Goal: Information Seeking & Learning: Check status

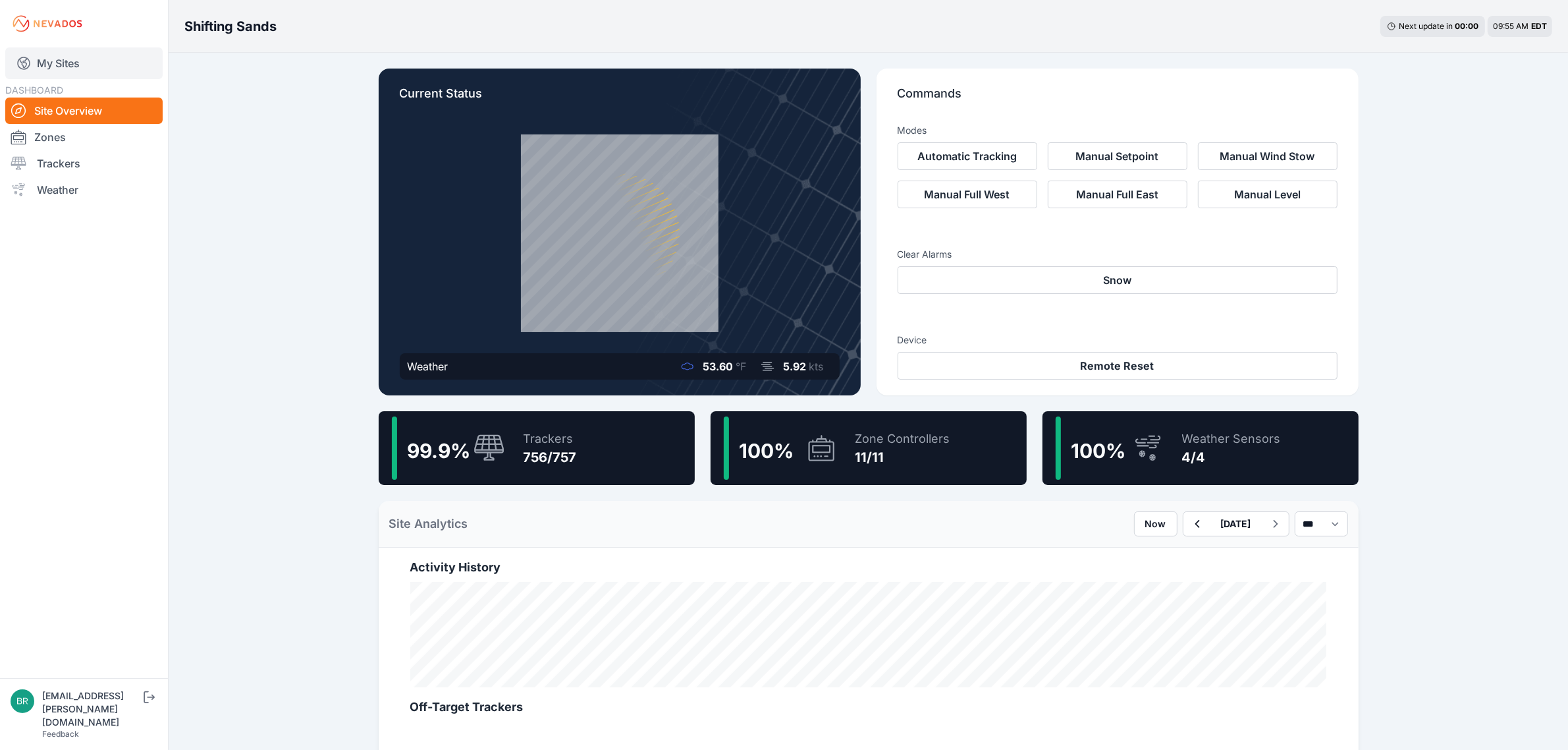
click at [94, 60] on link "My Sites" at bounding box center [84, 63] width 158 height 32
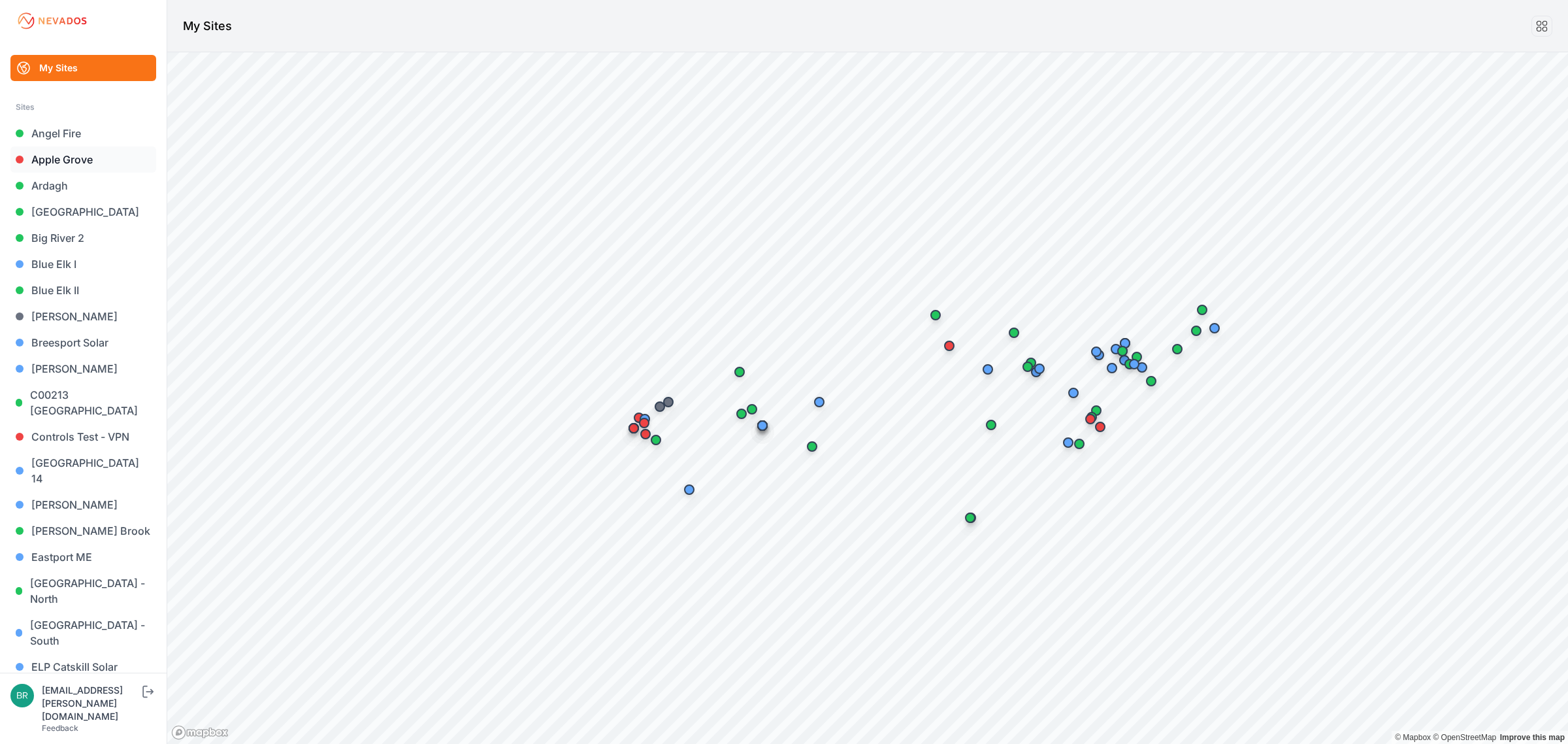
click at [86, 157] on link "Apple Grove" at bounding box center [83, 159] width 146 height 26
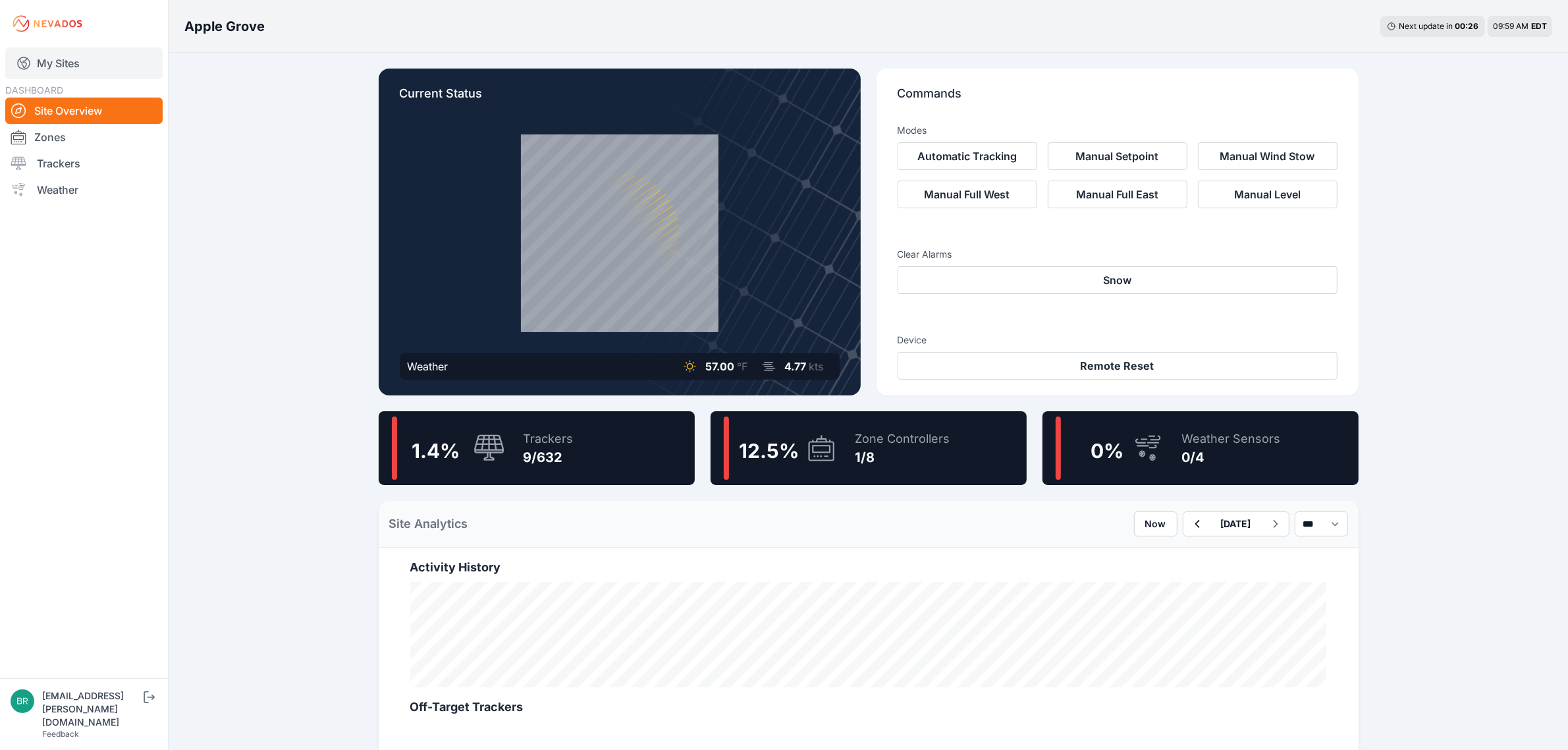
click at [71, 60] on link "My Sites" at bounding box center [84, 63] width 158 height 32
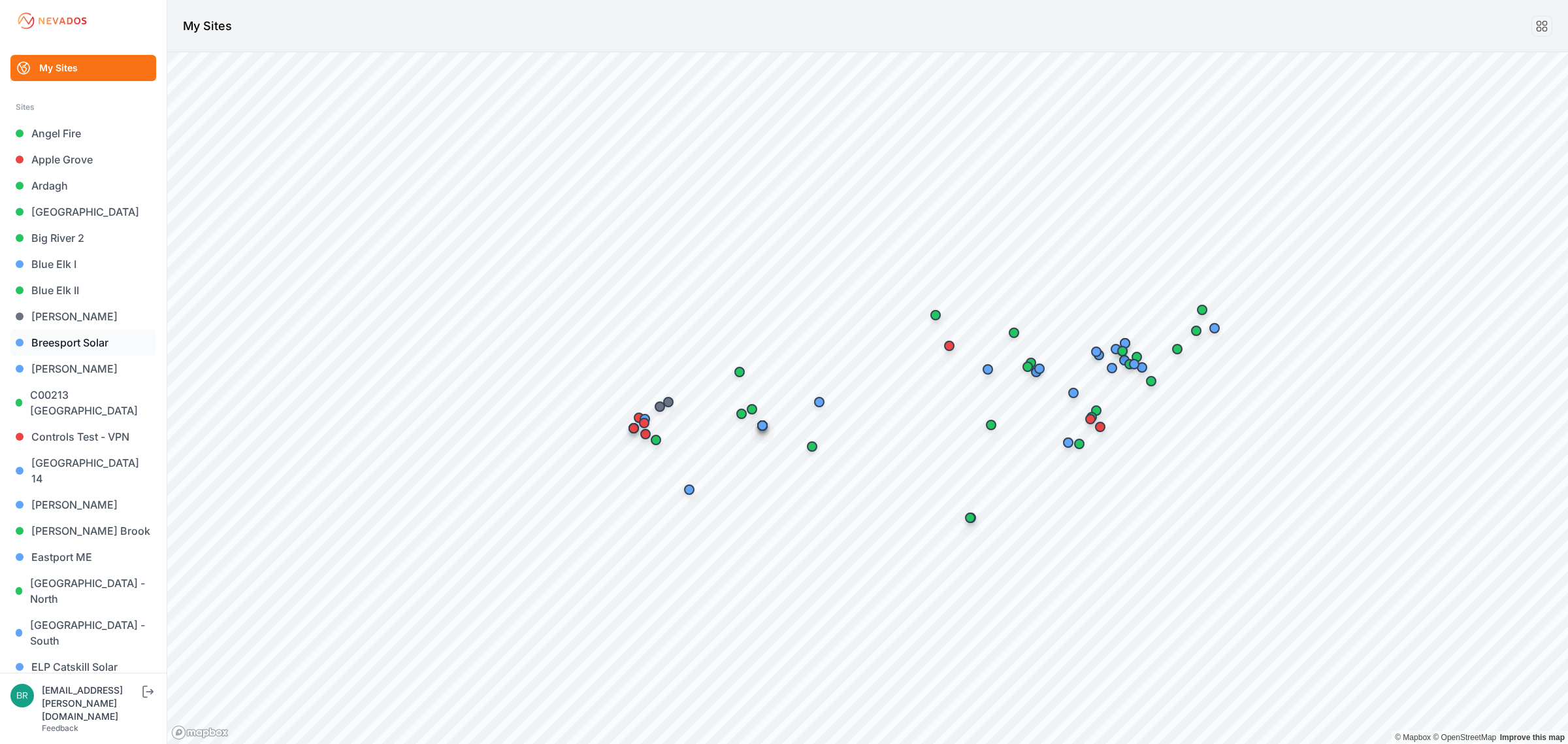
click at [100, 344] on link "Breesport Solar" at bounding box center [83, 342] width 146 height 26
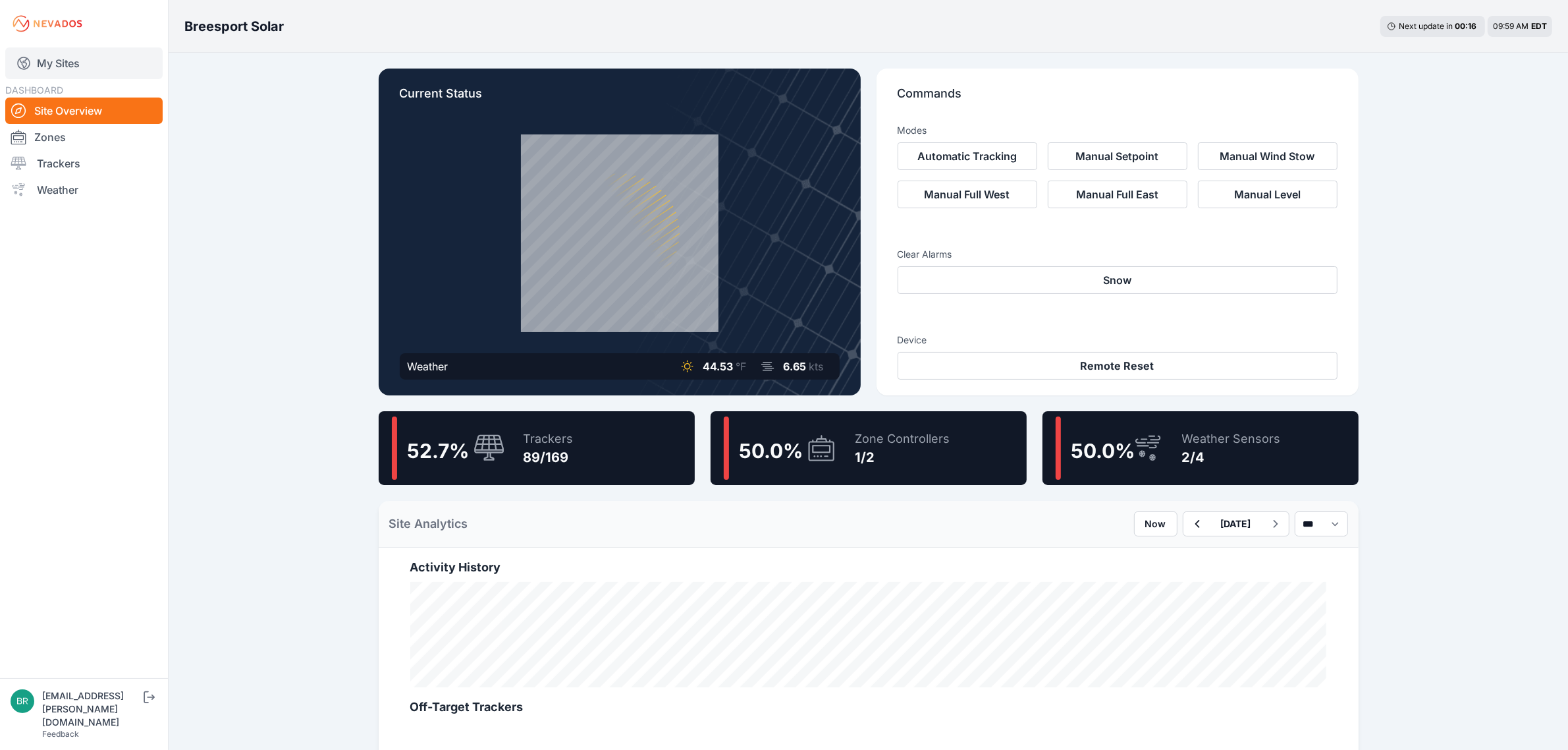
click at [97, 65] on link "My Sites" at bounding box center [84, 63] width 158 height 32
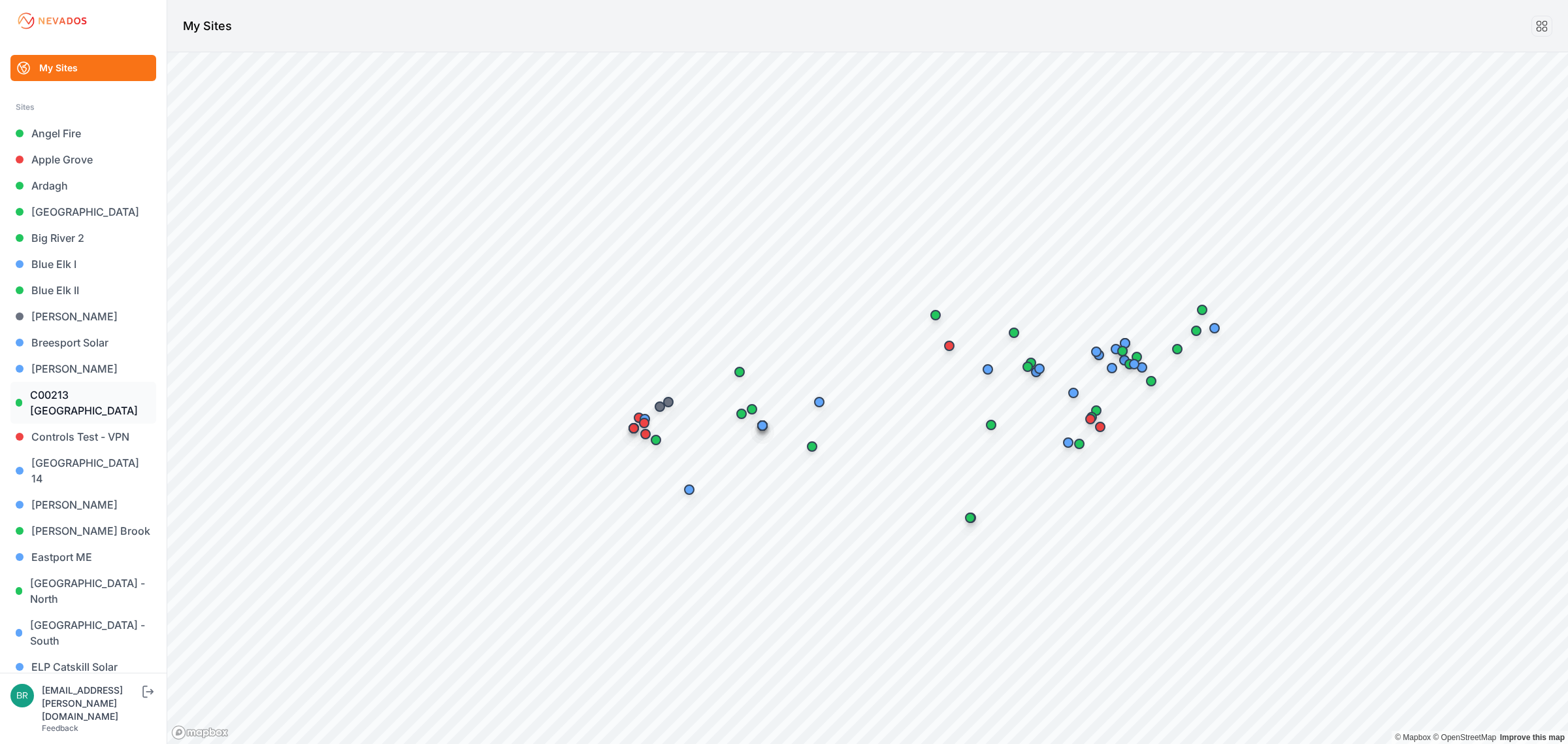
click at [84, 400] on link "C00213 [GEOGRAPHIC_DATA]" at bounding box center [83, 403] width 146 height 42
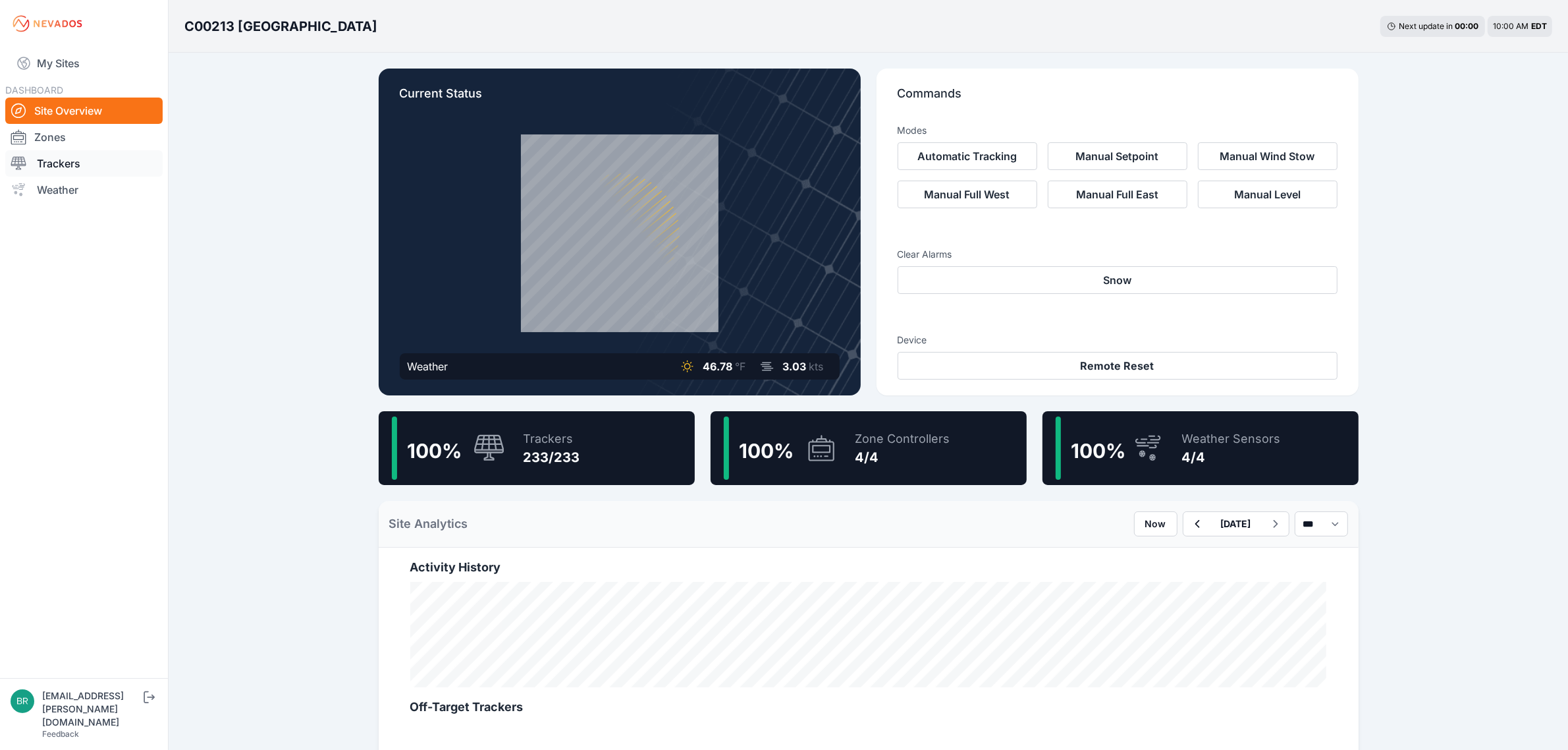
click at [54, 163] on link "Trackers" at bounding box center [84, 163] width 158 height 26
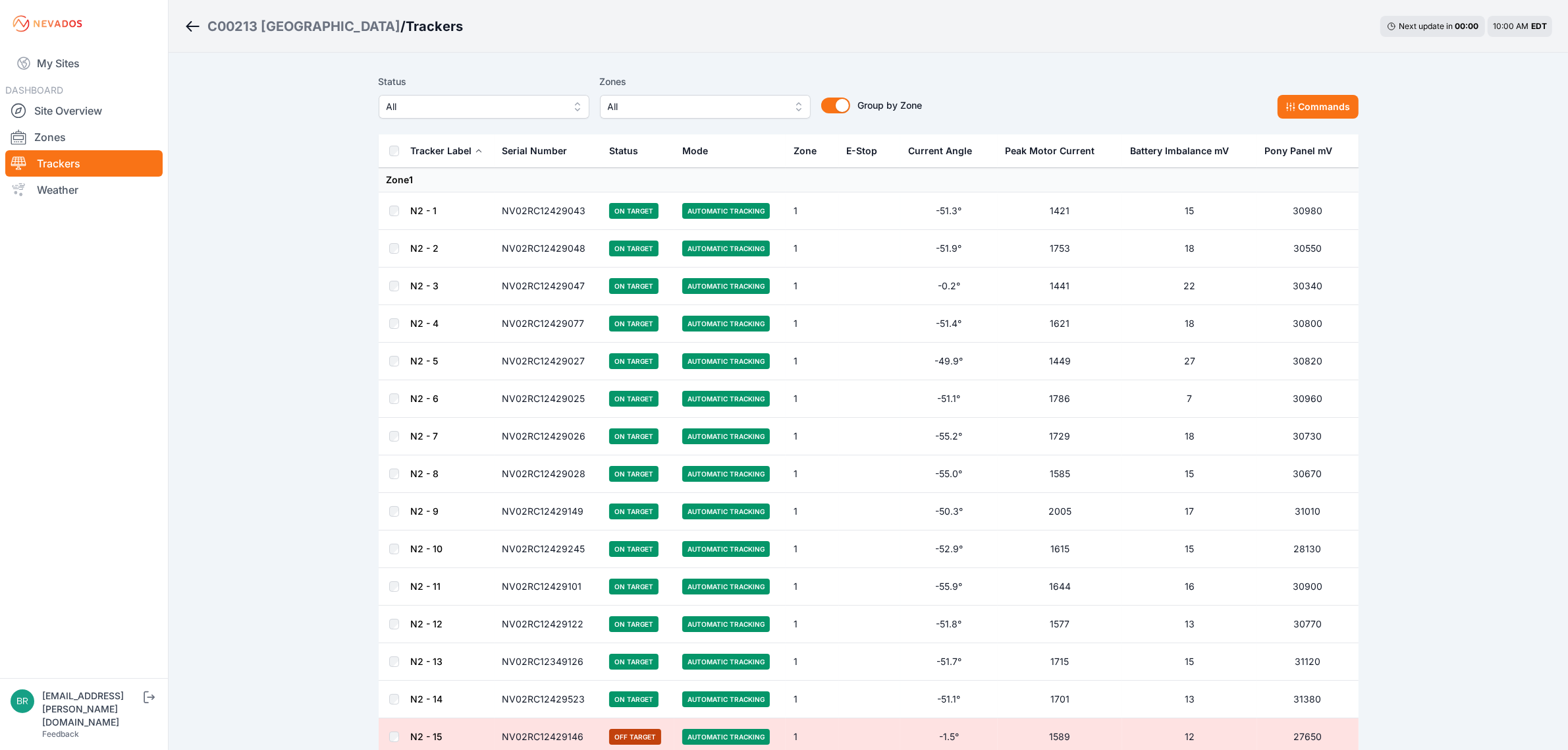
click at [458, 116] on button "All" at bounding box center [483, 106] width 210 height 23
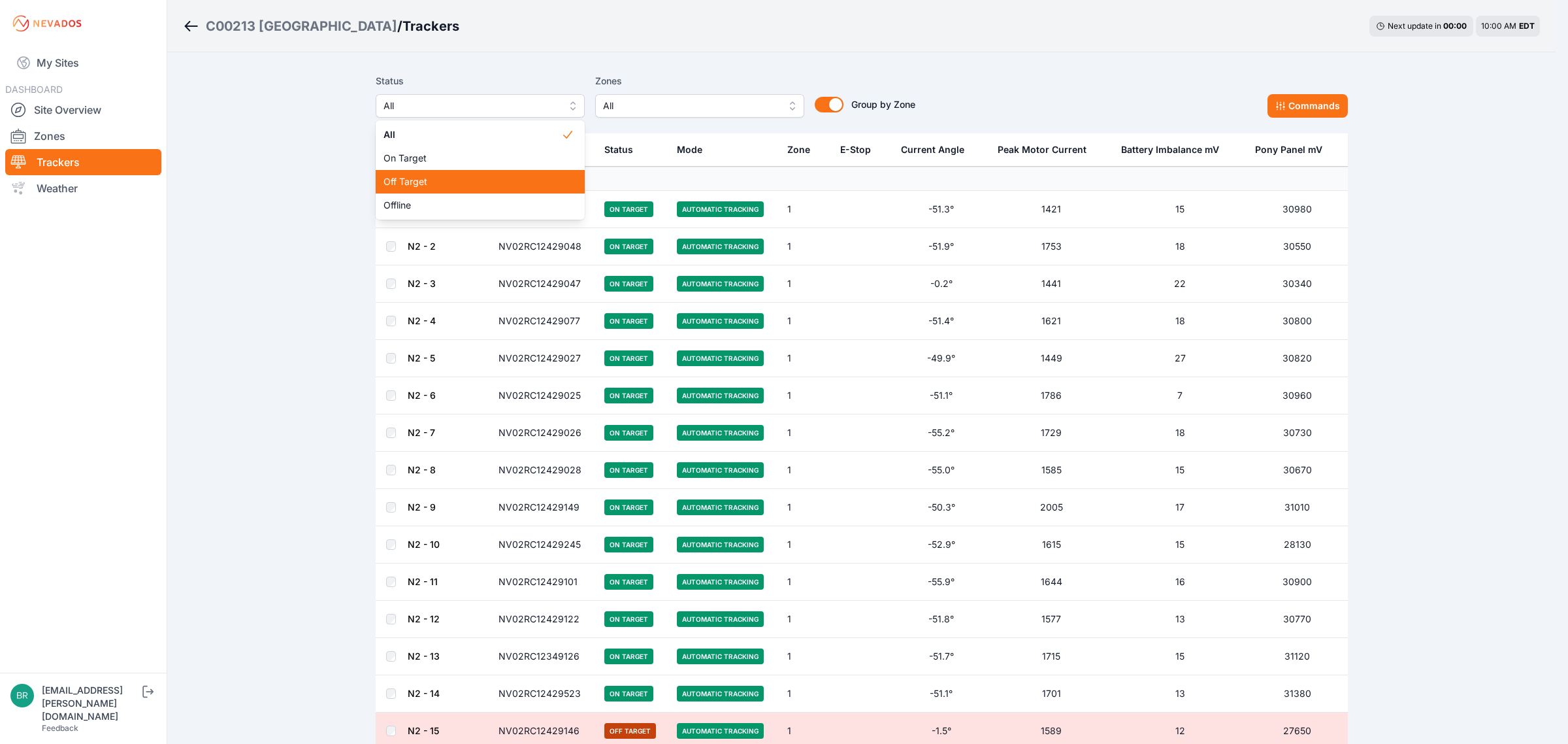
click at [451, 187] on span "Off Target" at bounding box center [472, 181] width 177 height 13
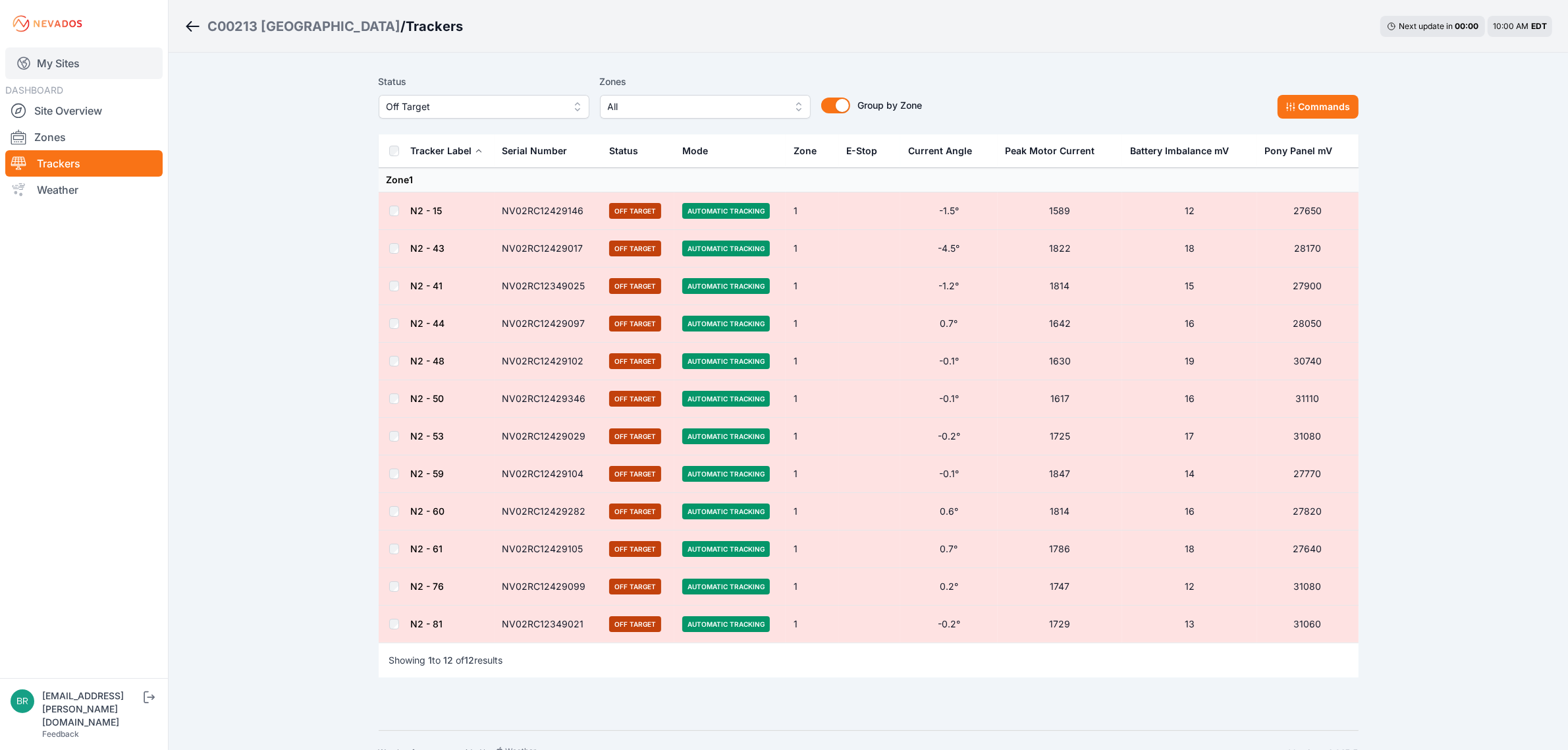
click at [97, 66] on link "My Sites" at bounding box center [84, 63] width 158 height 32
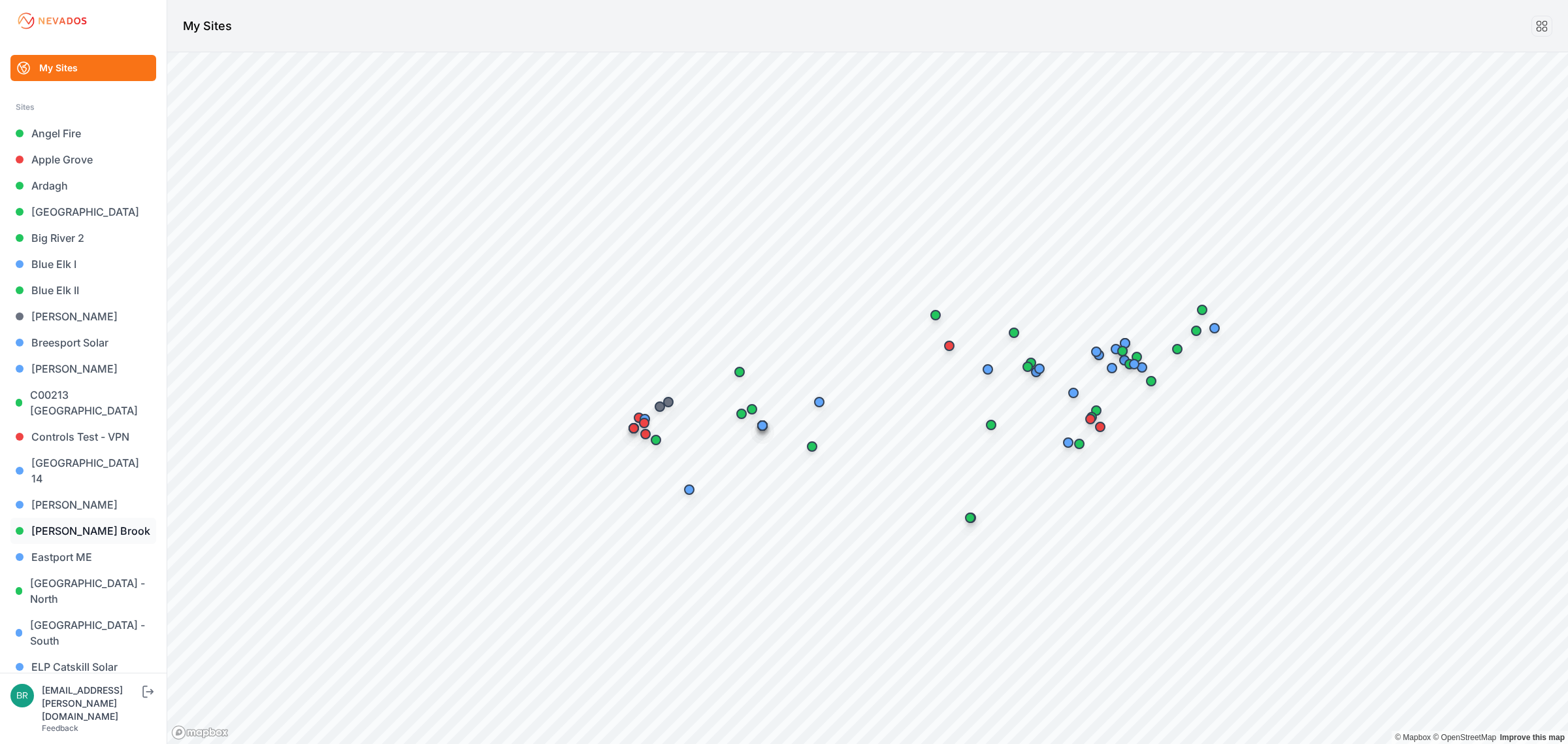
click at [86, 517] on link "[PERSON_NAME] Brook" at bounding box center [83, 530] width 146 height 26
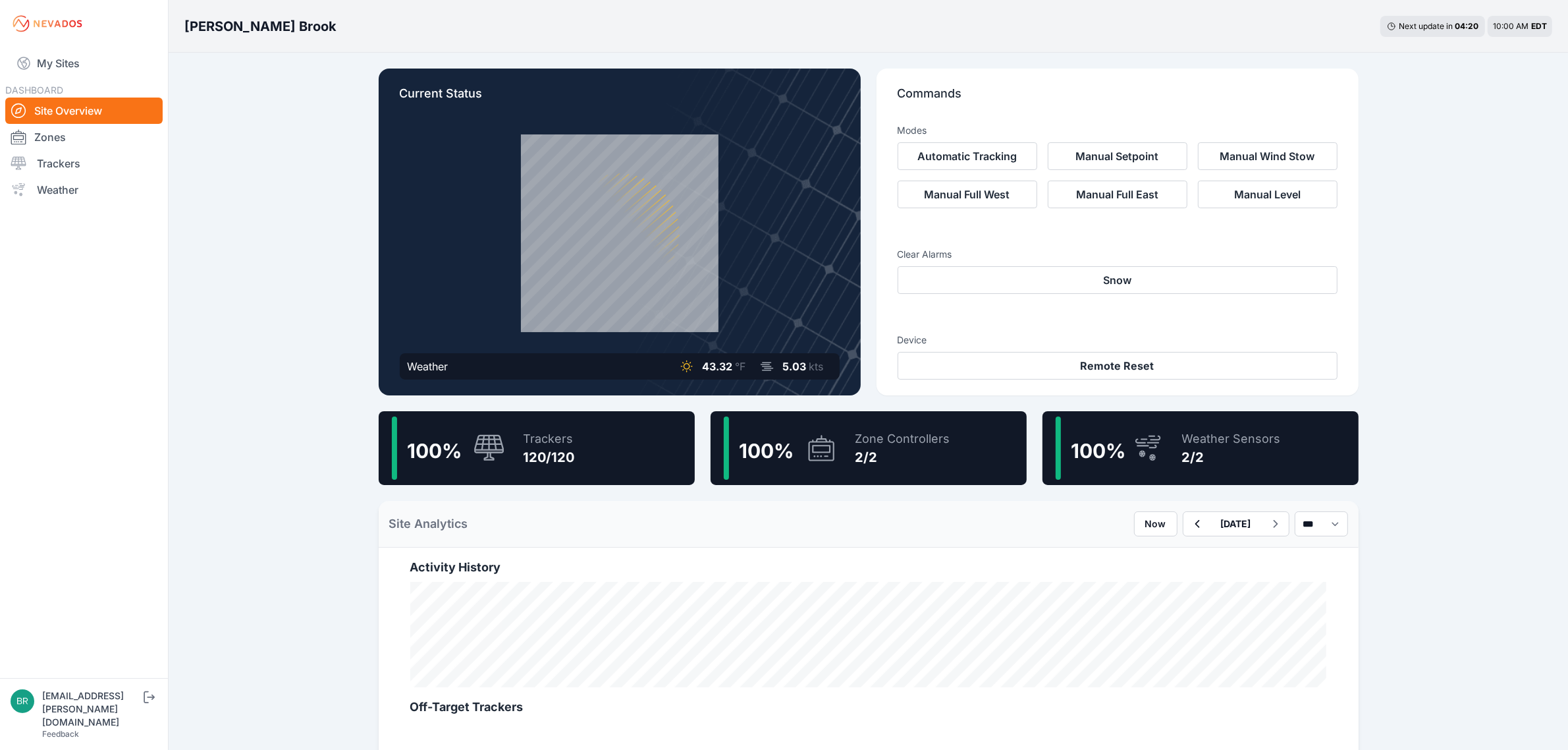
click at [621, 452] on div "100 % Trackers 120/120" at bounding box center [536, 448] width 316 height 74
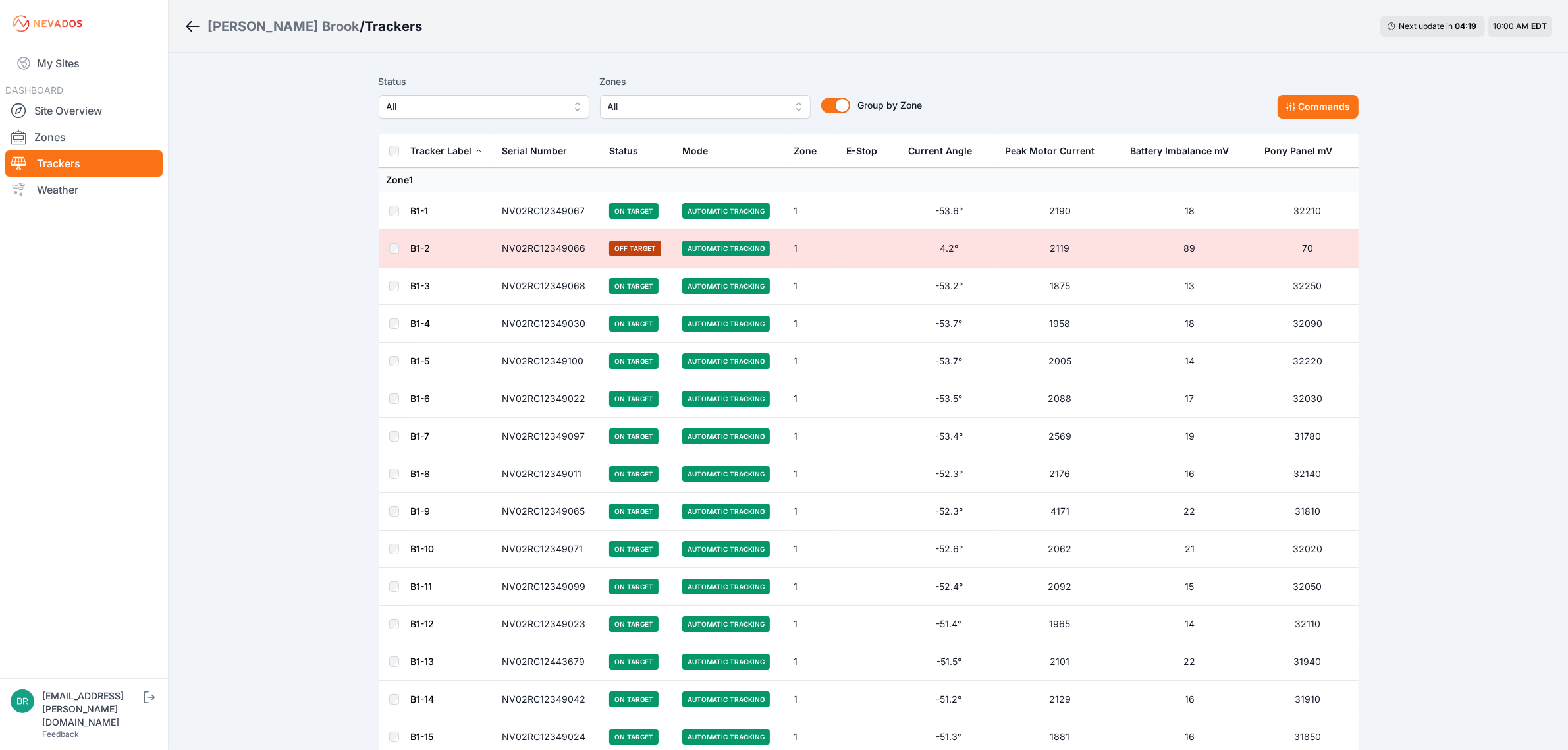
click at [489, 106] on span "All" at bounding box center [474, 106] width 176 height 16
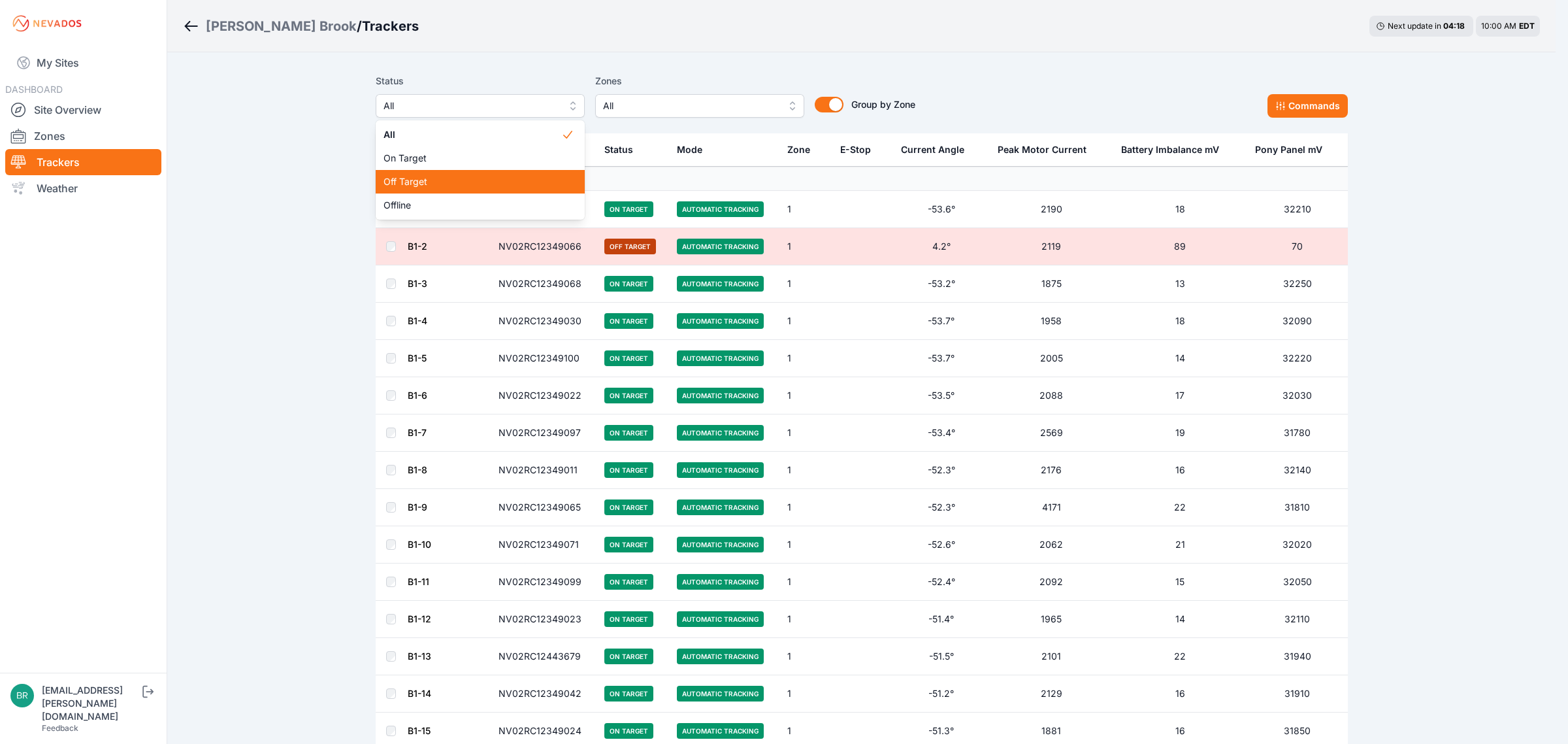
click at [475, 180] on span "Off Target" at bounding box center [472, 181] width 177 height 13
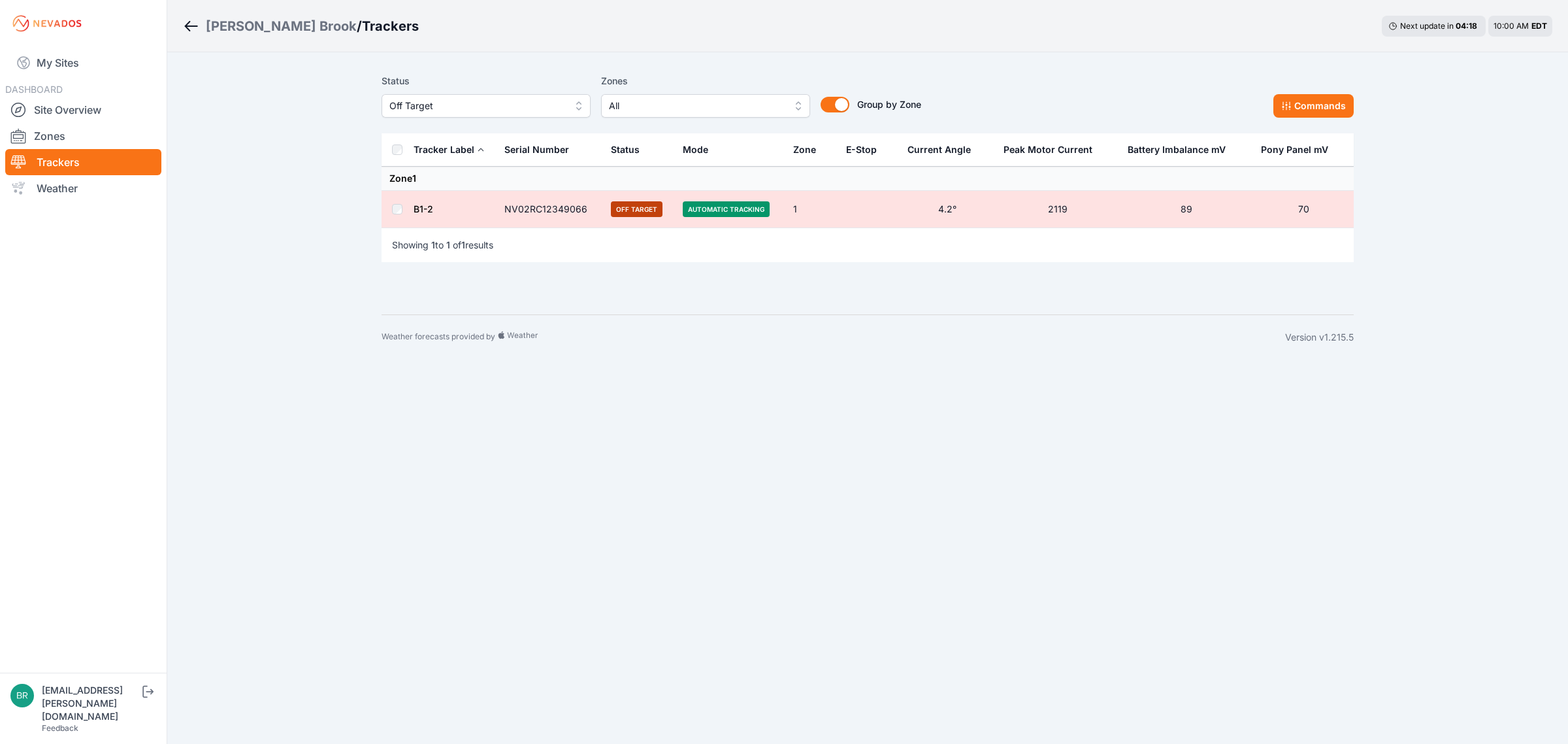
click at [479, 91] on div "Status Off Target" at bounding box center [486, 95] width 209 height 44
click at [477, 110] on span "Off Target" at bounding box center [477, 106] width 175 height 16
click at [423, 204] on span "Offline" at bounding box center [478, 204] width 177 height 13
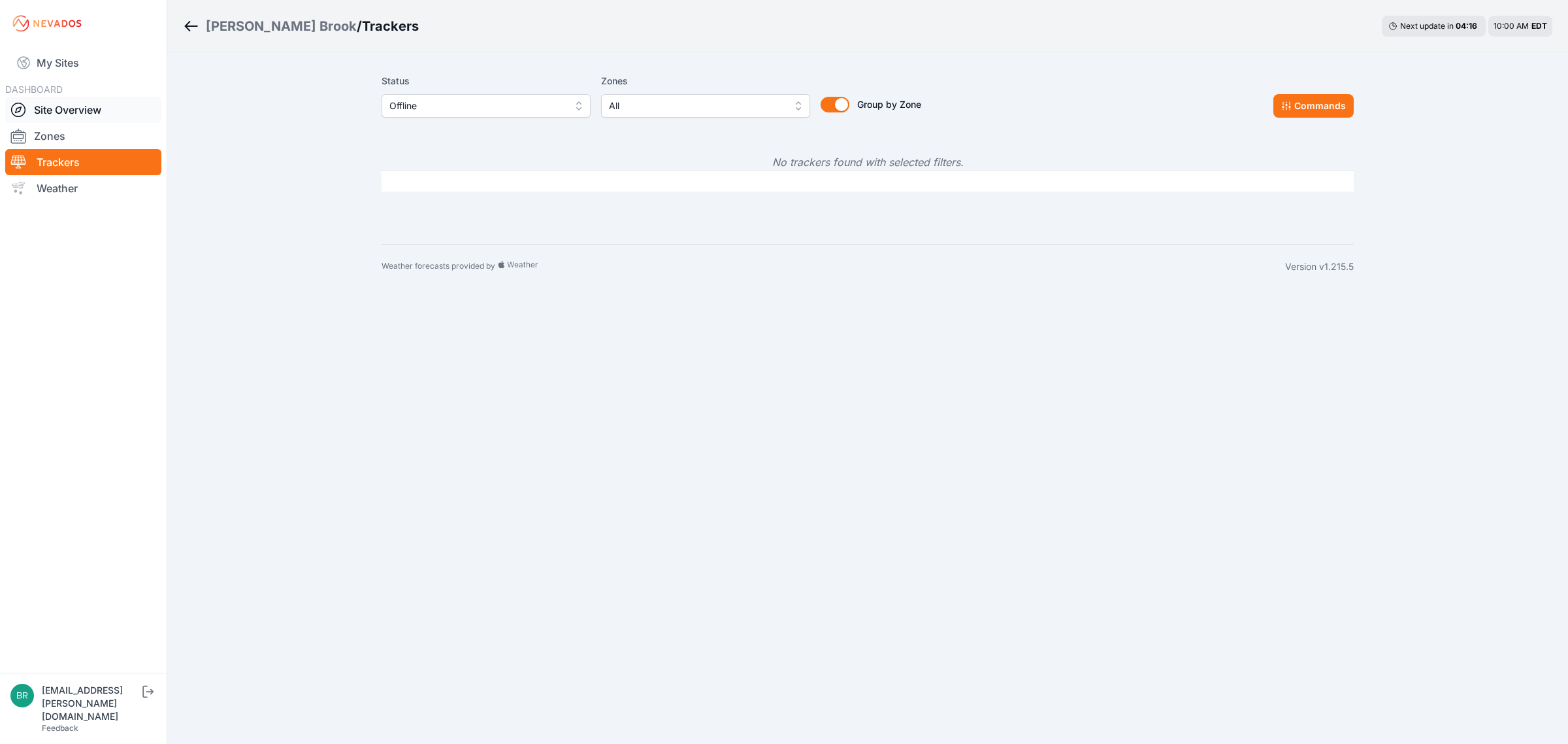
click at [95, 116] on link "Site Overview" at bounding box center [83, 109] width 156 height 26
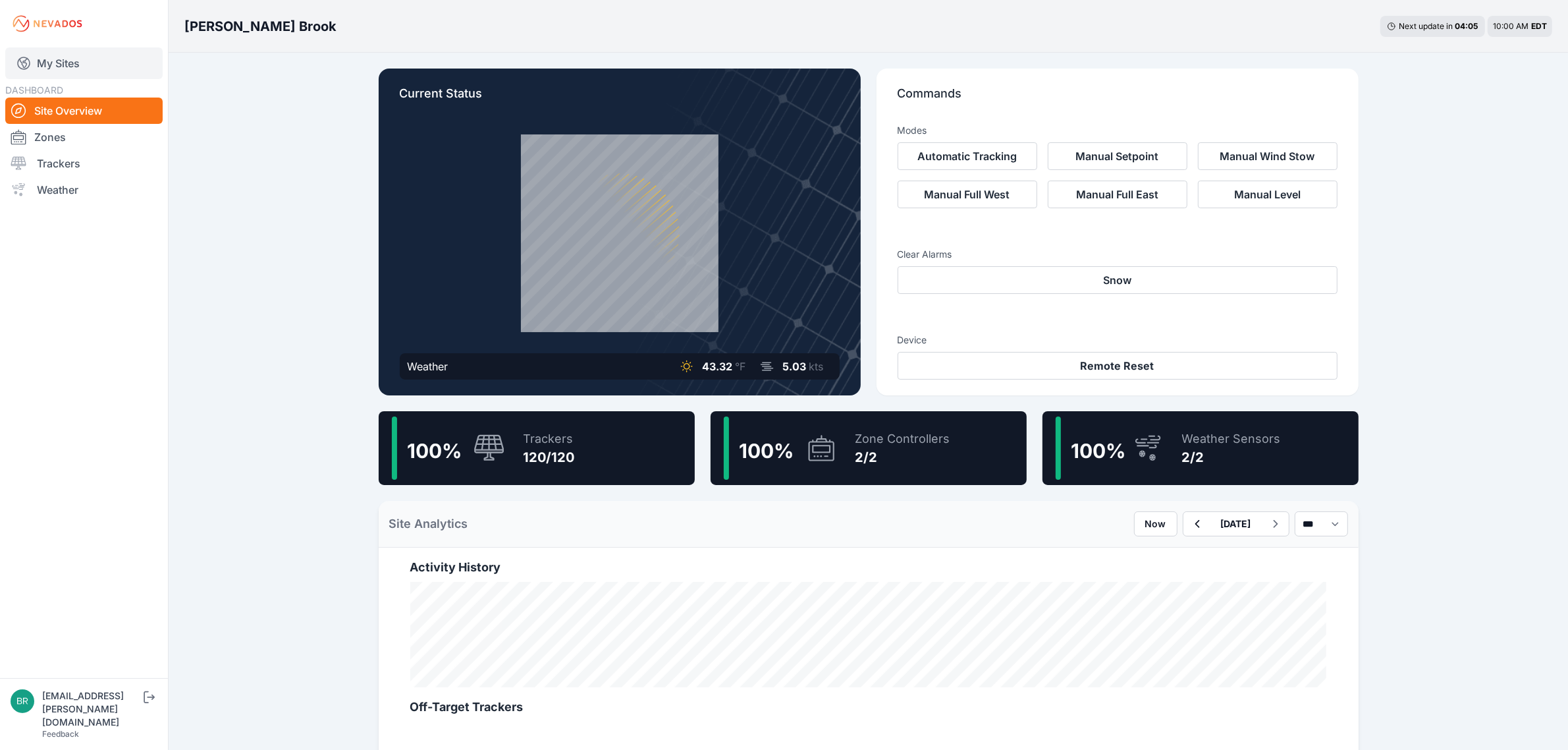
click at [74, 49] on link "My Sites" at bounding box center [84, 63] width 158 height 32
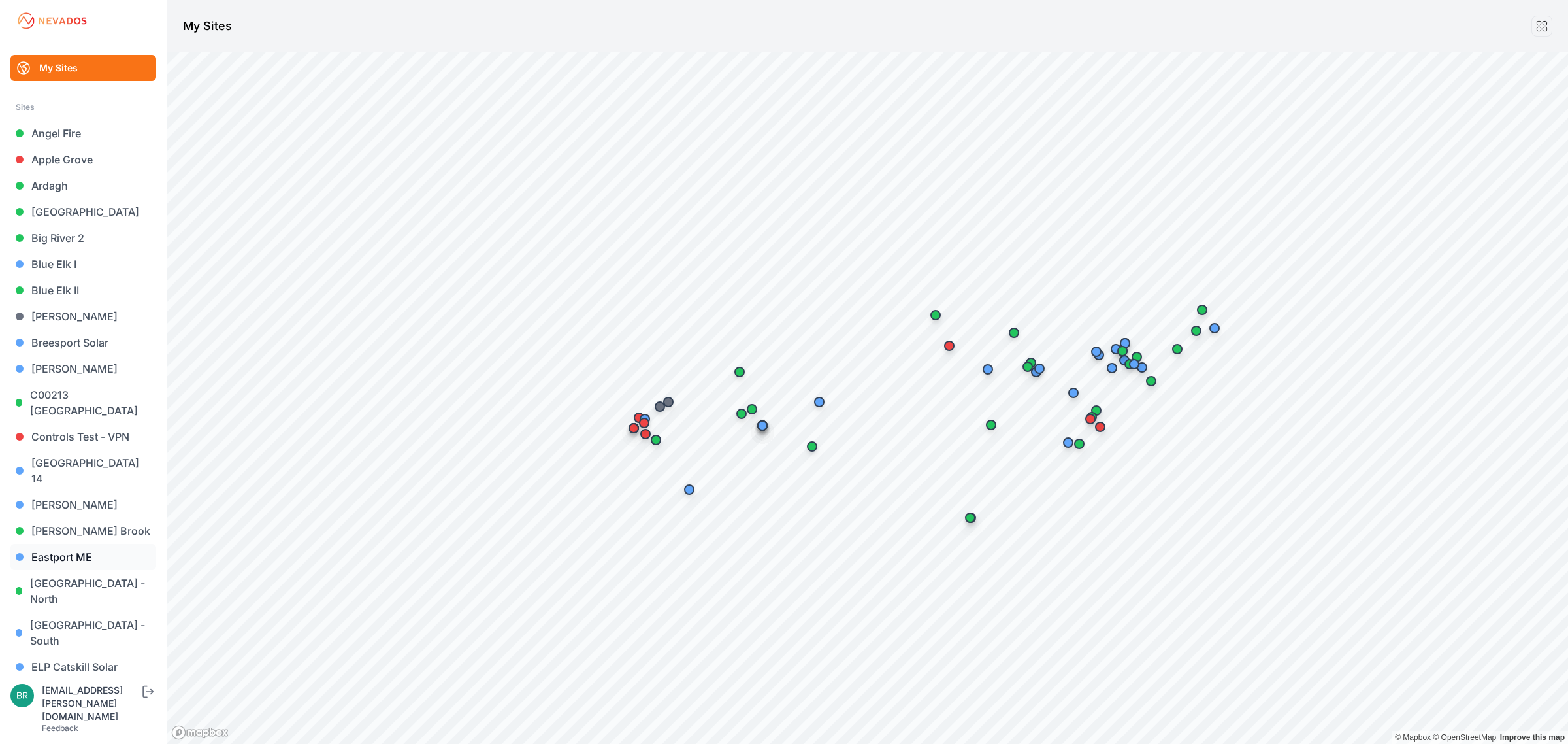
click at [88, 553] on link "Eastport ME" at bounding box center [83, 556] width 146 height 26
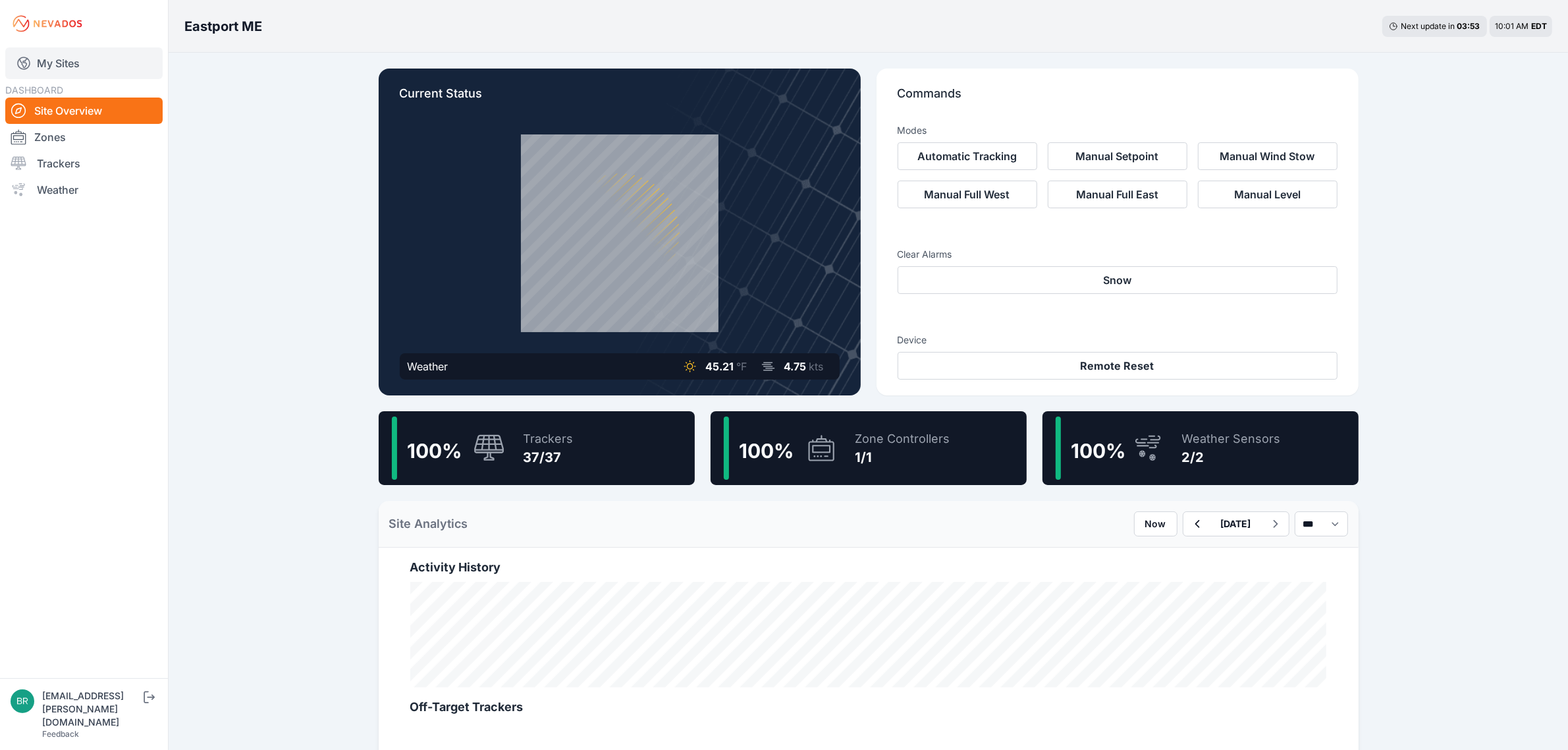
click at [63, 57] on link "My Sites" at bounding box center [84, 63] width 158 height 32
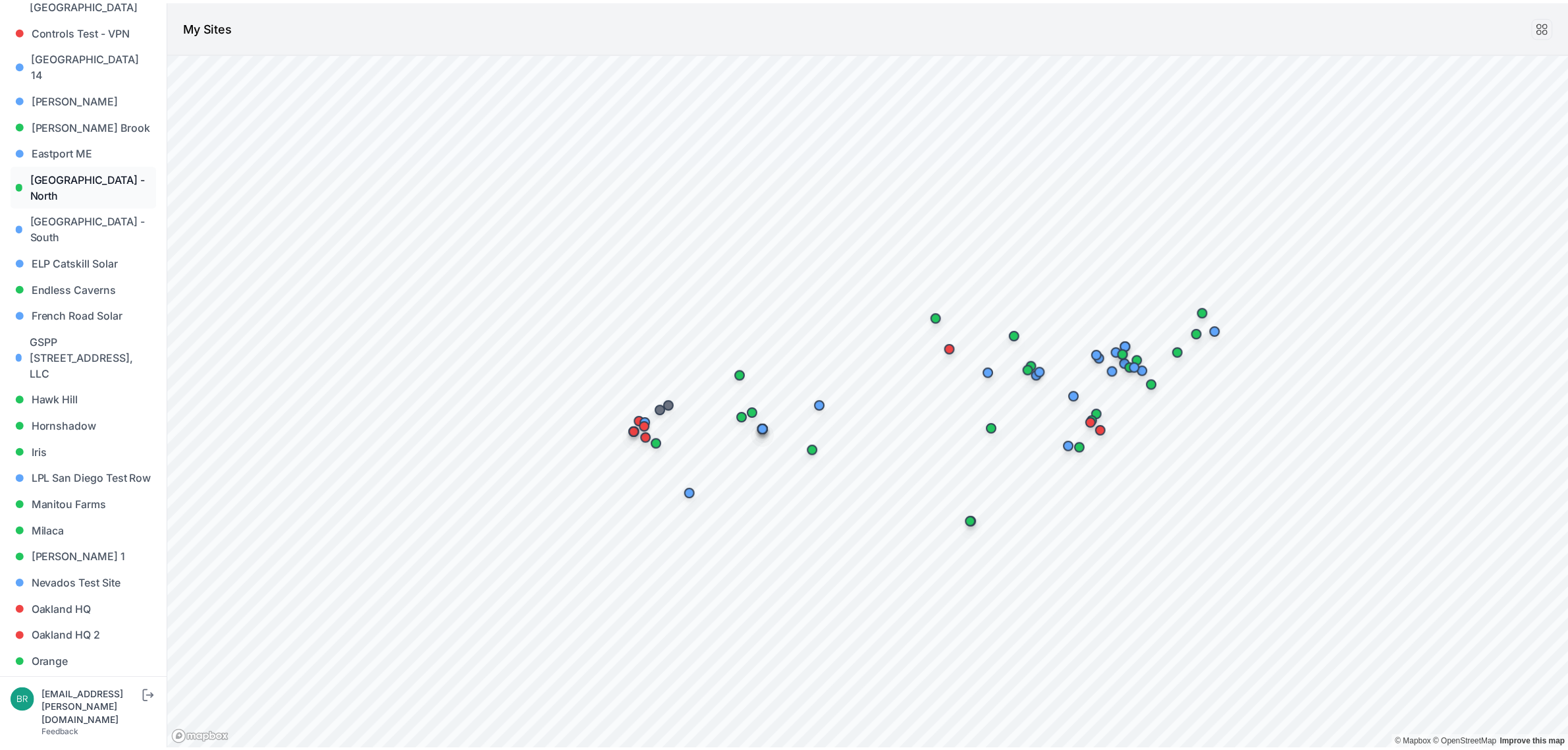
scroll to position [412, 0]
click at [89, 273] on link "Endless Caverns" at bounding box center [84, 286] width 147 height 26
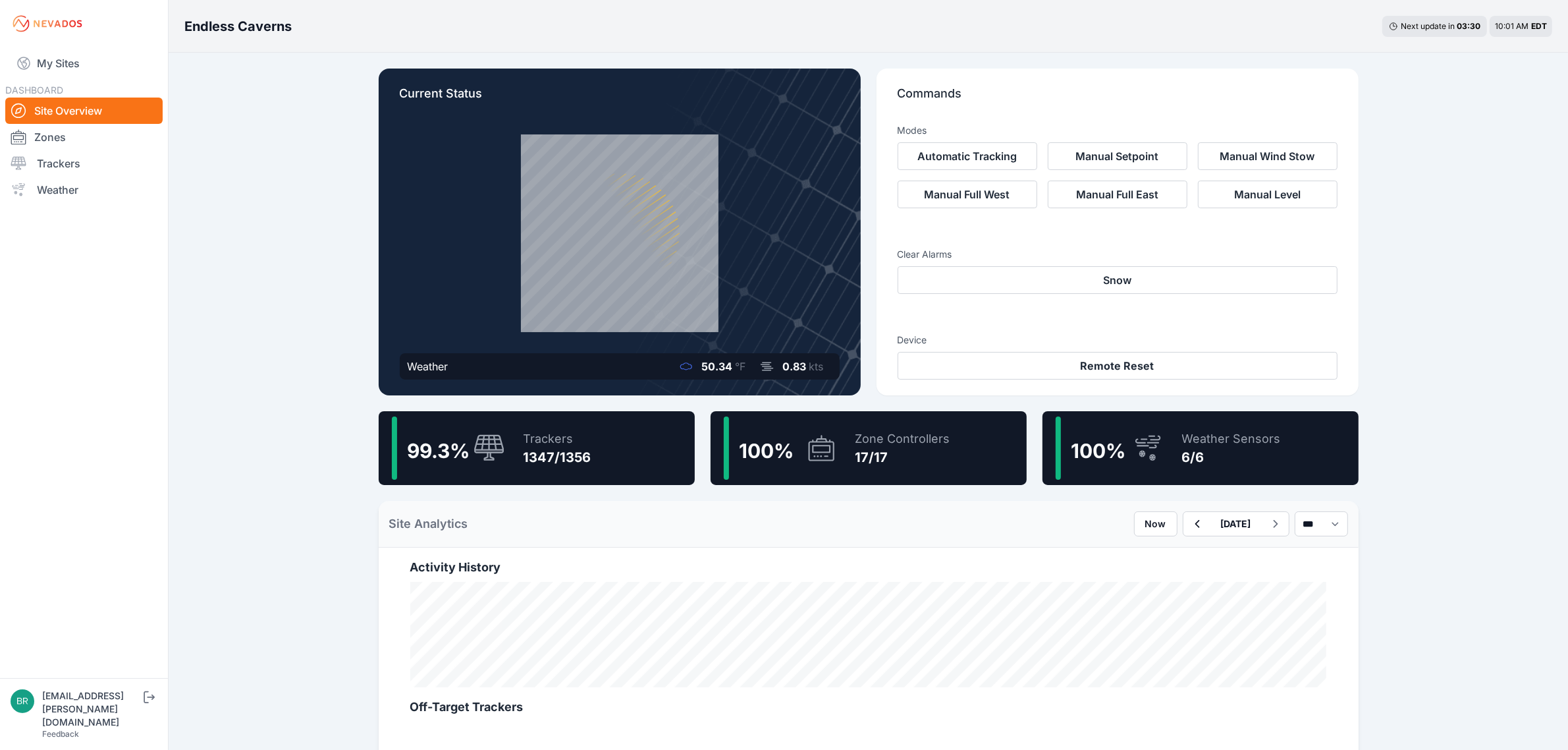
click at [587, 433] on div "Trackers" at bounding box center [557, 438] width 68 height 18
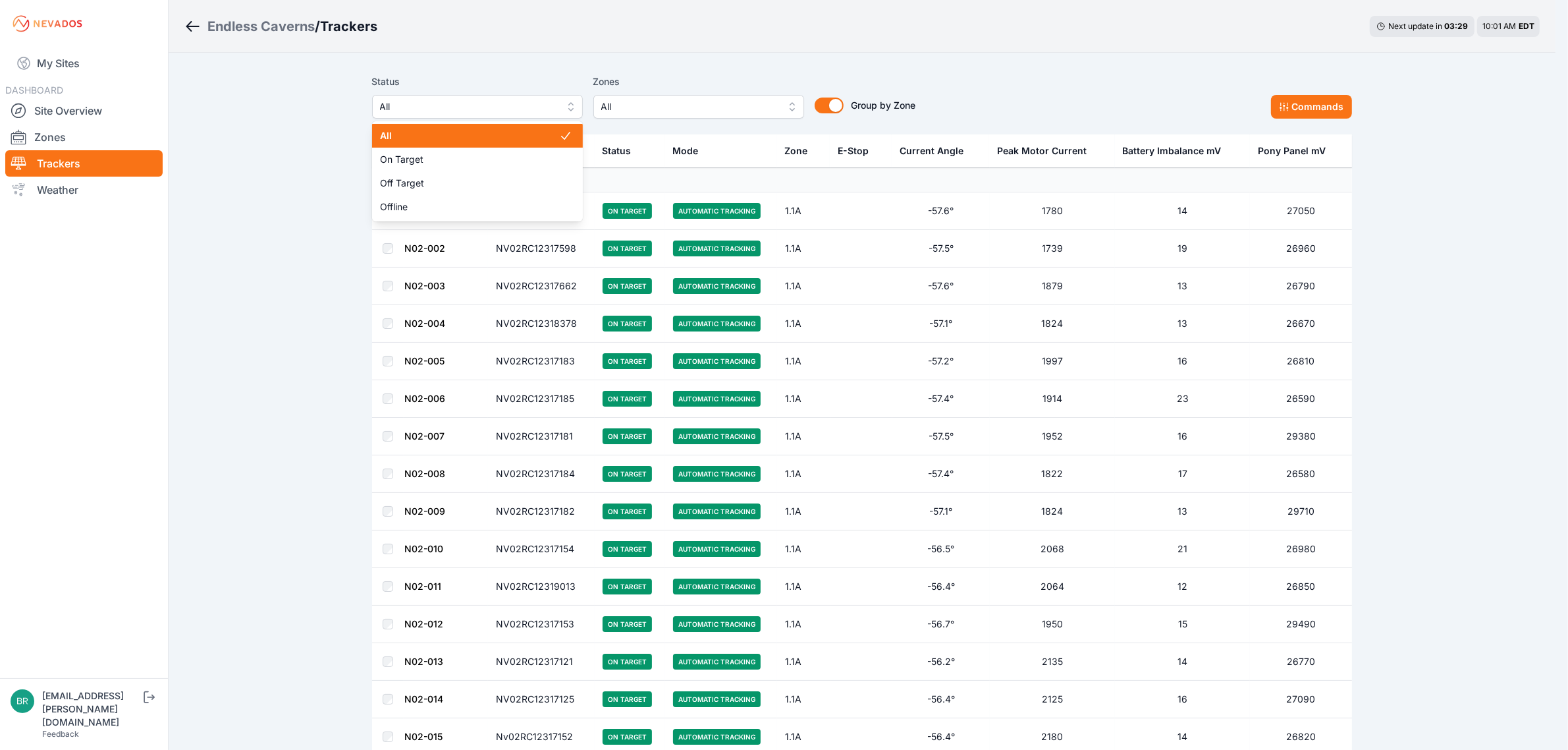
click at [511, 106] on span "All" at bounding box center [468, 106] width 176 height 16
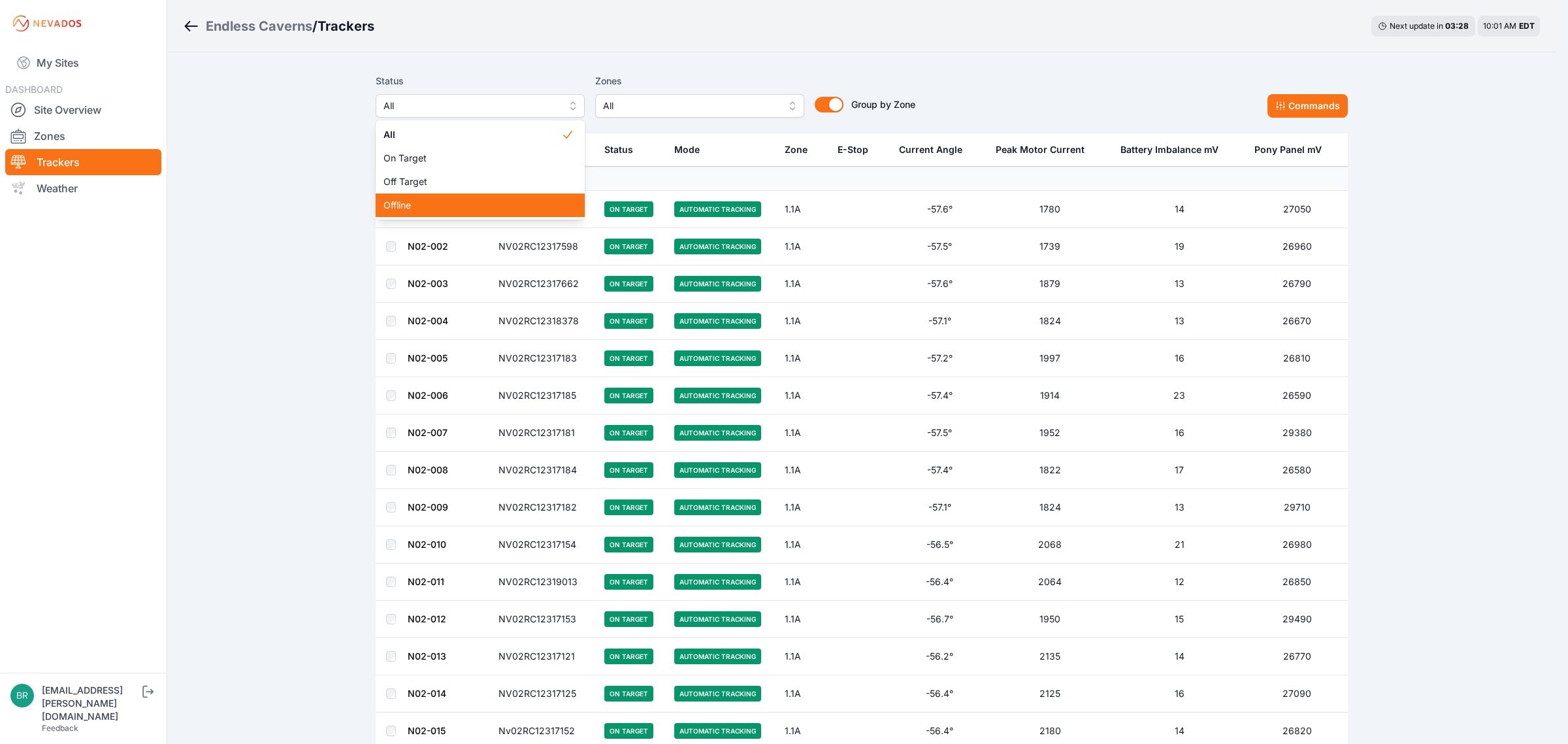
click at [445, 198] on div "Offline" at bounding box center [480, 204] width 209 height 23
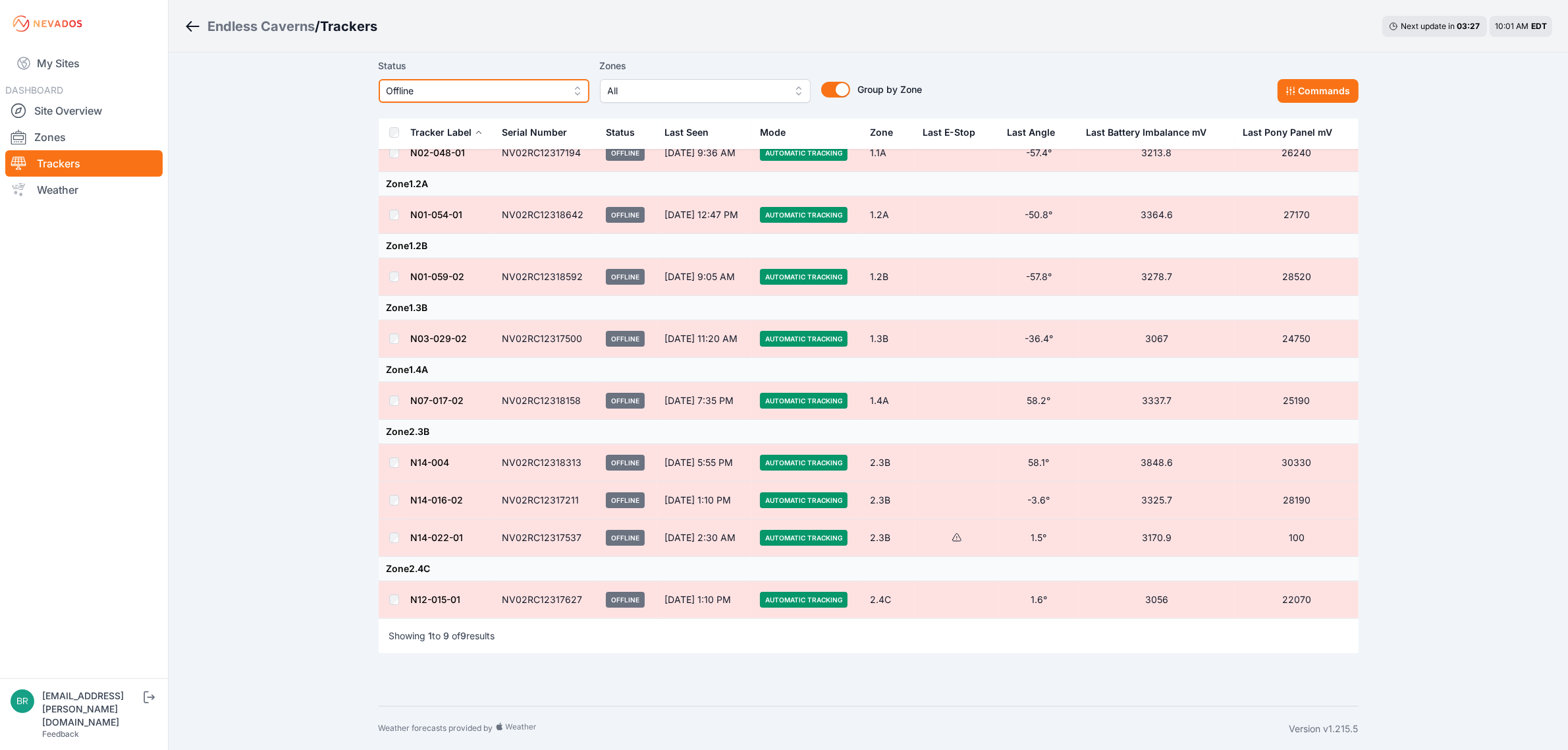
scroll to position [61, 0]
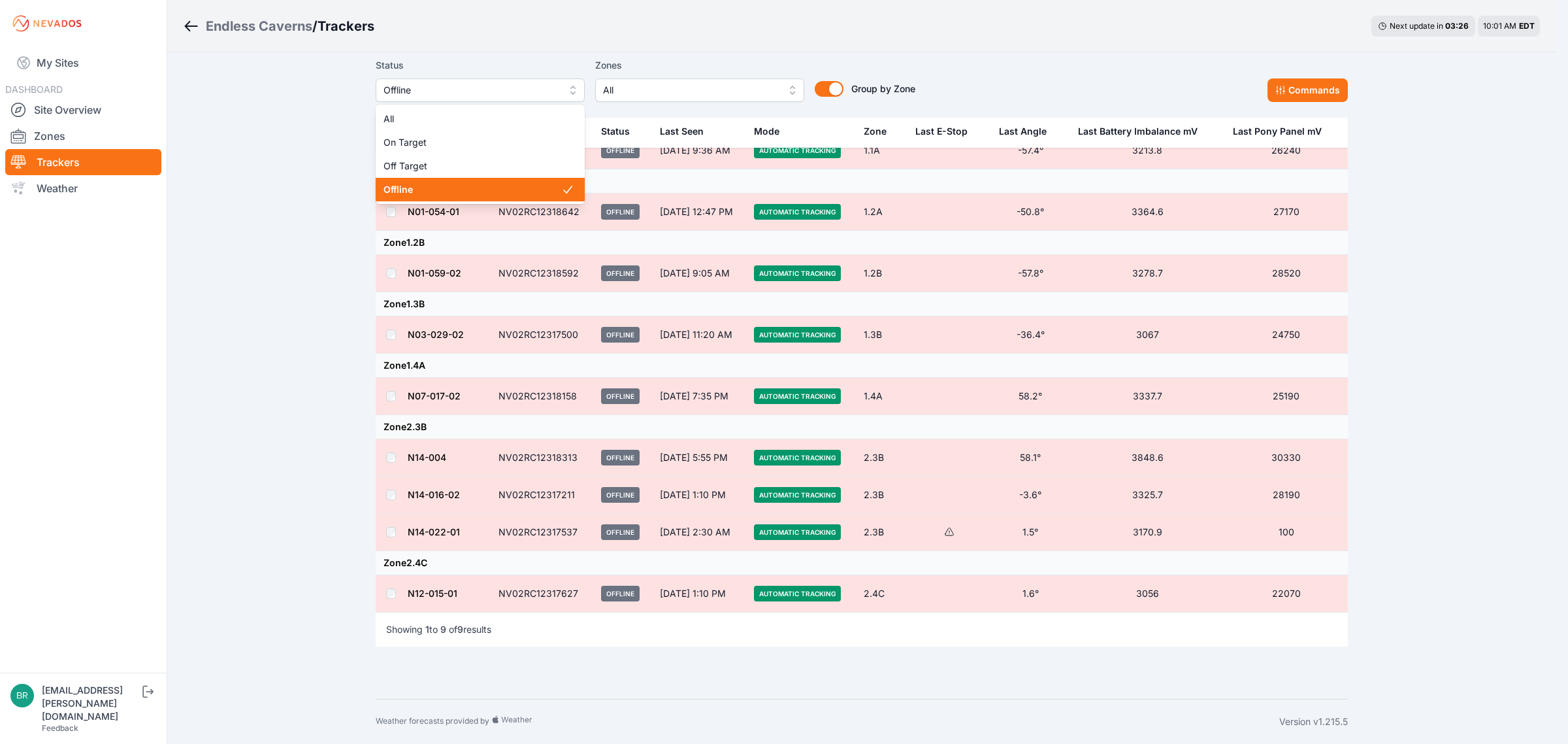
click at [491, 94] on span "Offline" at bounding box center [471, 90] width 175 height 16
click at [459, 171] on span "Off Target" at bounding box center [472, 165] width 177 height 13
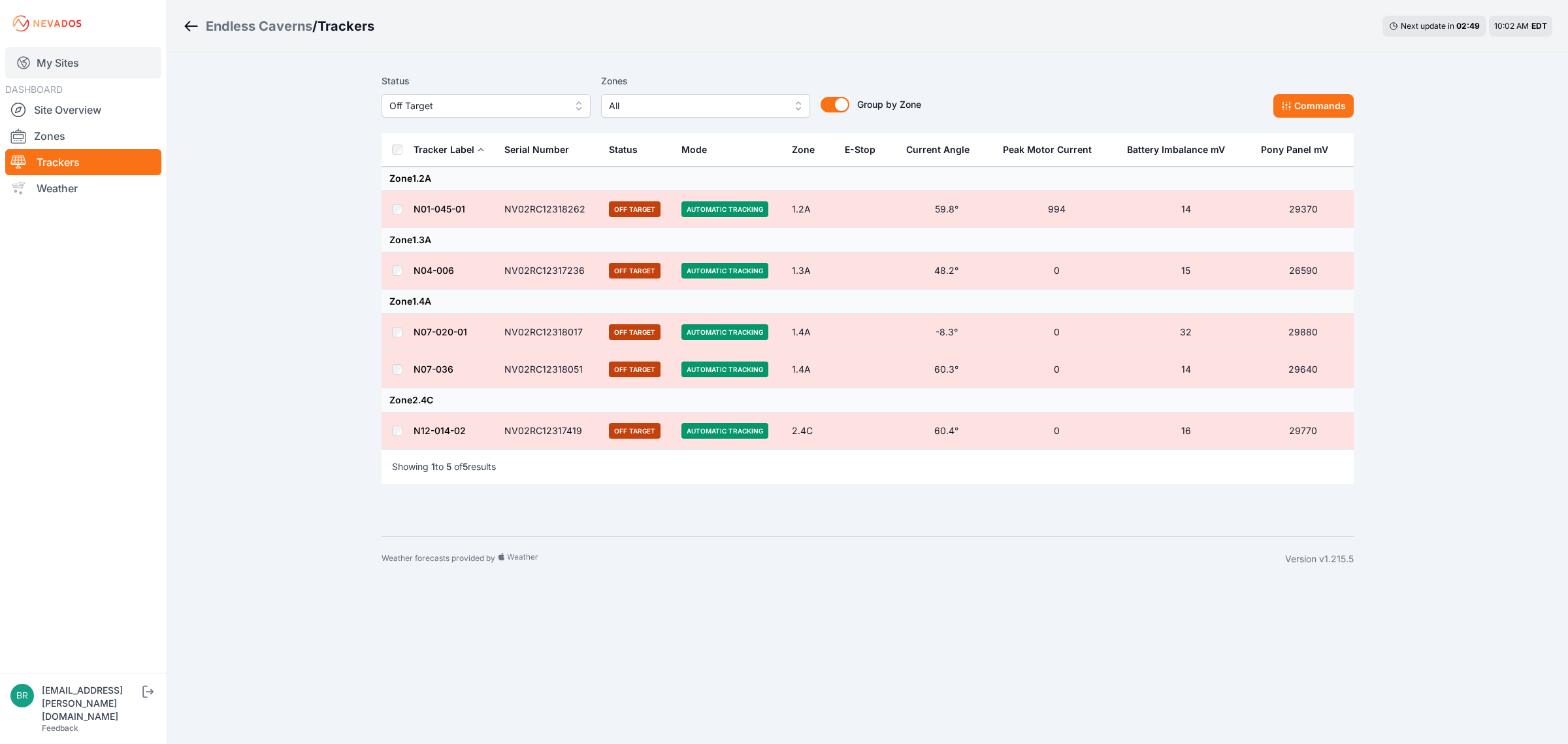
click at [92, 69] on link "My Sites" at bounding box center [83, 63] width 156 height 31
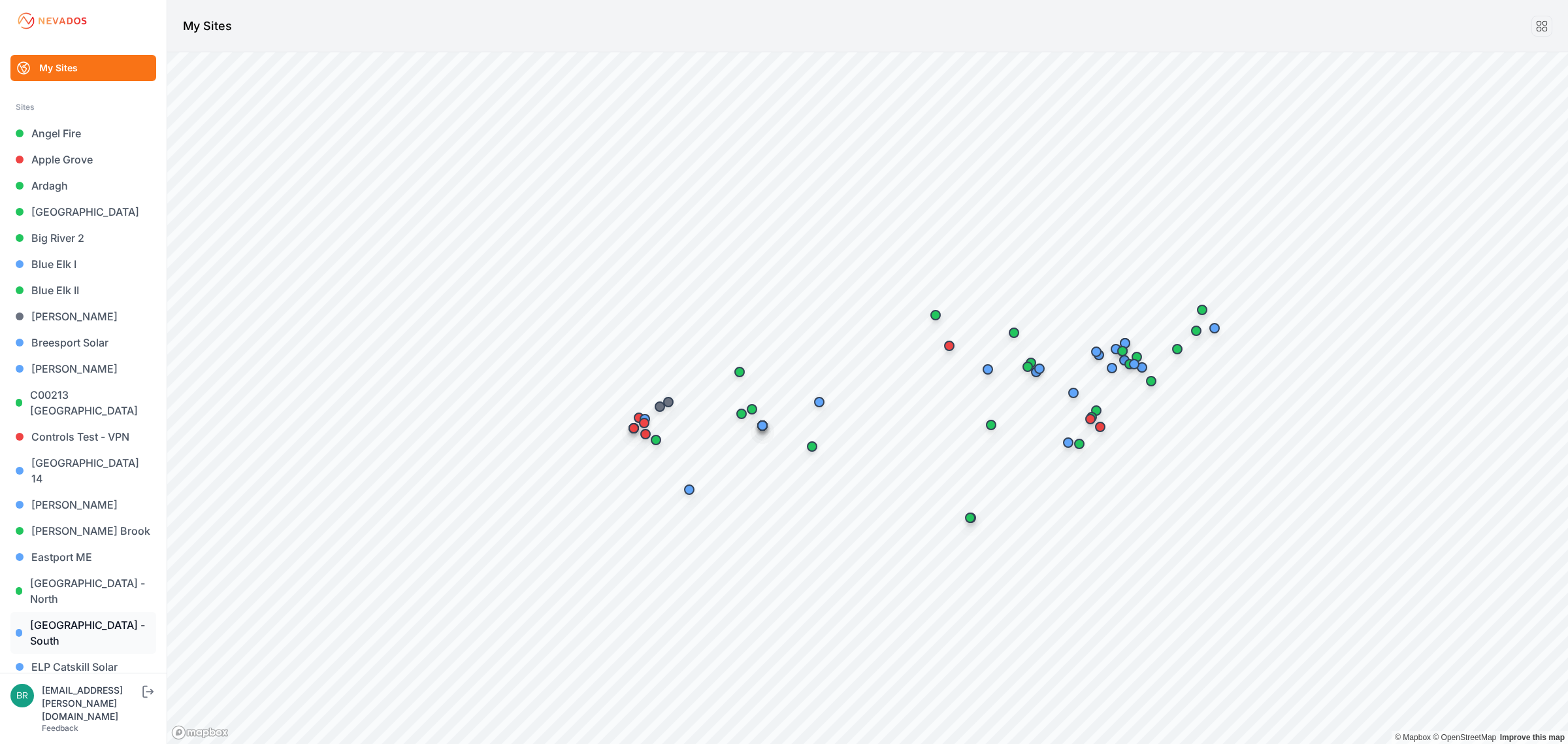
click at [106, 612] on link "[GEOGRAPHIC_DATA] - South" at bounding box center [83, 632] width 146 height 42
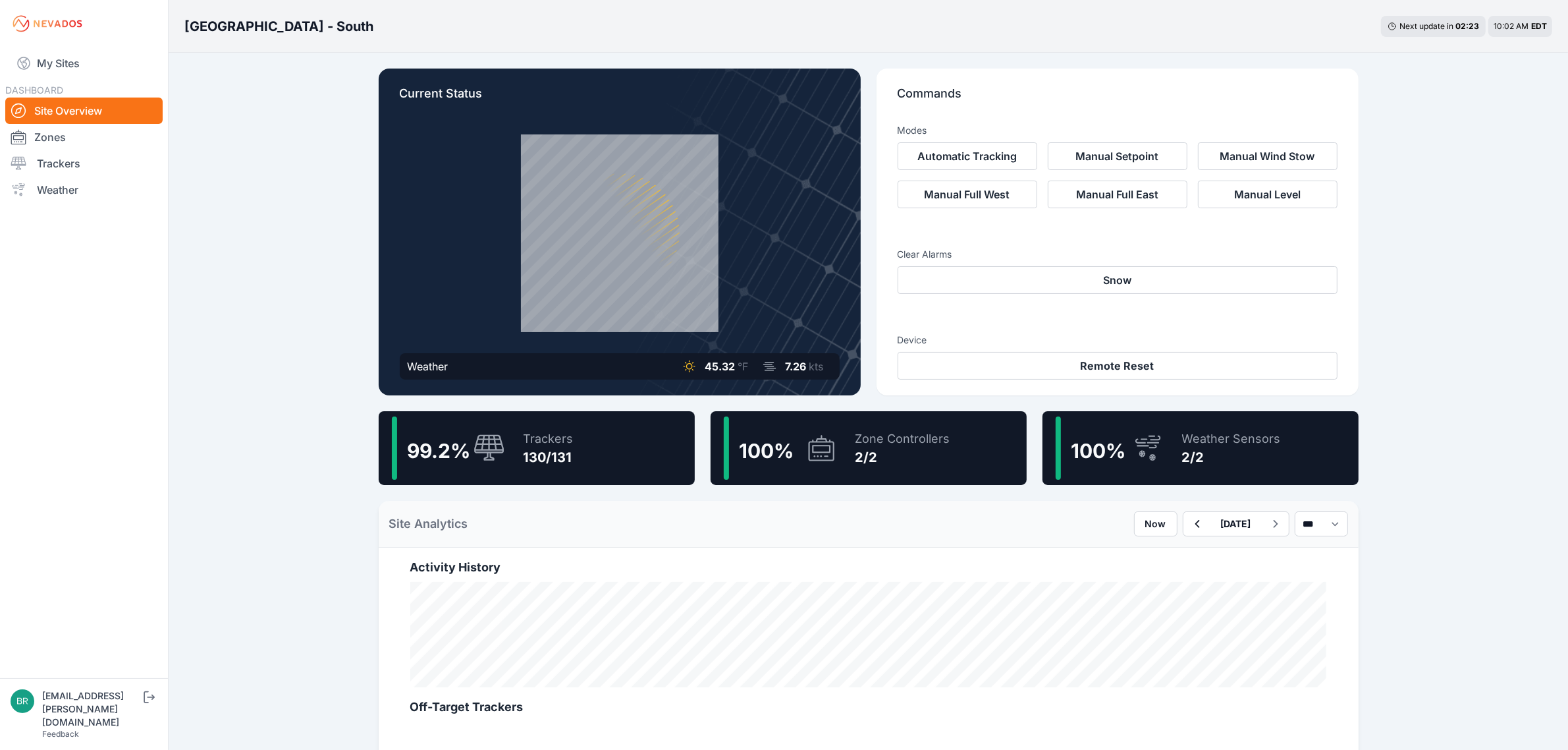
click at [537, 456] on div "130/131" at bounding box center [548, 457] width 50 height 18
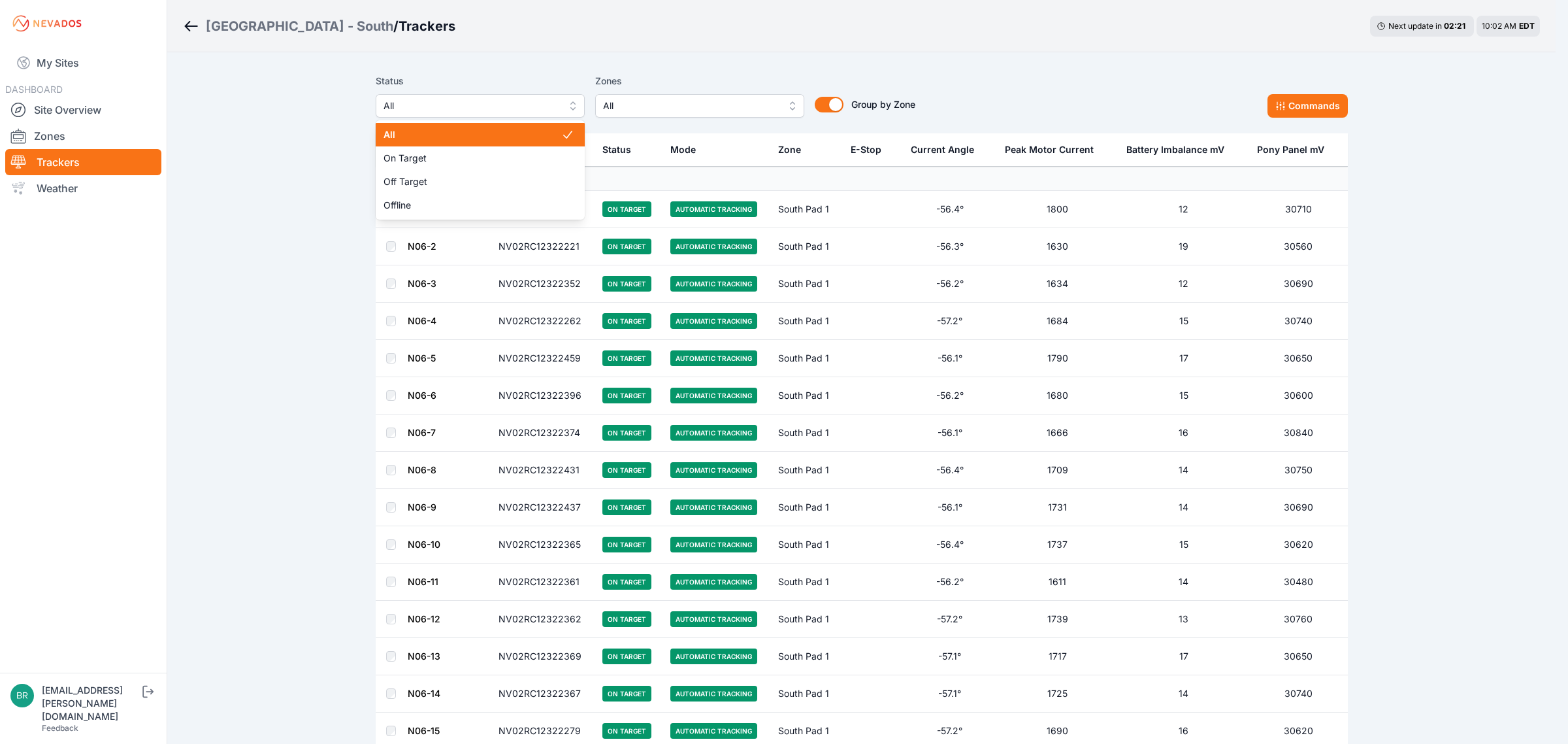
click at [508, 108] on span "All" at bounding box center [471, 106] width 175 height 16
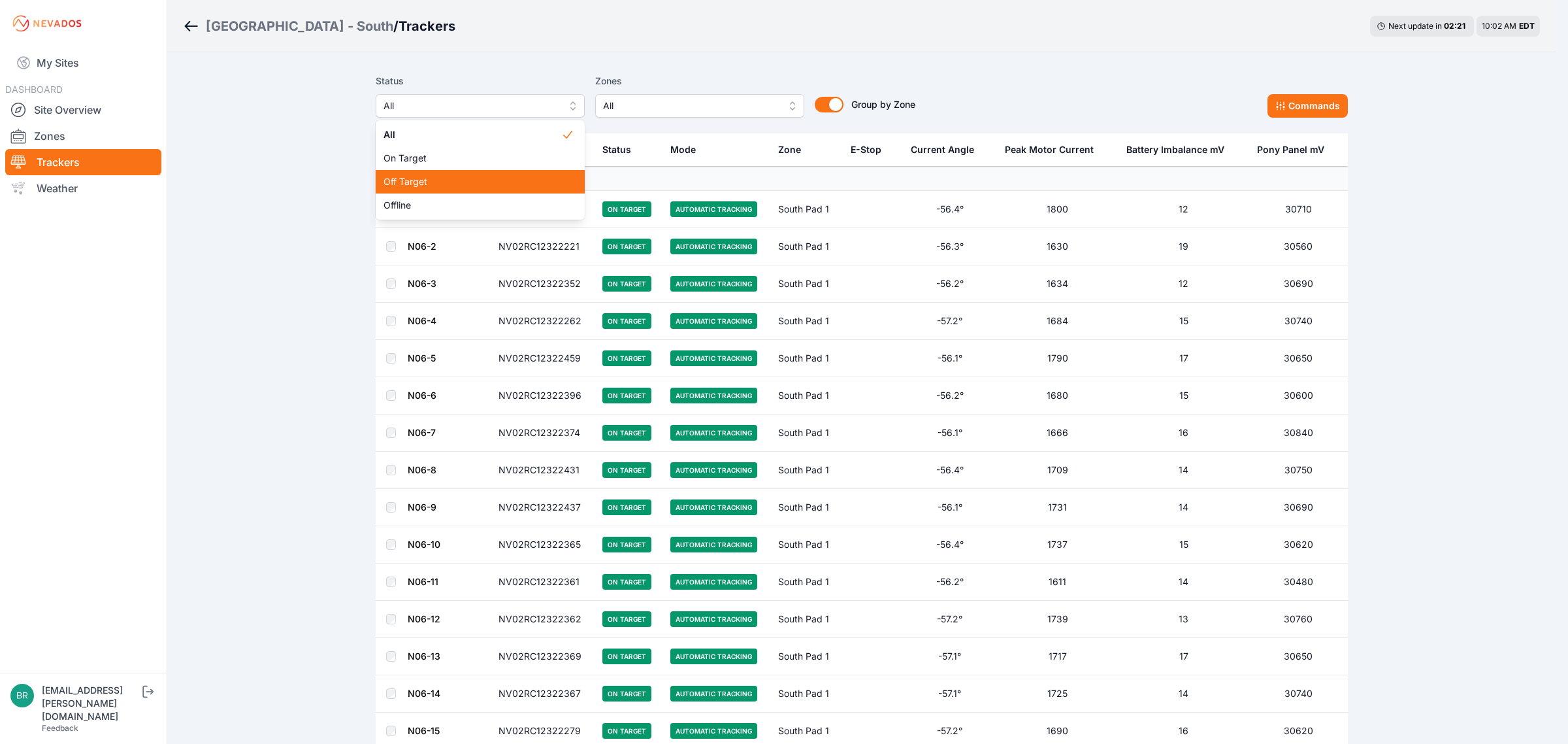
click at [488, 181] on span "Off Target" at bounding box center [472, 181] width 177 height 13
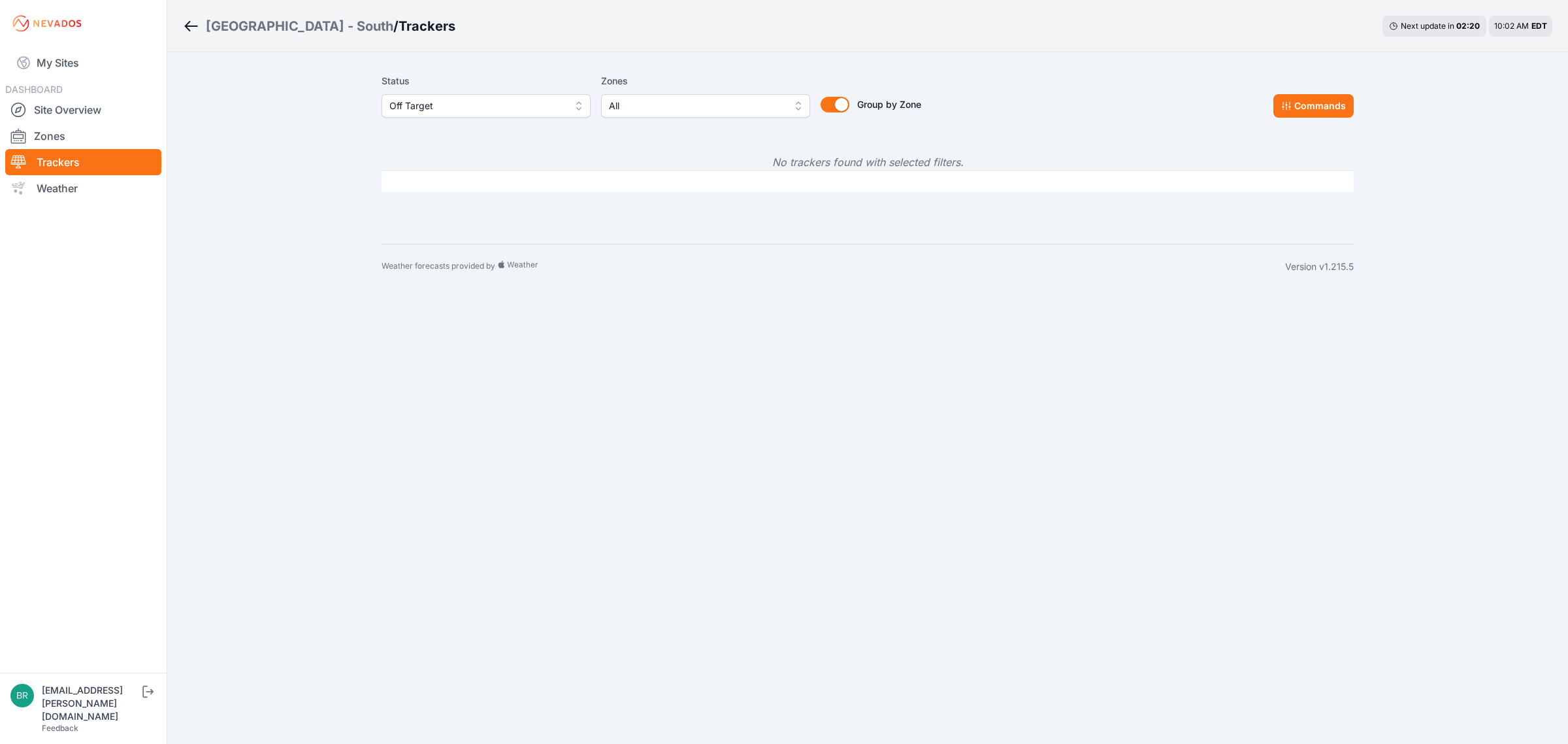
click at [492, 119] on div "Status Off Target Zones All Group by Zone Group by Zone Commands" at bounding box center [867, 100] width 972 height 65
click at [489, 109] on span "Off Target" at bounding box center [477, 106] width 175 height 16
click at [449, 210] on span "Offline" at bounding box center [478, 204] width 177 height 13
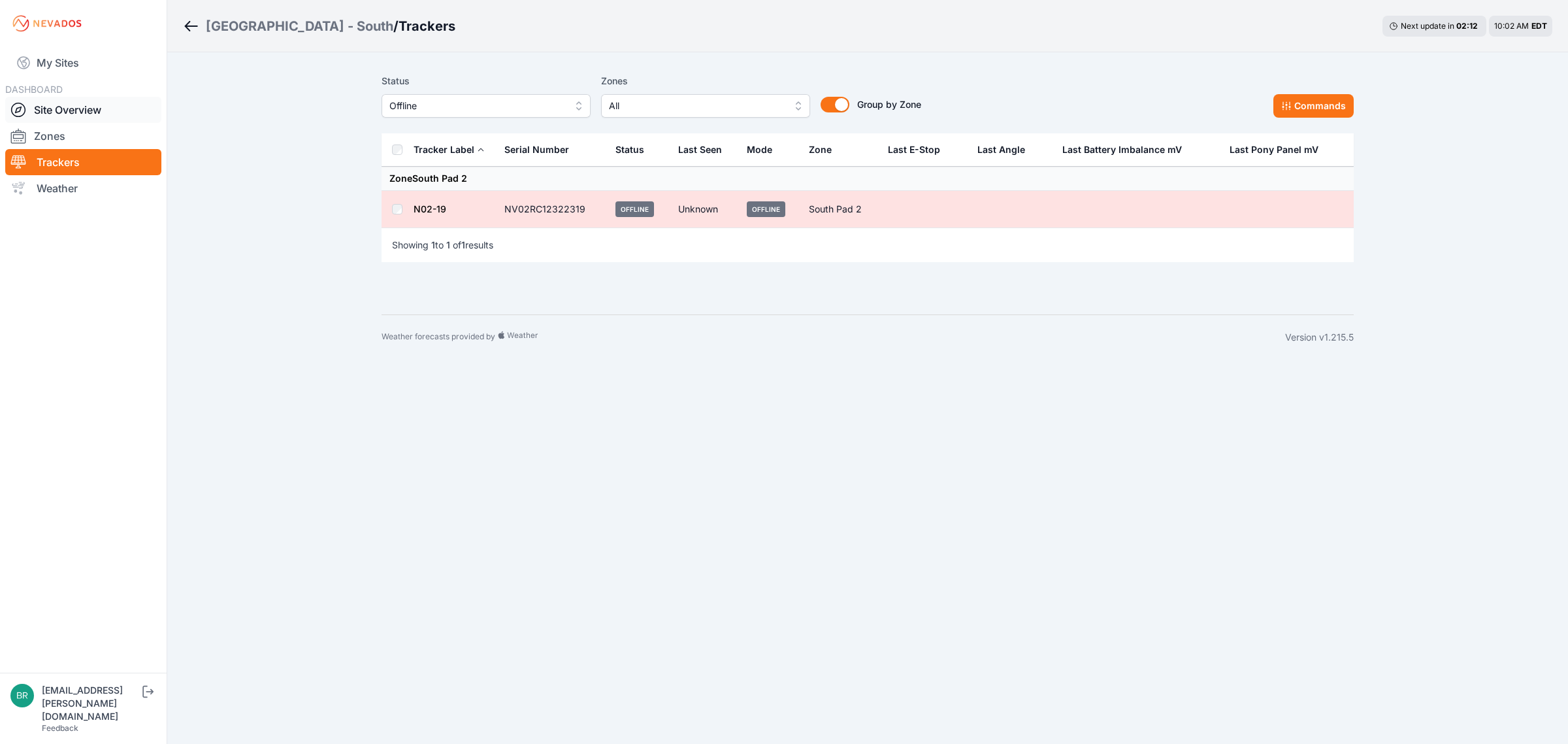
click at [56, 106] on link "Site Overview" at bounding box center [83, 109] width 156 height 26
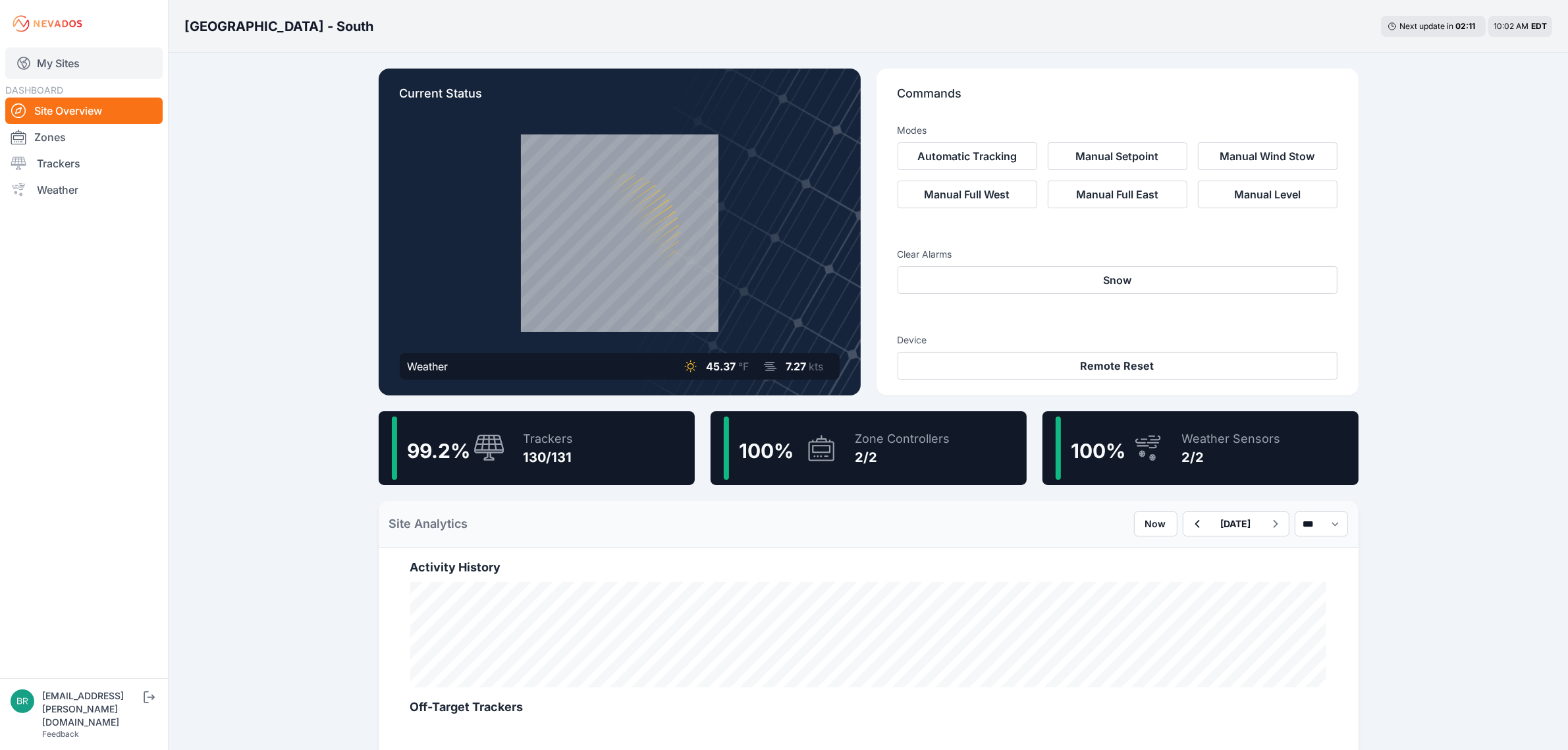
click at [106, 73] on link "My Sites" at bounding box center [84, 63] width 158 height 32
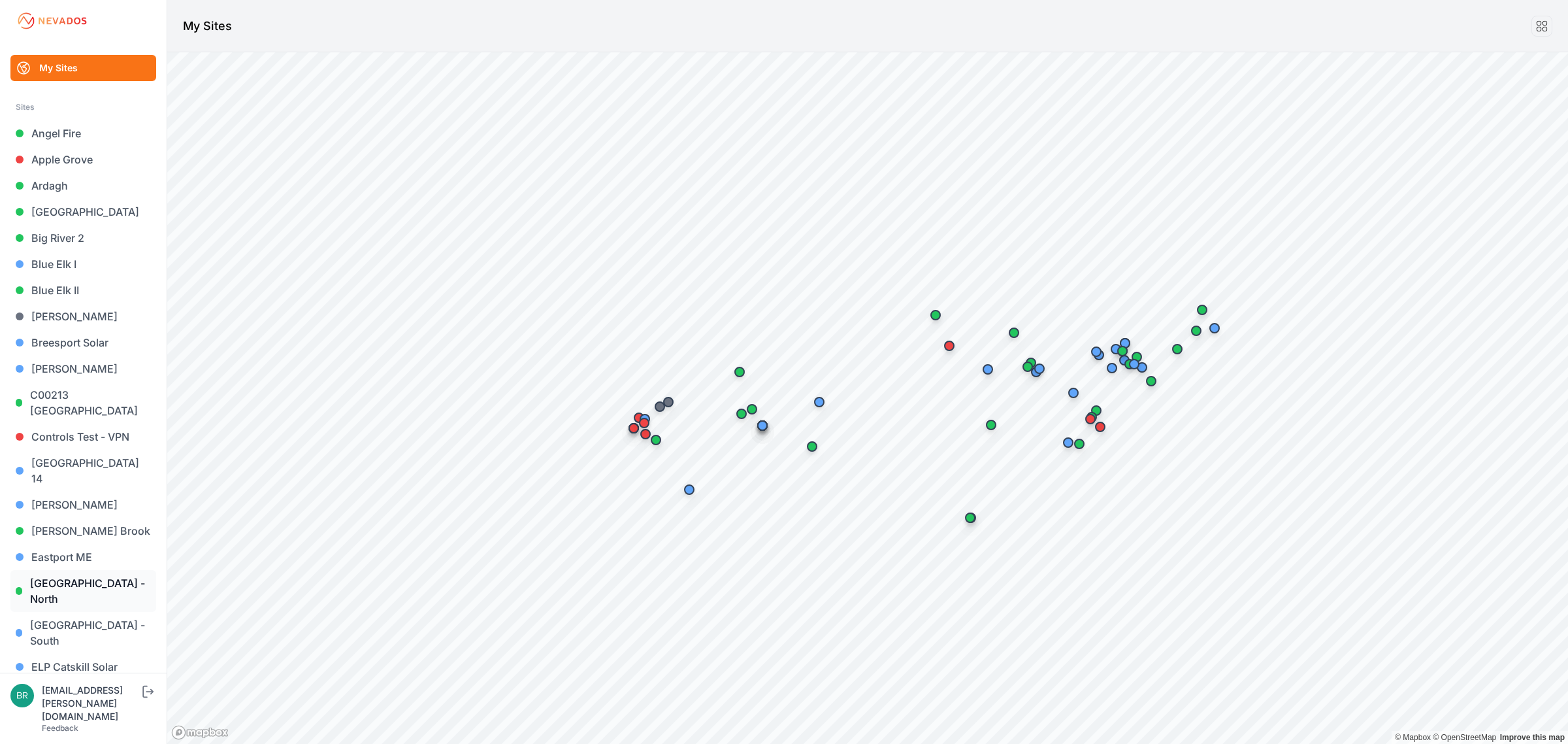
click at [128, 570] on link "[GEOGRAPHIC_DATA] - North" at bounding box center [83, 591] width 146 height 42
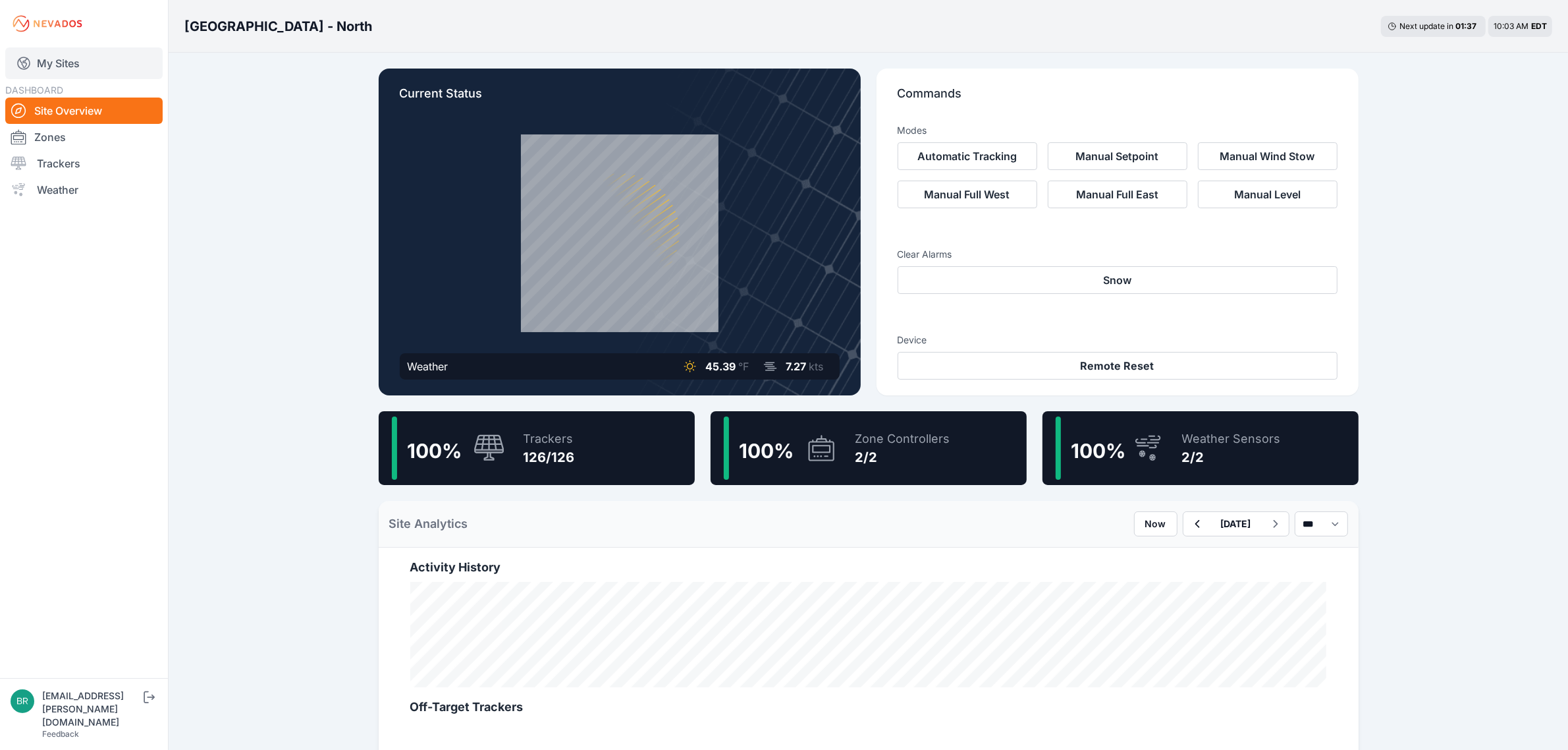
click at [97, 60] on link "My Sites" at bounding box center [84, 63] width 158 height 32
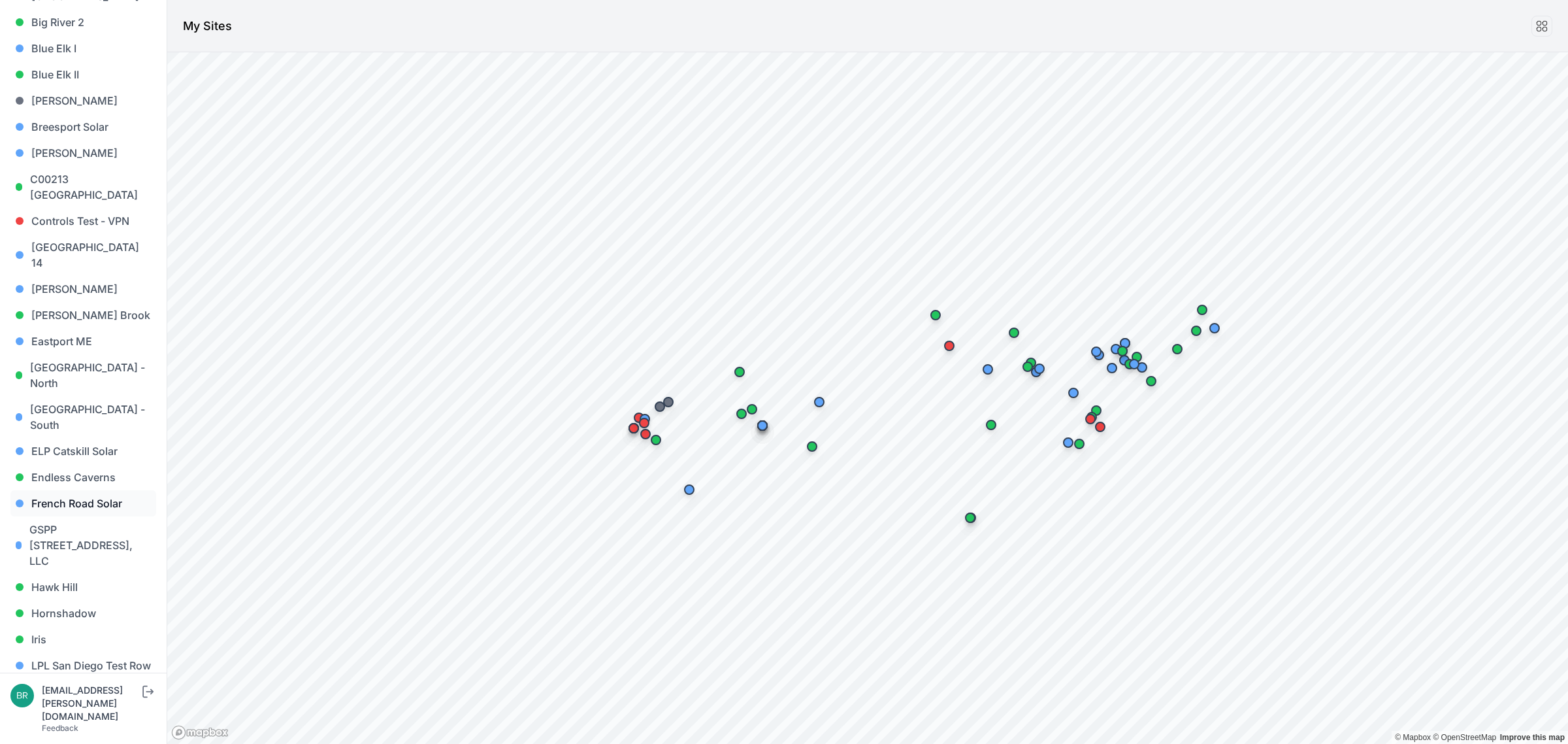
scroll to position [245, 0]
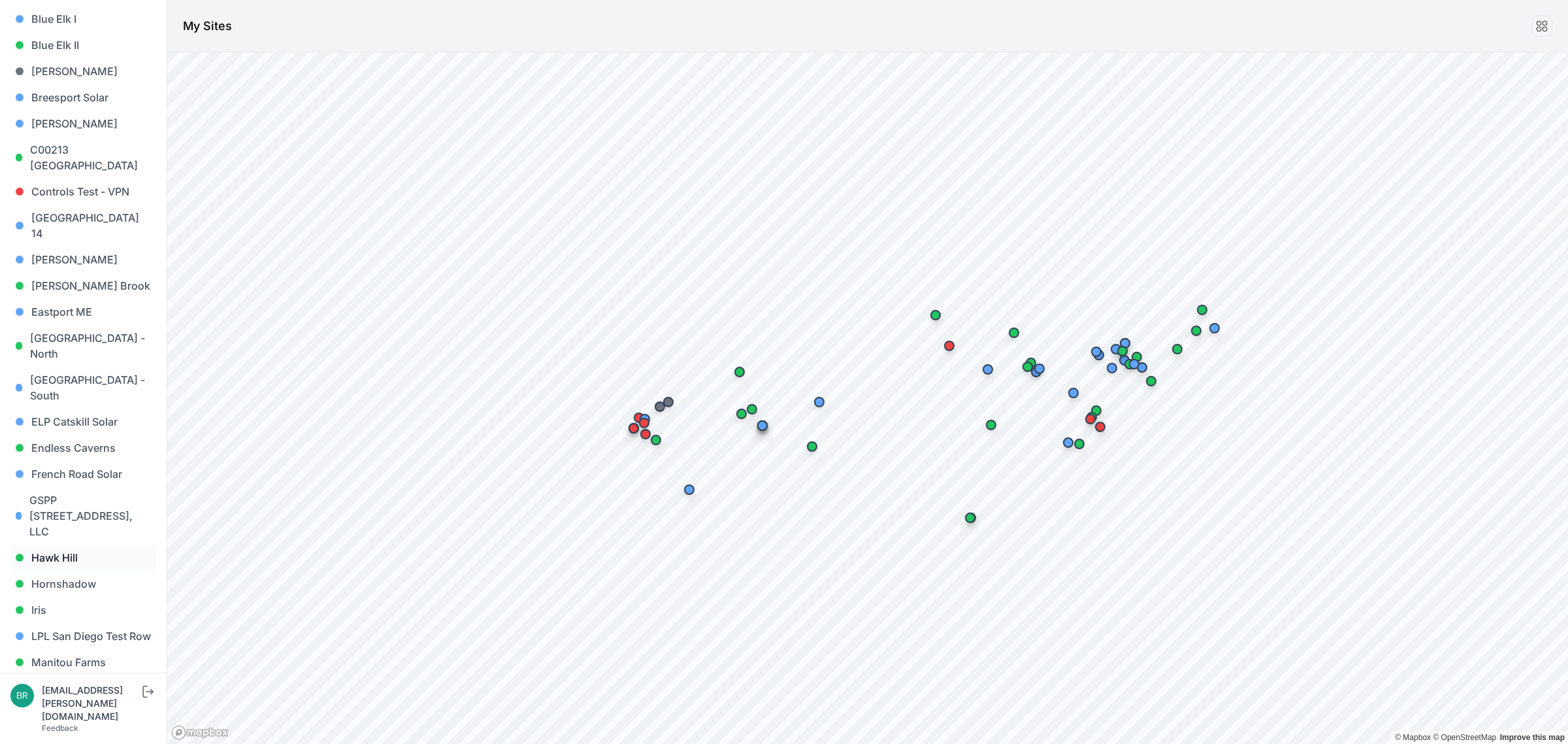
click at [55, 544] on link "Hawk Hill" at bounding box center [83, 557] width 146 height 26
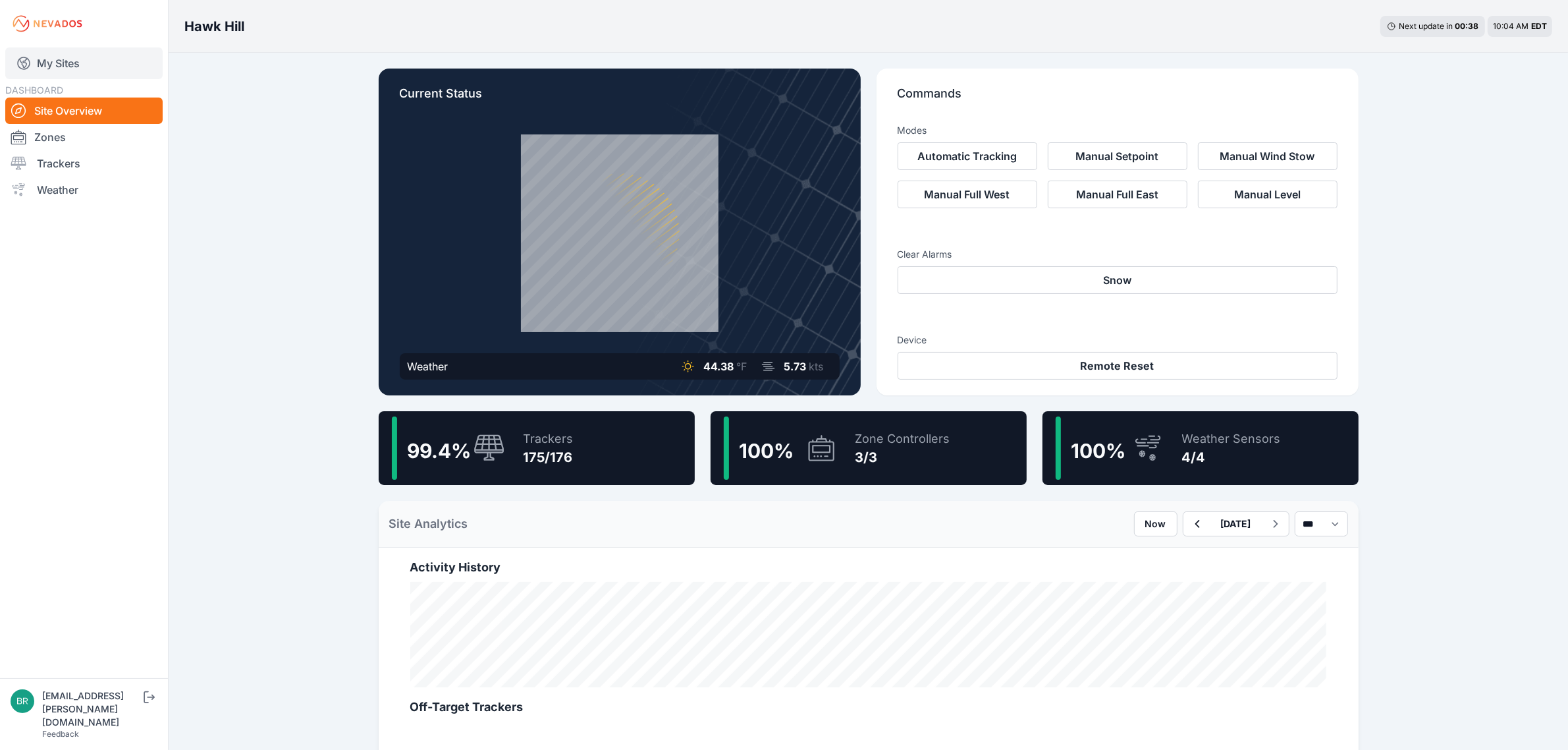
click at [60, 66] on link "My Sites" at bounding box center [84, 63] width 158 height 32
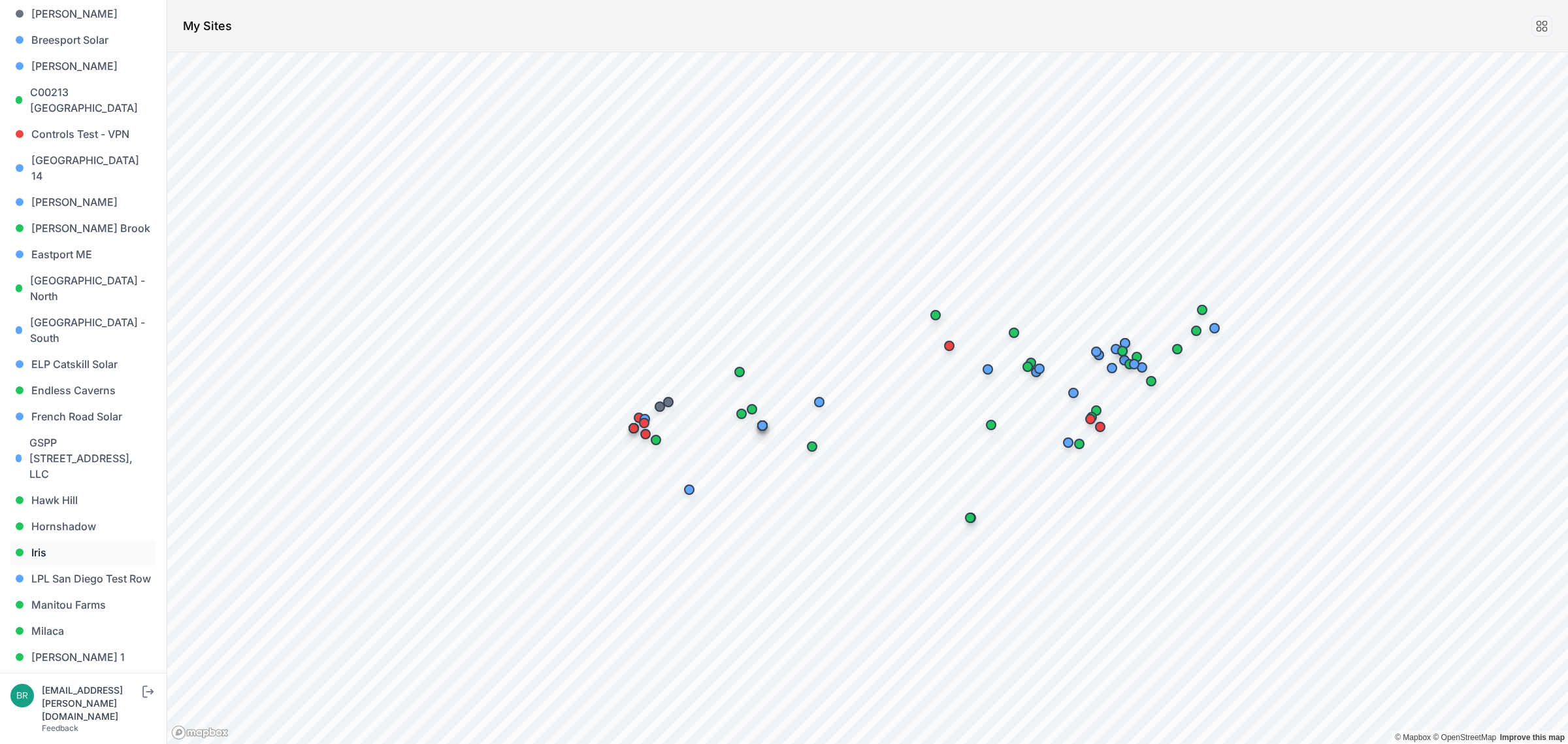
scroll to position [409, 0]
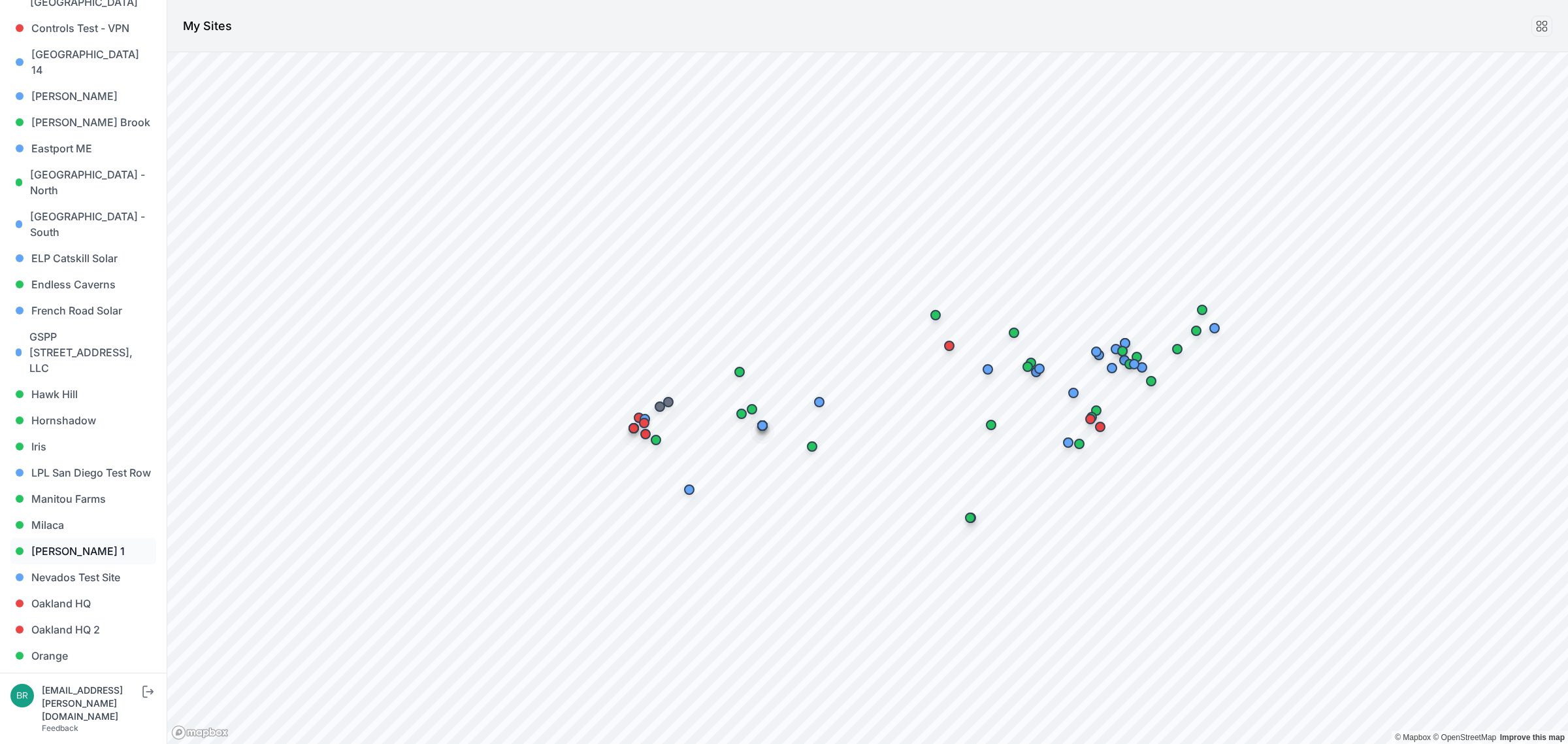
click at [79, 538] on link "[PERSON_NAME] 1" at bounding box center [83, 551] width 146 height 26
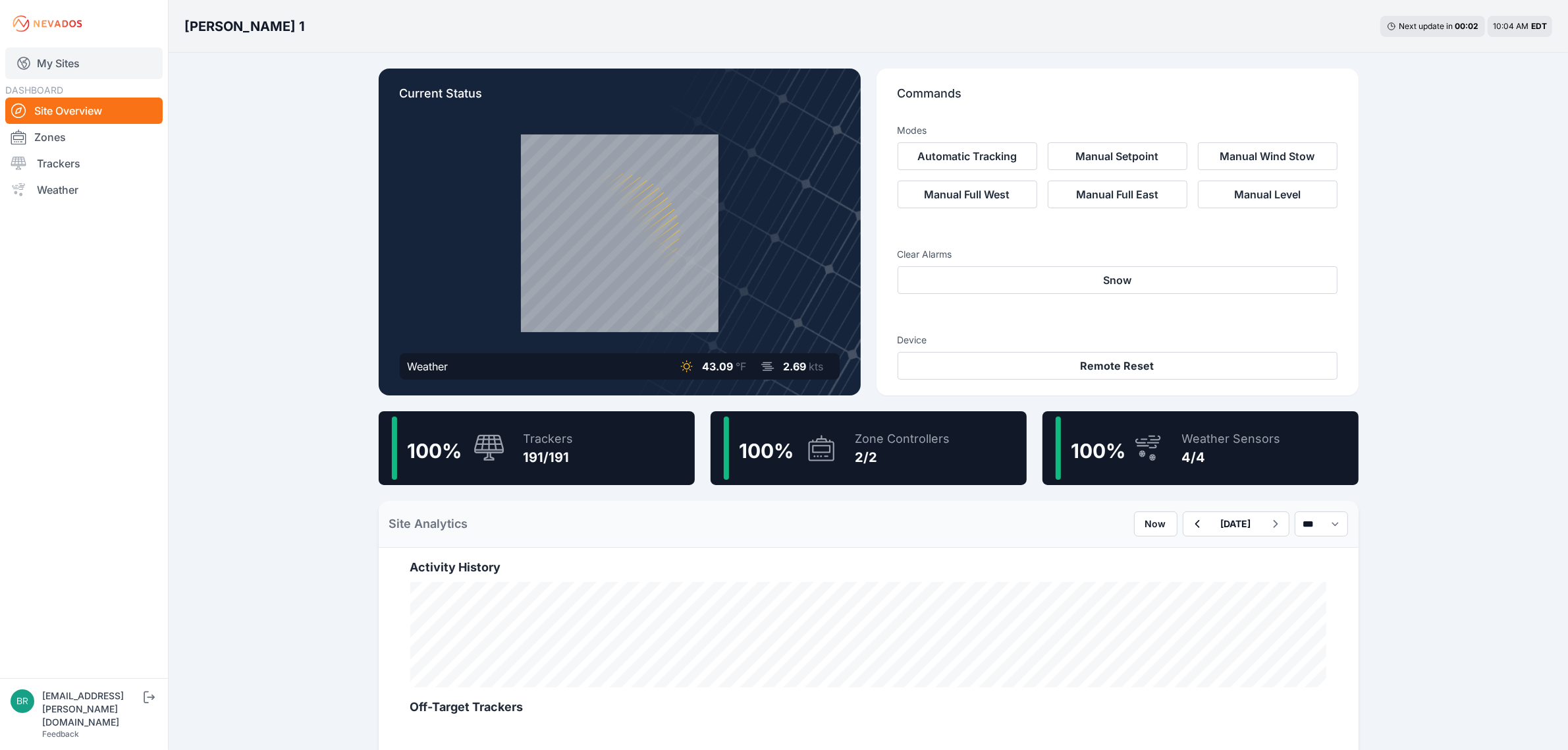
click at [39, 67] on link "My Sites" at bounding box center [84, 63] width 158 height 32
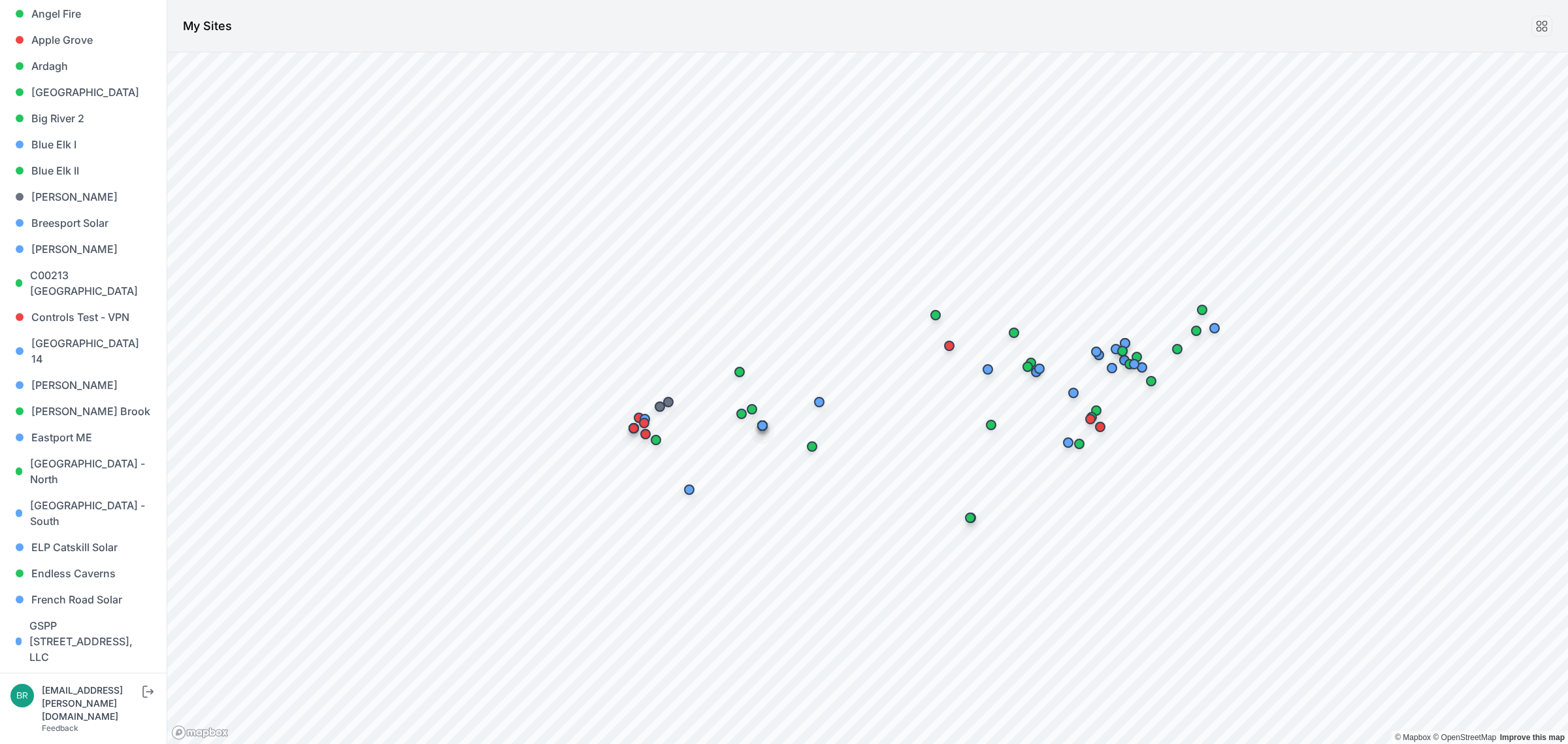
scroll to position [409, 0]
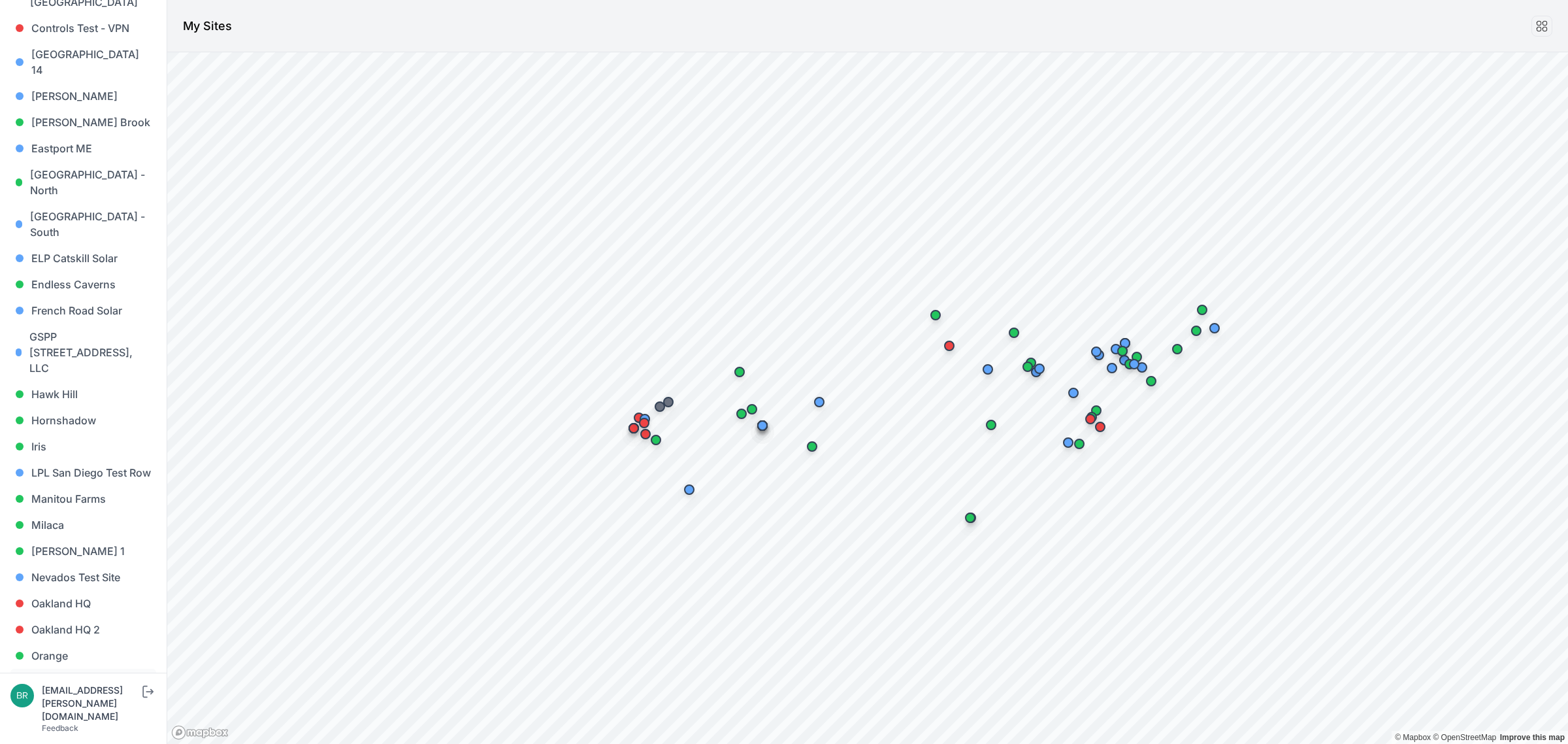
click at [87, 668] on link "Orrington - [PERSON_NAME][GEOGRAPHIC_DATA]" at bounding box center [83, 697] width 146 height 58
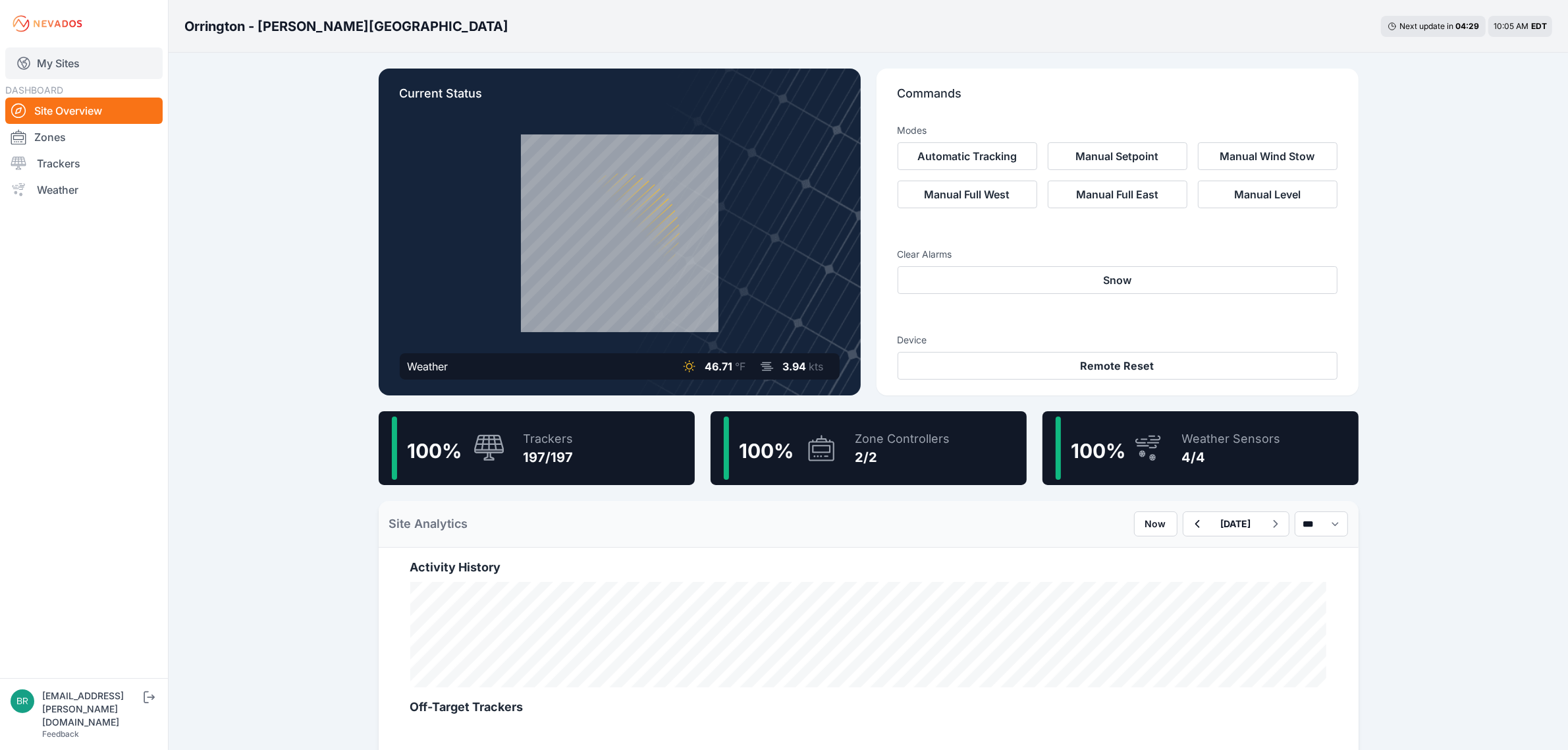
click at [72, 54] on link "My Sites" at bounding box center [84, 63] width 158 height 32
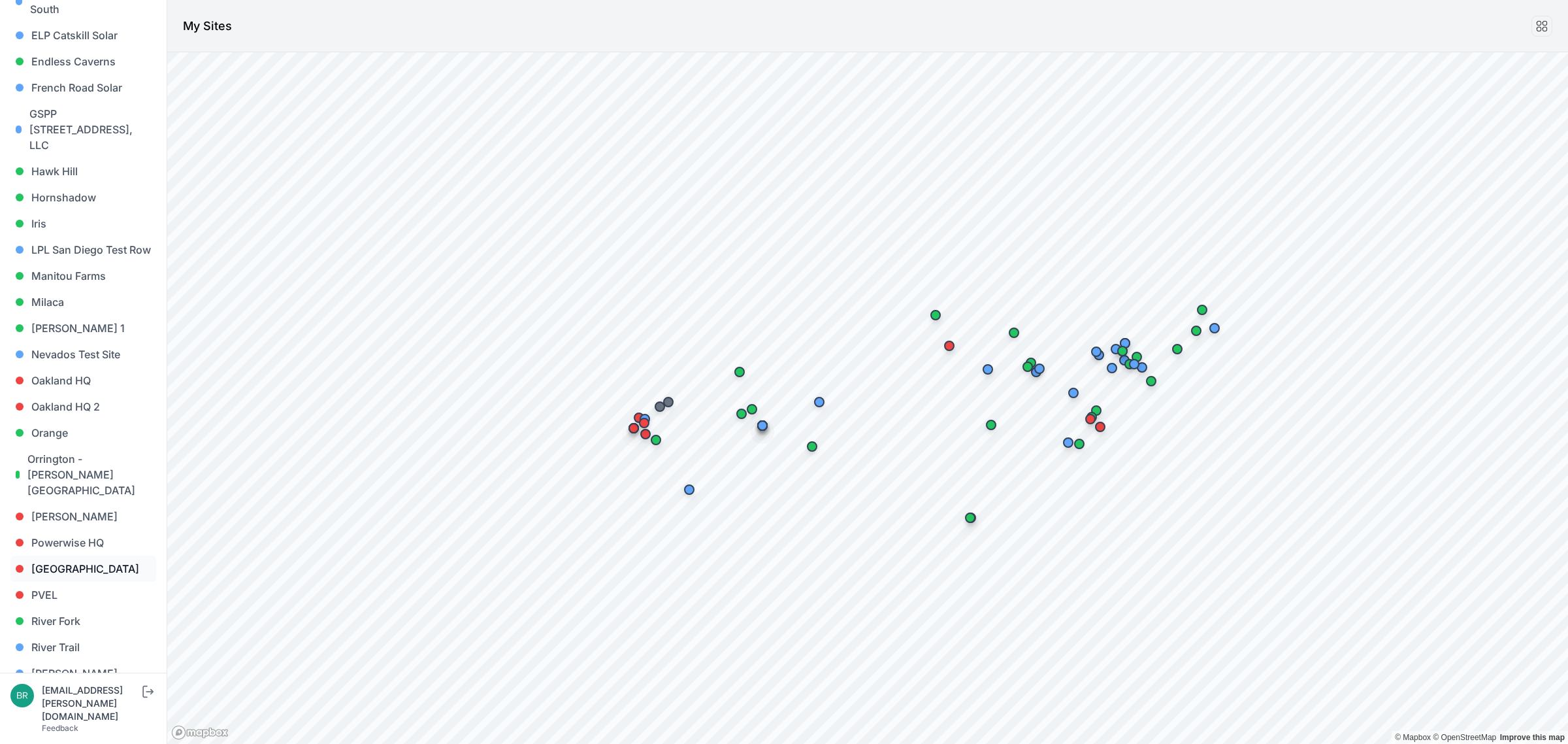
scroll to position [735, 0]
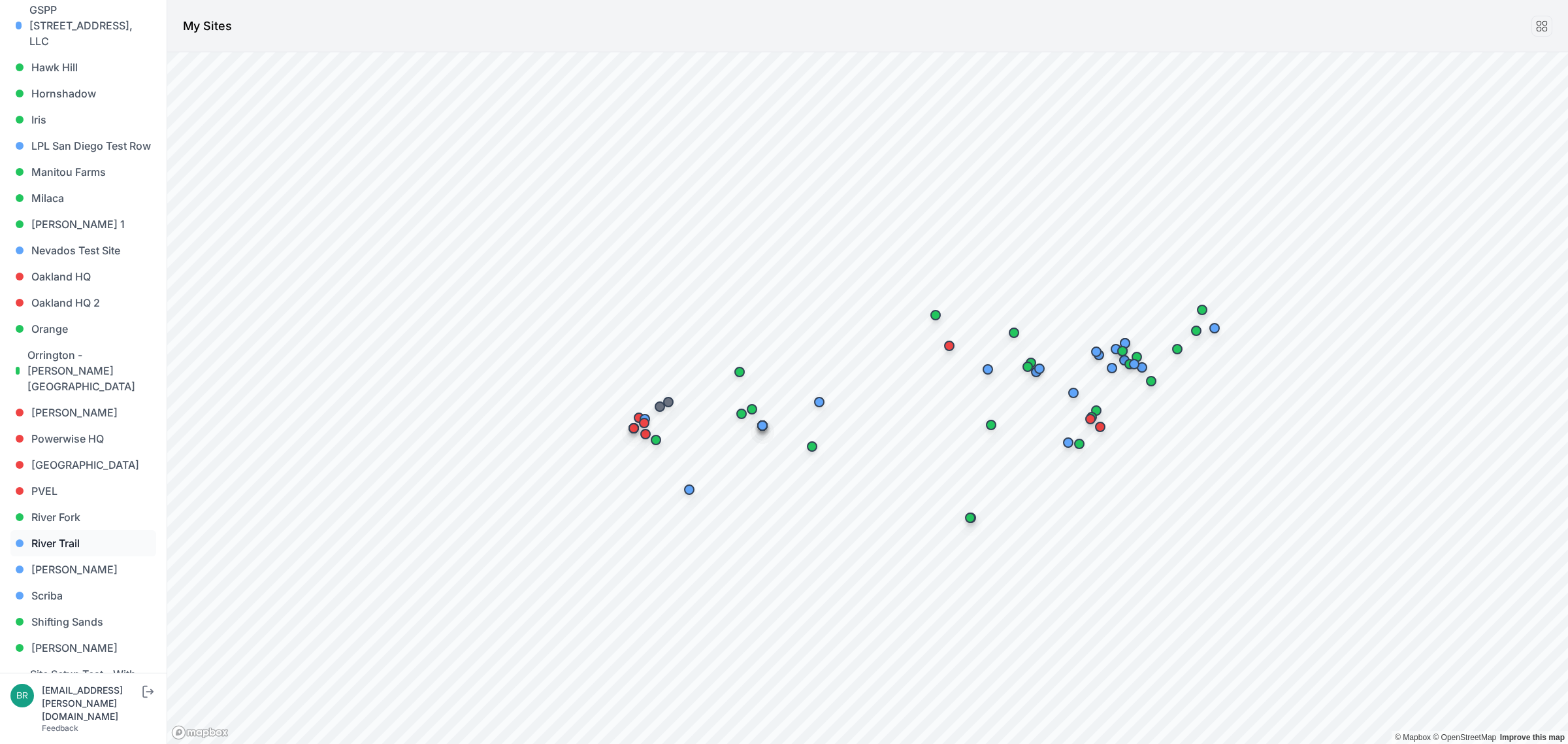
click at [52, 530] on link "River Trail" at bounding box center [83, 543] width 146 height 26
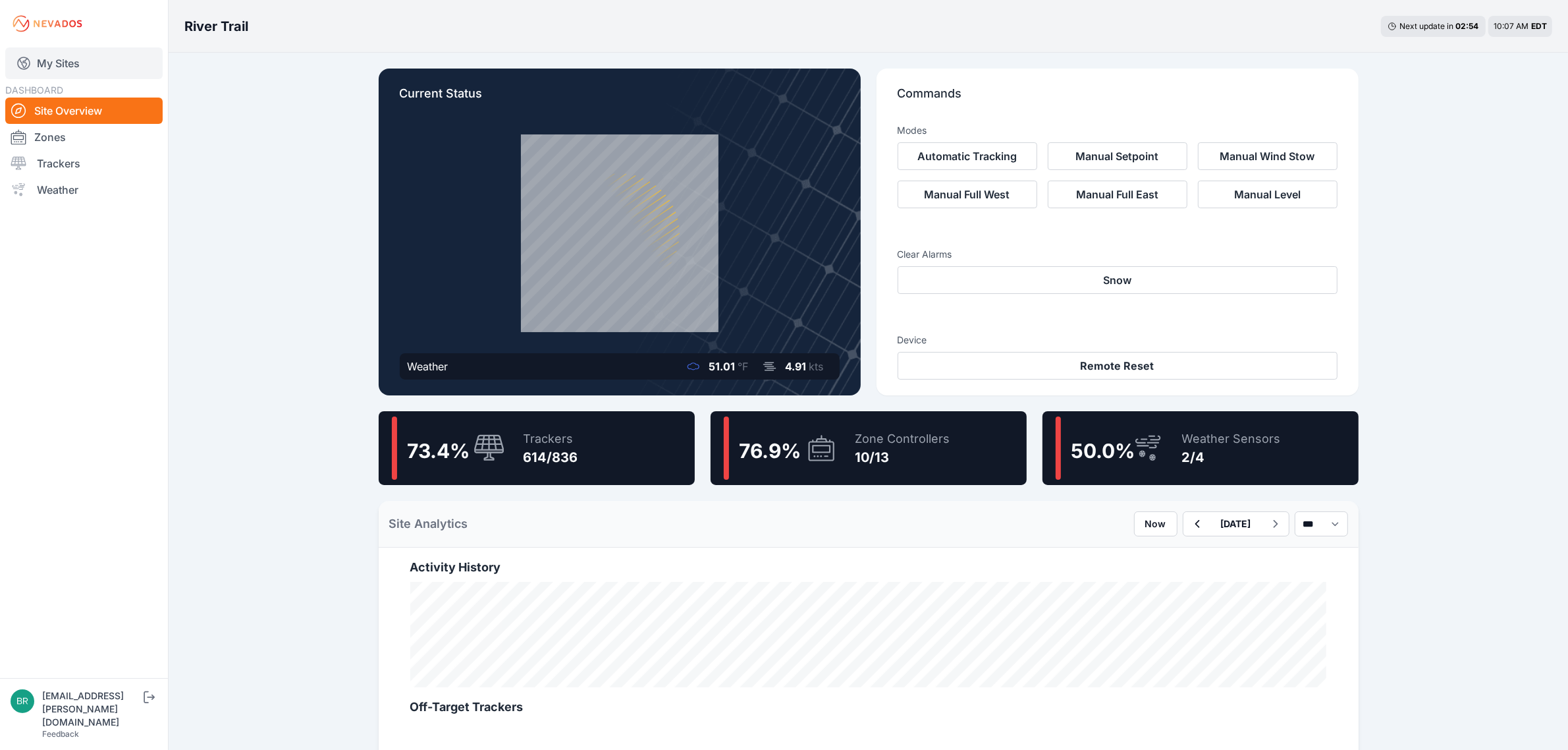
click at [121, 54] on link "My Sites" at bounding box center [84, 63] width 158 height 32
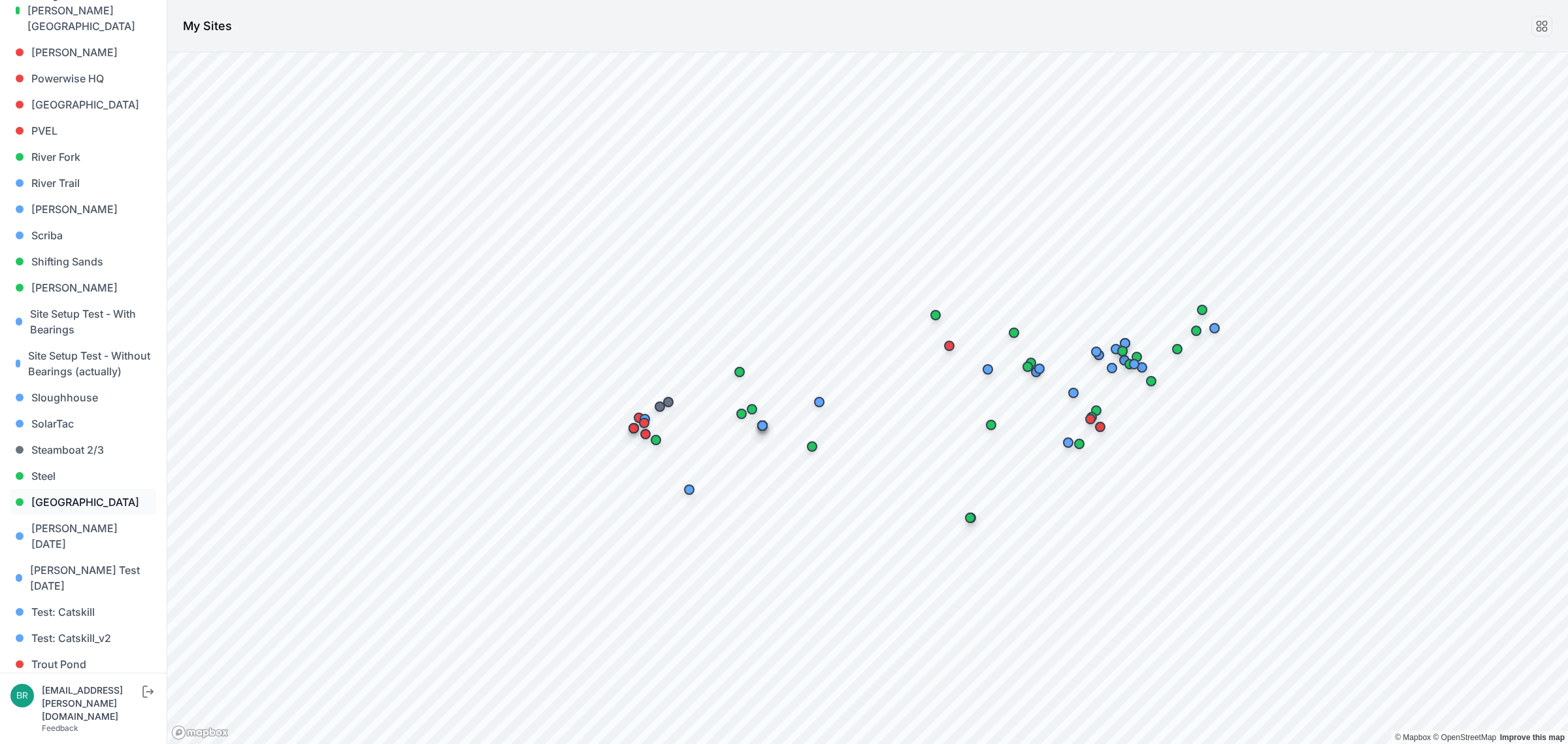
scroll to position [1115, 0]
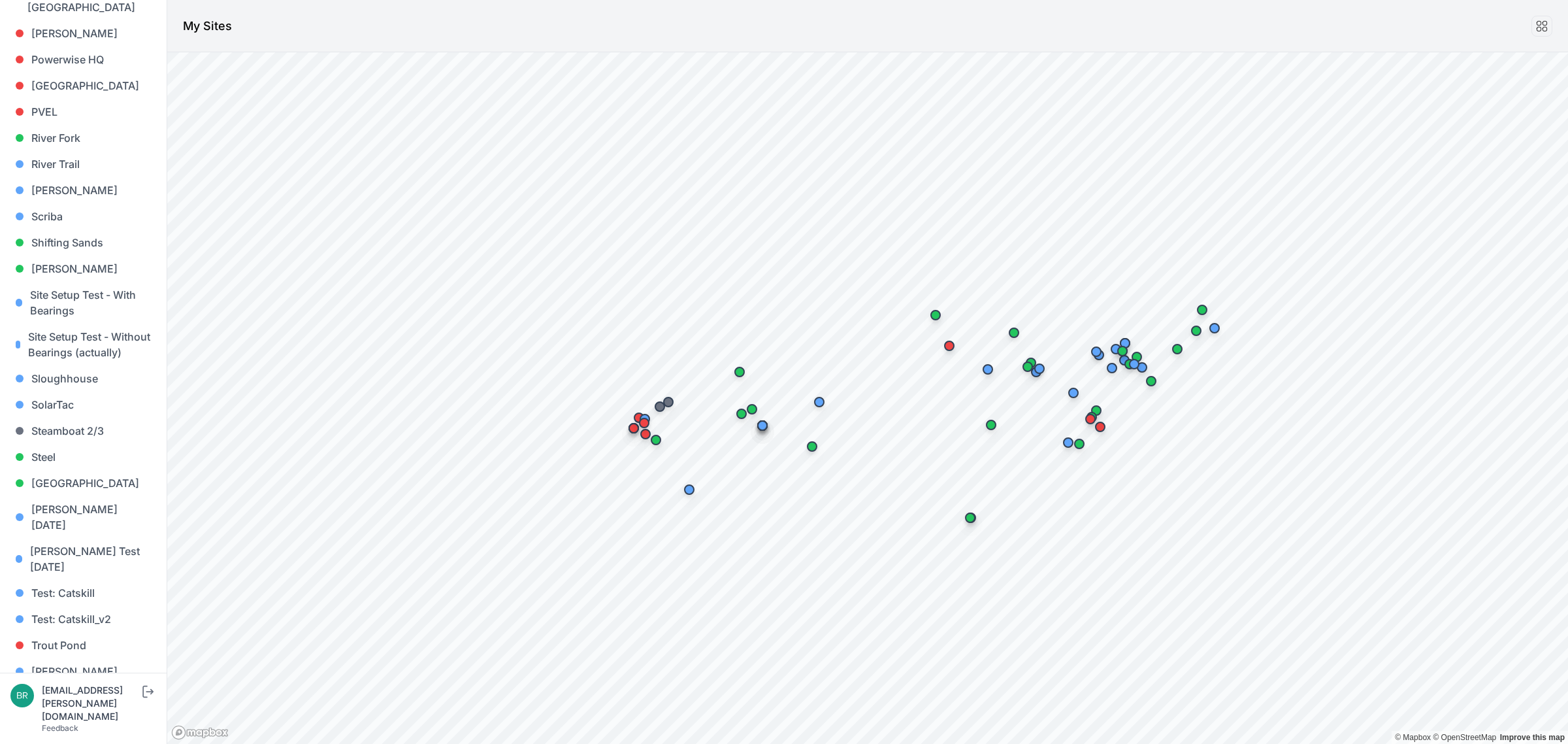
click at [58, 710] on link "[PERSON_NAME] [PERSON_NAME]" at bounding box center [83, 731] width 146 height 42
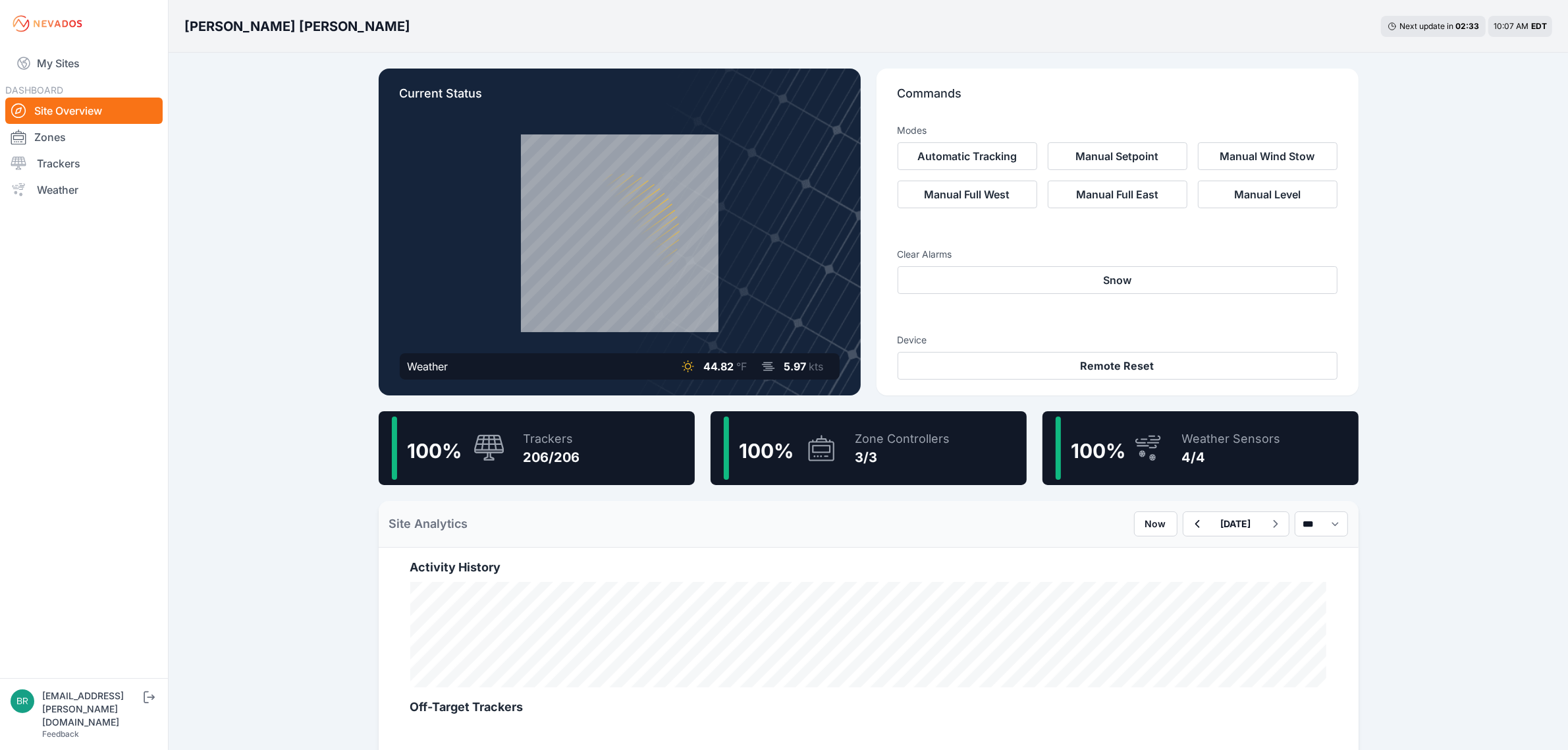
click at [593, 461] on div "100 % Trackers 206/206" at bounding box center [536, 448] width 316 height 74
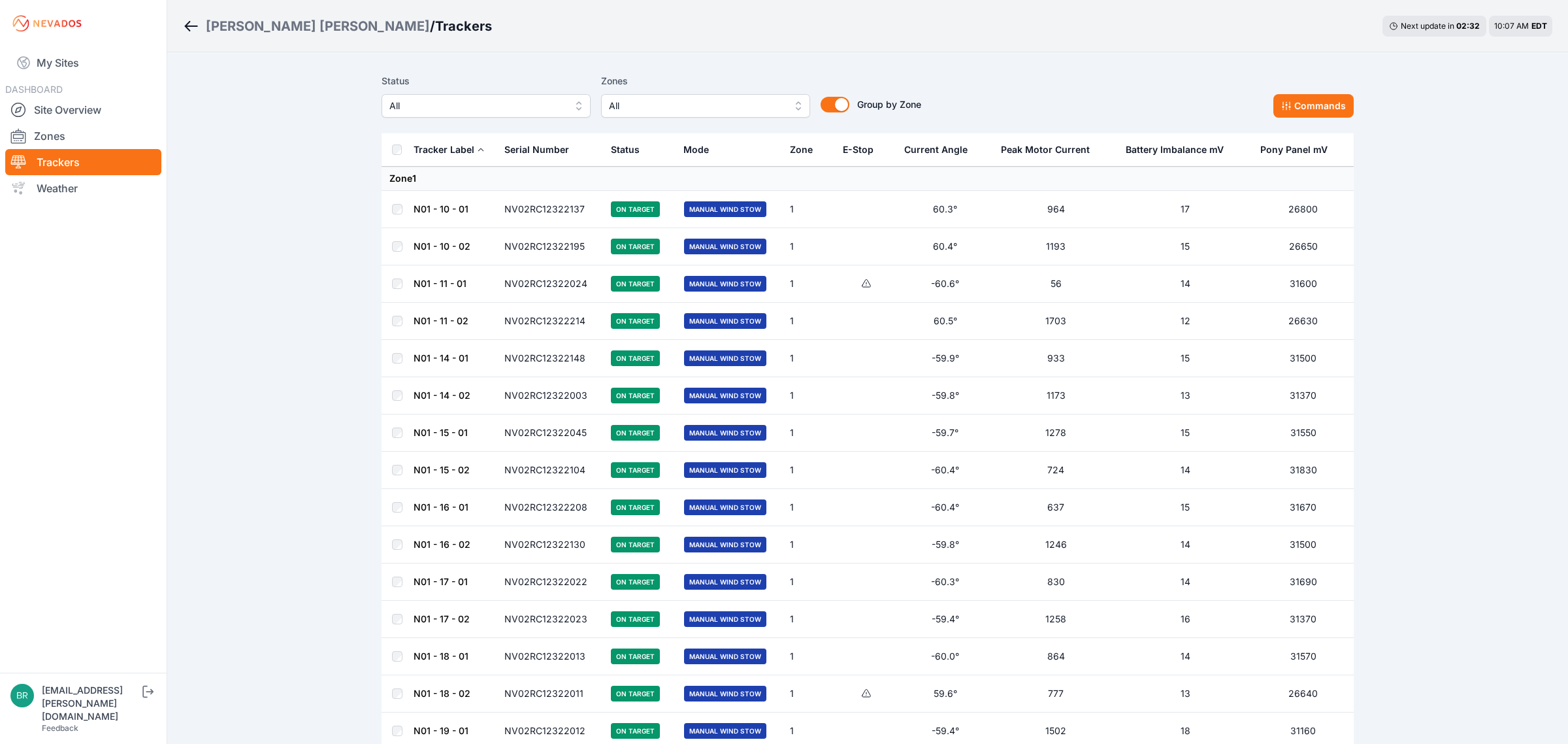
click at [508, 111] on span "All" at bounding box center [477, 106] width 175 height 16
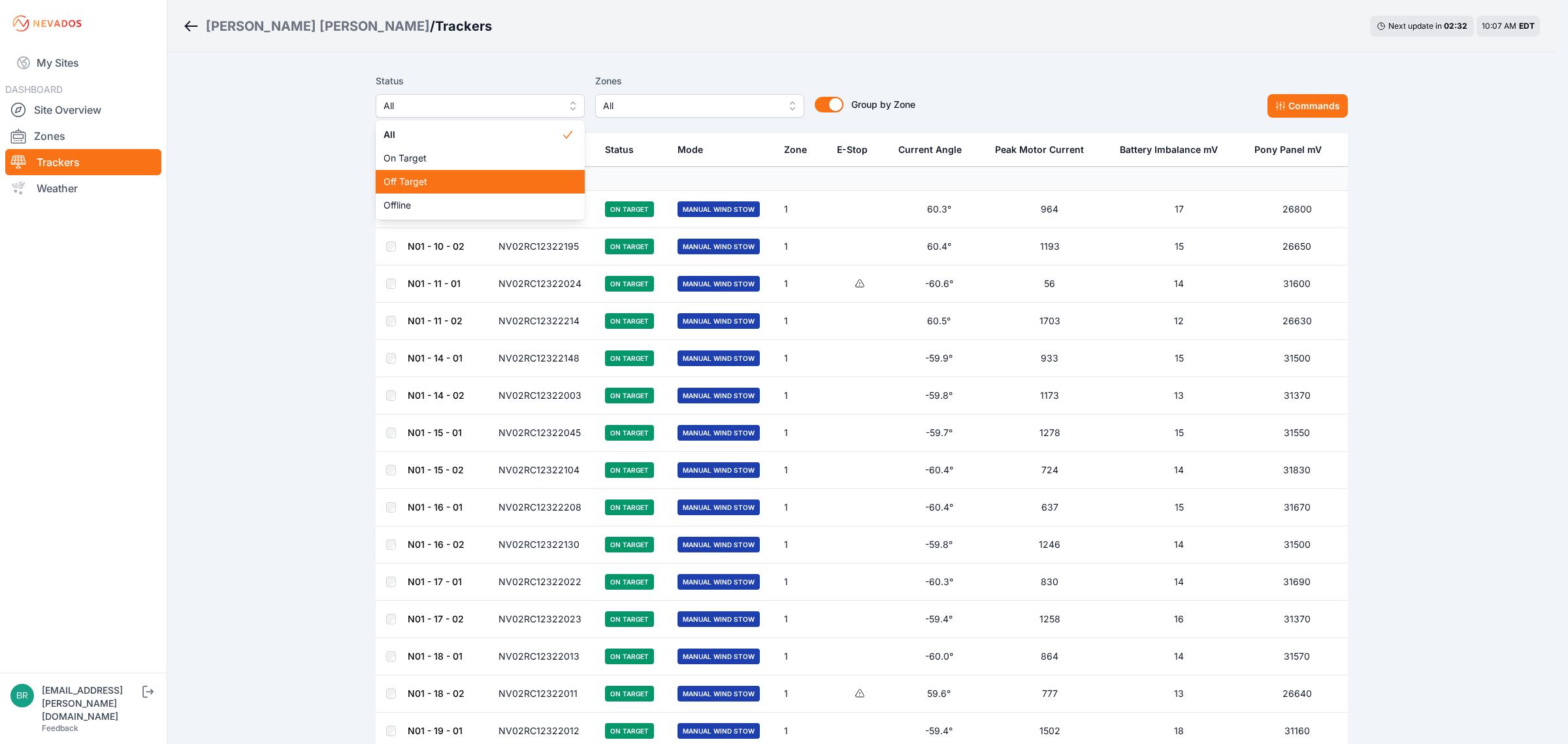
click at [443, 177] on span "Off Target" at bounding box center [472, 181] width 177 height 13
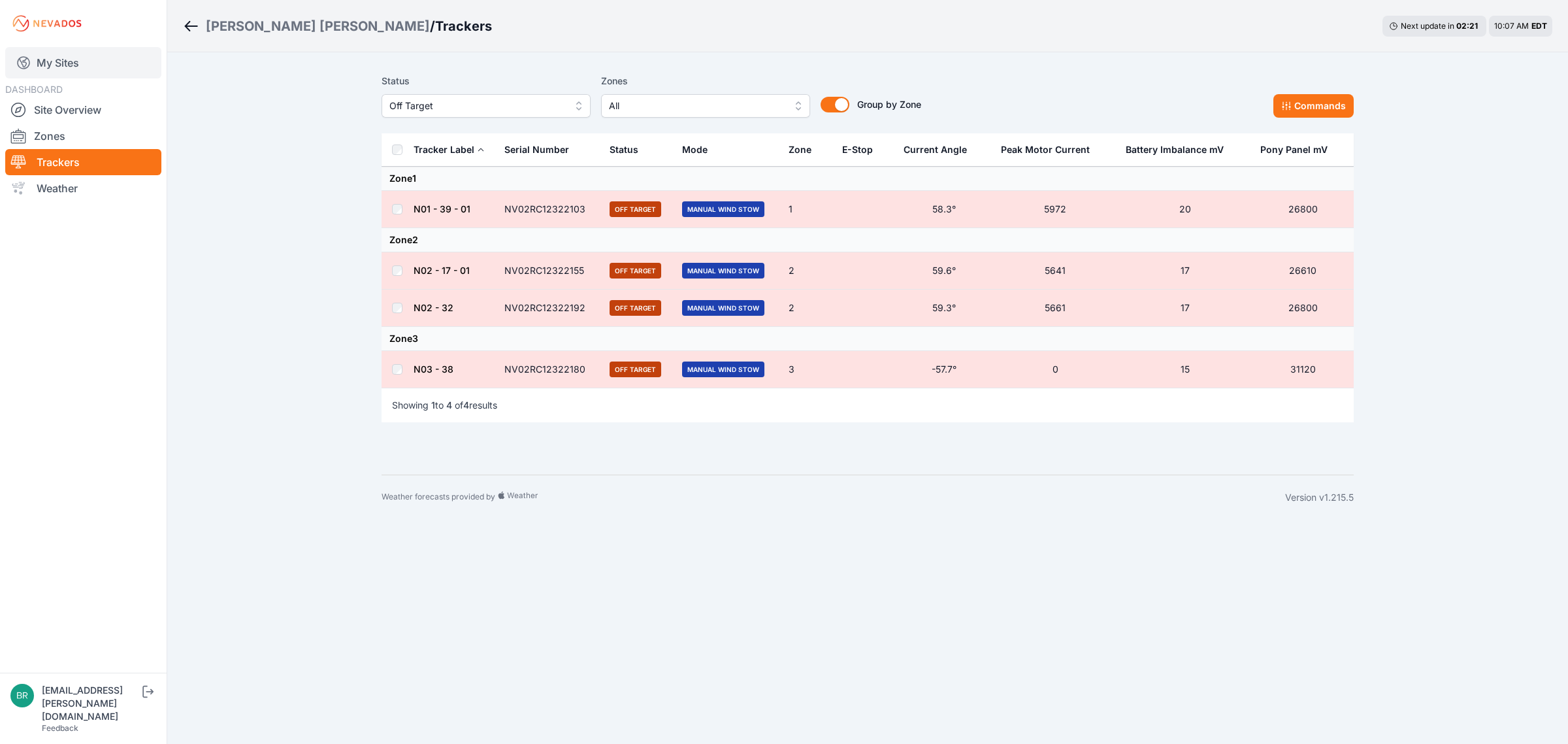
click at [49, 59] on link "My Sites" at bounding box center [83, 63] width 156 height 31
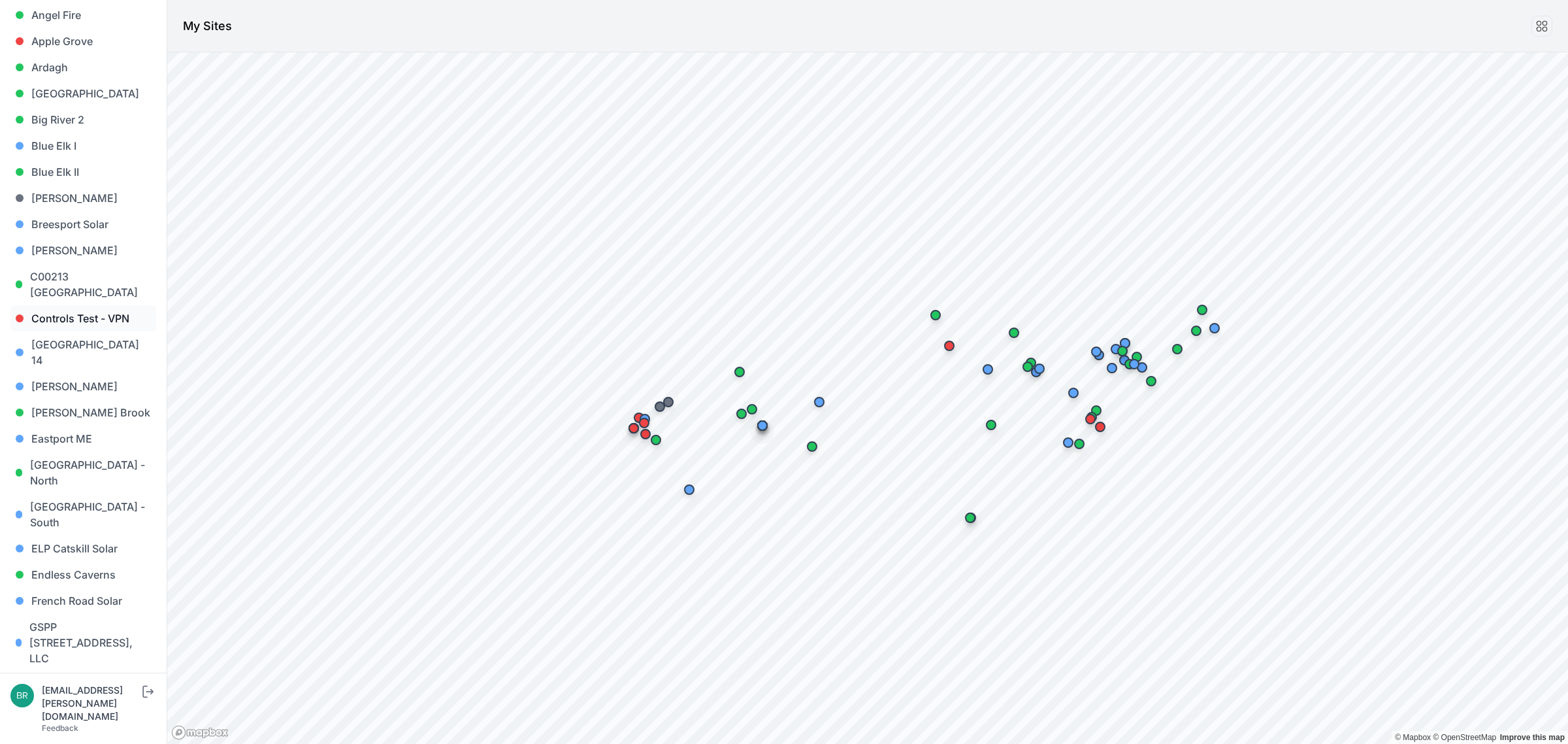
scroll to position [409, 0]
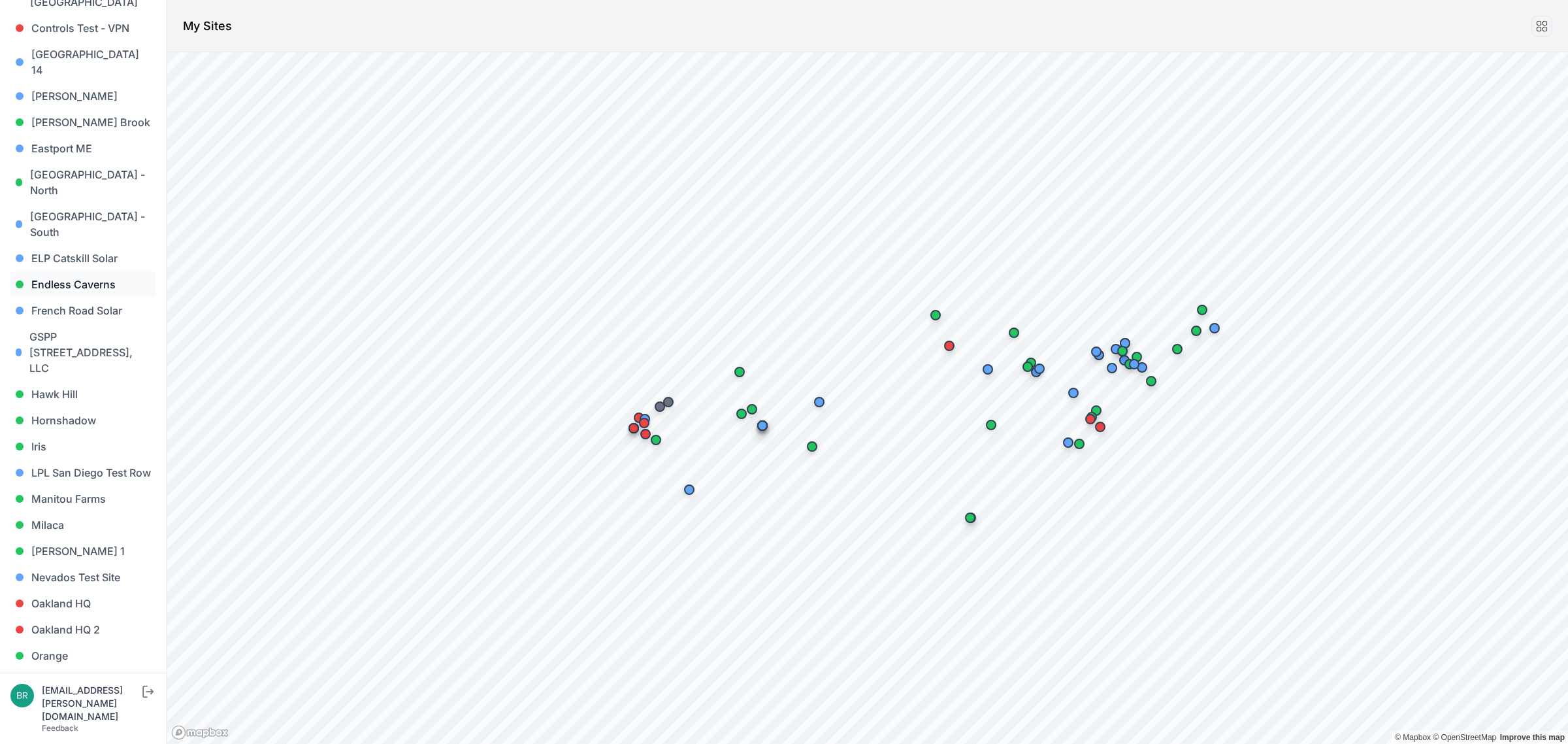
click at [89, 271] on link "Endless Caverns" at bounding box center [83, 284] width 146 height 26
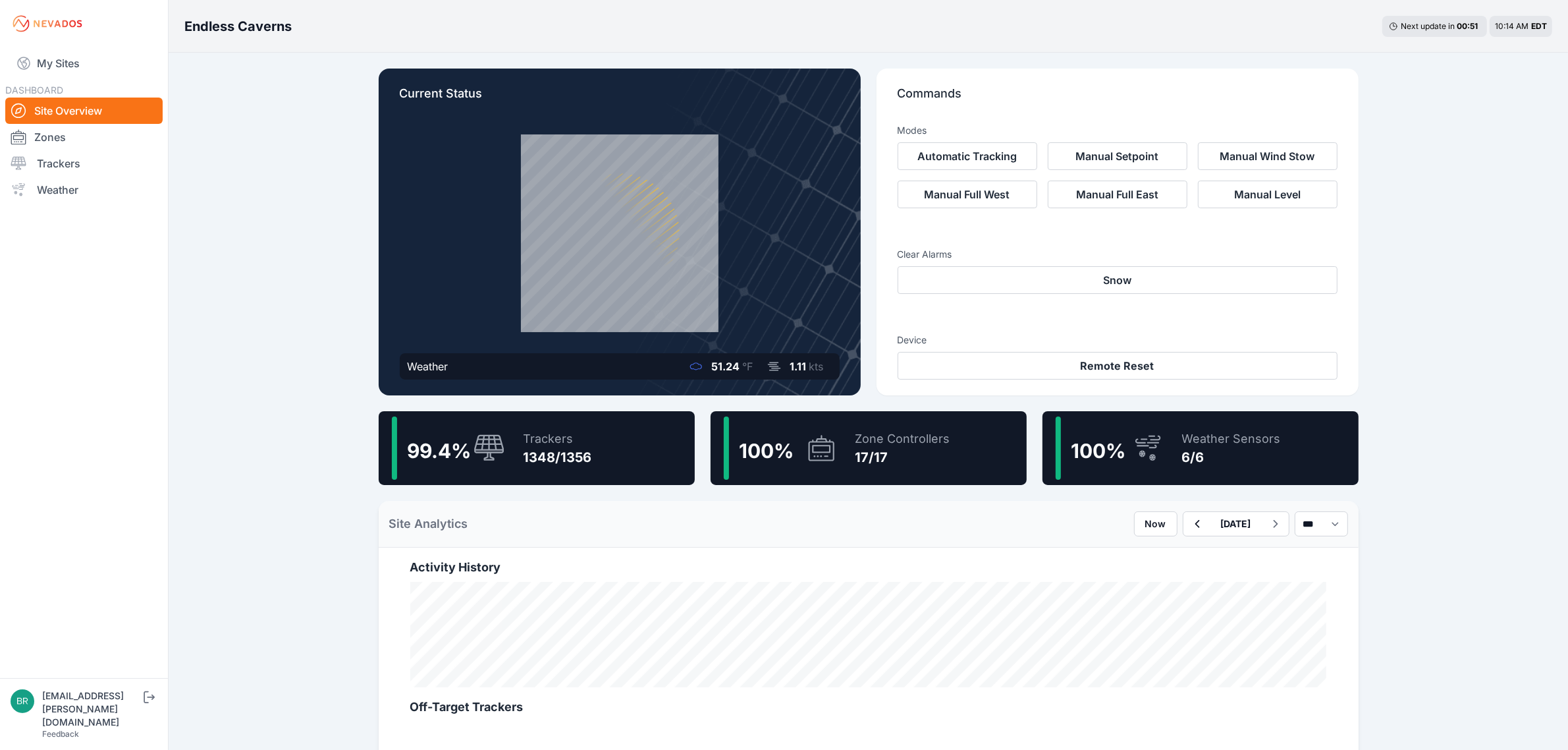
click at [649, 471] on div "99.4 % Trackers 1348/1356" at bounding box center [536, 448] width 316 height 74
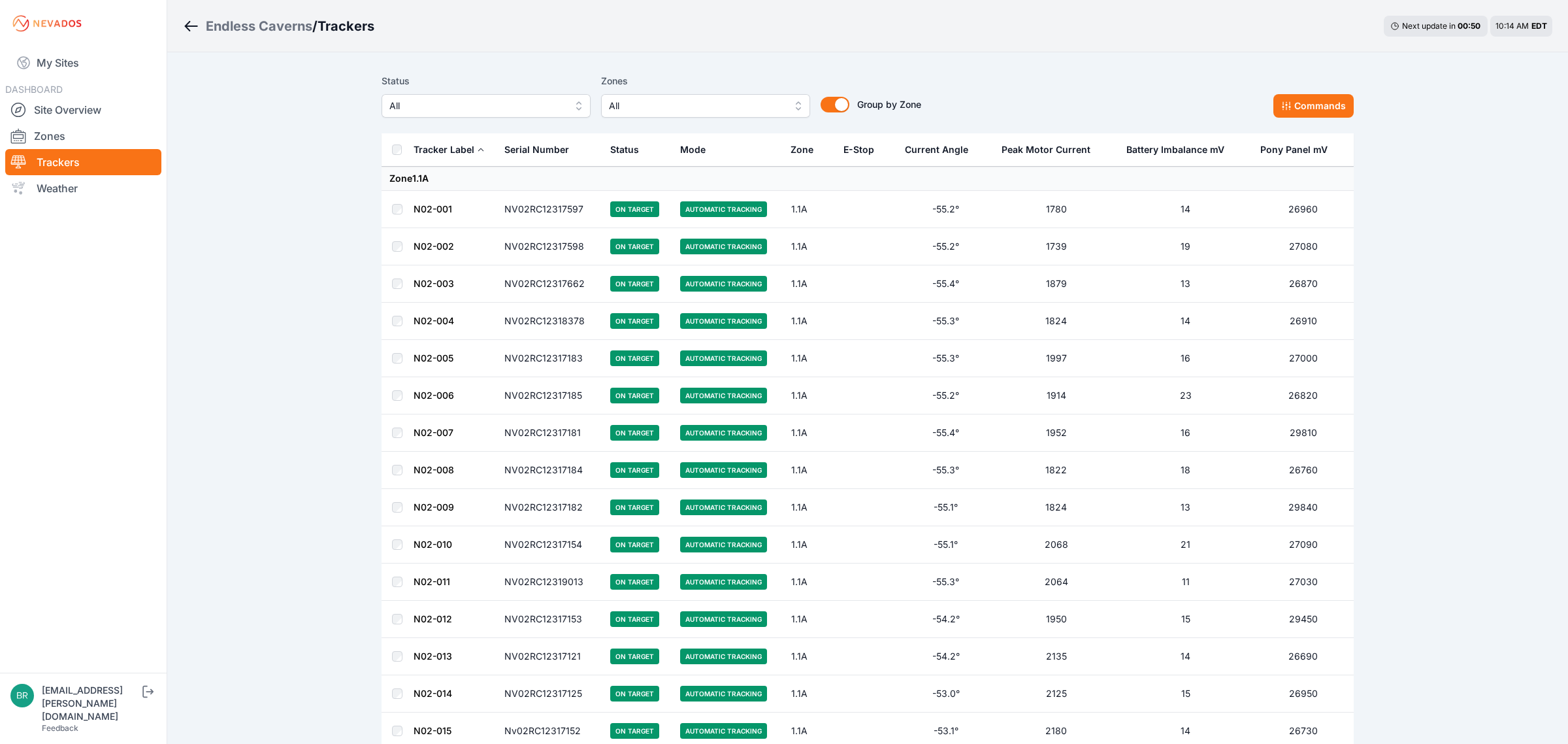
click at [419, 103] on span "All" at bounding box center [477, 106] width 175 height 16
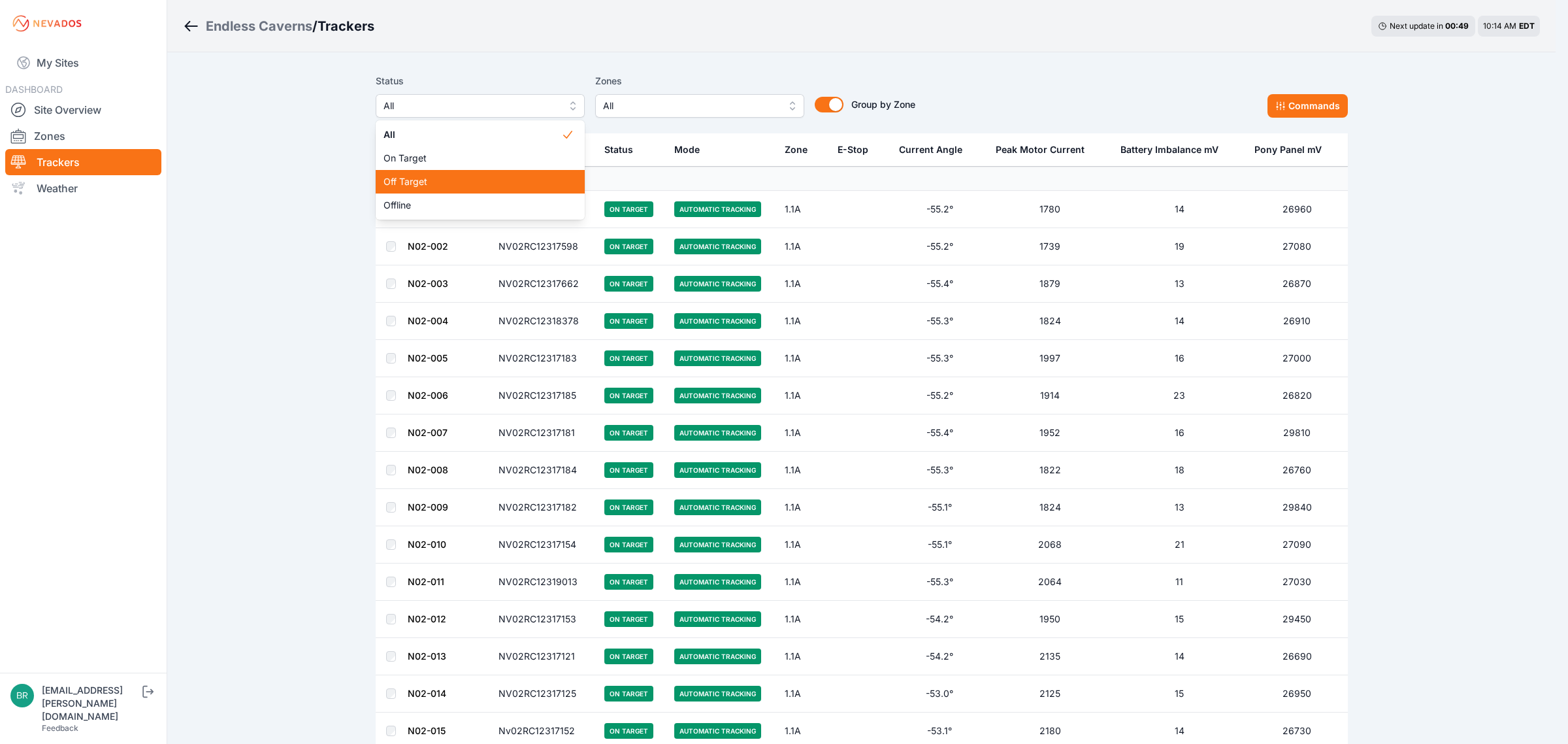
click at [407, 191] on div "Off Target" at bounding box center [480, 181] width 209 height 23
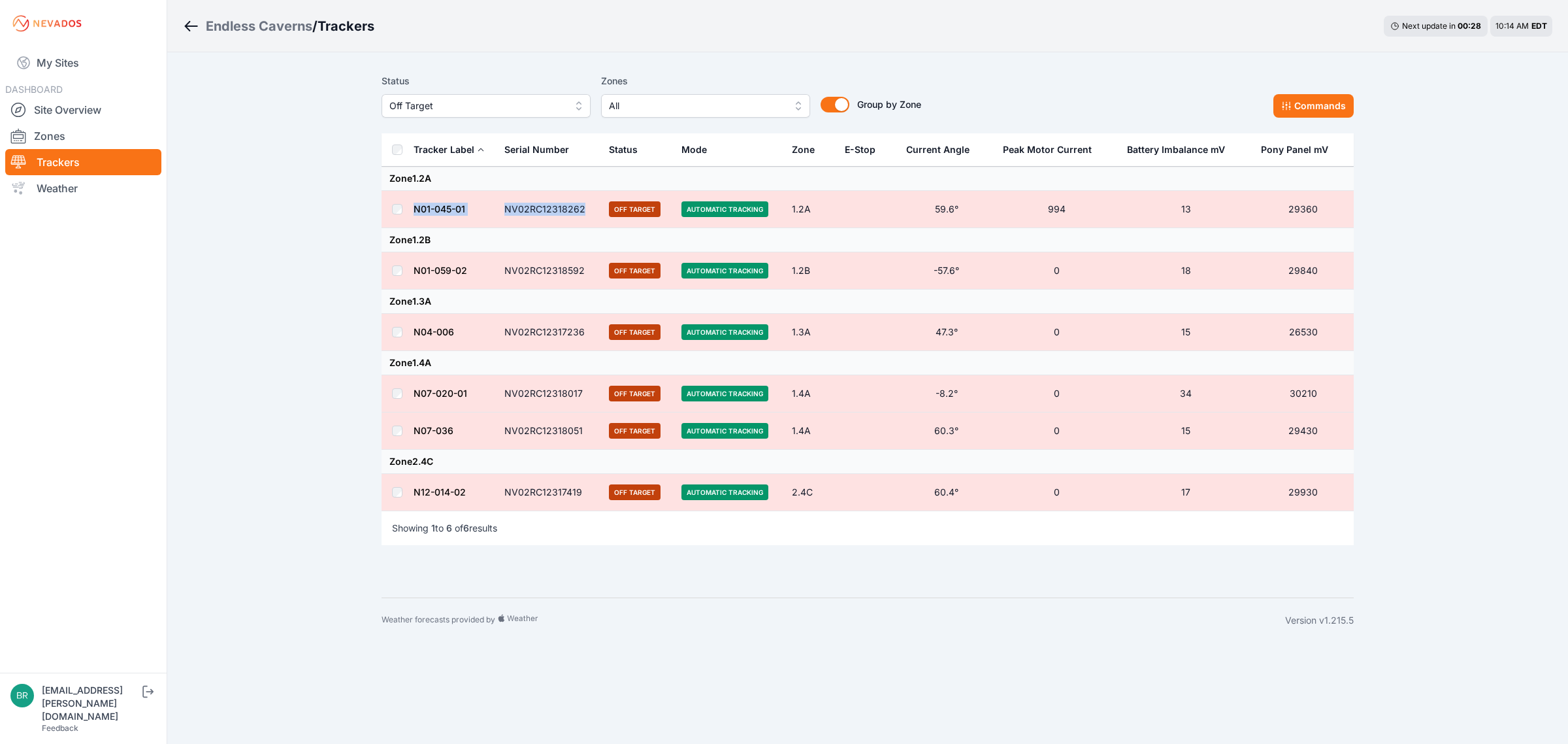
drag, startPoint x: 587, startPoint y: 210, endPoint x: 406, endPoint y: 213, distance: 181.0
click at [406, 213] on tr "N01-045-01 NV02RC12318262 Off Target Automatic Tracking 1.2A 59.6° 994 13 29360" at bounding box center [867, 210] width 972 height 37
copy tr "N01-045-01 NV02RC12318262"
click at [393, 394] on tr "N07-020-01 NV02RC12318017 Off Target Automatic Tracking 1.4A -8.2° 0 34 30210" at bounding box center [867, 394] width 972 height 37
copy tr "N07-020-01 NV02RC12318017"
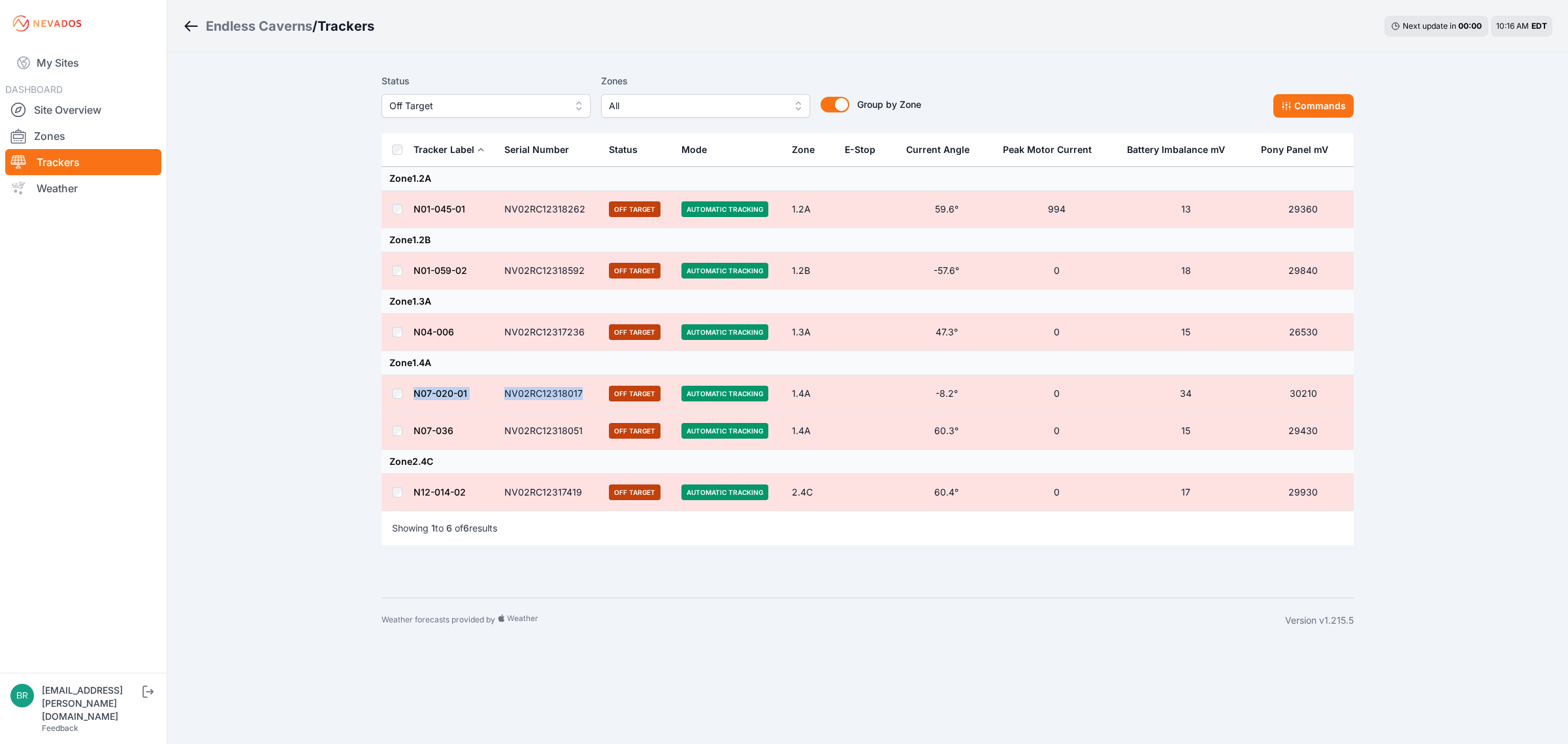
click at [478, 95] on button "Off Target" at bounding box center [486, 106] width 209 height 23
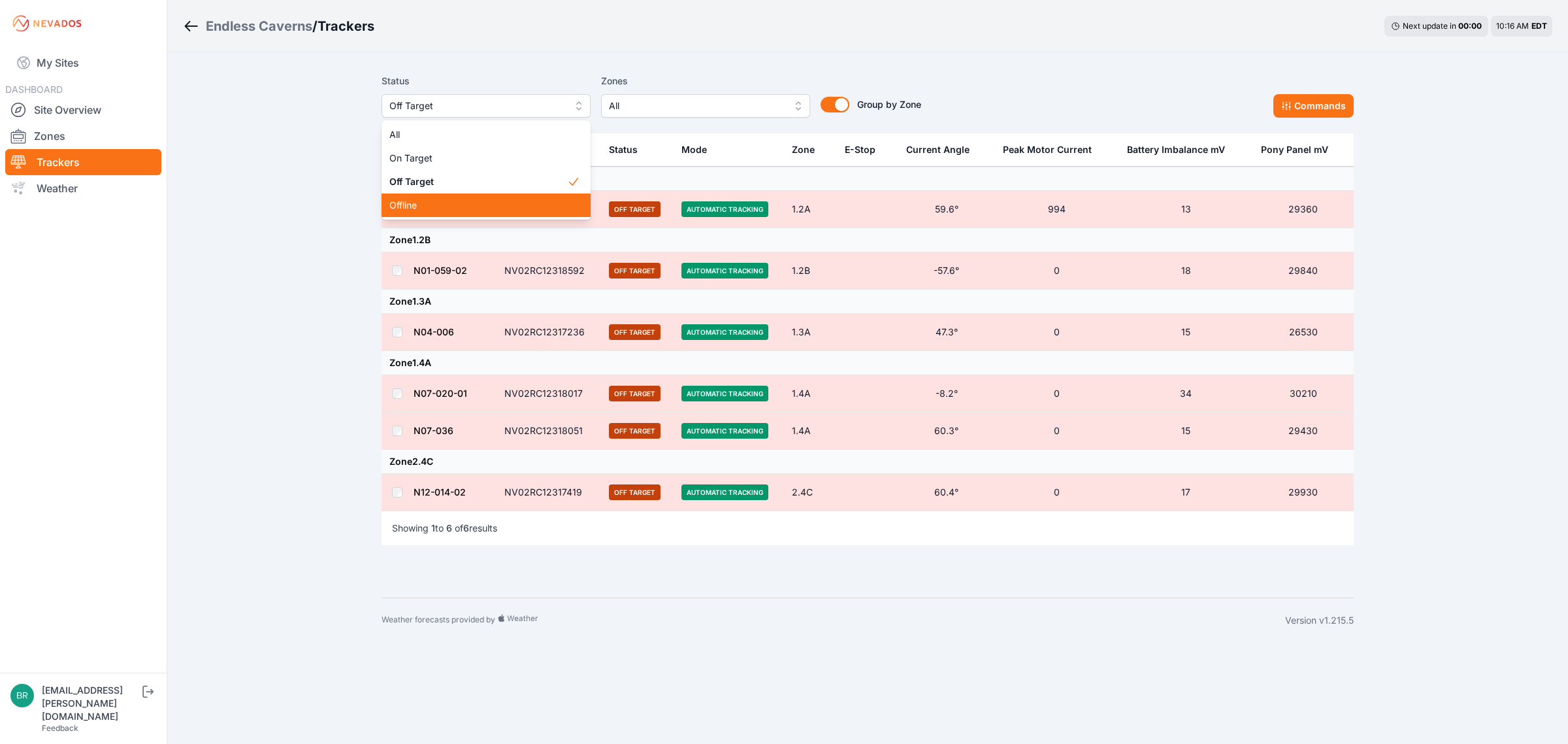
click at [442, 206] on span "Offline" at bounding box center [478, 204] width 177 height 13
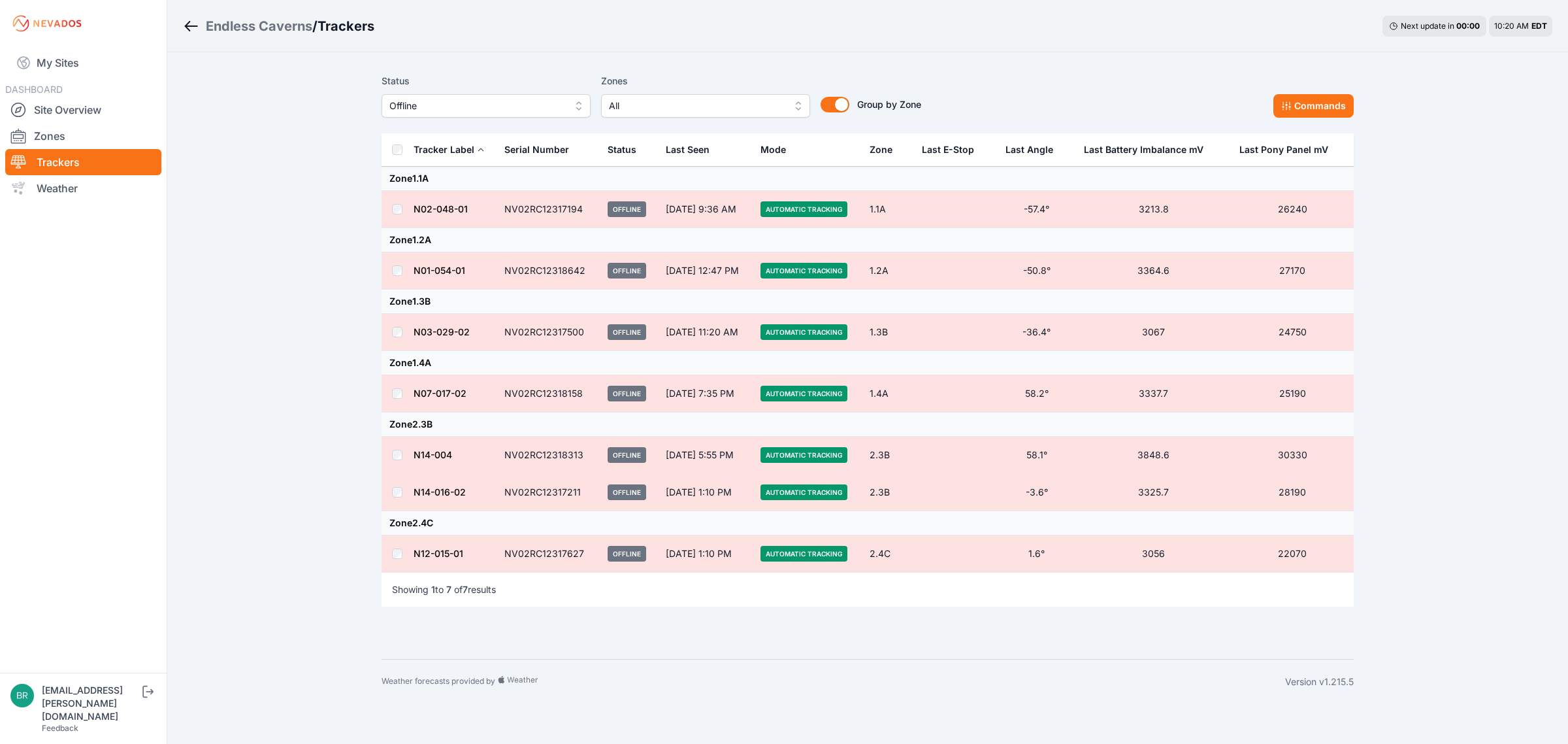
click at [495, 110] on span "Offline" at bounding box center [477, 106] width 175 height 16
click at [286, 98] on div "Endless Caverns / Trackers Next update in 00 : 00 10:20 AM EDT Status Offline A…" at bounding box center [784, 352] width 1568 height 704
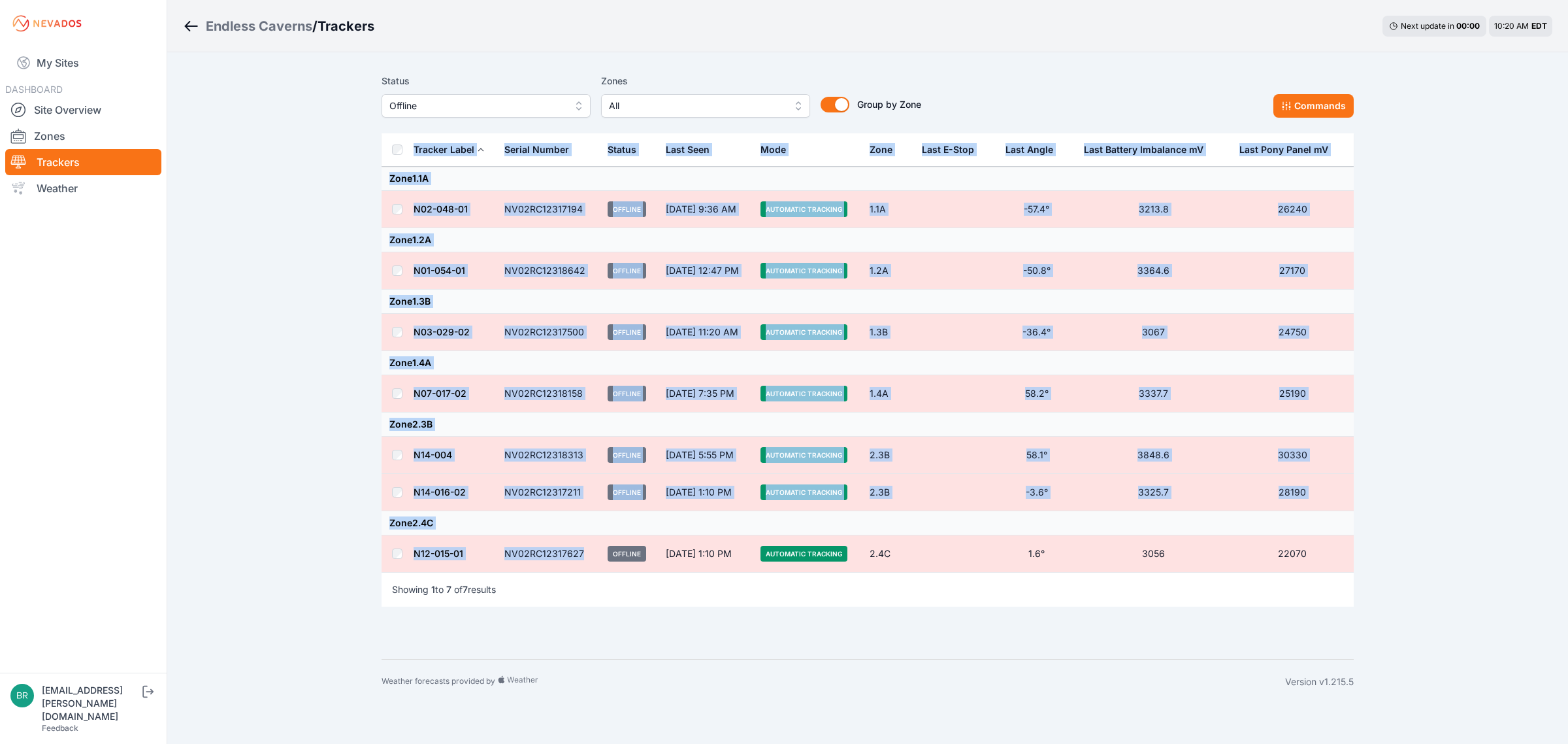
drag, startPoint x: 582, startPoint y: 554, endPoint x: 376, endPoint y: 562, distance: 206.2
click at [376, 562] on div "Status Offline Zones All Group by Zone Group by Zone Commands Tracker Label Ser…" at bounding box center [867, 356] width 1004 height 606
click at [335, 544] on div "Endless Caverns / Trackers Next update in 00 : 00 10:20 AM EDT Status Offline Z…" at bounding box center [784, 352] width 1568 height 704
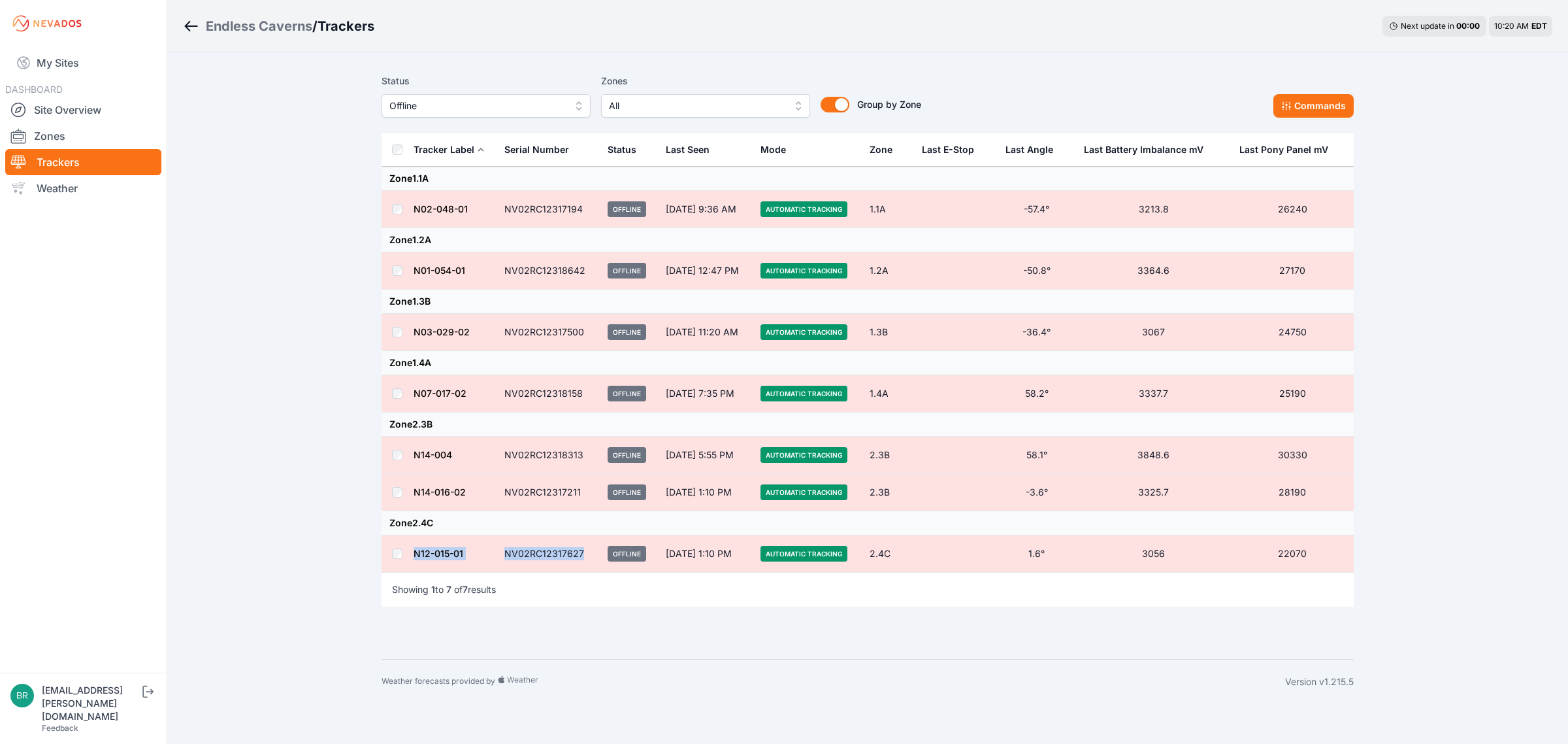
drag, startPoint x: 585, startPoint y: 555, endPoint x: 415, endPoint y: 557, distance: 170.0
click at [415, 557] on tr "N12-015-01 NV02RC12317627 Offline Oct 7, 1:10 PM Automatic Tracking 2.4C 1.6° 3…" at bounding box center [867, 554] width 972 height 37
copy tr "N12-015-01 NV02RC12317627"
drag, startPoint x: 338, startPoint y: 289, endPoint x: 367, endPoint y: 289, distance: 29.0
click at [338, 289] on div "Endless Caverns / Trackers Next update in 00 : 00 10:21 AM EDT Status Offline Z…" at bounding box center [784, 352] width 1568 height 704
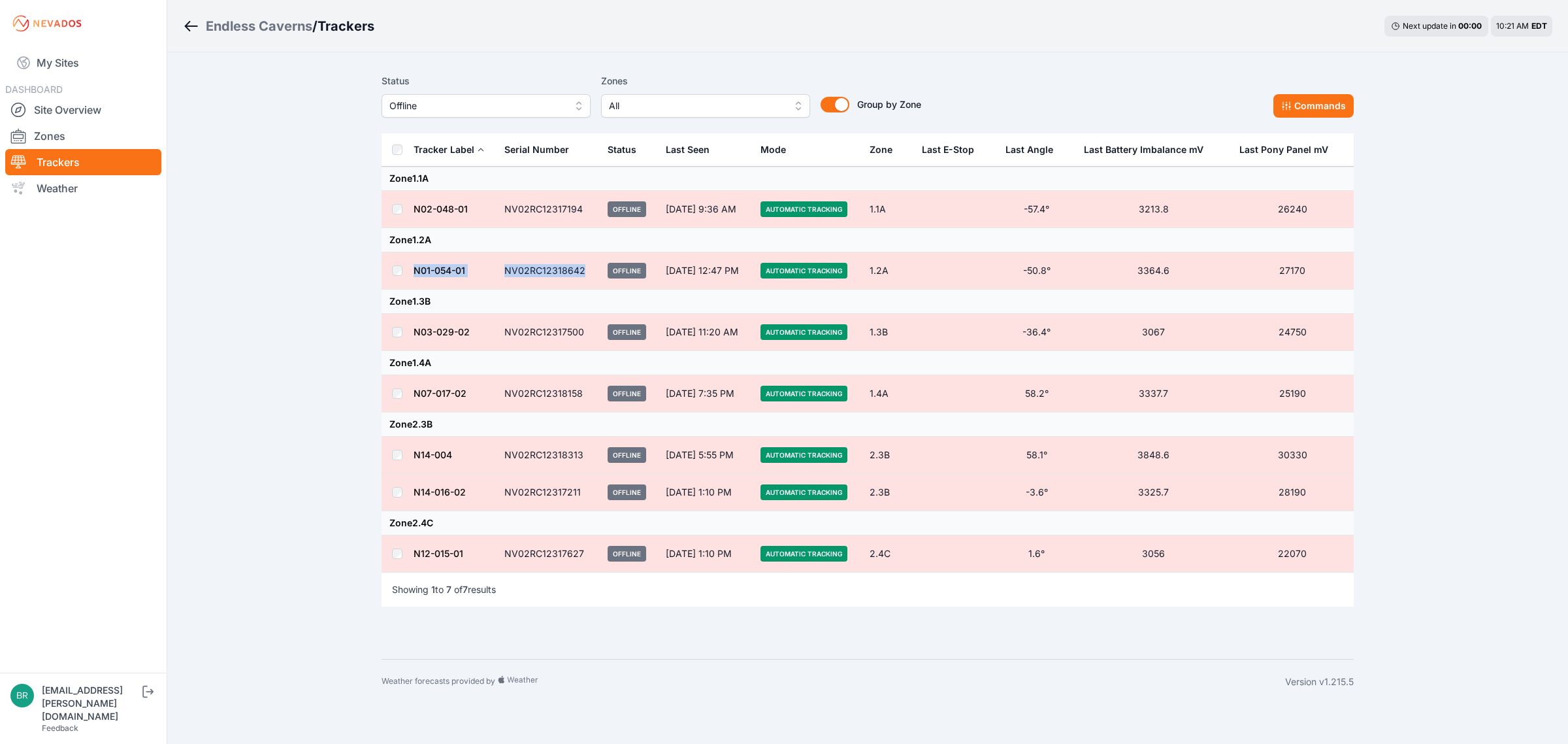
drag, startPoint x: 587, startPoint y: 269, endPoint x: 414, endPoint y: 271, distance: 173.0
click at [414, 271] on tr "N01-054-01 NV02RC12318642 Offline Oct 8, 12:47 PM Automatic Tracking 1.2A -50.8…" at bounding box center [867, 271] width 972 height 37
click at [325, 270] on div "Endless Caverns / Trackers Next update in 00 : 00 10:21 AM EDT Status Offline Z…" at bounding box center [784, 352] width 1568 height 704
drag, startPoint x: 585, startPoint y: 333, endPoint x: 406, endPoint y: 332, distance: 179.0
click at [406, 332] on tr "N03-029-02 NV02RC12317500 Offline Oct 9, 11:20 AM Automatic Tracking 1.3B -36.4…" at bounding box center [867, 332] width 972 height 37
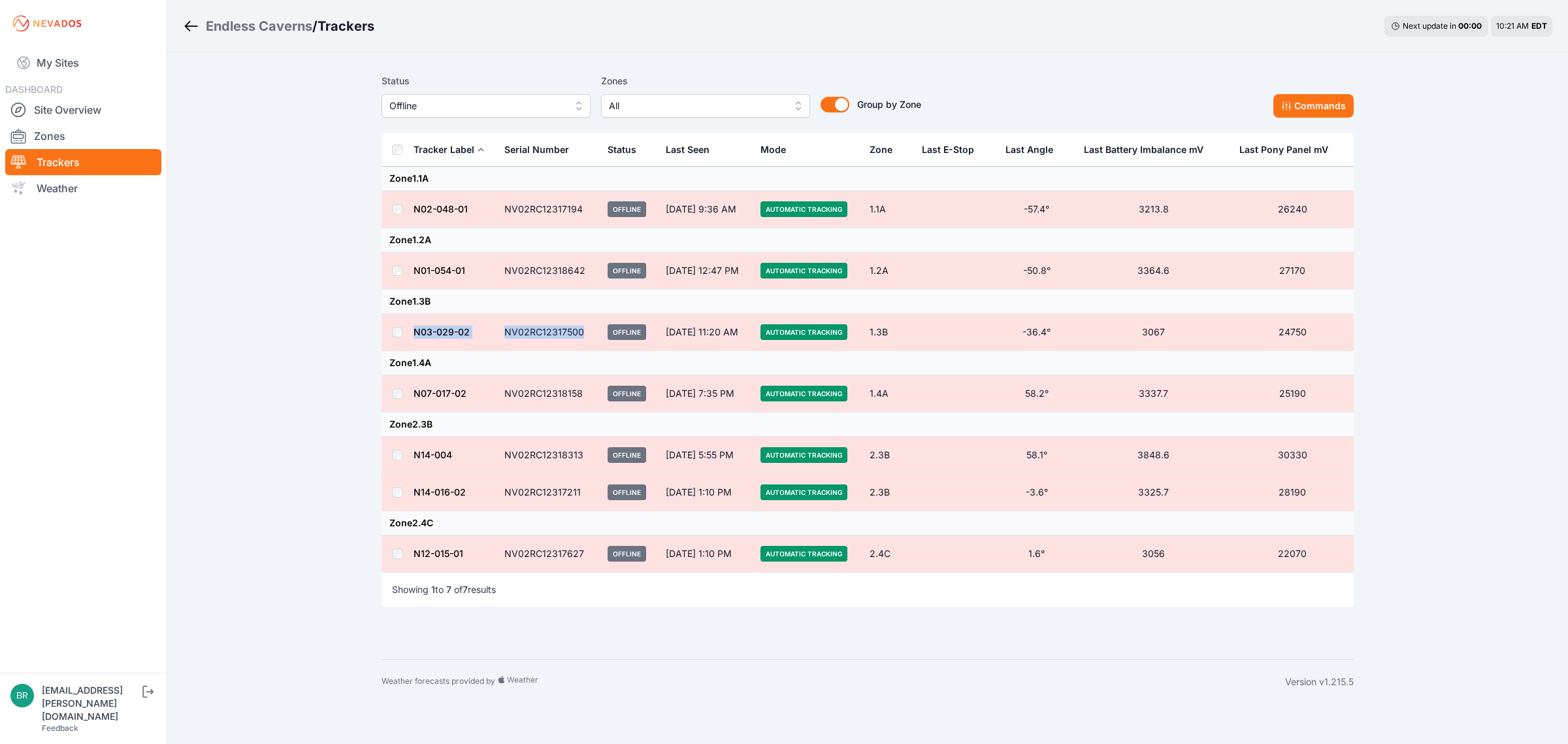
copy tr "N03-029-02 NV02RC12317500"
click at [374, 350] on div "Status Offline Zones All Group by Zone Group by Zone Commands Tracker Label Ser…" at bounding box center [867, 356] width 1004 height 606
drag, startPoint x: 580, startPoint y: 456, endPoint x: 400, endPoint y: 461, distance: 180.1
click at [400, 461] on tr "N14-004 NV02RC12318313 Offline Oct 9, 5:55 PM Automatic Tracking 2.3B 58.1° 384…" at bounding box center [867, 455] width 972 height 37
copy tr "N14-004 NV02RC12318313"
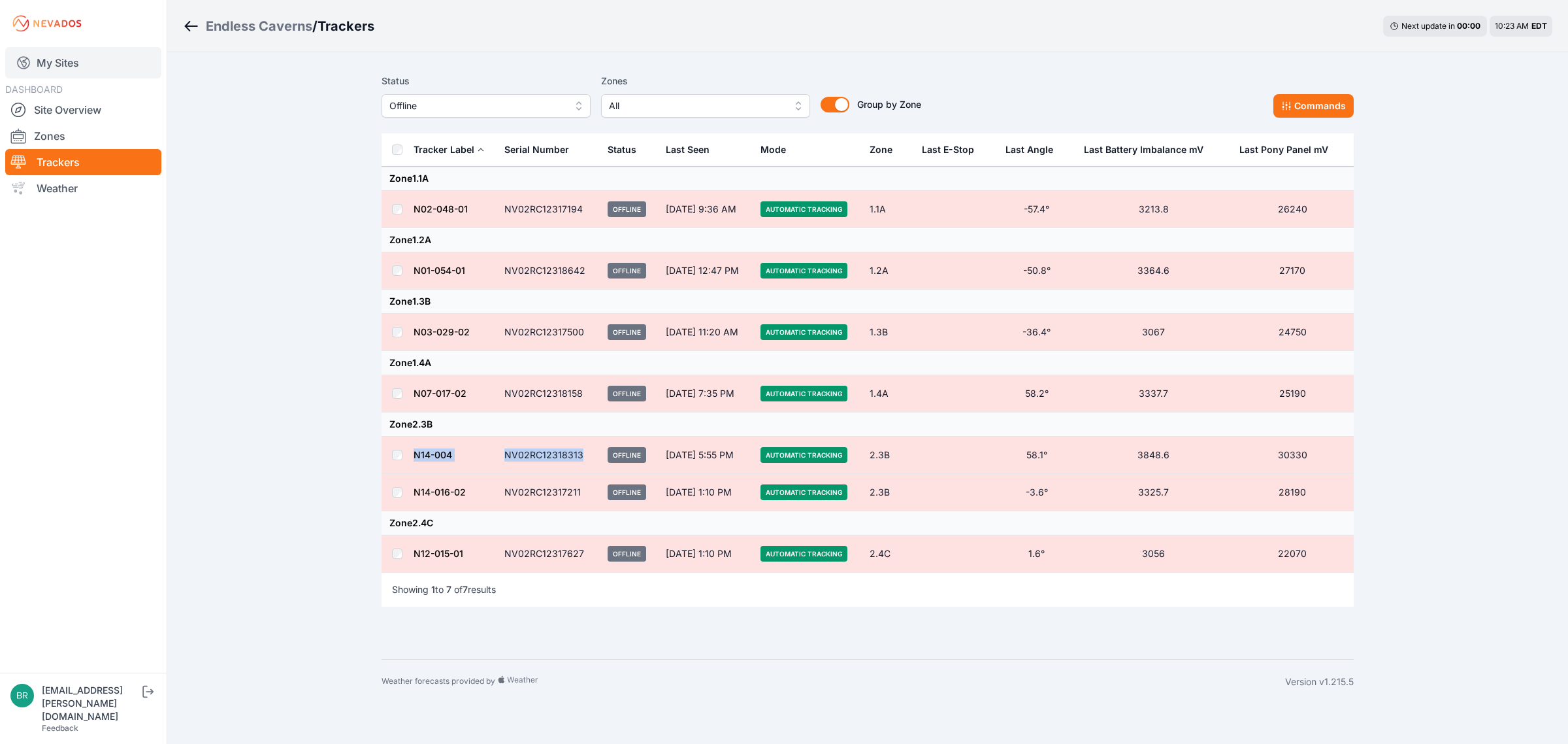
click at [74, 64] on link "My Sites" at bounding box center [83, 63] width 156 height 31
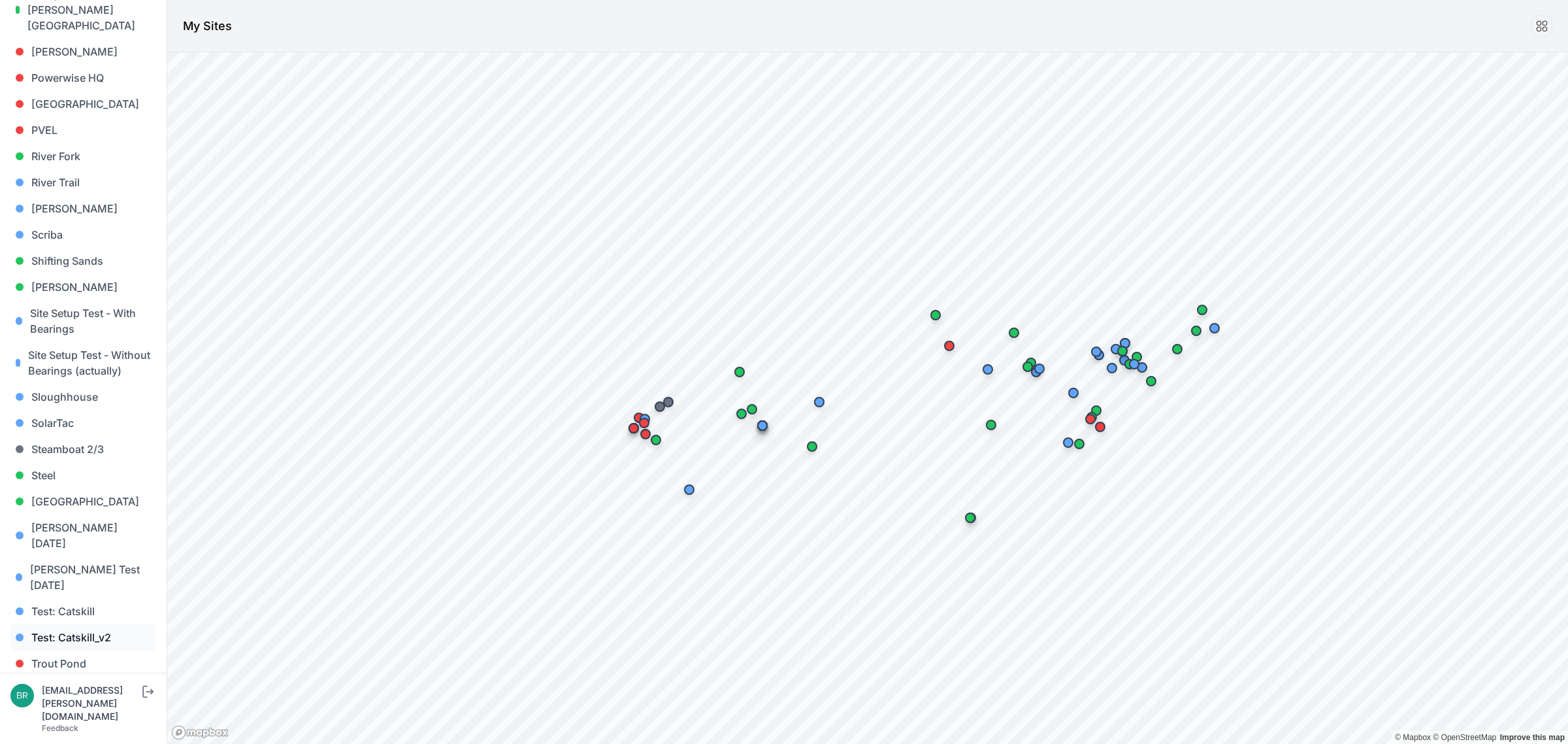
scroll to position [1115, 0]
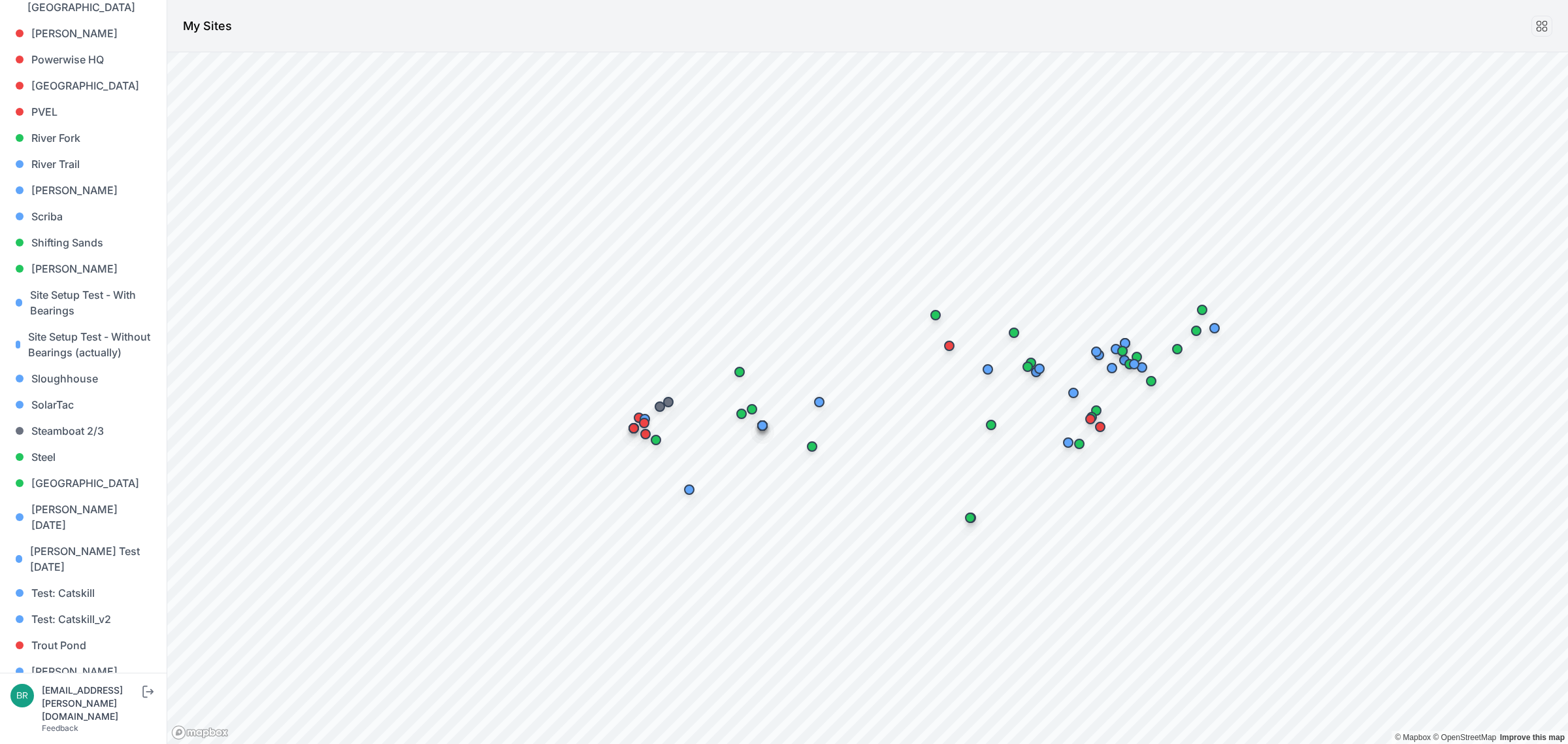
click at [69, 710] on link "[PERSON_NAME] [PERSON_NAME]" at bounding box center [83, 731] width 146 height 42
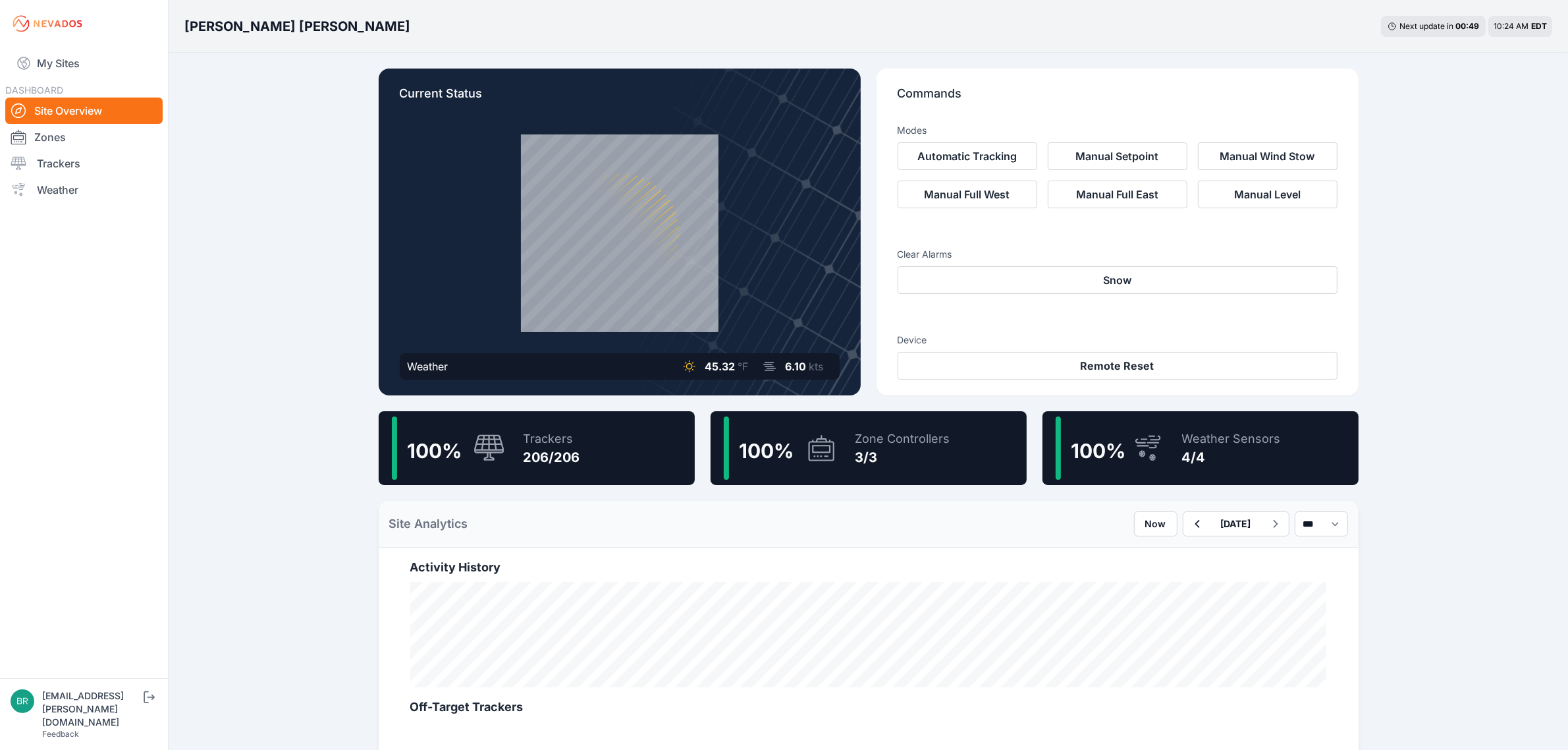
click at [564, 441] on div "Trackers" at bounding box center [551, 438] width 57 height 18
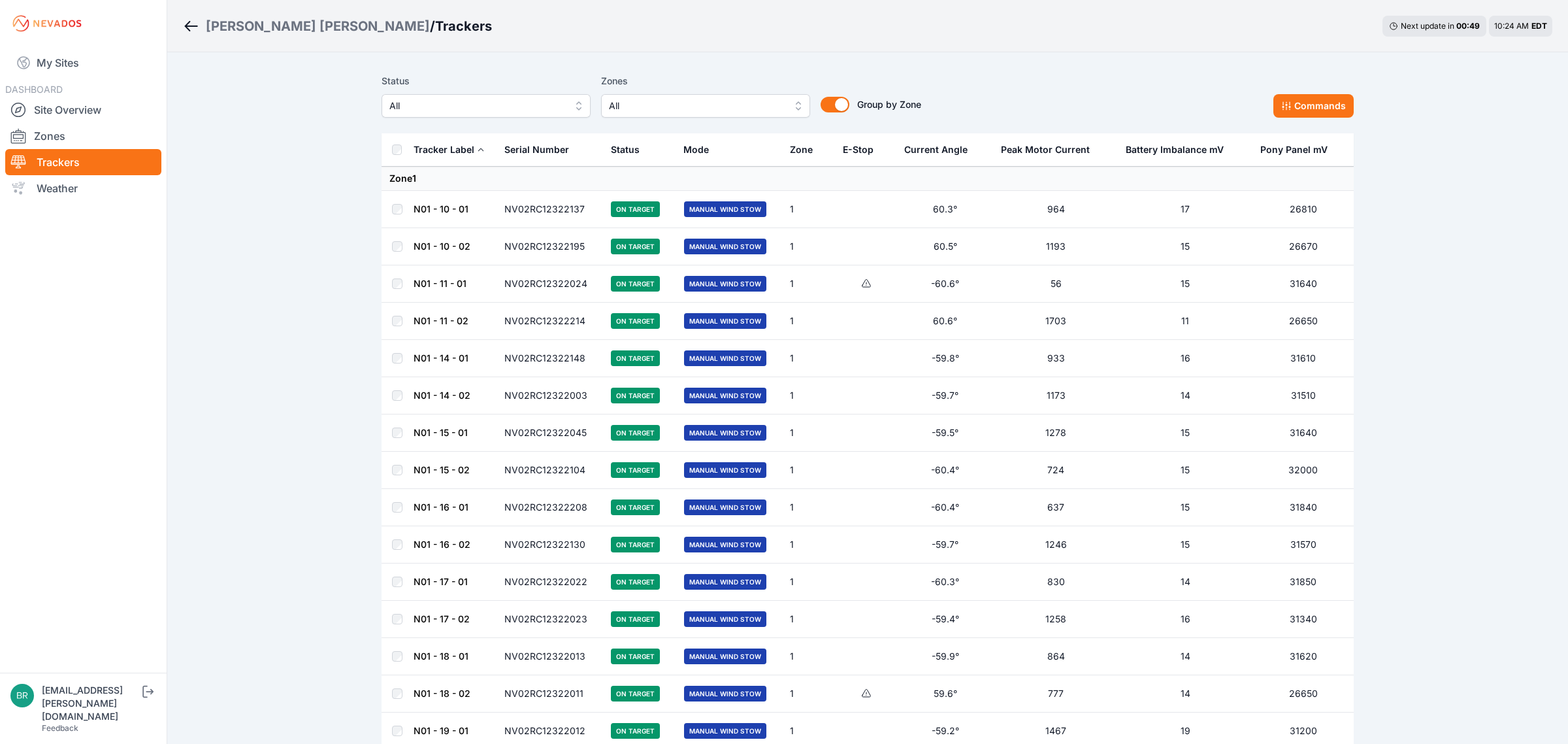
click at [438, 116] on button "All" at bounding box center [486, 106] width 209 height 23
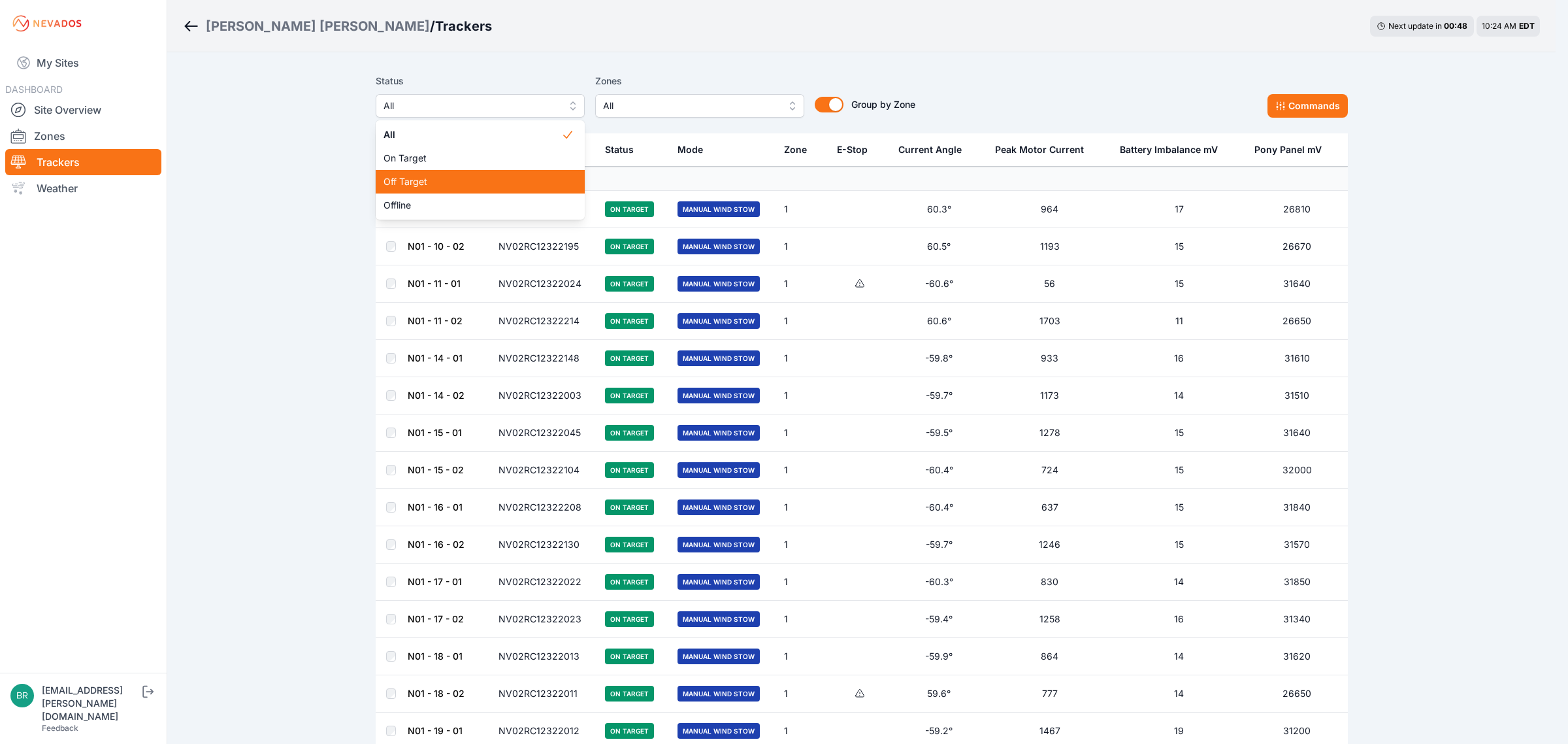
click at [409, 171] on div "Off Target" at bounding box center [480, 181] width 209 height 23
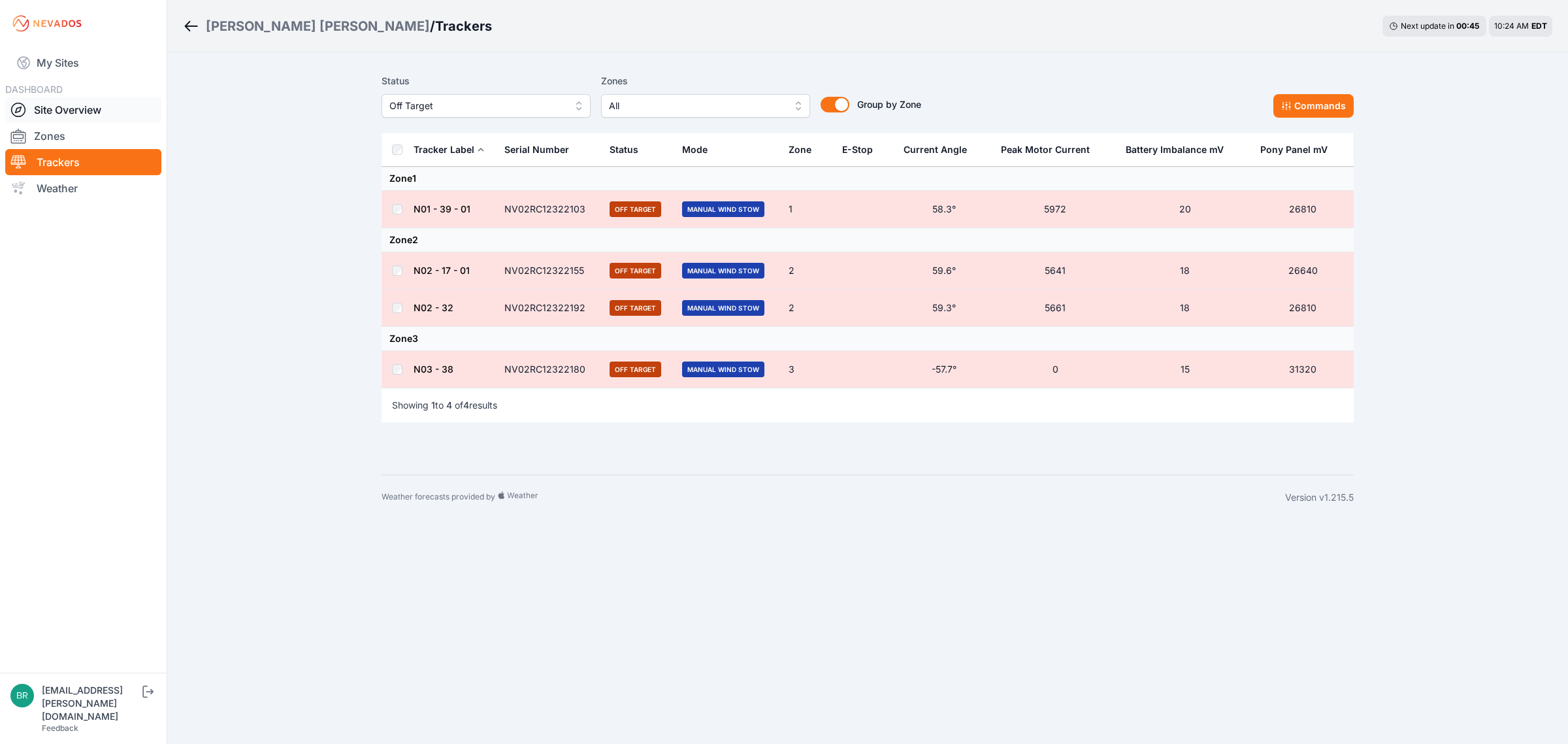
click at [65, 106] on link "Site Overview" at bounding box center [83, 109] width 156 height 26
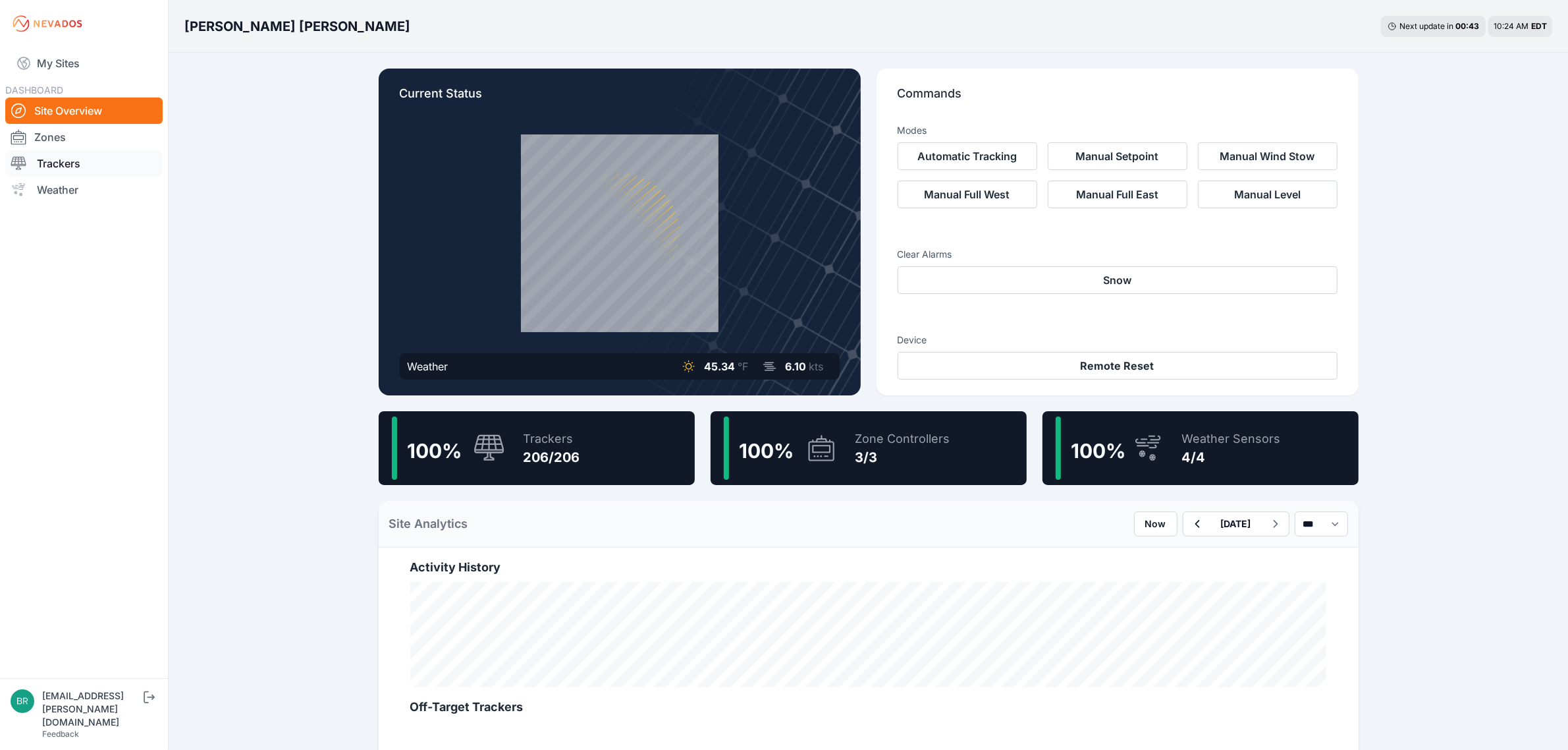
click at [84, 175] on link "Trackers" at bounding box center [84, 163] width 158 height 26
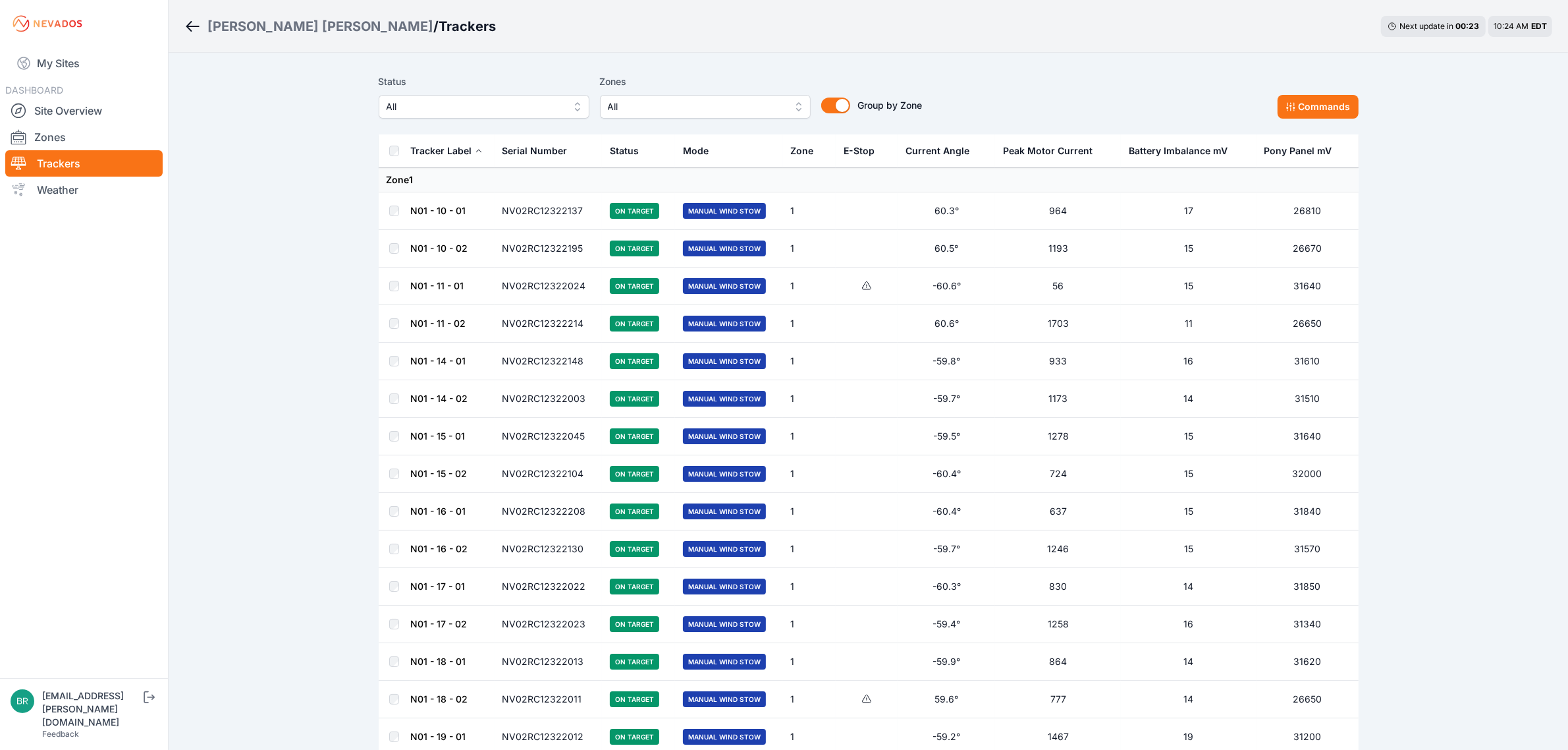
click at [423, 118] on div "All" at bounding box center [483, 106] width 210 height 23
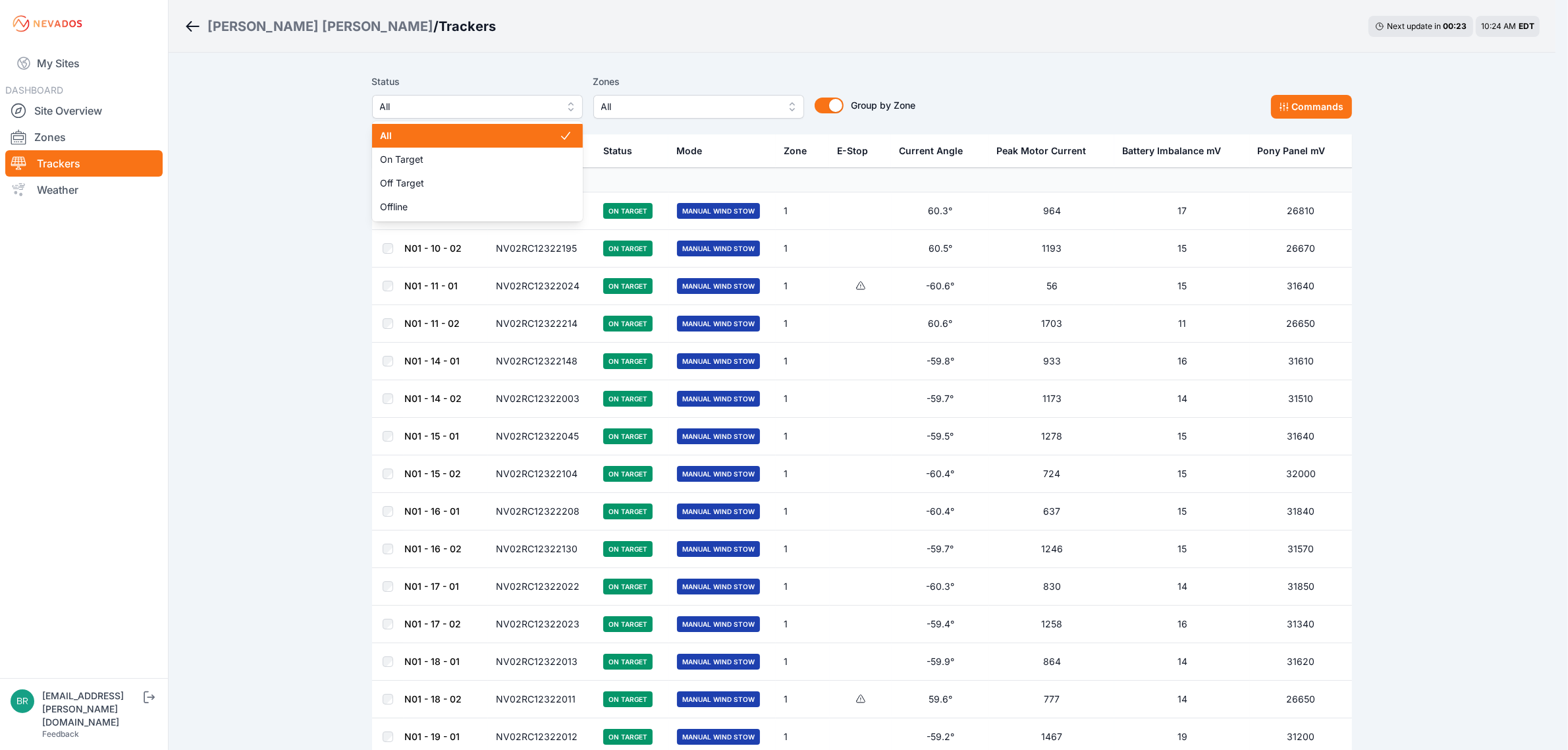
click at [425, 111] on span "All" at bounding box center [468, 106] width 176 height 16
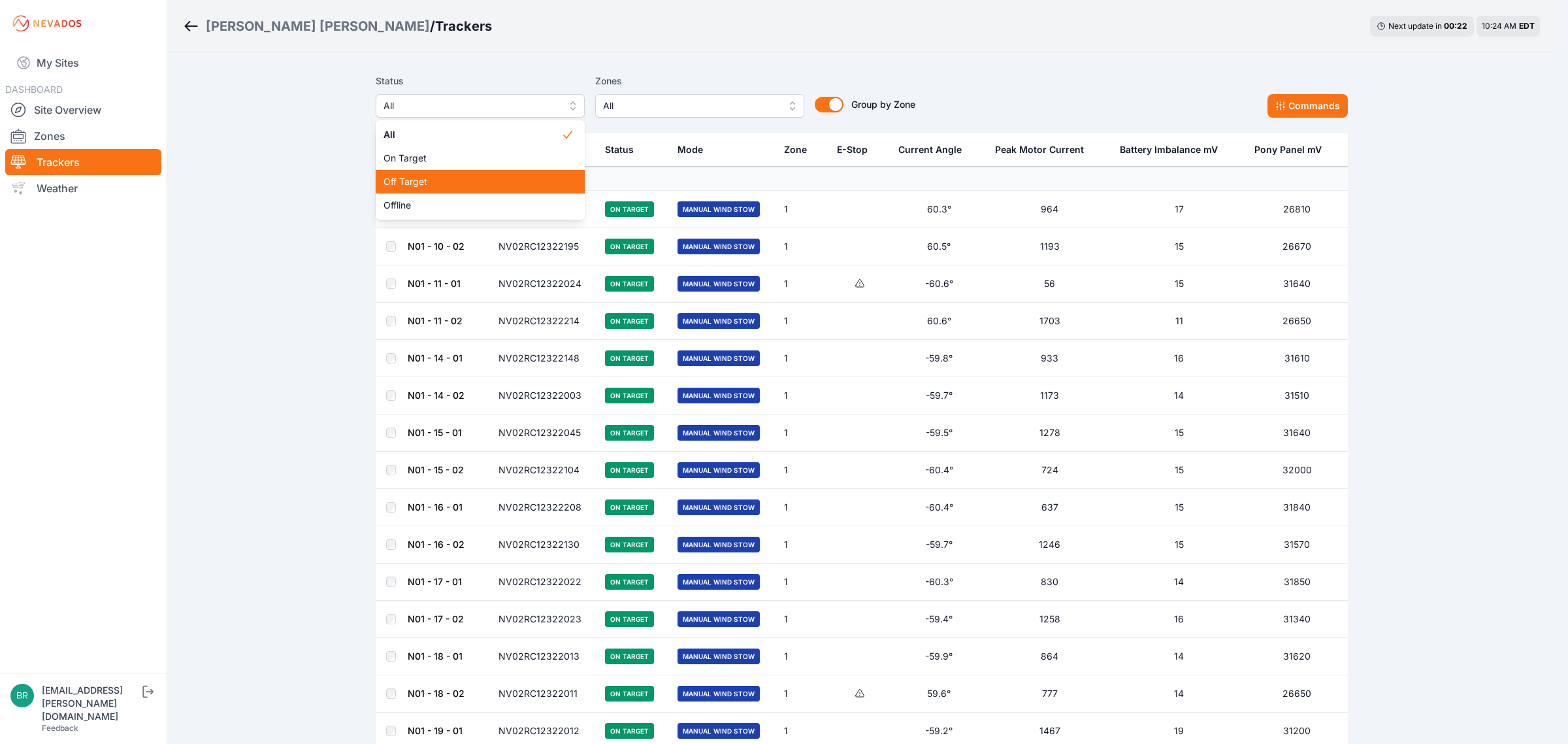
click at [409, 190] on div "Off Target" at bounding box center [480, 181] width 209 height 23
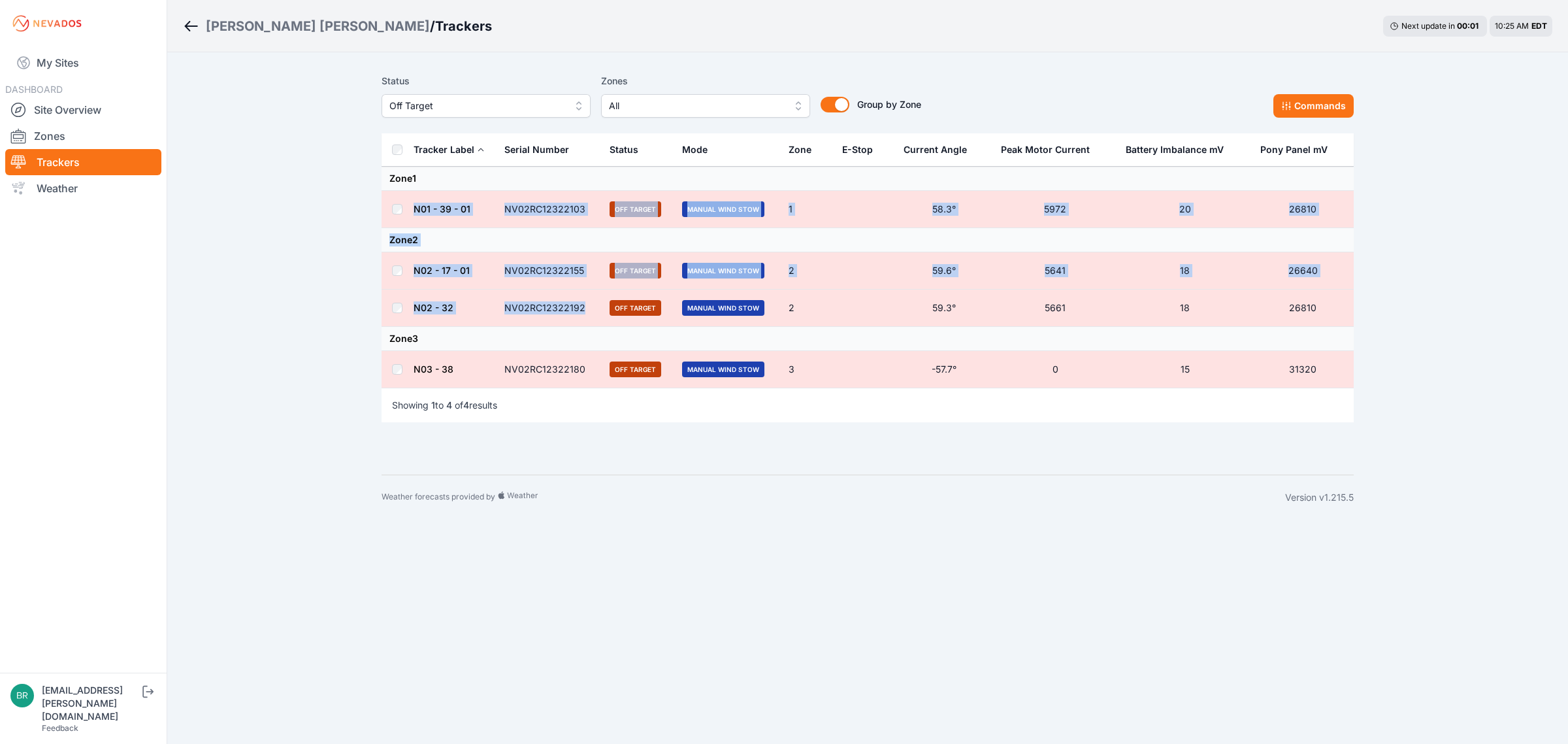
drag, startPoint x: 590, startPoint y: 306, endPoint x: 414, endPoint y: 207, distance: 201.9
click at [414, 207] on tbody "Zone 1 N01 - 39 - 01 NV02RC12322103 Off Target Manual Wind Stow 1 58.3° 5972 20…" at bounding box center [867, 278] width 972 height 222
copy tbody "N01 - 39 - 01 NV02RC12322103 Off Target Manual Wind Stow 1 58.3° 5972 20 26810 …"
click at [502, 106] on span "Off Target" at bounding box center [477, 106] width 175 height 16
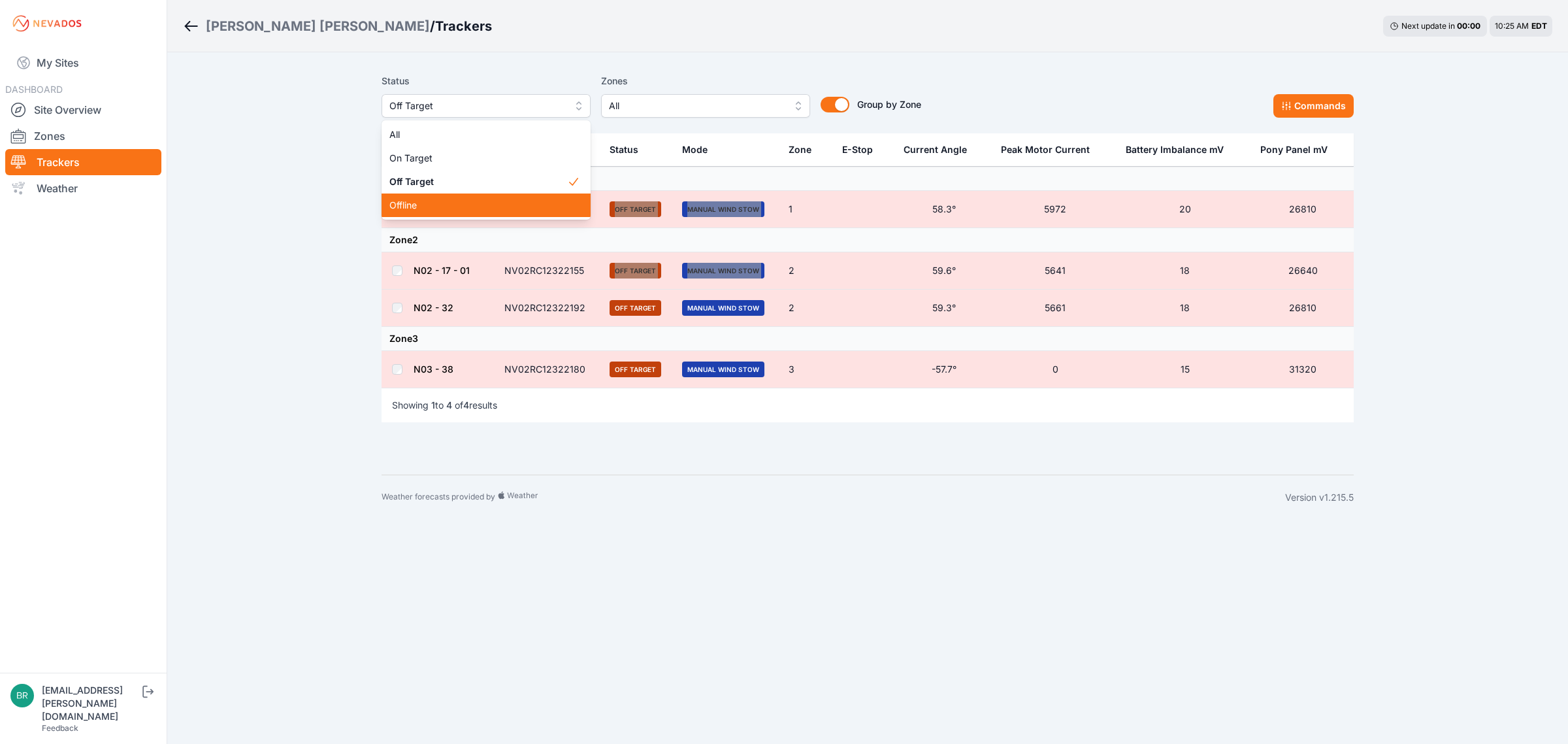
click at [451, 203] on span "Offline" at bounding box center [478, 204] width 177 height 13
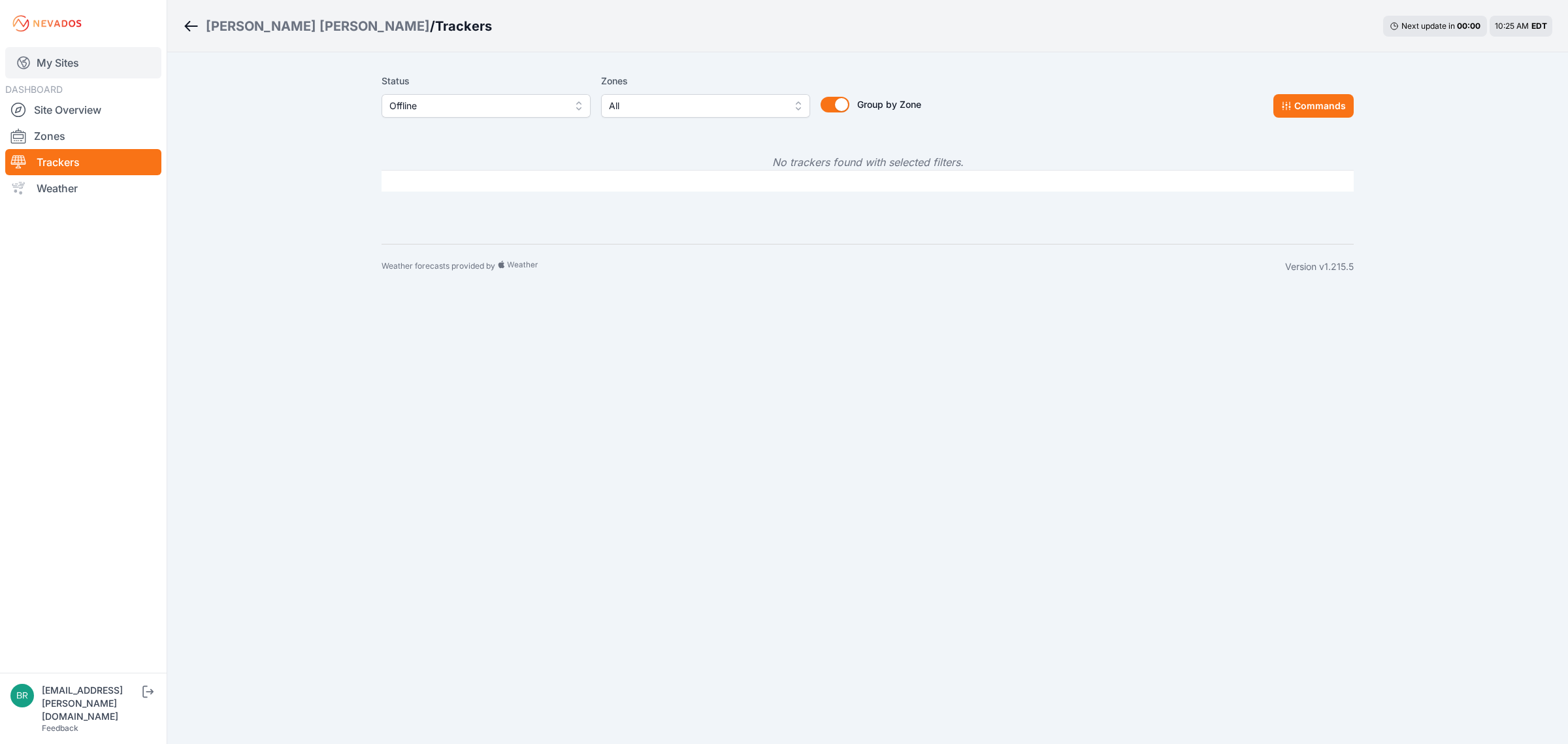
click at [70, 59] on link "My Sites" at bounding box center [83, 63] width 156 height 31
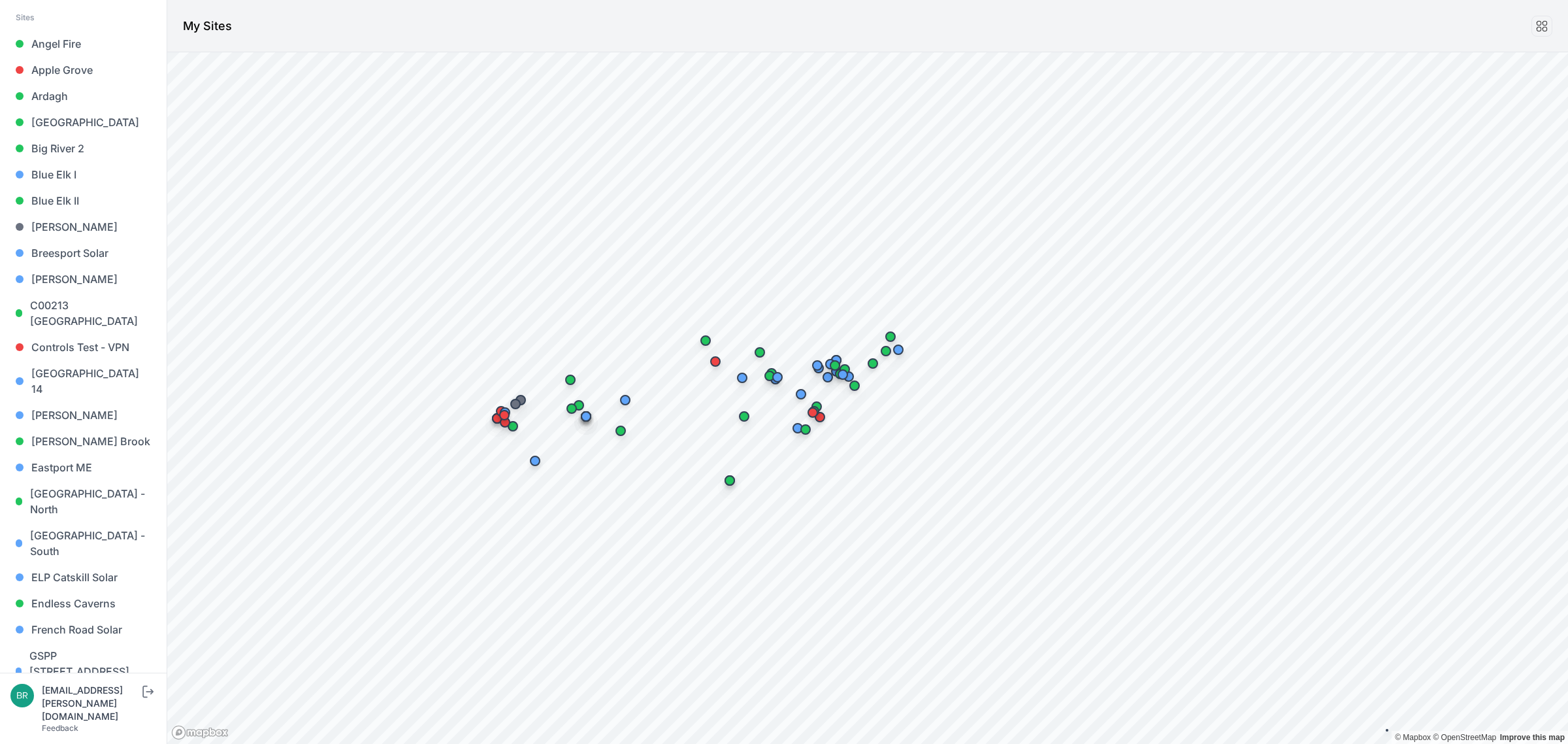
scroll to position [245, 0]
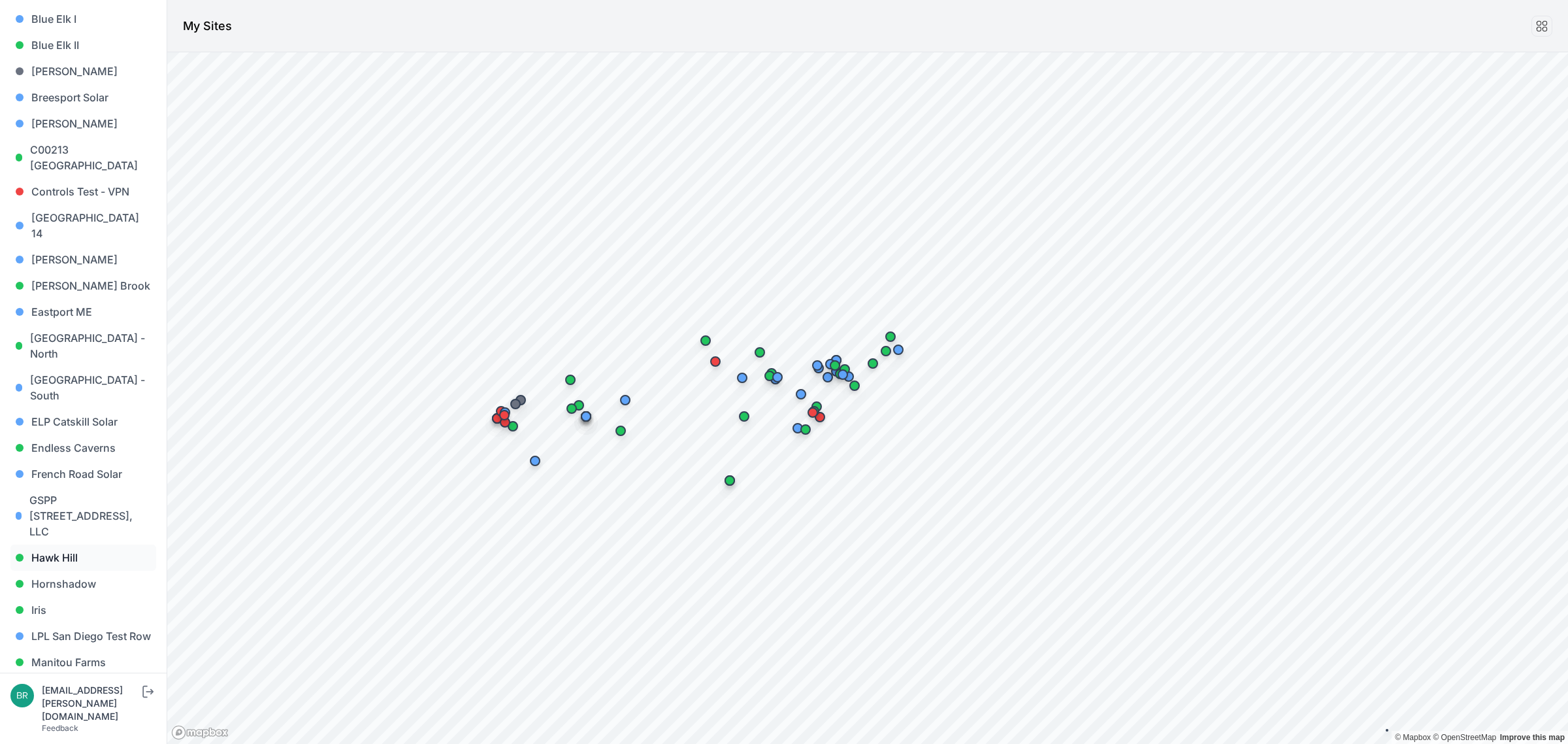
click at [80, 544] on link "Hawk Hill" at bounding box center [83, 557] width 146 height 26
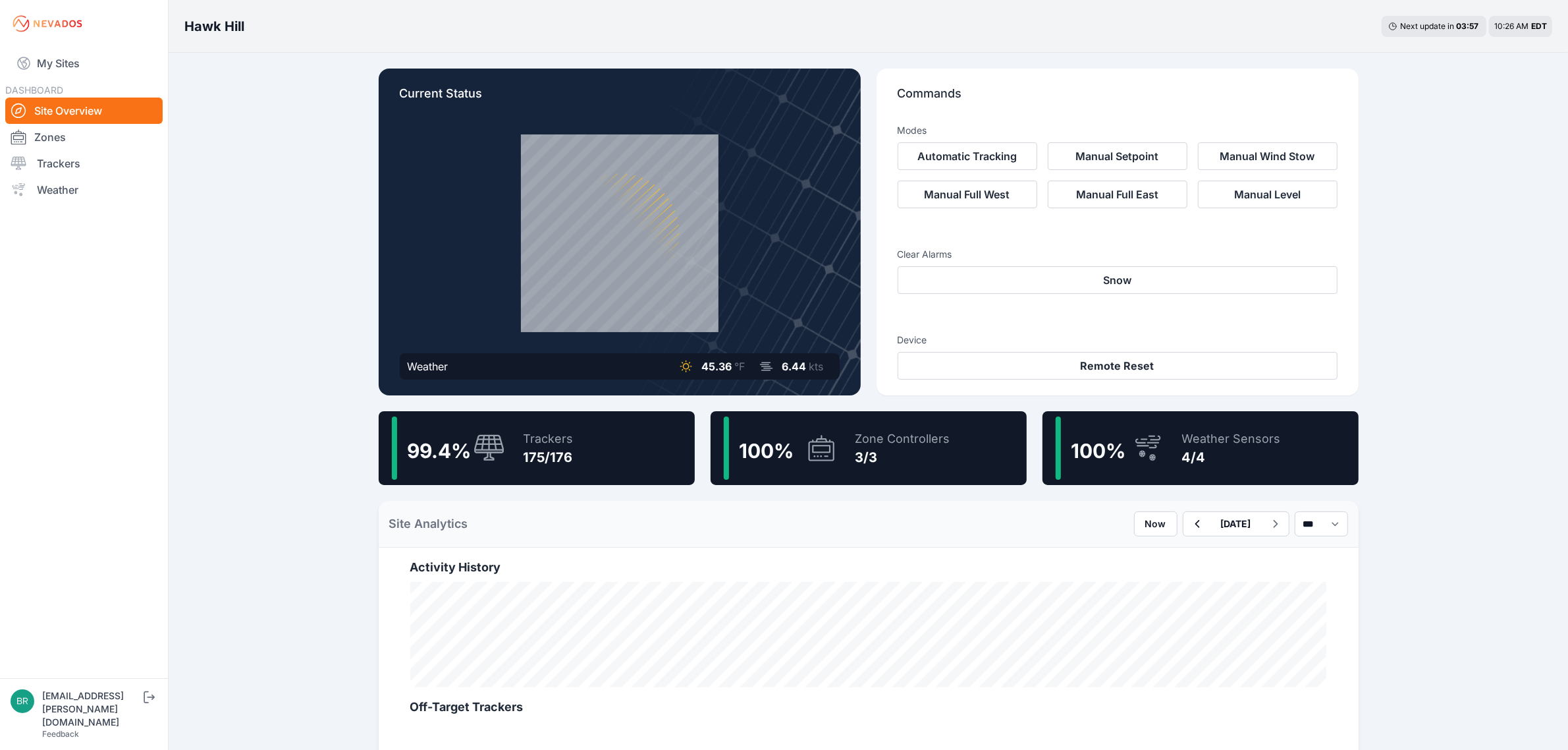
click at [545, 423] on div "Trackers 175/176" at bounding box center [542, 448] width 63 height 63
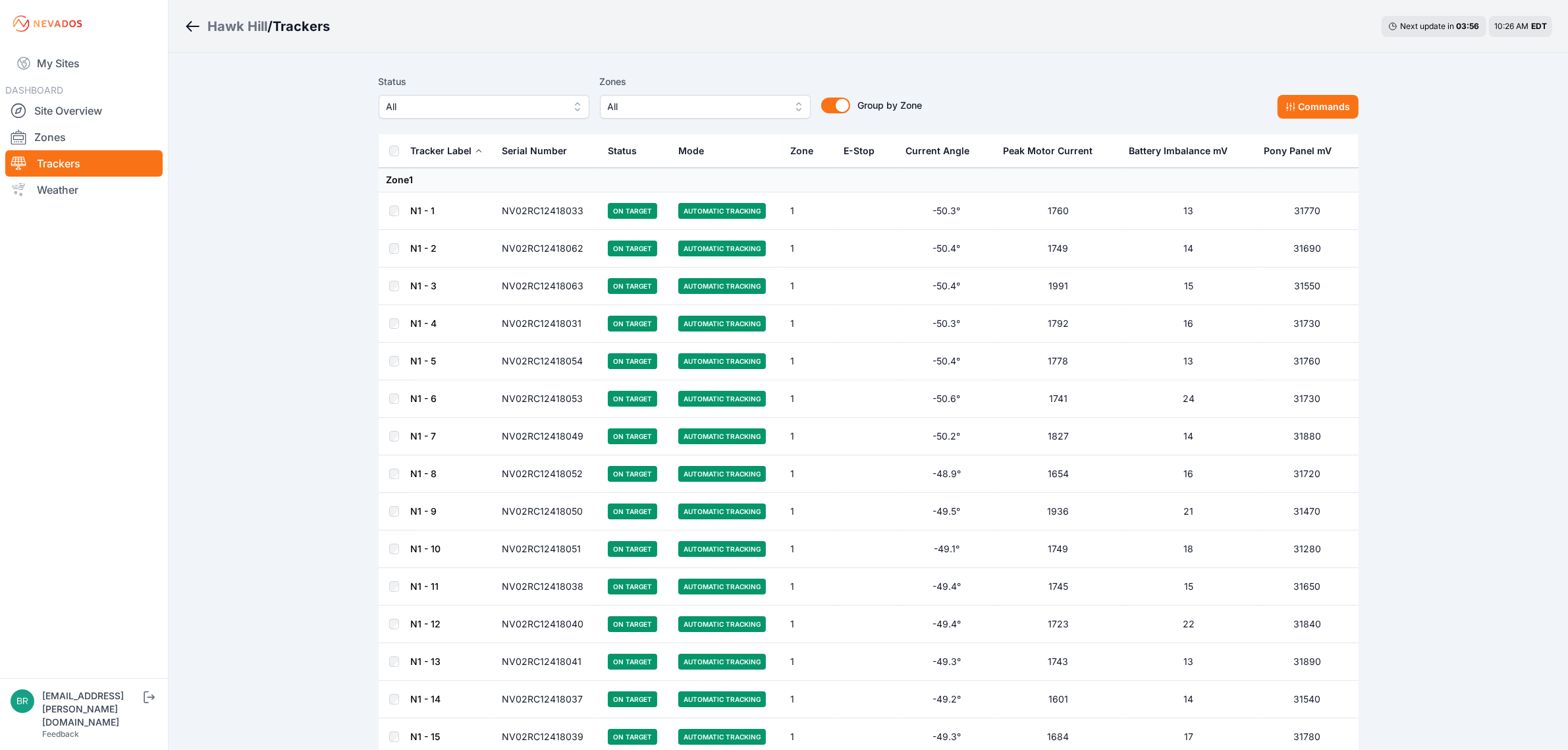
click at [554, 113] on span "All" at bounding box center [474, 106] width 176 height 16
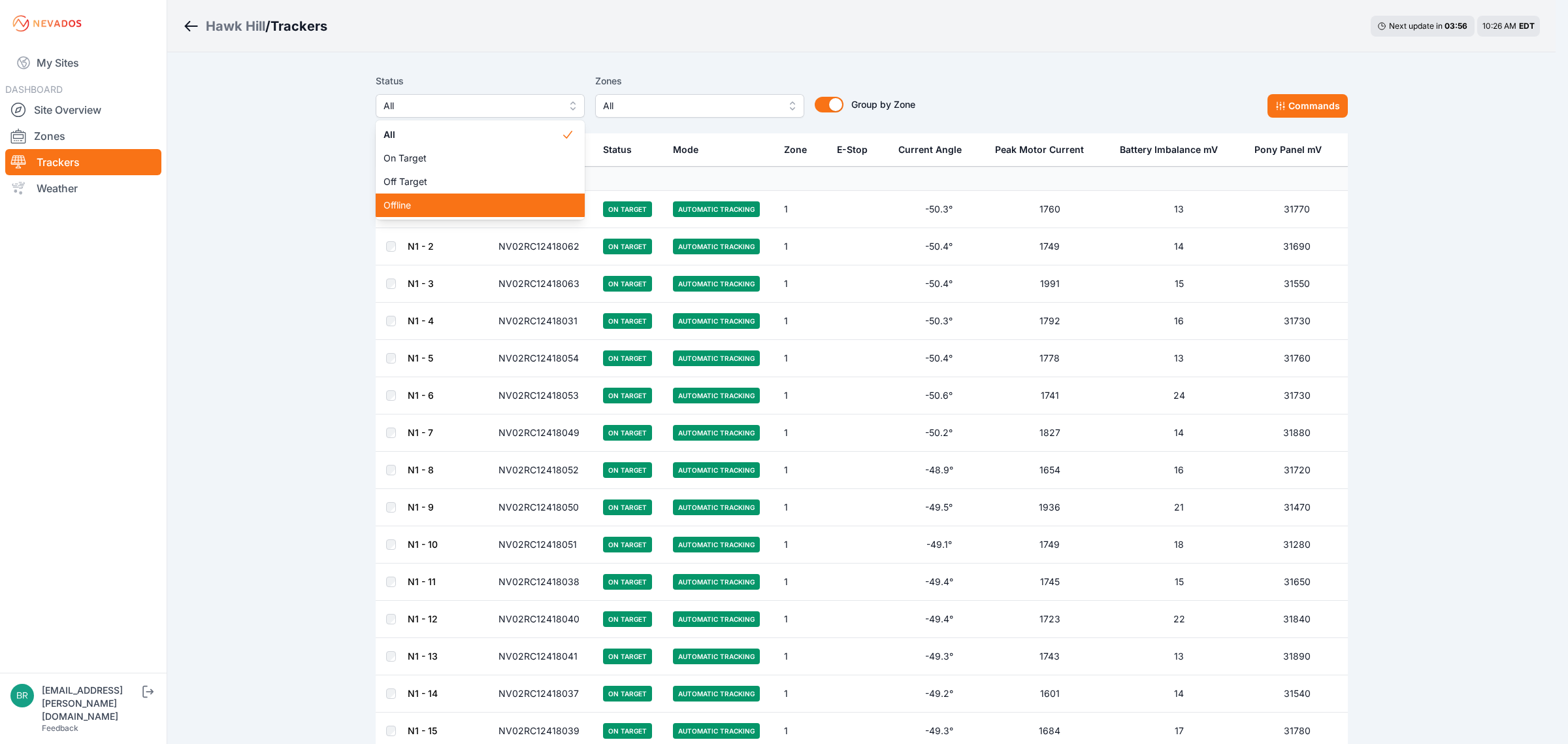
click at [403, 207] on span "Offline" at bounding box center [472, 204] width 177 height 13
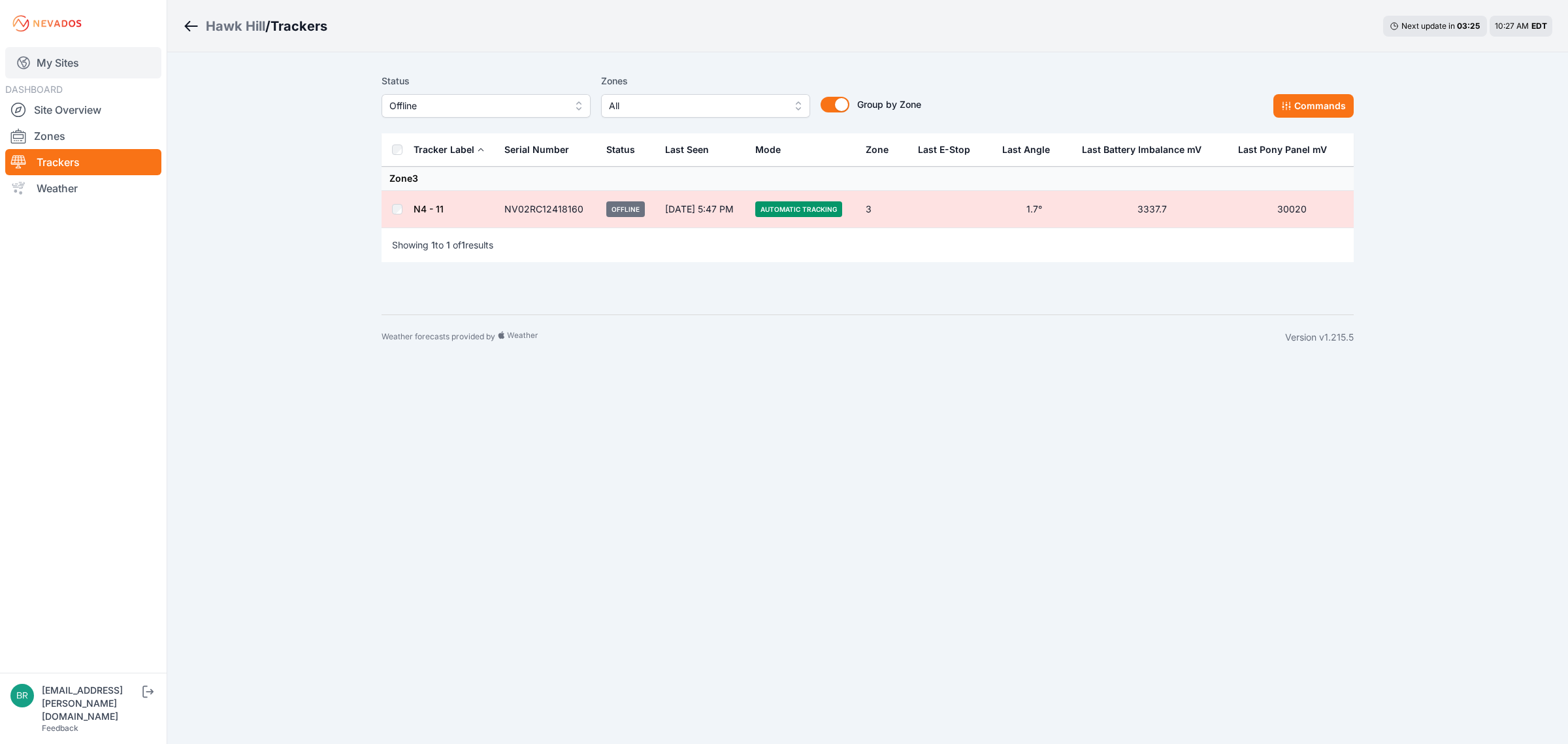
click at [106, 48] on link "My Sites" at bounding box center [83, 63] width 156 height 31
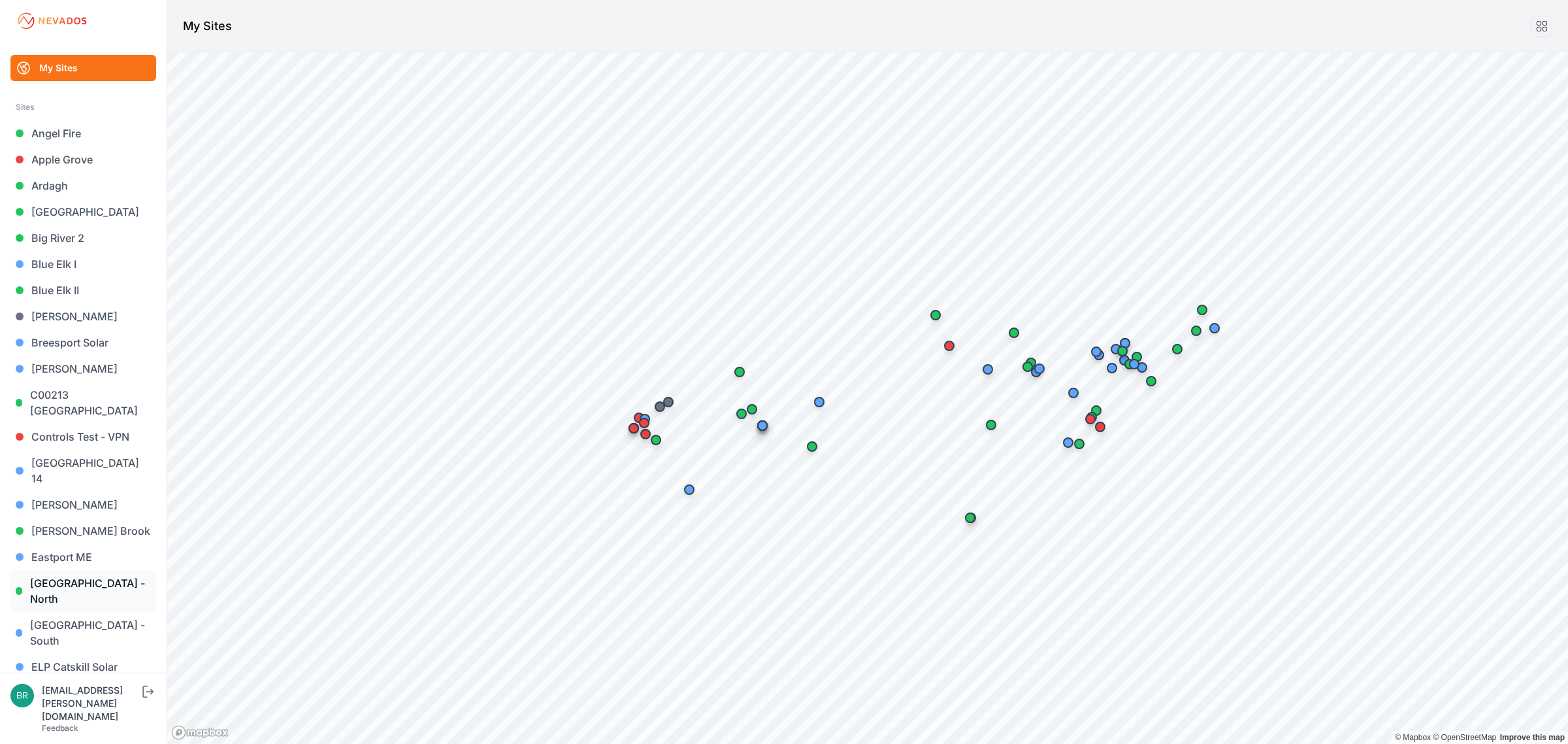
click at [90, 570] on link "[GEOGRAPHIC_DATA] - North" at bounding box center [83, 591] width 146 height 42
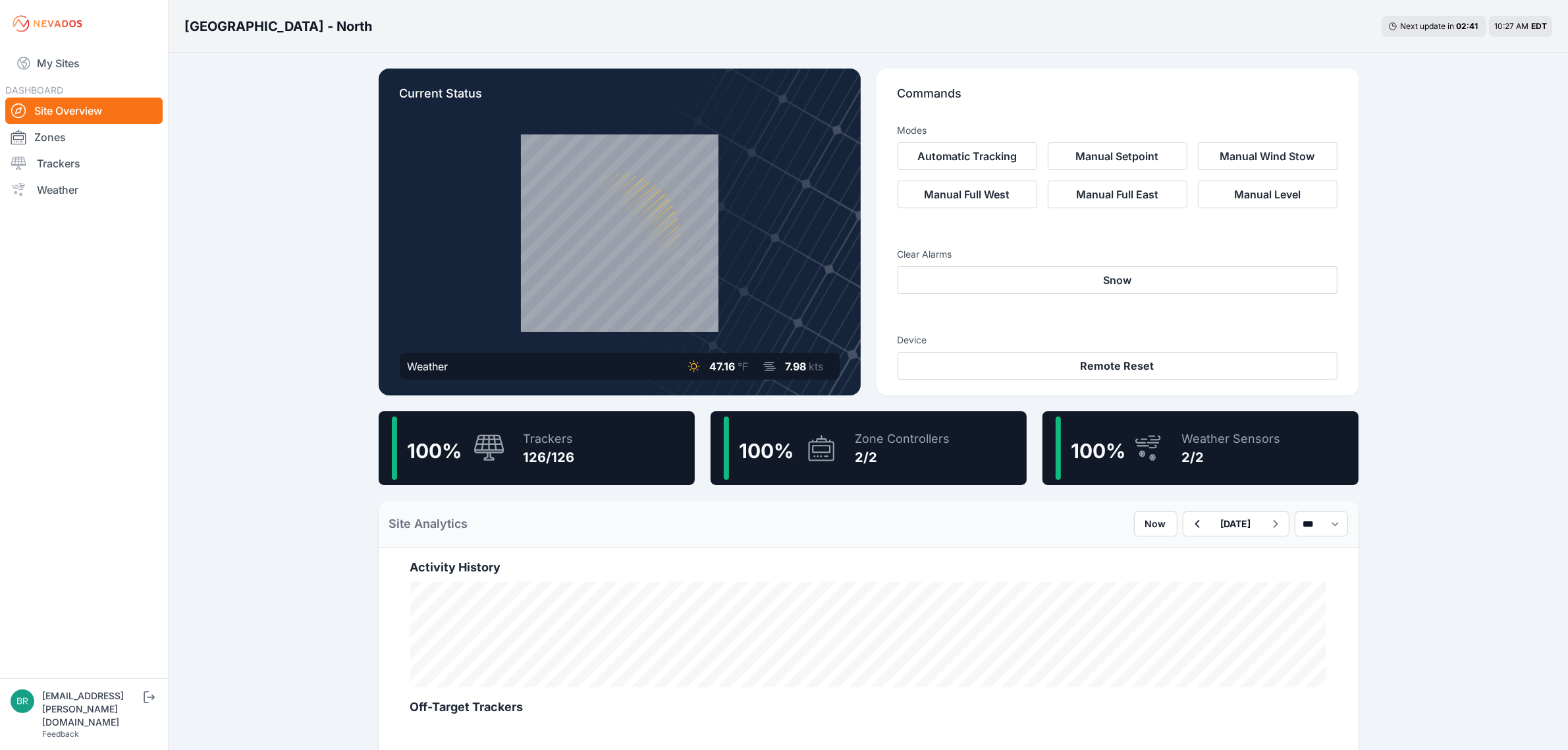
click at [621, 430] on div "100 % Trackers 126/126" at bounding box center [536, 448] width 316 height 74
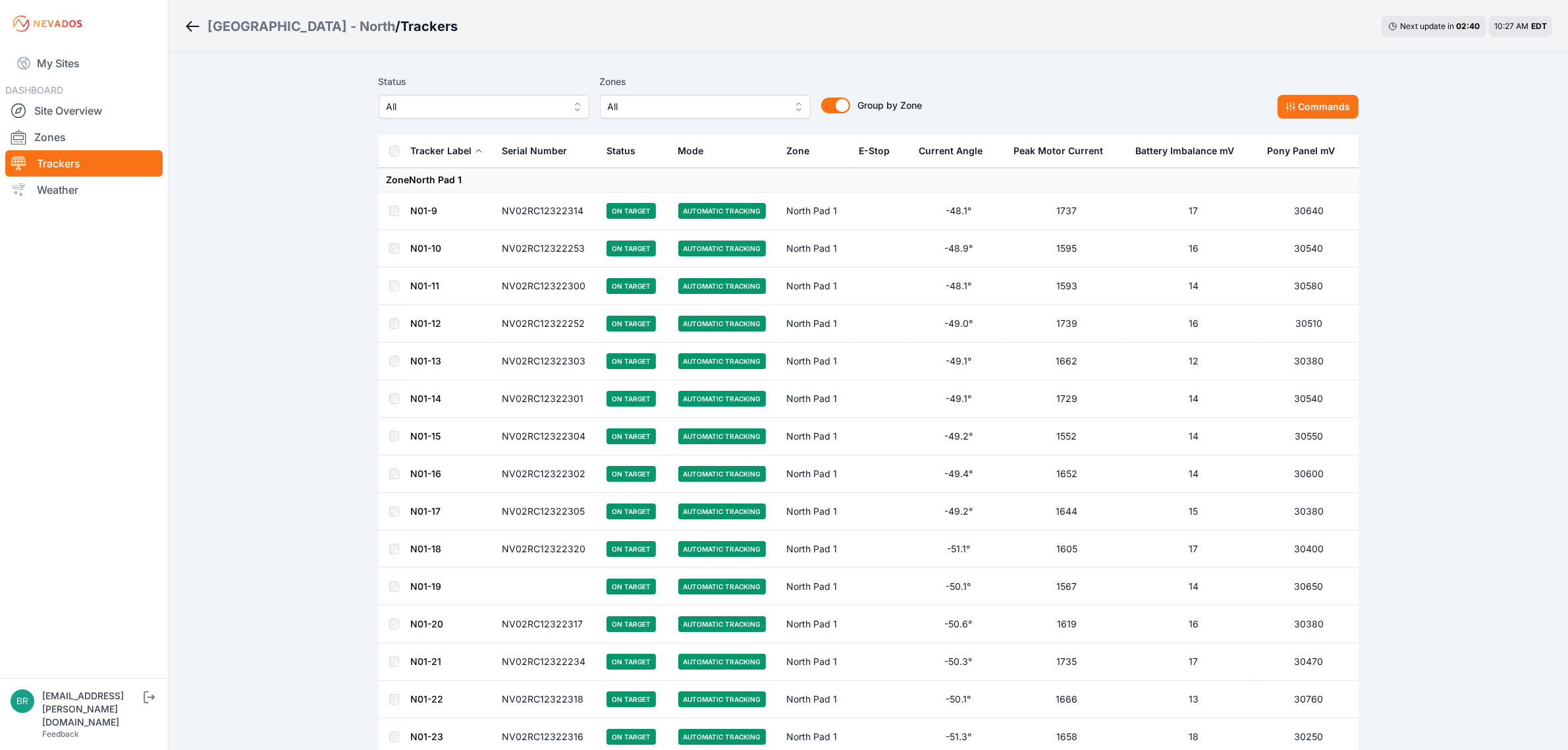
click at [554, 96] on button "All" at bounding box center [483, 106] width 210 height 23
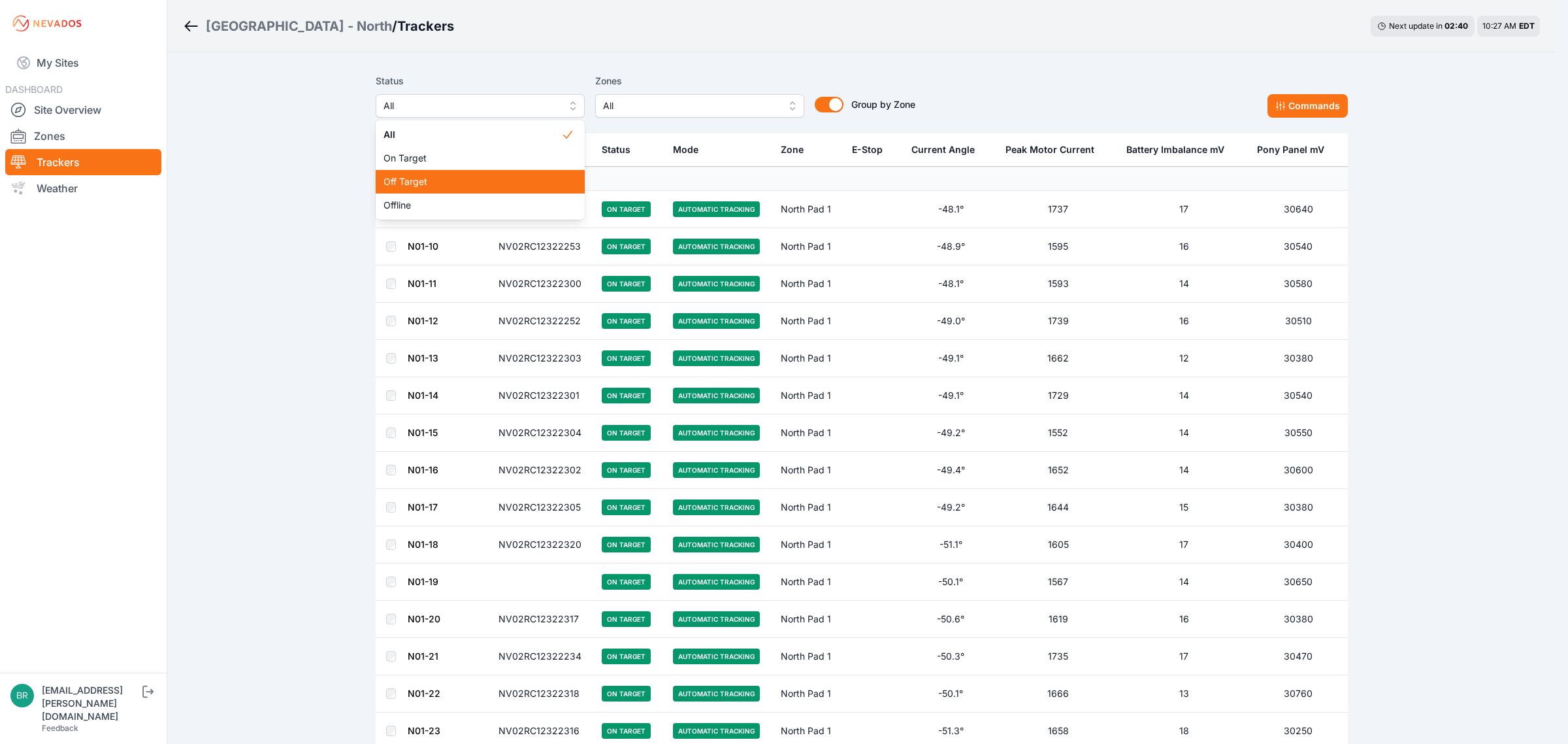
click at [483, 183] on span "Off Target" at bounding box center [472, 181] width 177 height 13
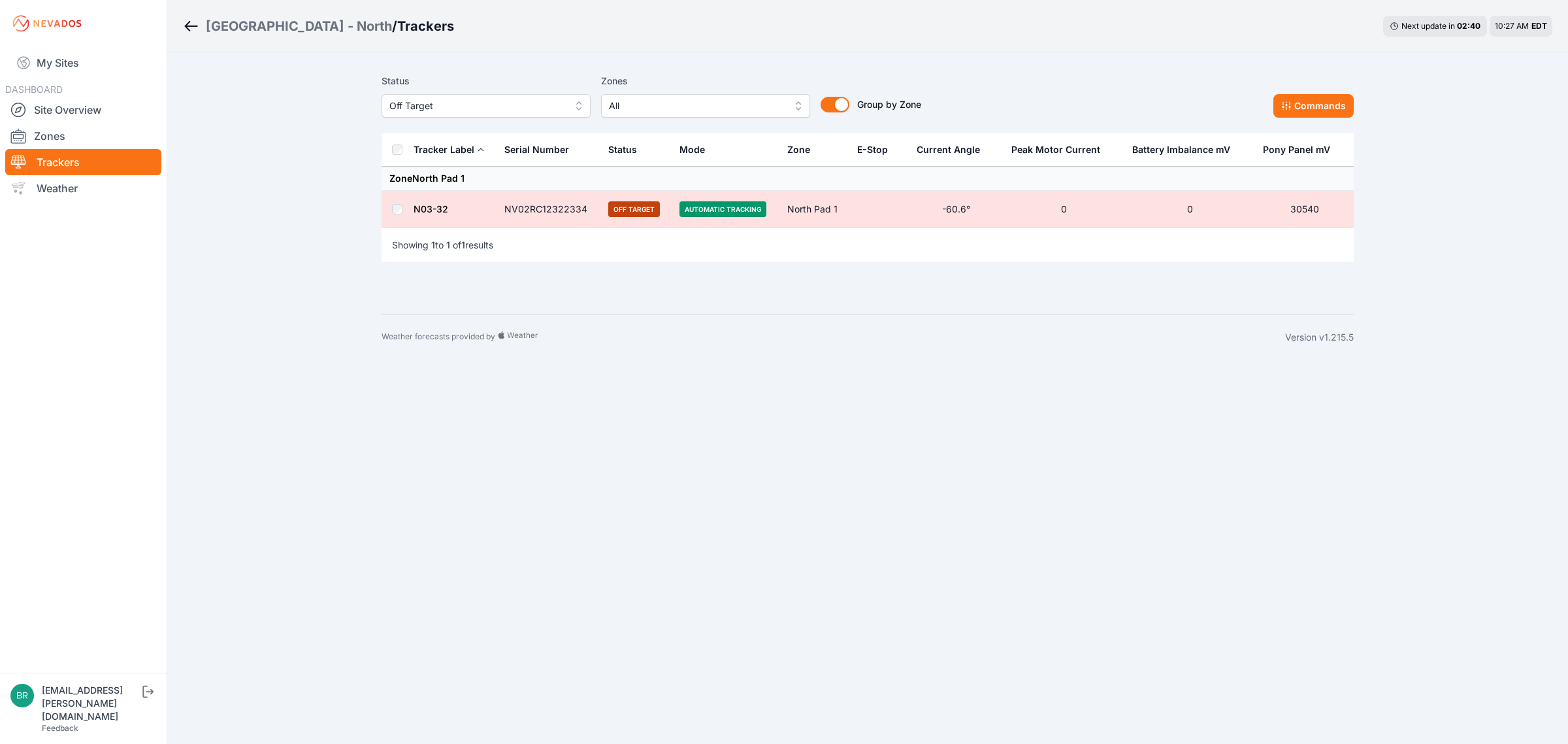
click at [481, 106] on span "Off Target" at bounding box center [477, 106] width 175 height 16
click at [427, 197] on div "Offline" at bounding box center [486, 204] width 209 height 23
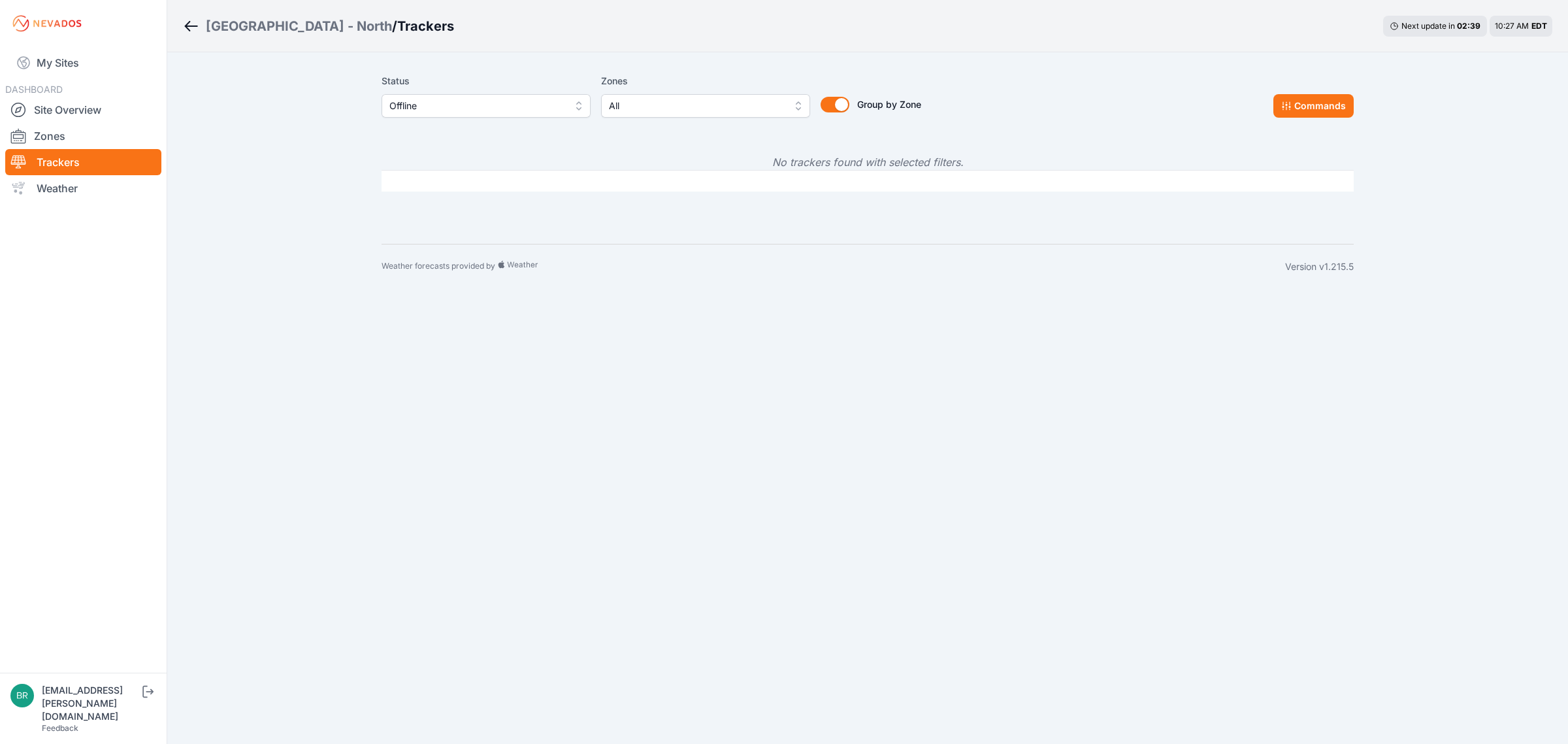
click at [455, 103] on span "Offline" at bounding box center [477, 106] width 175 height 16
click at [440, 184] on span "Off Target" at bounding box center [478, 181] width 177 height 13
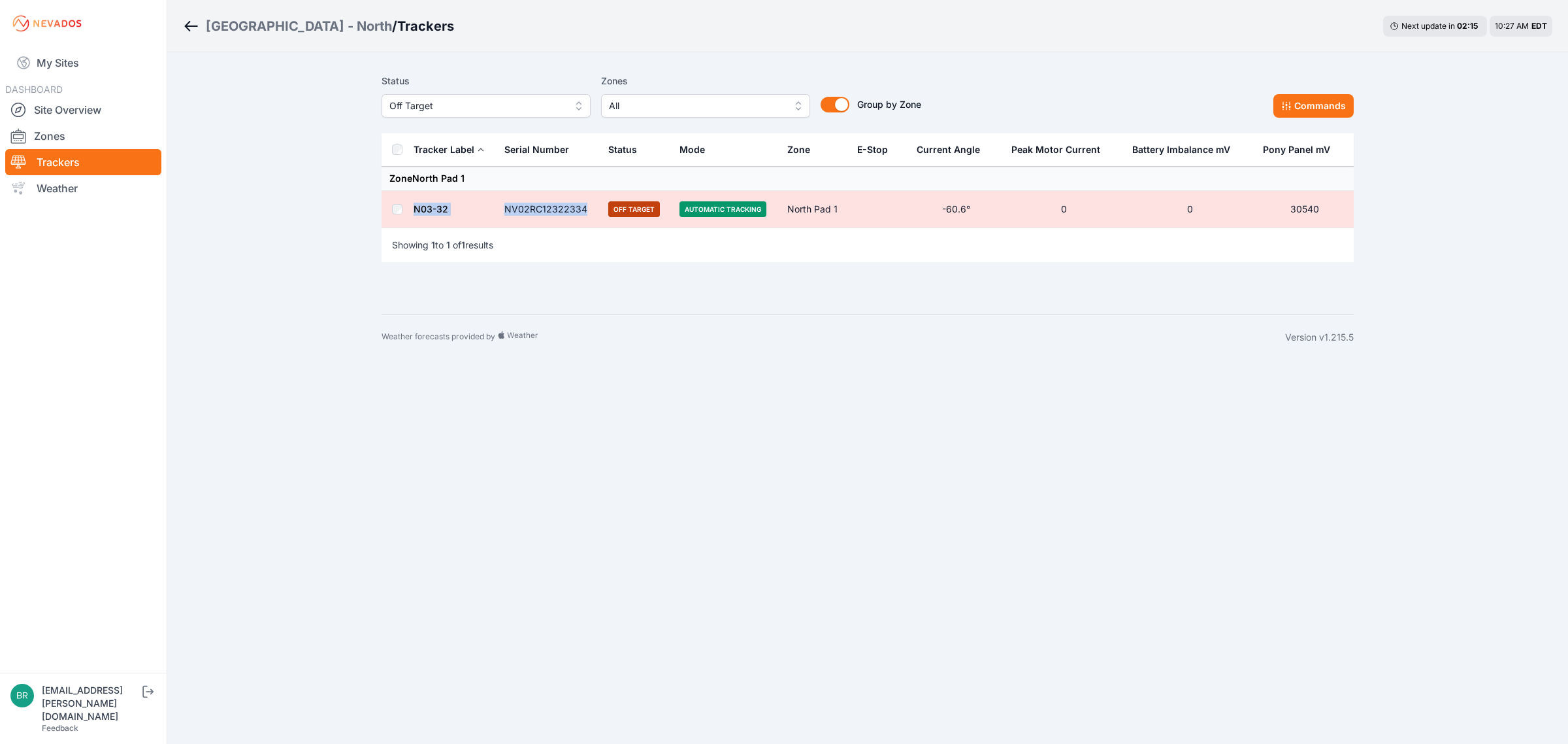
drag, startPoint x: 587, startPoint y: 208, endPoint x: 407, endPoint y: 207, distance: 180.0
click at [407, 207] on tr "N03-32 NV02RC12322334 Off Target Automatic Tracking North Pad 1 -60.6° 0 0 30540" at bounding box center [867, 210] width 972 height 37
copy tr "N03-32 NV02RC12322334"
click at [62, 59] on link "My Sites" at bounding box center [83, 63] width 156 height 31
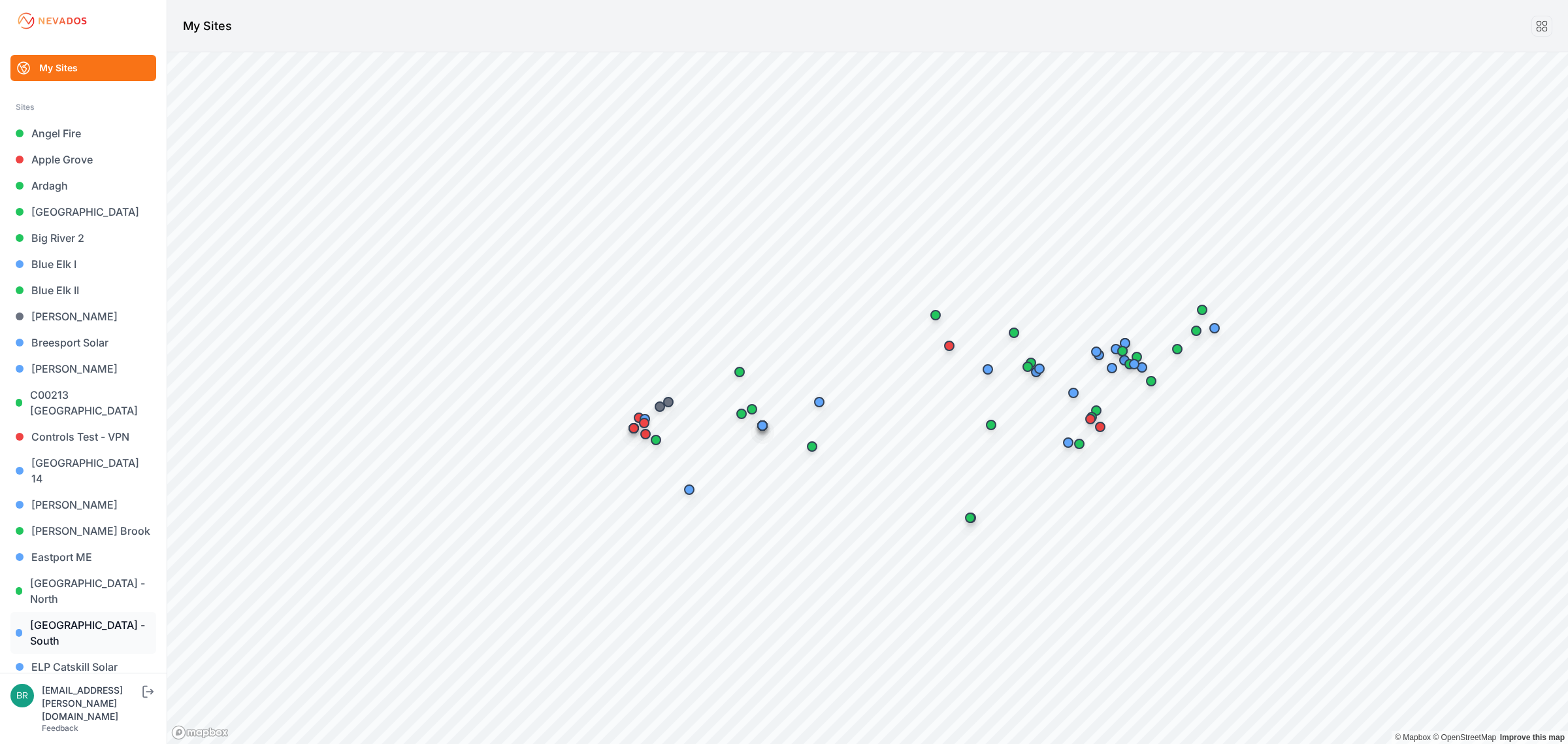
click at [93, 612] on link "[GEOGRAPHIC_DATA] - South" at bounding box center [83, 632] width 146 height 42
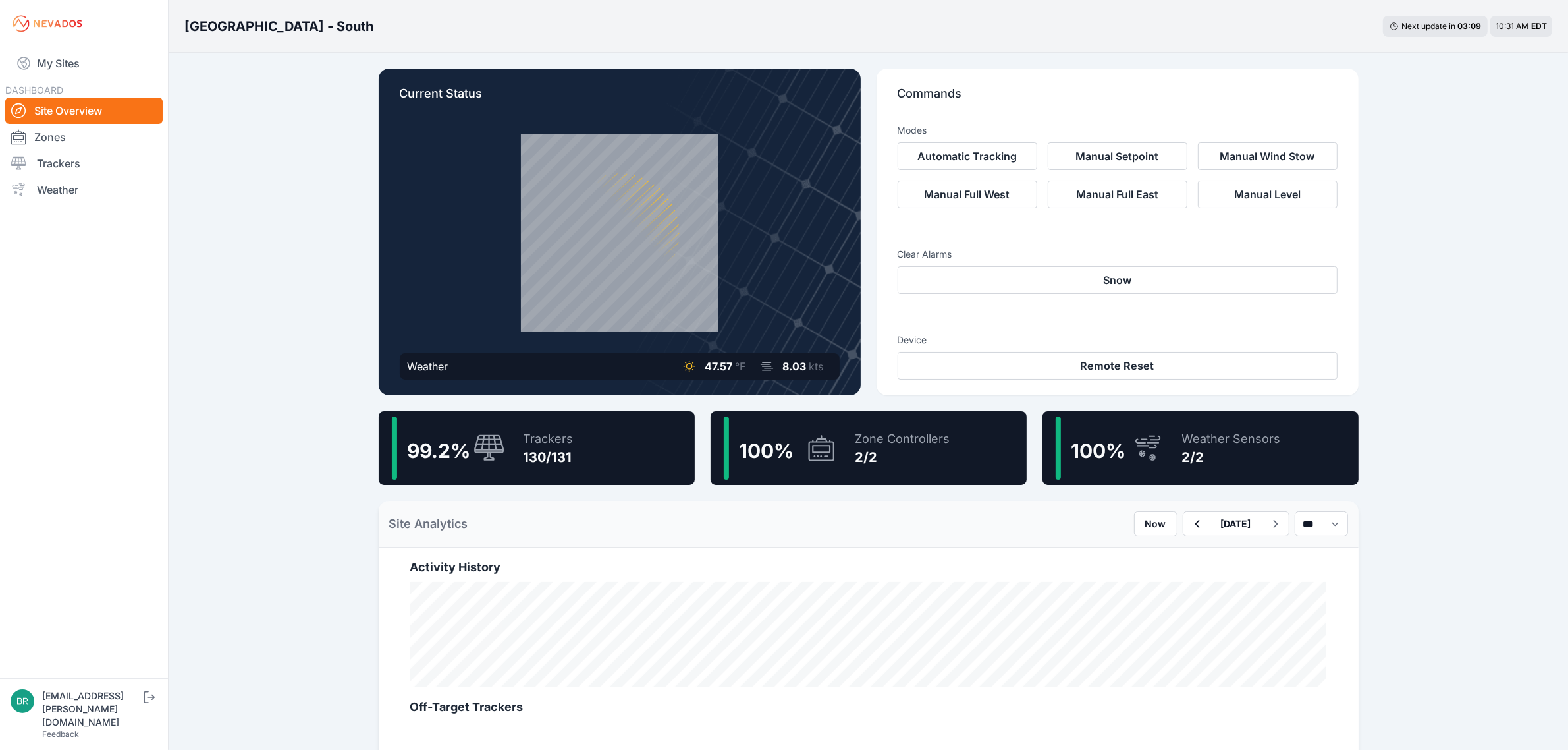
click at [547, 469] on div "Trackers 130/131" at bounding box center [542, 448] width 63 height 63
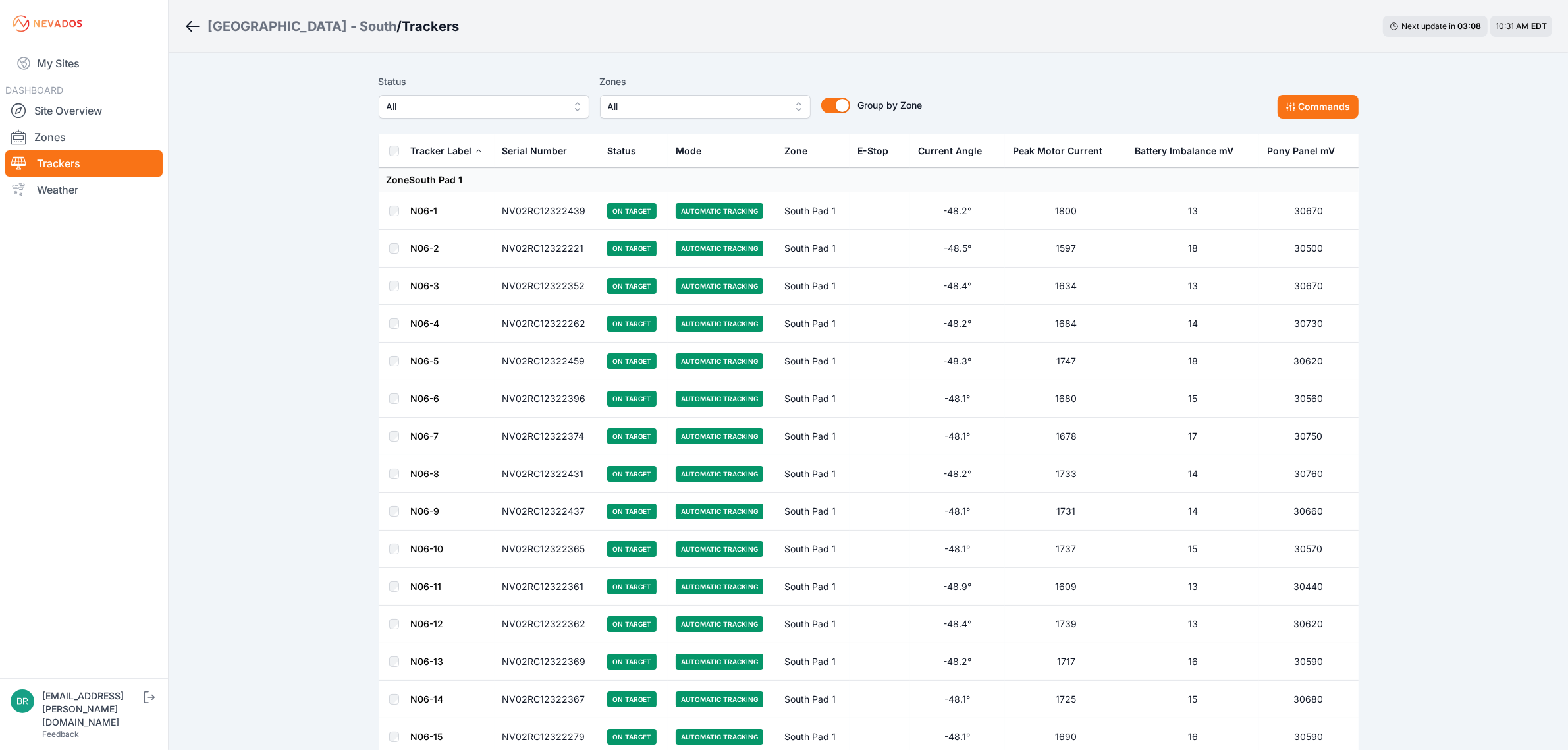
click at [459, 82] on label "Status" at bounding box center [483, 81] width 210 height 16
click at [454, 101] on span "All" at bounding box center [480, 106] width 176 height 16
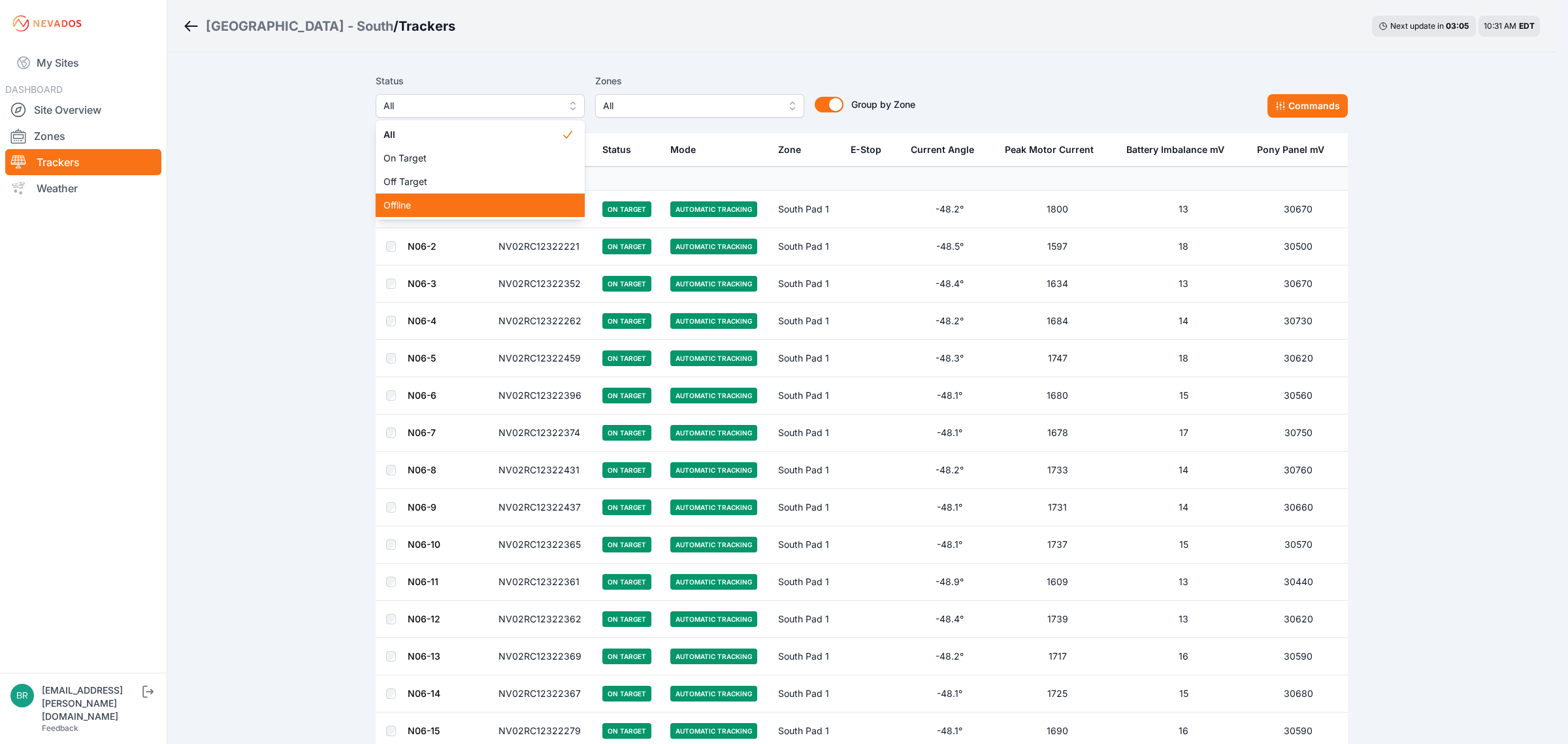
click at [432, 207] on span "Offline" at bounding box center [472, 204] width 177 height 13
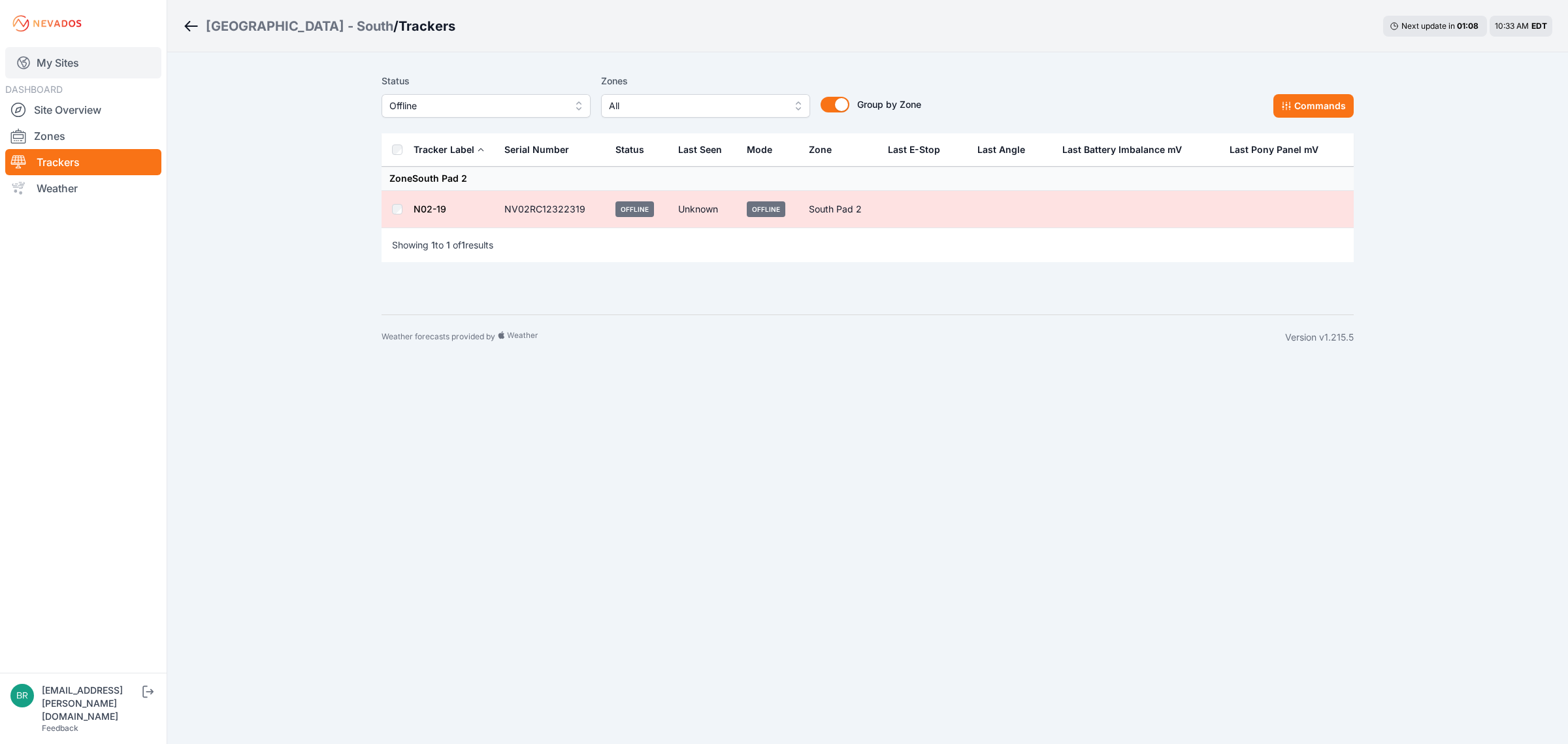
click at [83, 64] on link "My Sites" at bounding box center [83, 63] width 156 height 31
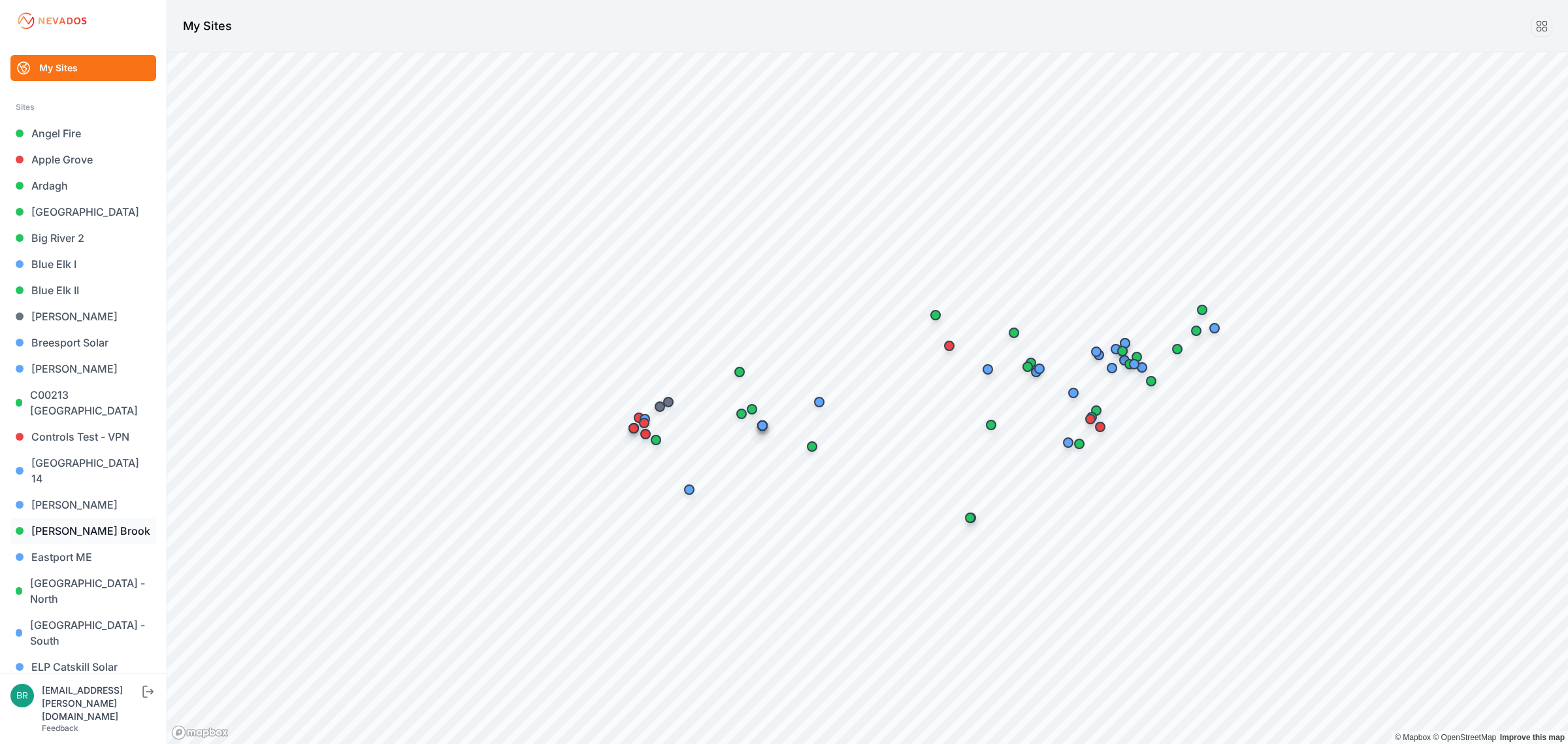
click at [103, 518] on link "[PERSON_NAME] Brook" at bounding box center [83, 530] width 146 height 26
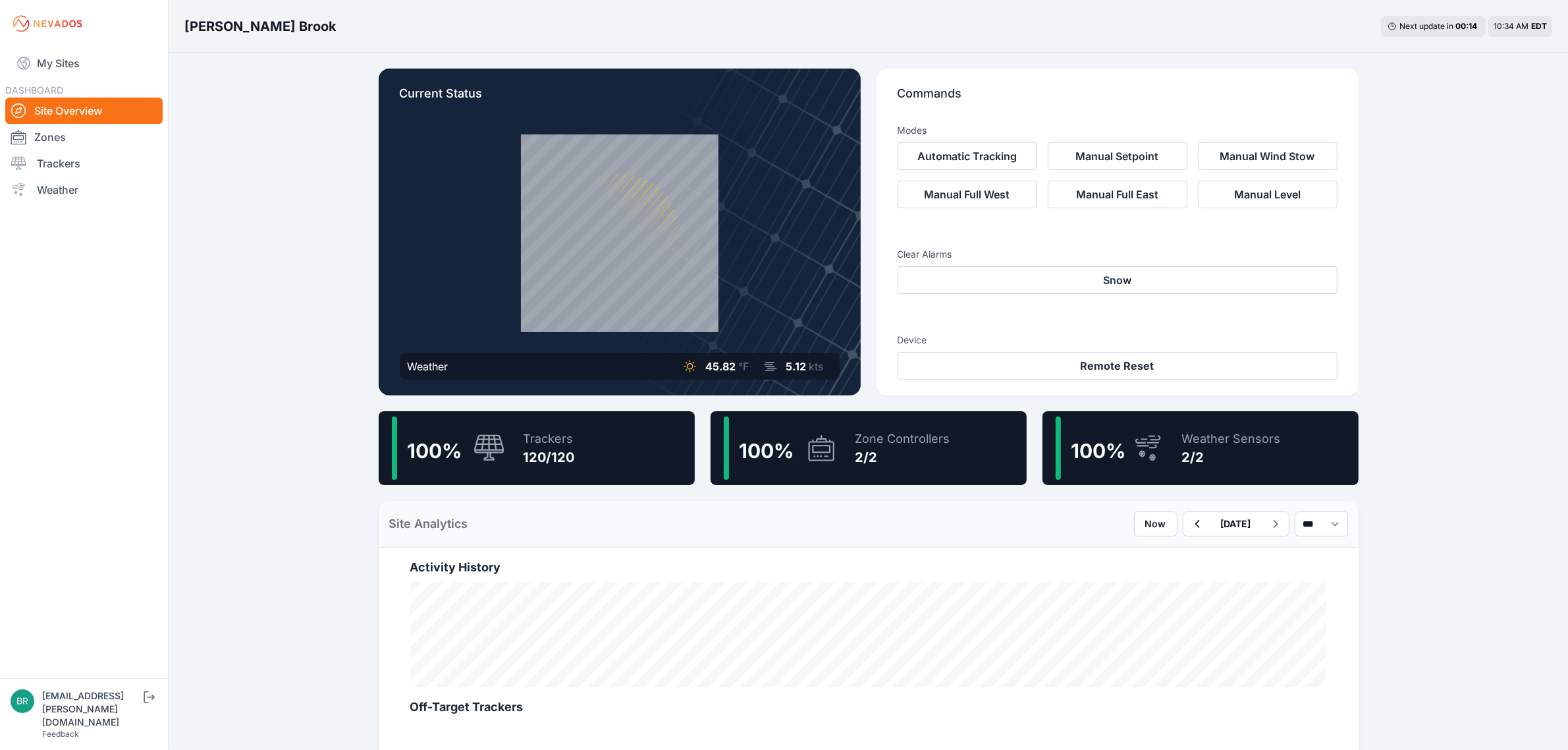
click at [647, 468] on div "100 % Trackers 120/120" at bounding box center [536, 448] width 316 height 74
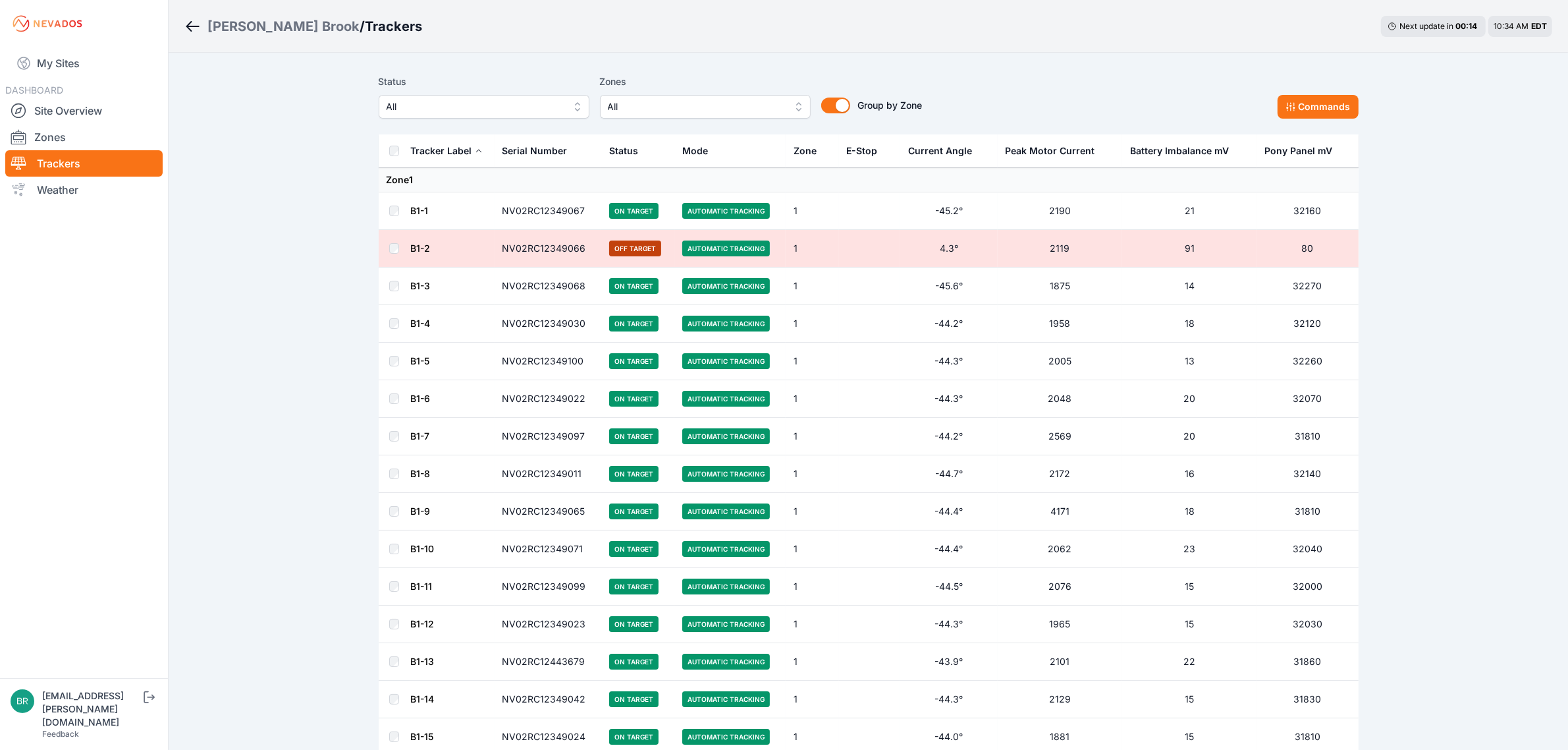
click at [502, 103] on span "All" at bounding box center [474, 106] width 176 height 16
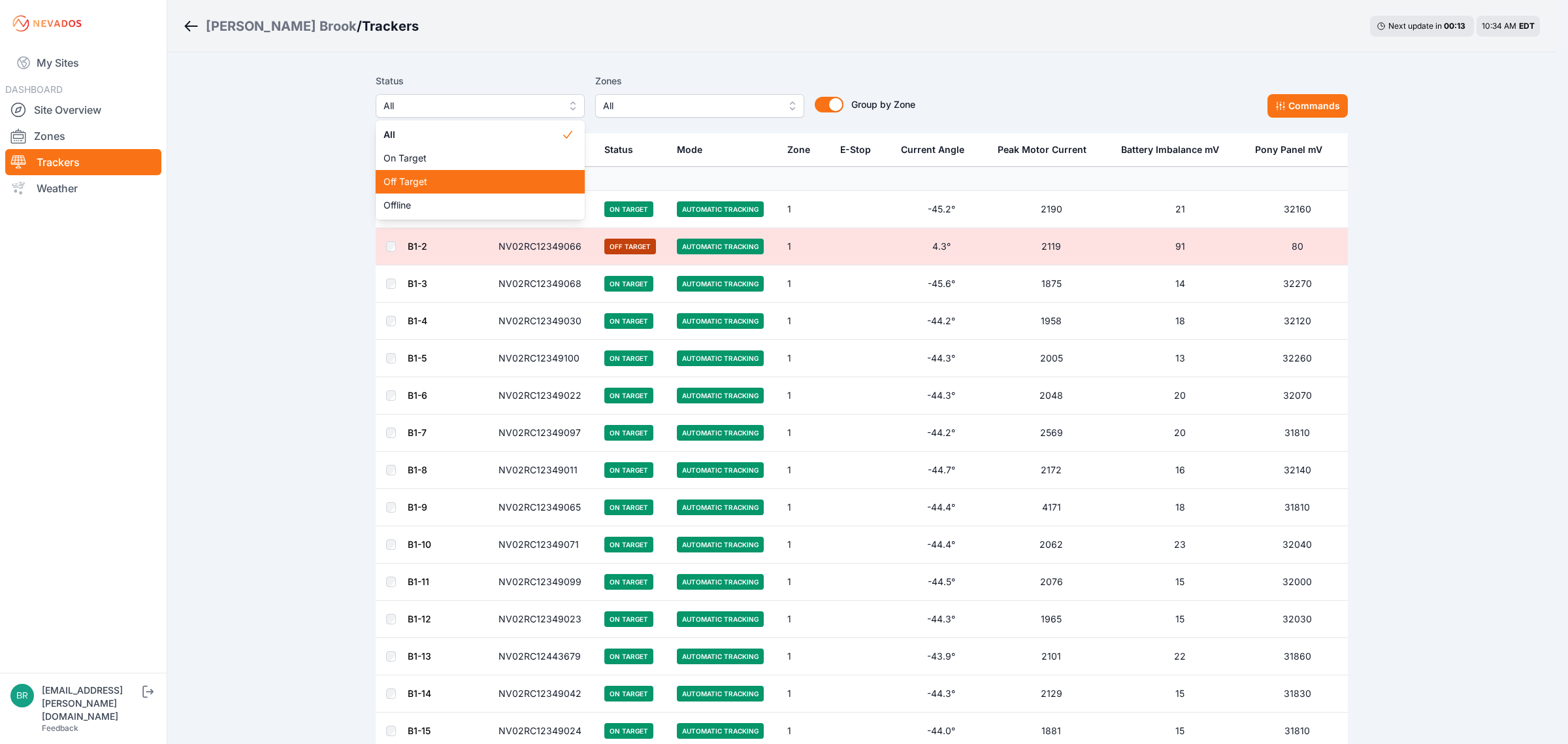
click at [412, 178] on span "Off Target" at bounding box center [472, 181] width 177 height 13
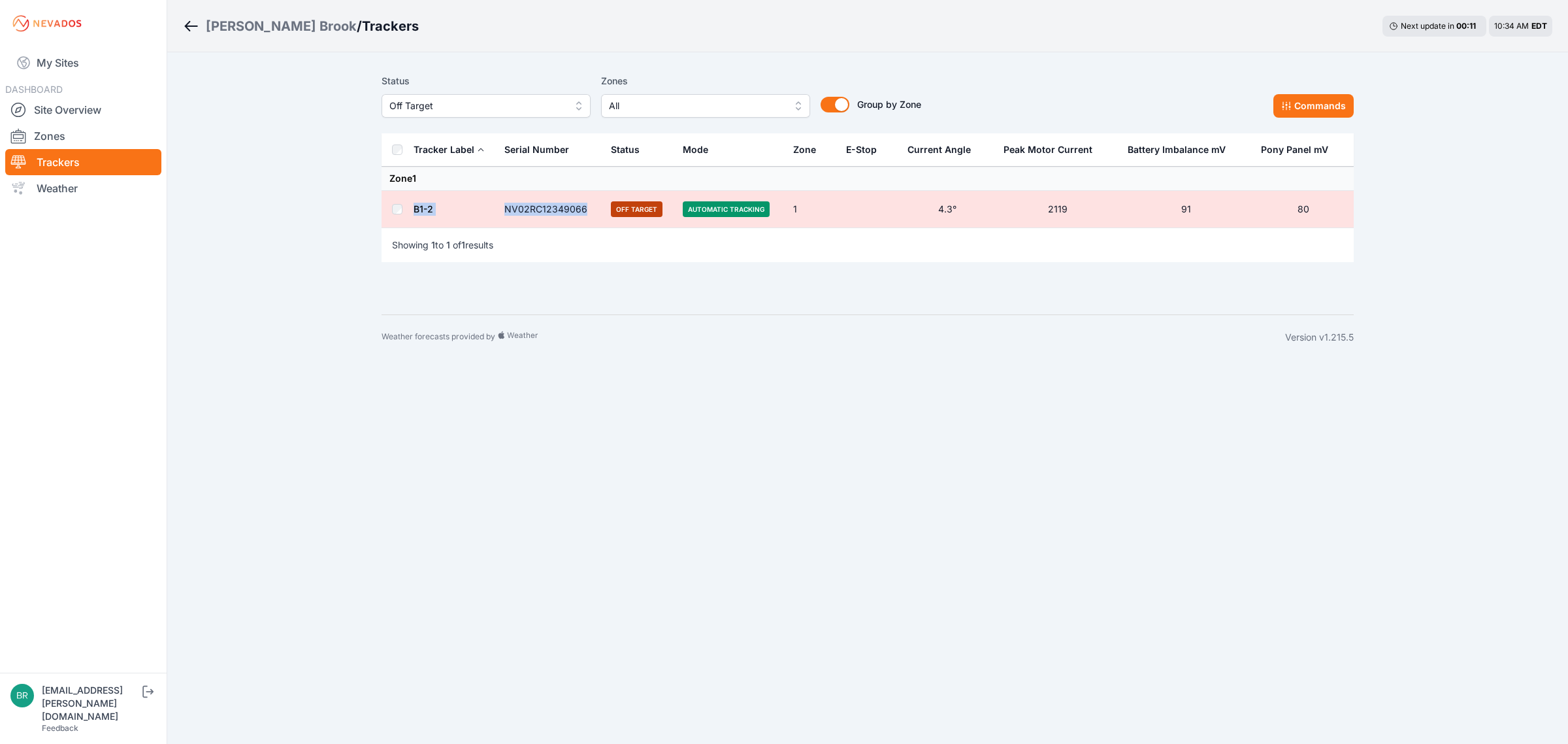
drag, startPoint x: 594, startPoint y: 207, endPoint x: 412, endPoint y: 213, distance: 182.1
click at [412, 213] on tr "B1-2 NV02RC12349066 Off Target Automatic Tracking 1 4.3° 2119 91 80" at bounding box center [867, 210] width 972 height 37
copy tr "B1-2 NV02RC12349066"
click at [56, 61] on link "My Sites" at bounding box center [83, 63] width 156 height 31
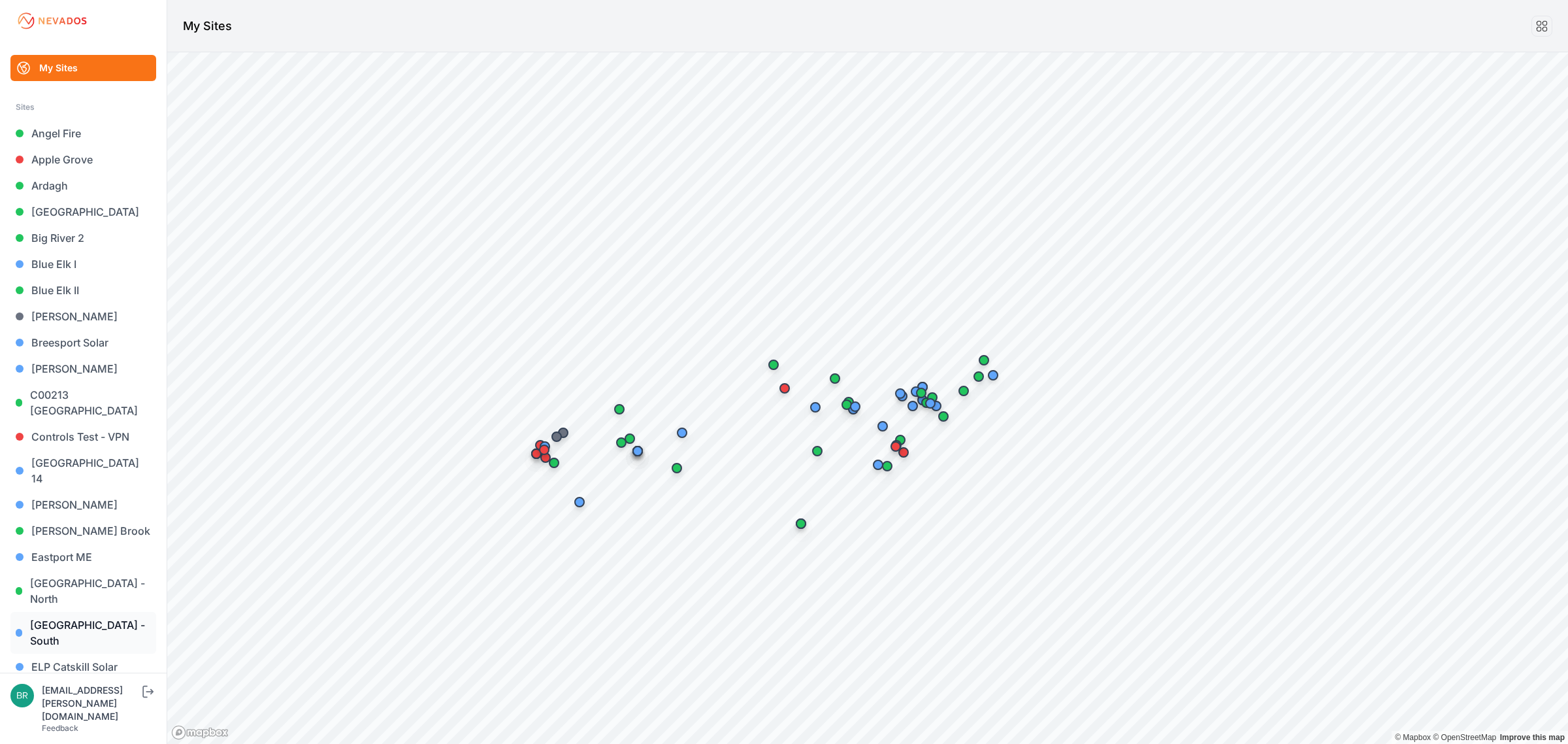
scroll to position [409, 0]
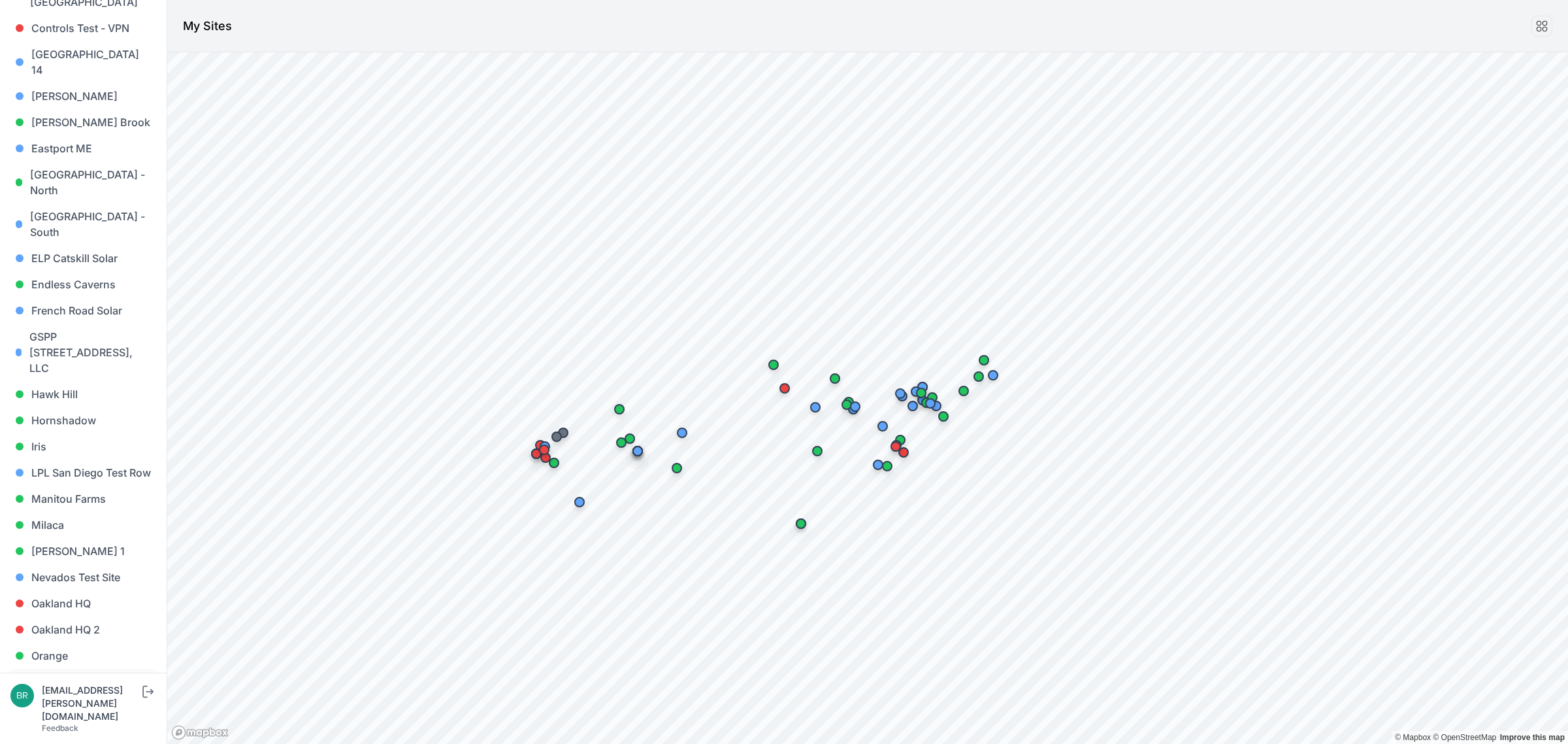
click at [66, 668] on link "Orrington - [PERSON_NAME][GEOGRAPHIC_DATA]" at bounding box center [83, 697] width 146 height 58
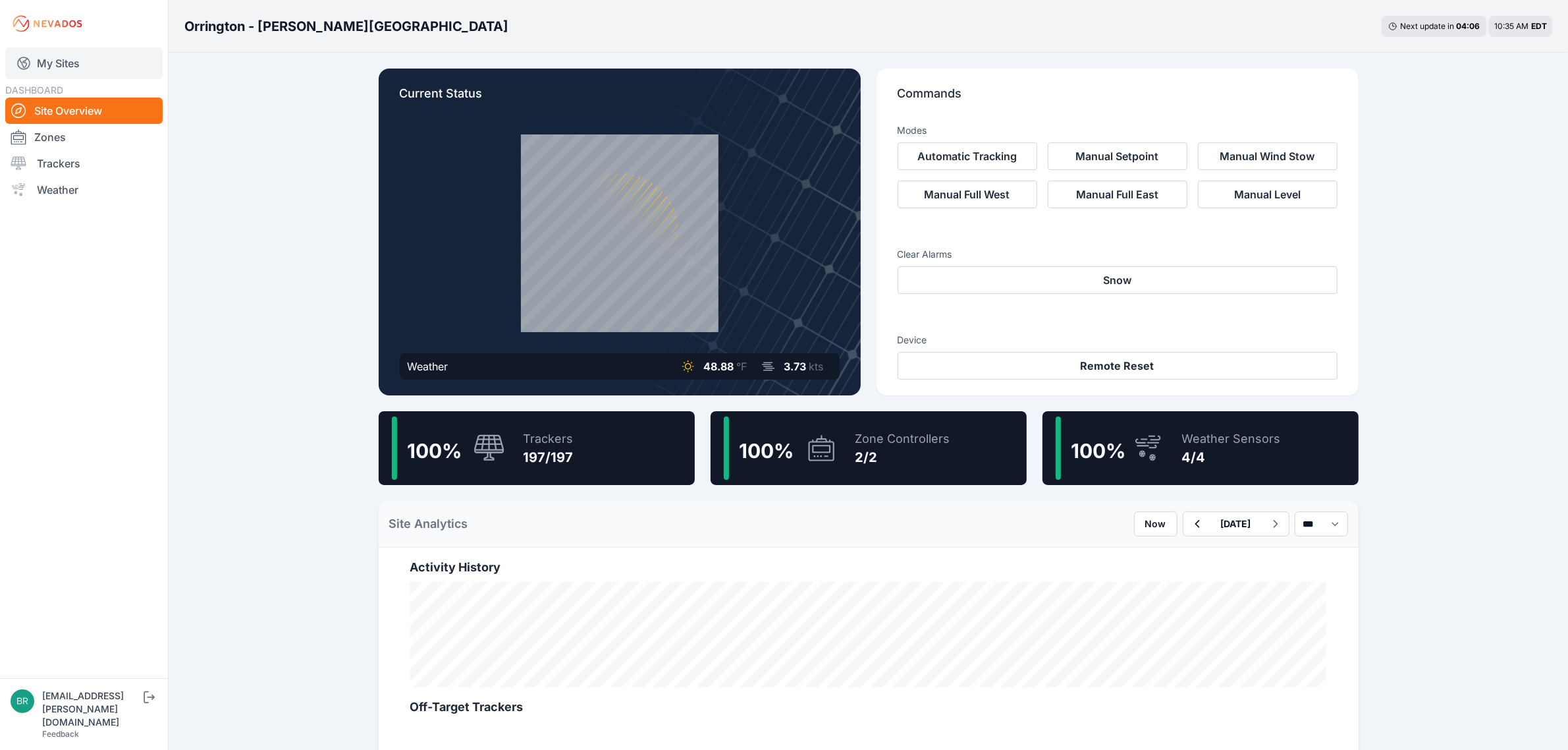
click at [68, 60] on link "My Sites" at bounding box center [84, 63] width 158 height 32
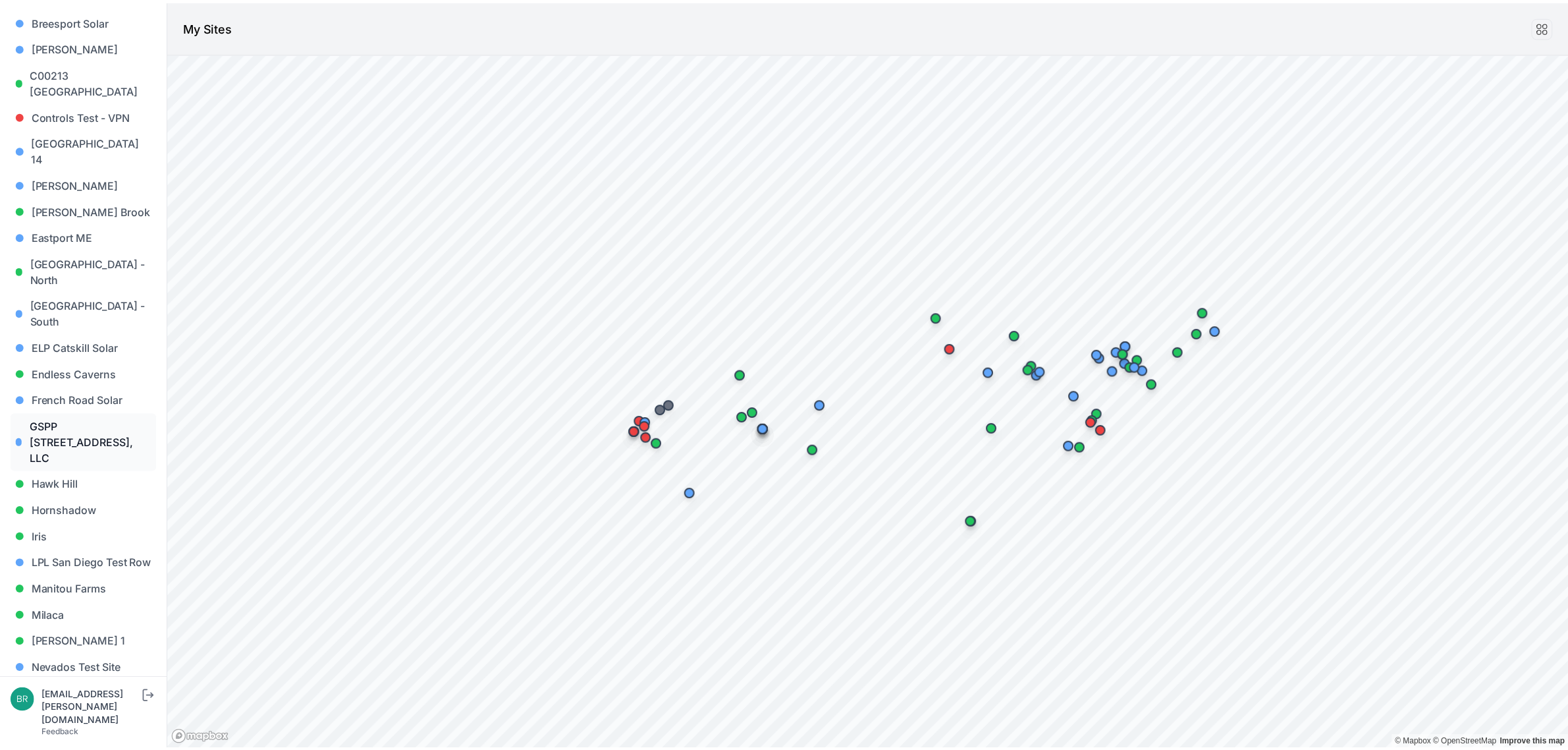
scroll to position [330, 0]
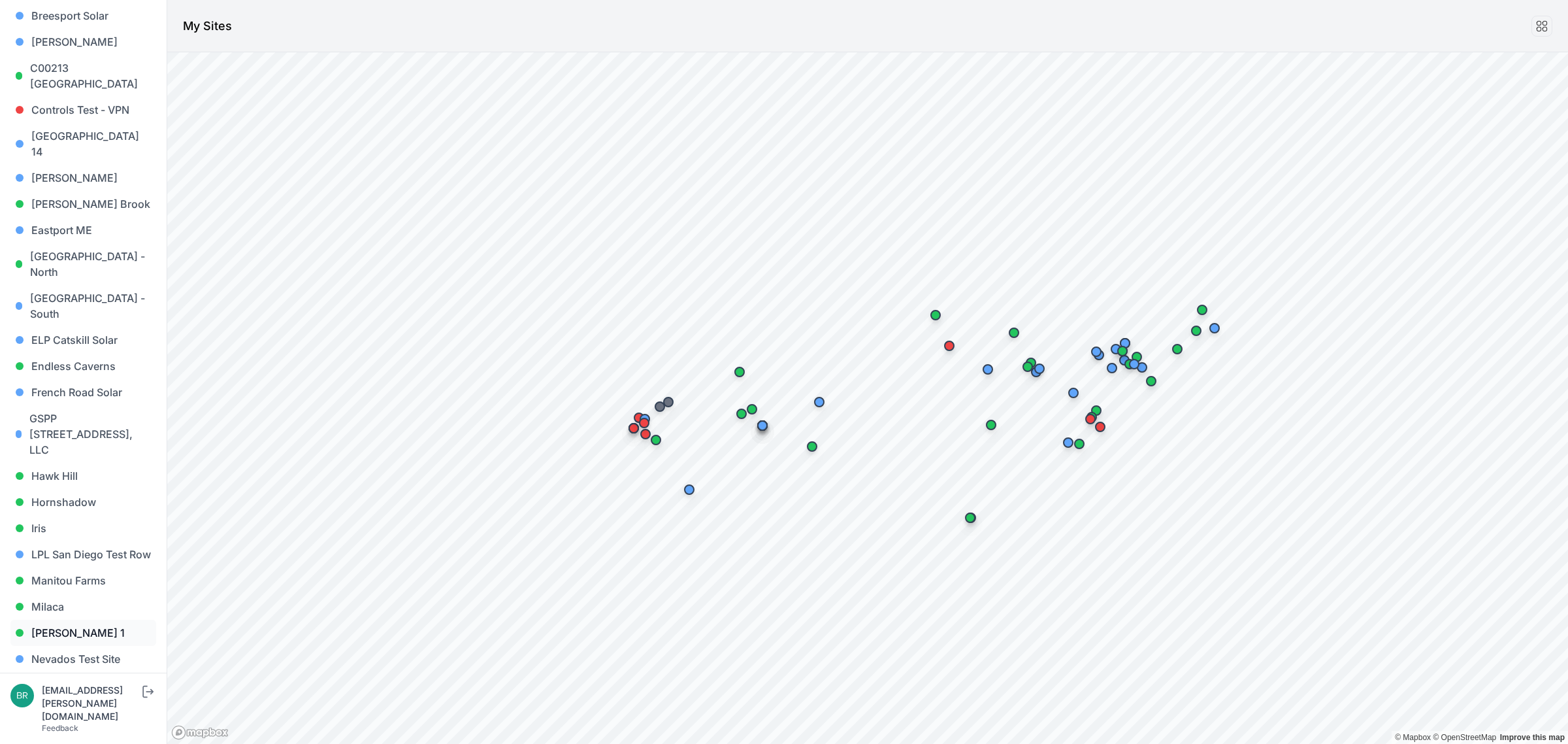
click at [87, 620] on link "[PERSON_NAME] 1" at bounding box center [83, 632] width 146 height 26
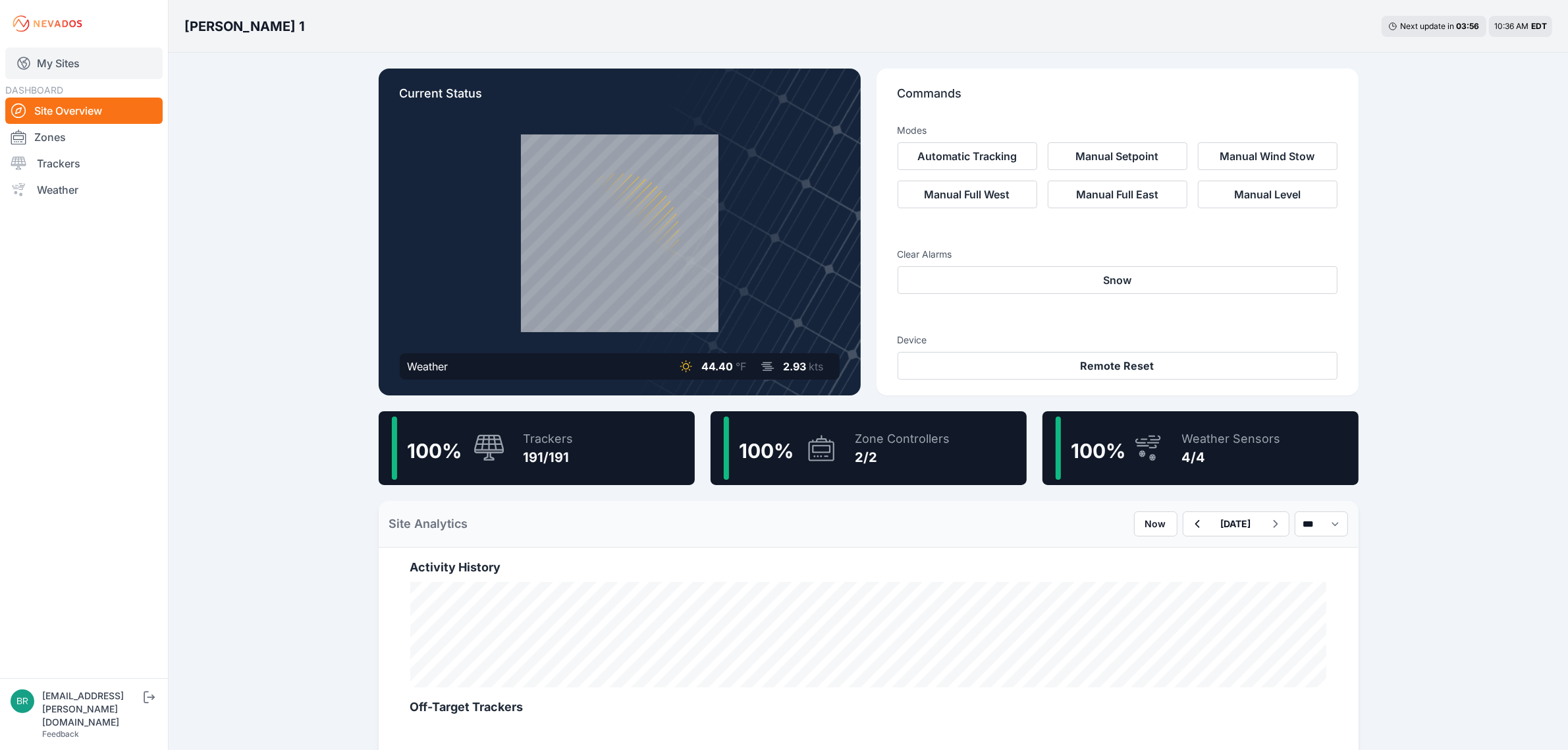
click at [82, 57] on link "My Sites" at bounding box center [84, 63] width 158 height 32
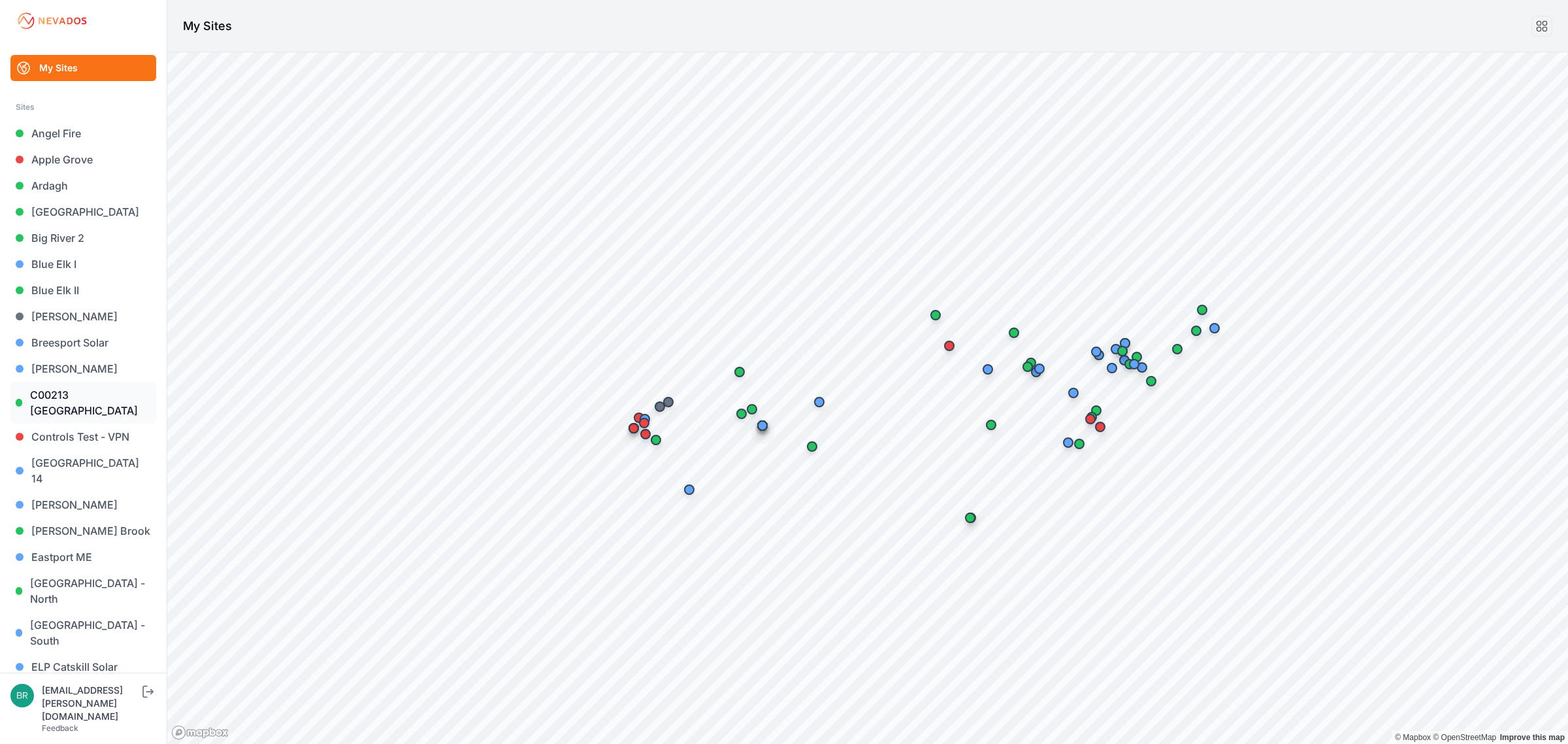
click at [83, 412] on link "C00213 [GEOGRAPHIC_DATA]" at bounding box center [83, 403] width 146 height 42
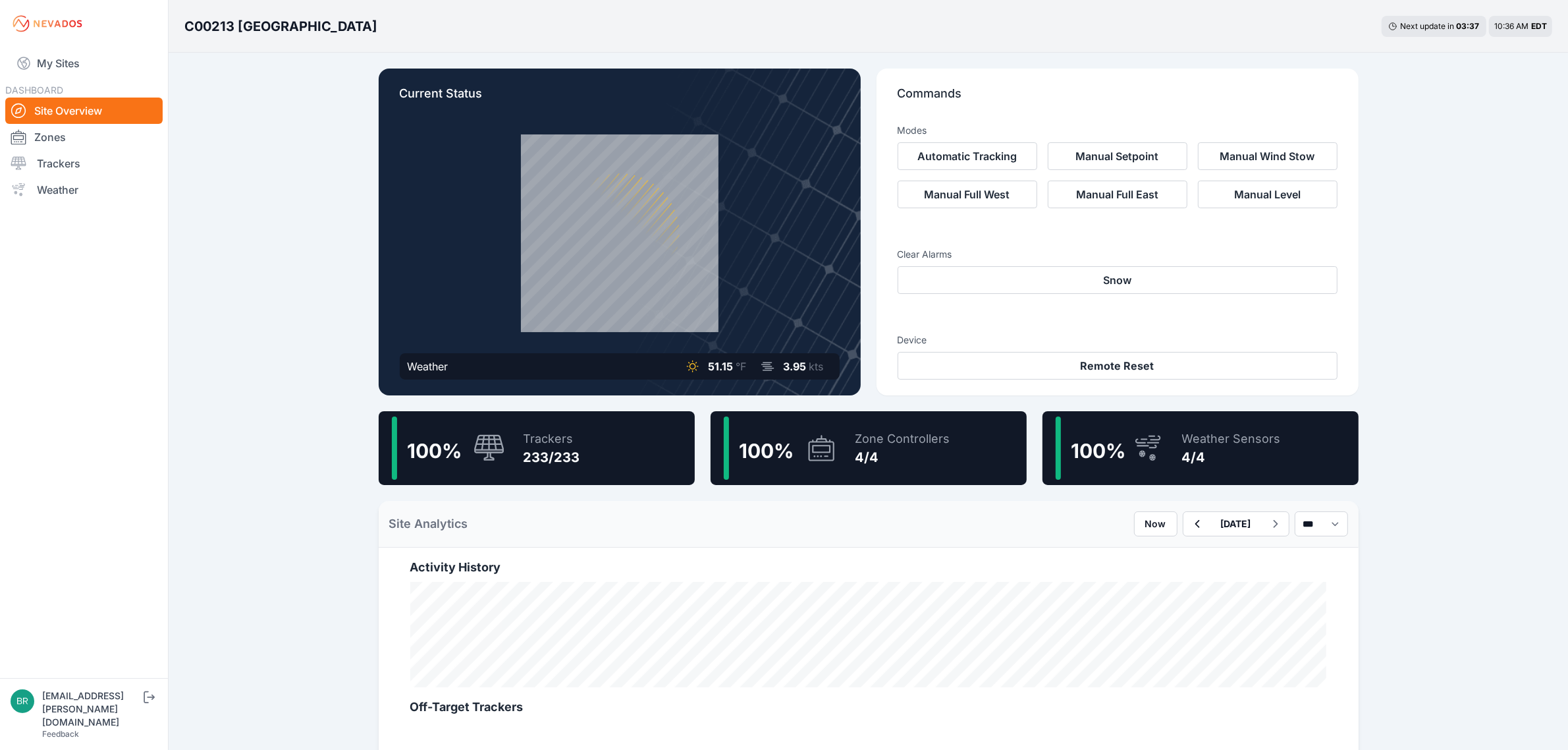
click at [557, 419] on div "Trackers 233/233" at bounding box center [545, 448] width 70 height 63
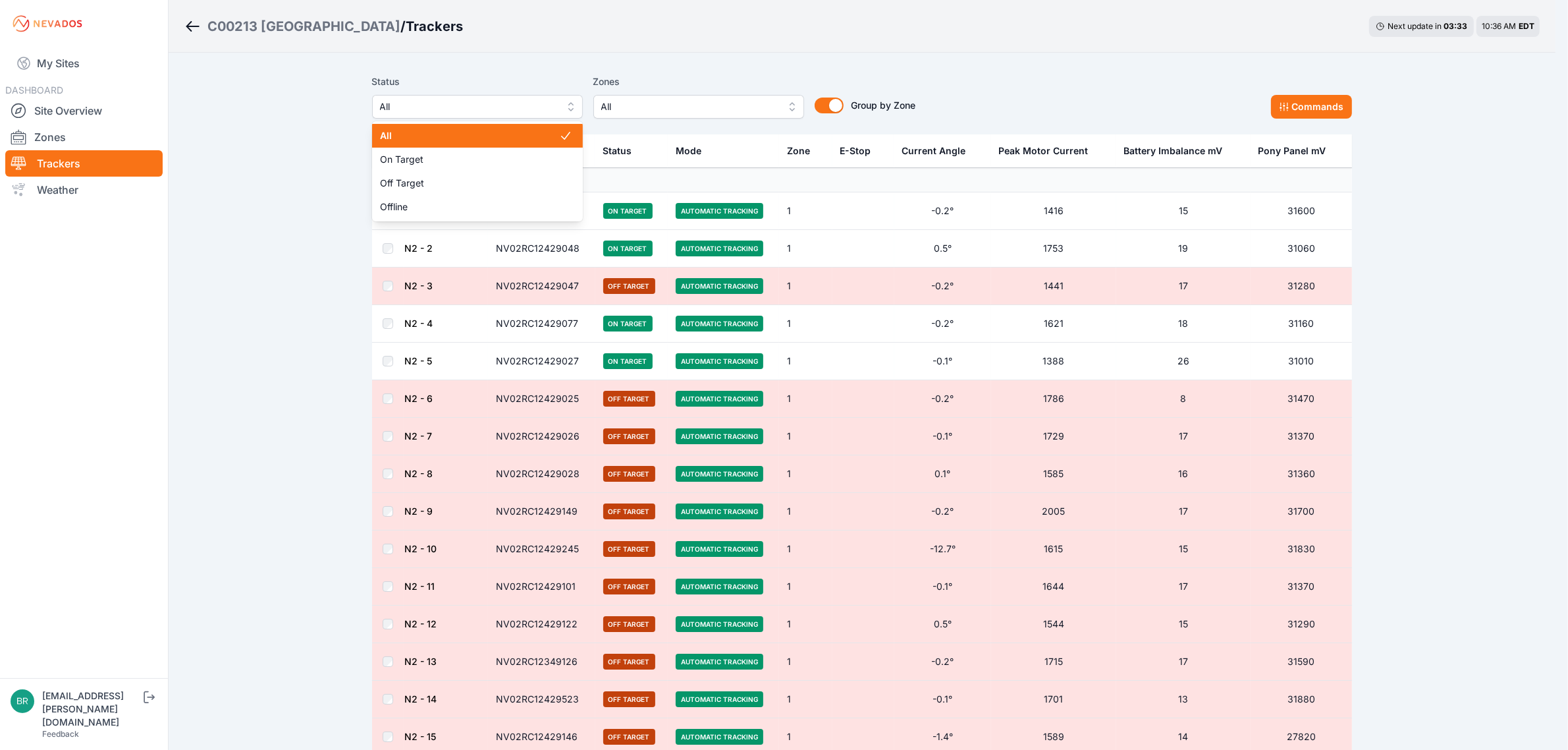
click at [482, 102] on span "All" at bounding box center [468, 106] width 176 height 16
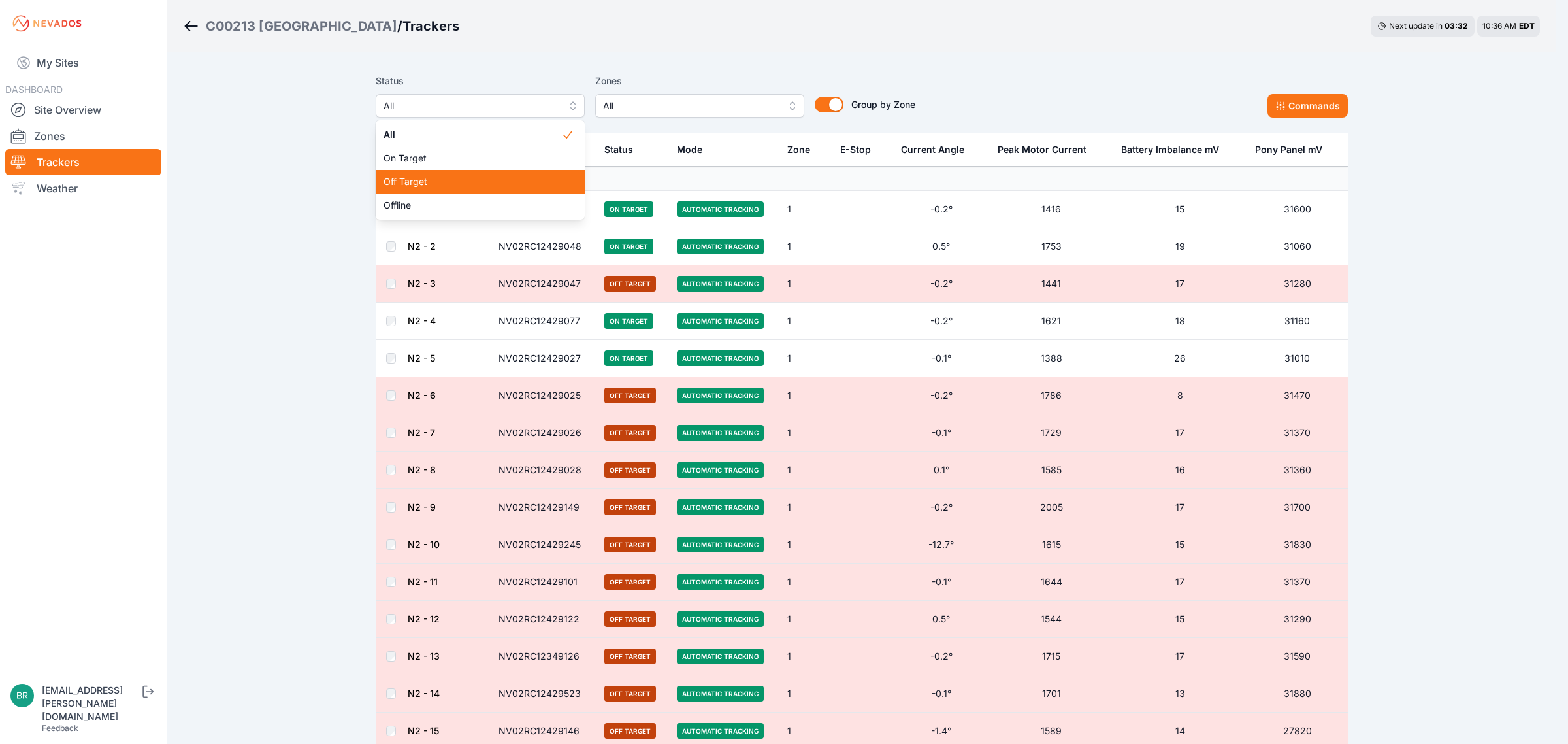
click at [433, 187] on span "Off Target" at bounding box center [472, 181] width 177 height 13
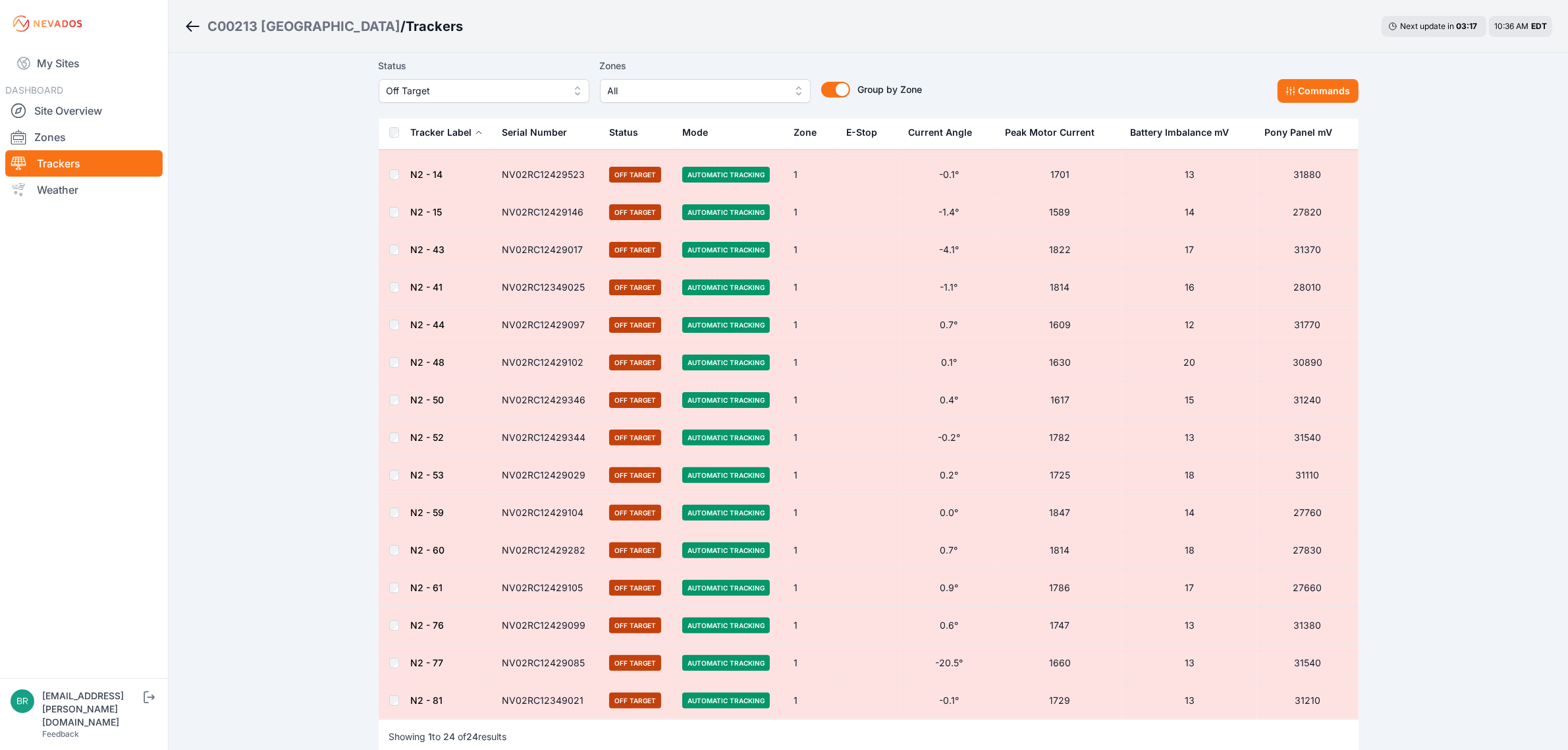
scroll to position [480, 0]
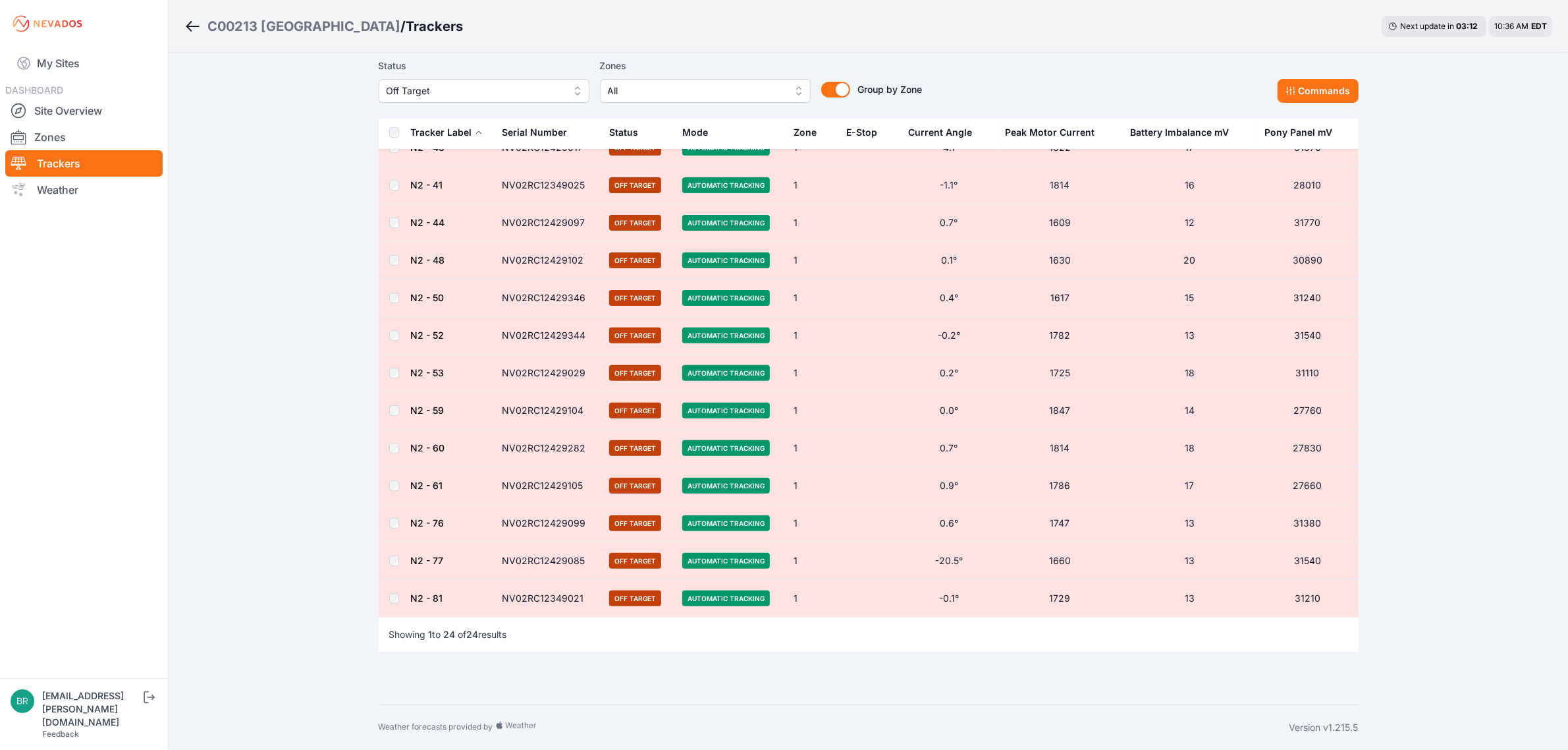
click at [420, 486] on link "N2 - 61" at bounding box center [427, 485] width 32 height 11
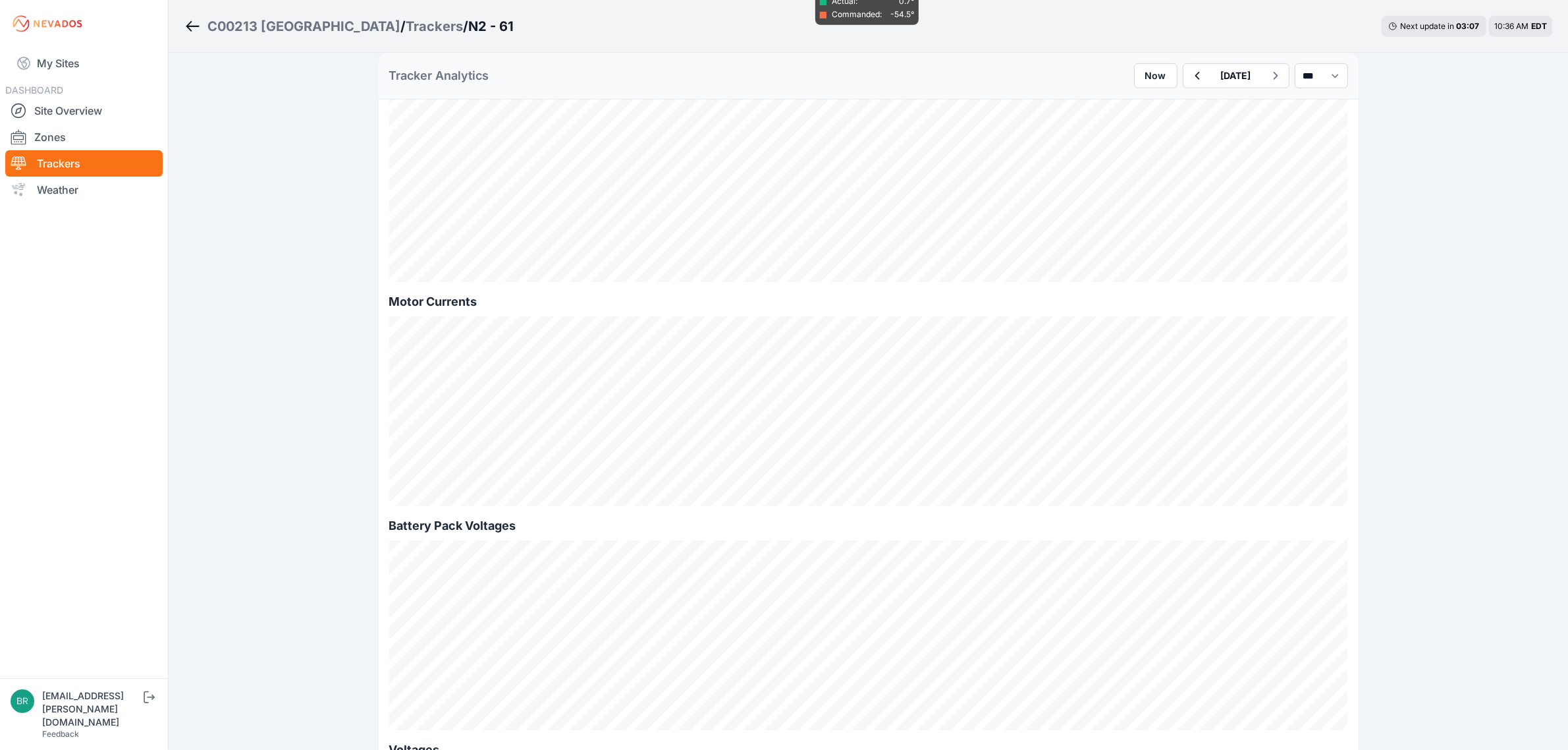
scroll to position [823, 0]
click at [417, 18] on div "Trackers" at bounding box center [434, 26] width 57 height 18
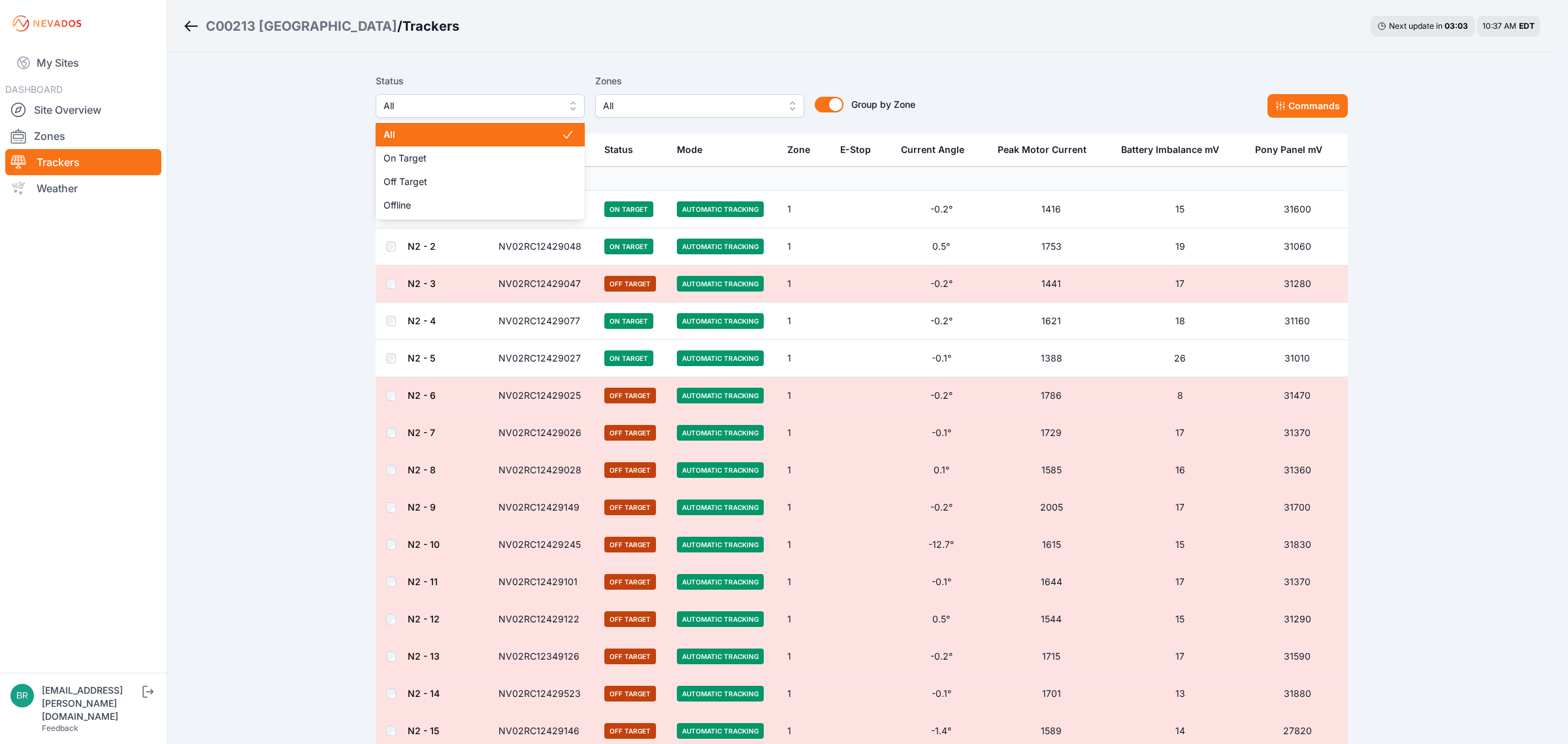
click at [439, 106] on span "All" at bounding box center [471, 106] width 175 height 16
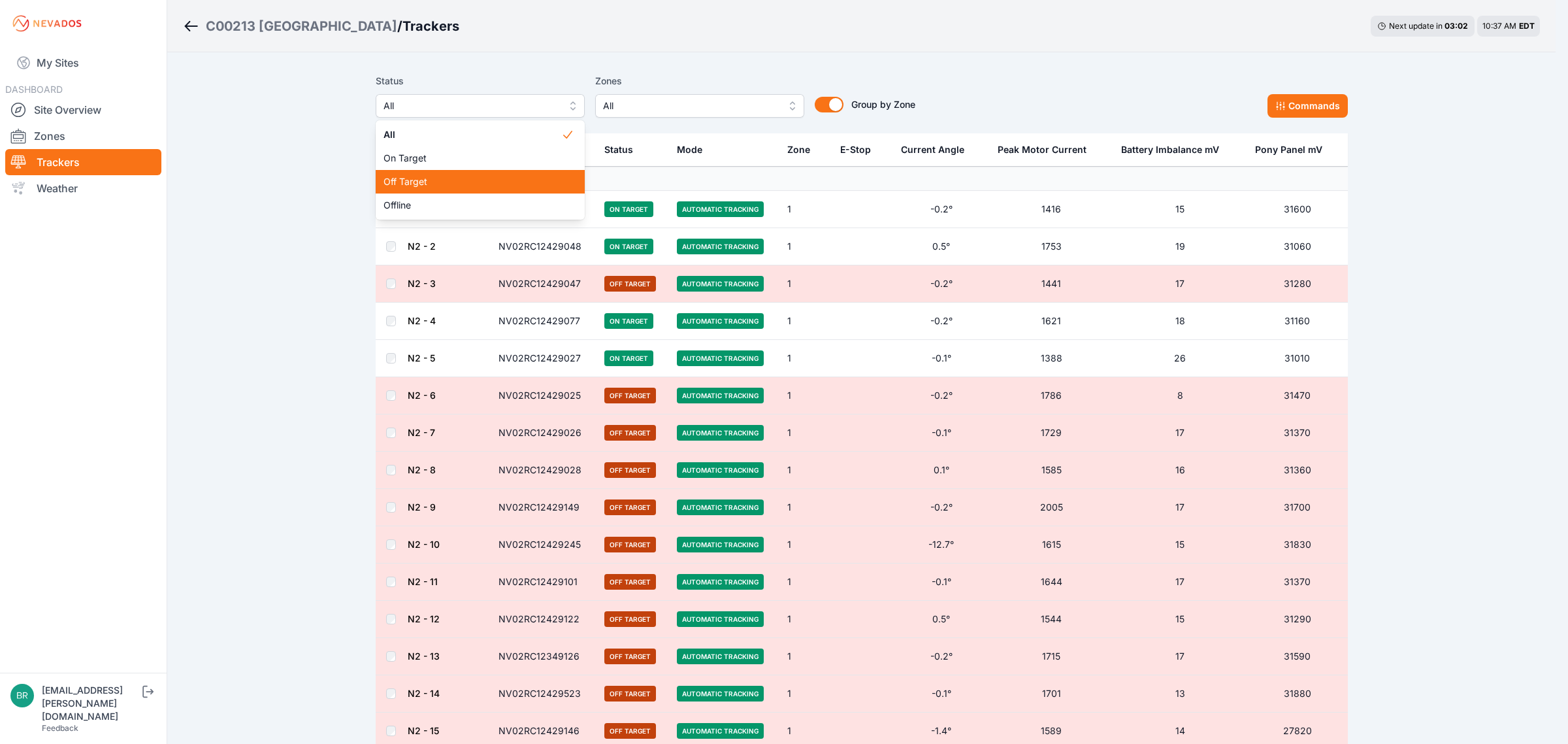
click at [413, 177] on span "Off Target" at bounding box center [472, 181] width 177 height 13
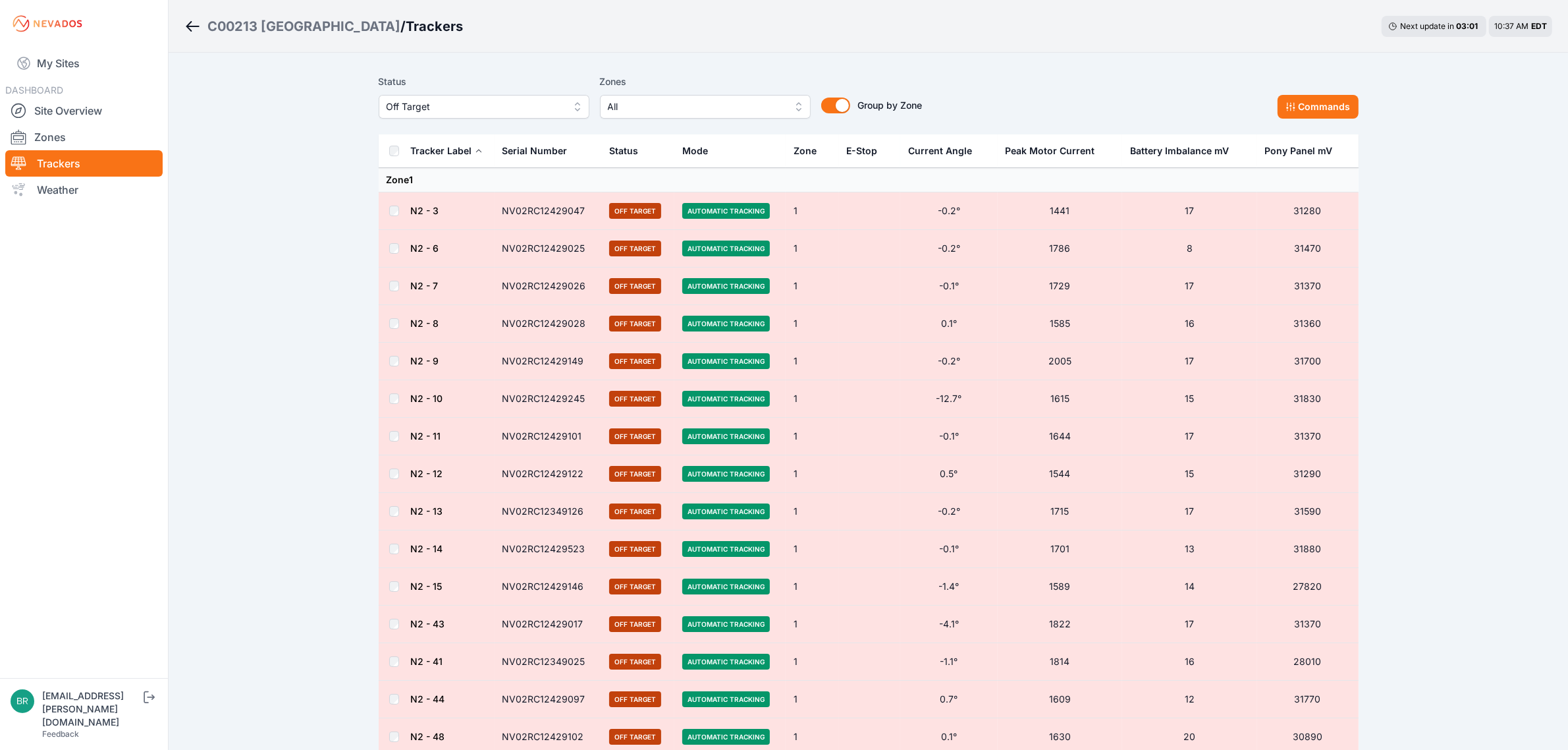
click at [1275, 102] on div "Status Off Target Zones All Group by Zone Group by Zone Commands" at bounding box center [868, 96] width 980 height 45
click at [1285, 106] on button "Commands" at bounding box center [1318, 106] width 81 height 23
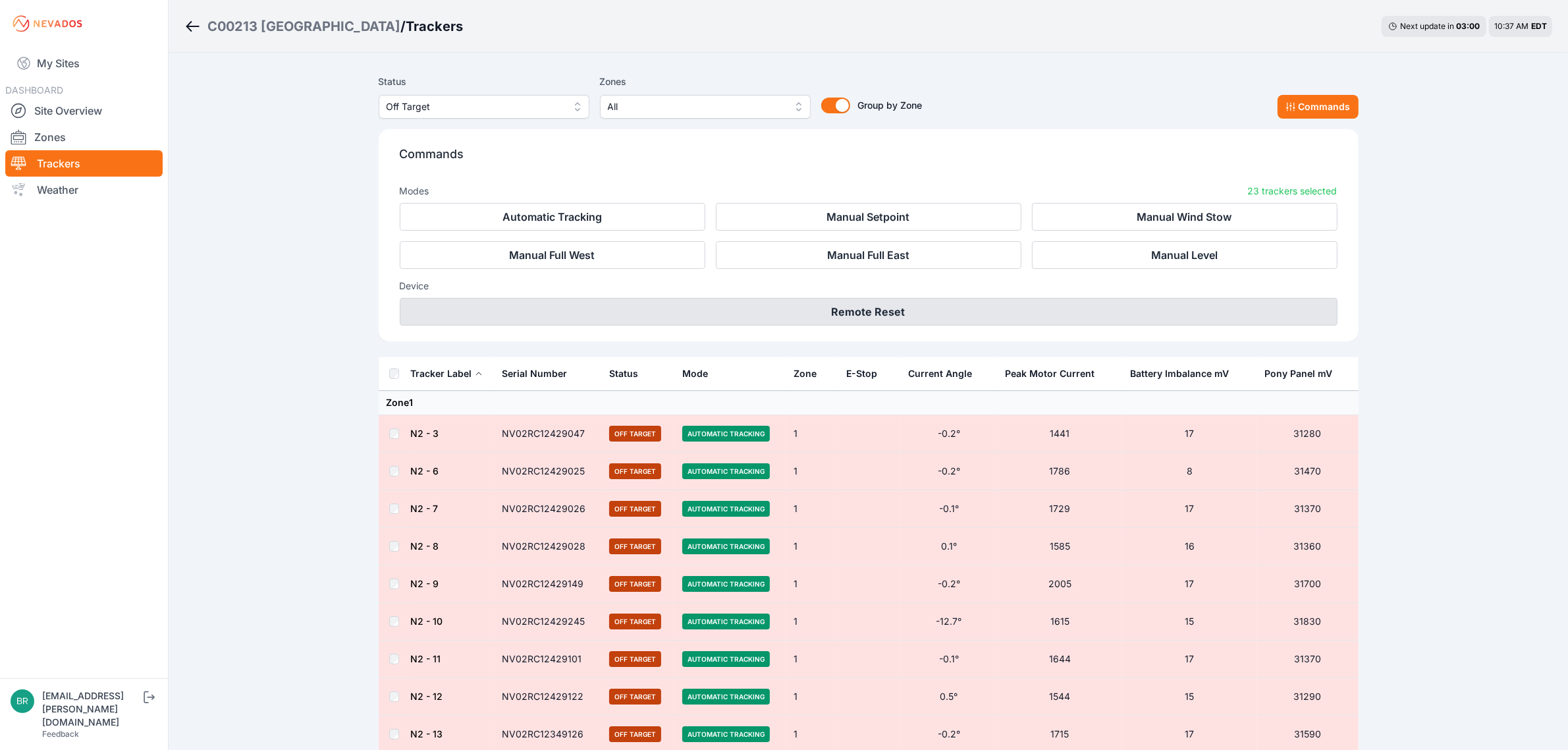
click at [831, 306] on button "Remote Reset" at bounding box center [868, 312] width 937 height 28
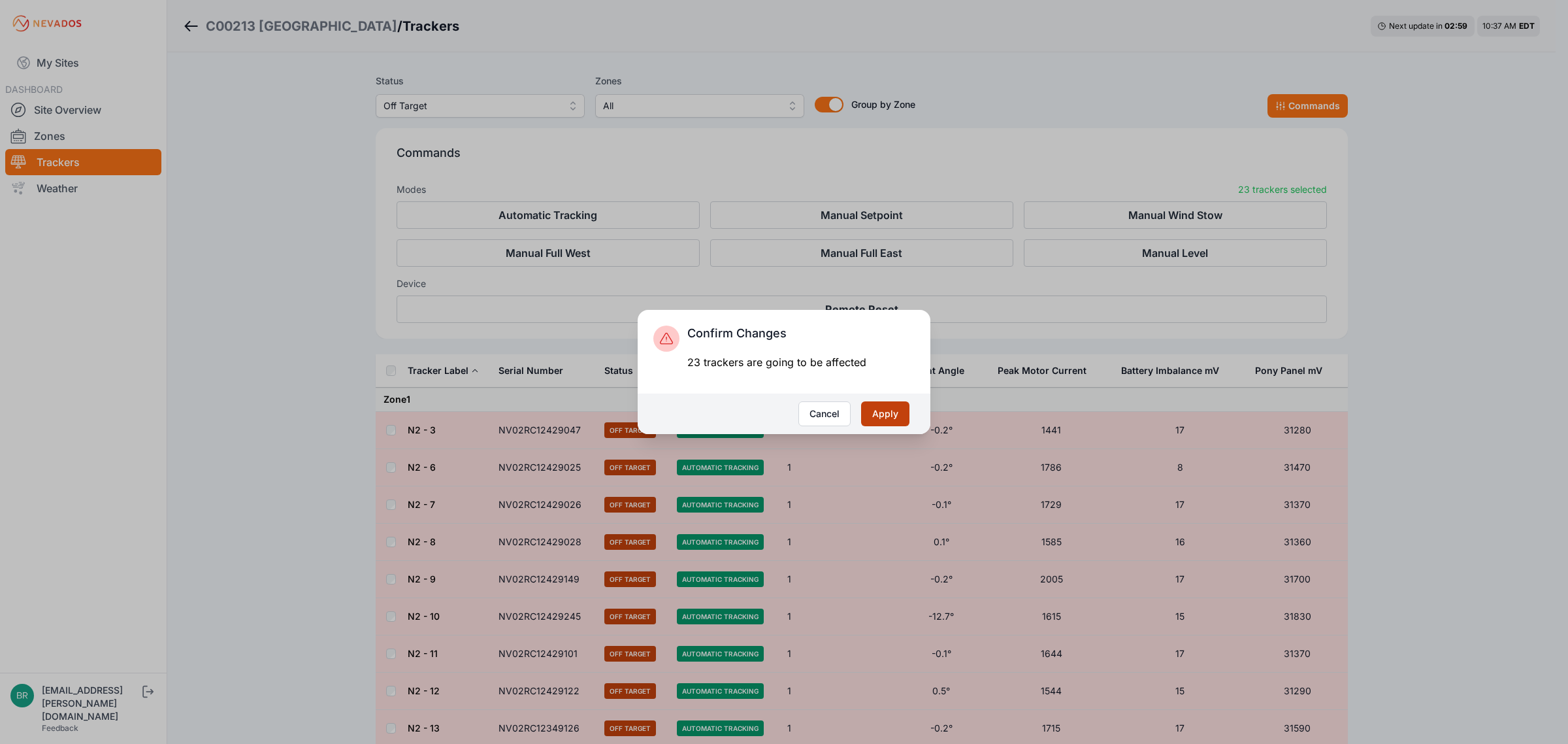
click at [873, 412] on button "Apply" at bounding box center [885, 413] width 49 height 25
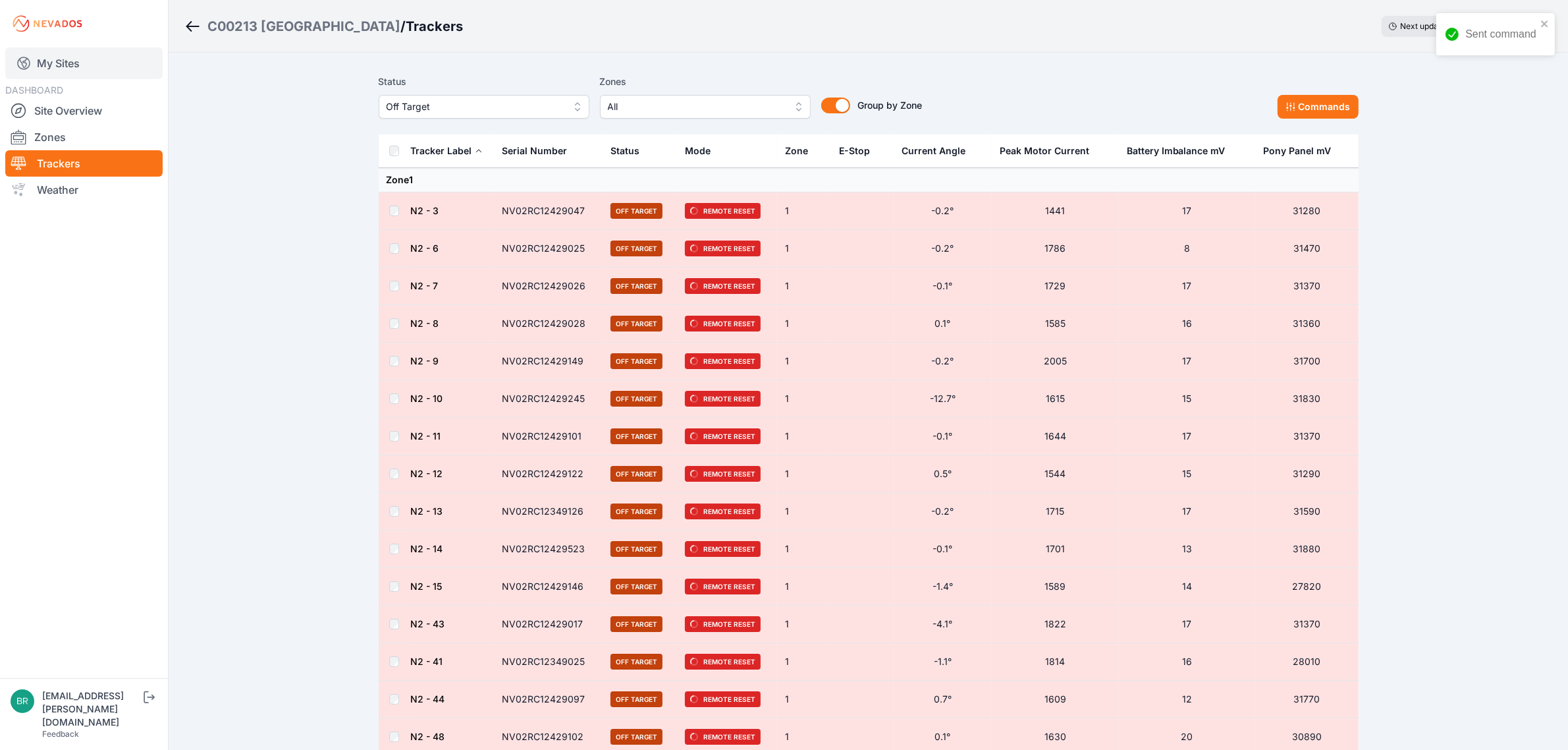
click at [106, 78] on link "My Sites" at bounding box center [84, 63] width 158 height 32
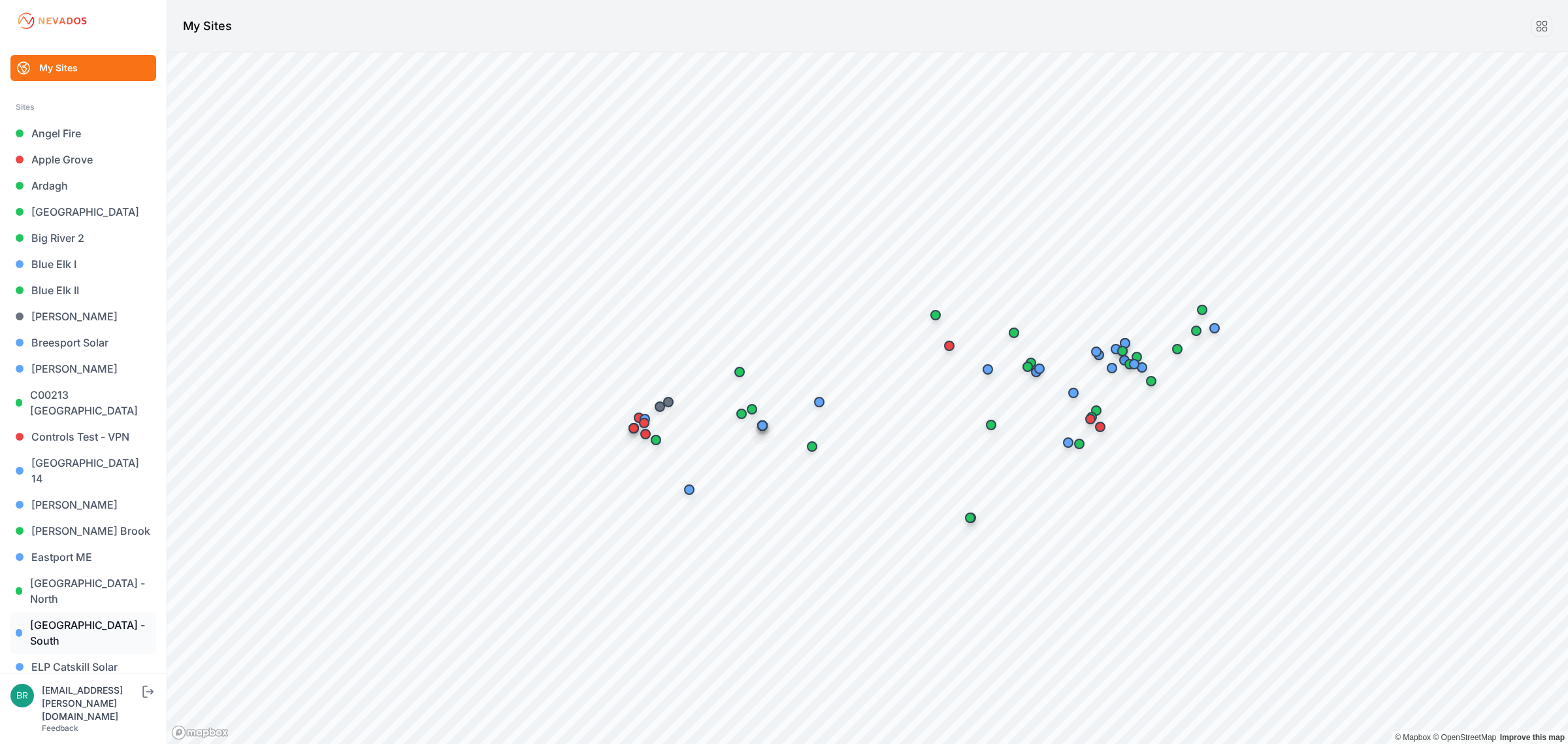
click at [131, 612] on link "[GEOGRAPHIC_DATA] - South" at bounding box center [83, 632] width 146 height 42
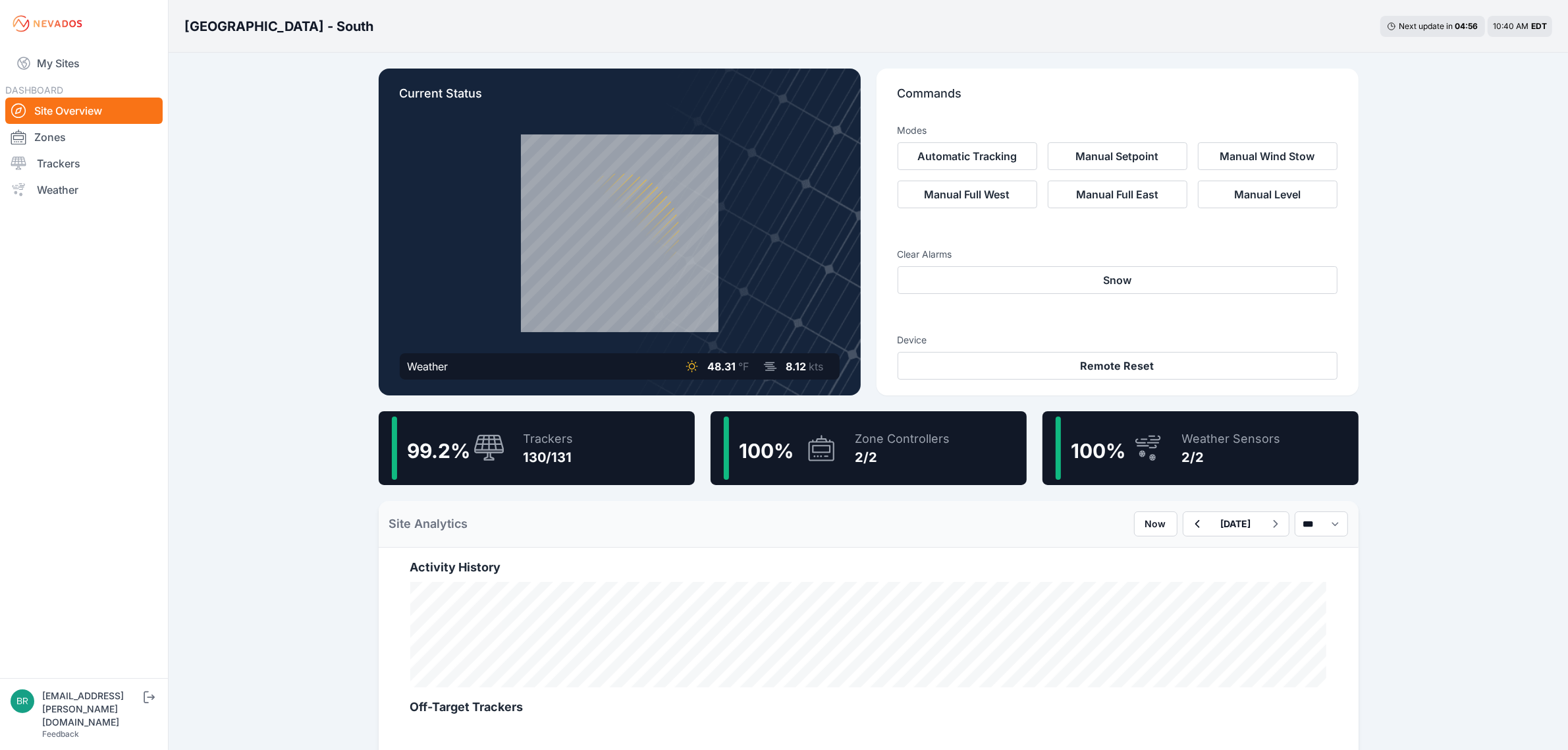
click at [548, 450] on div "130/131" at bounding box center [548, 457] width 50 height 18
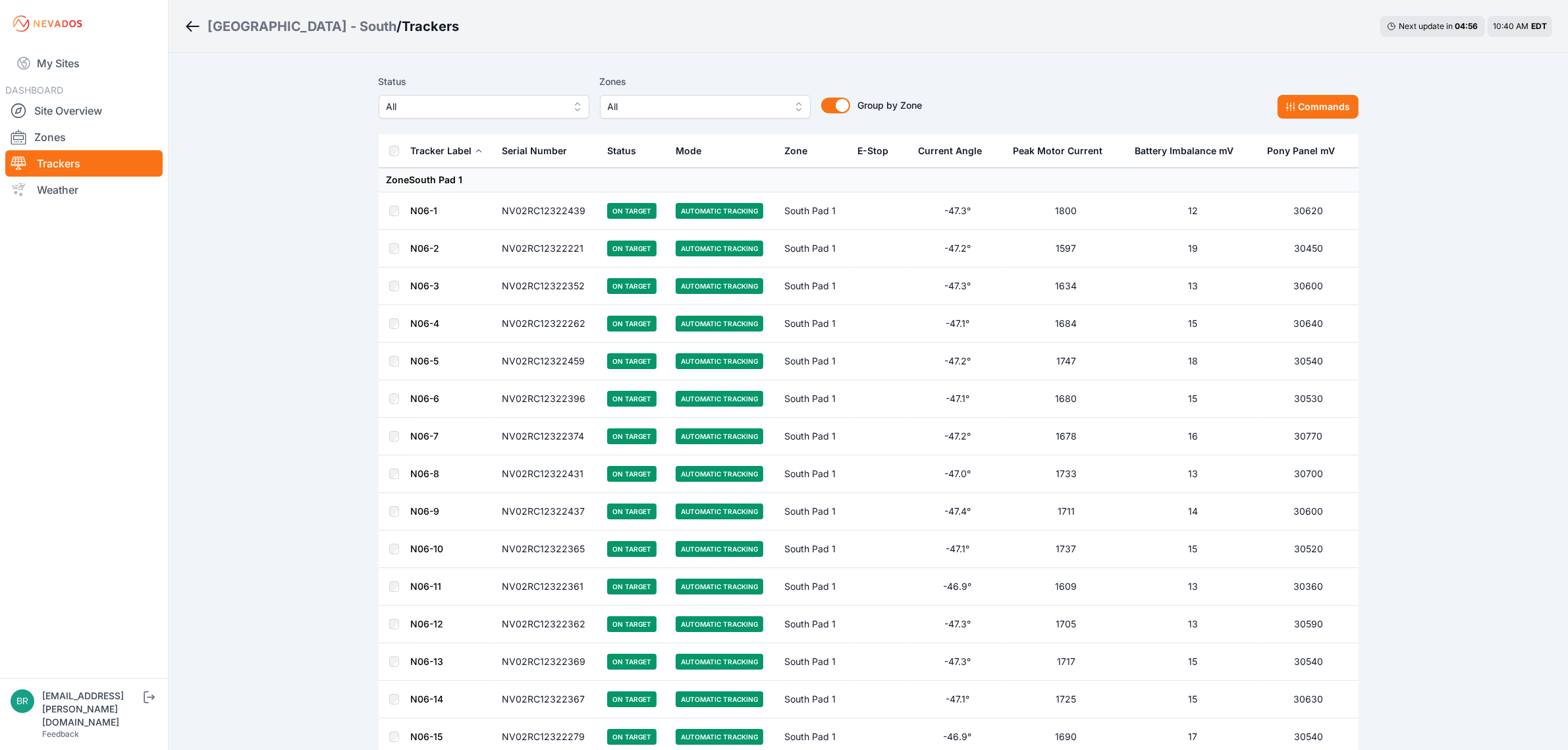
click at [450, 115] on button "All" at bounding box center [483, 106] width 210 height 23
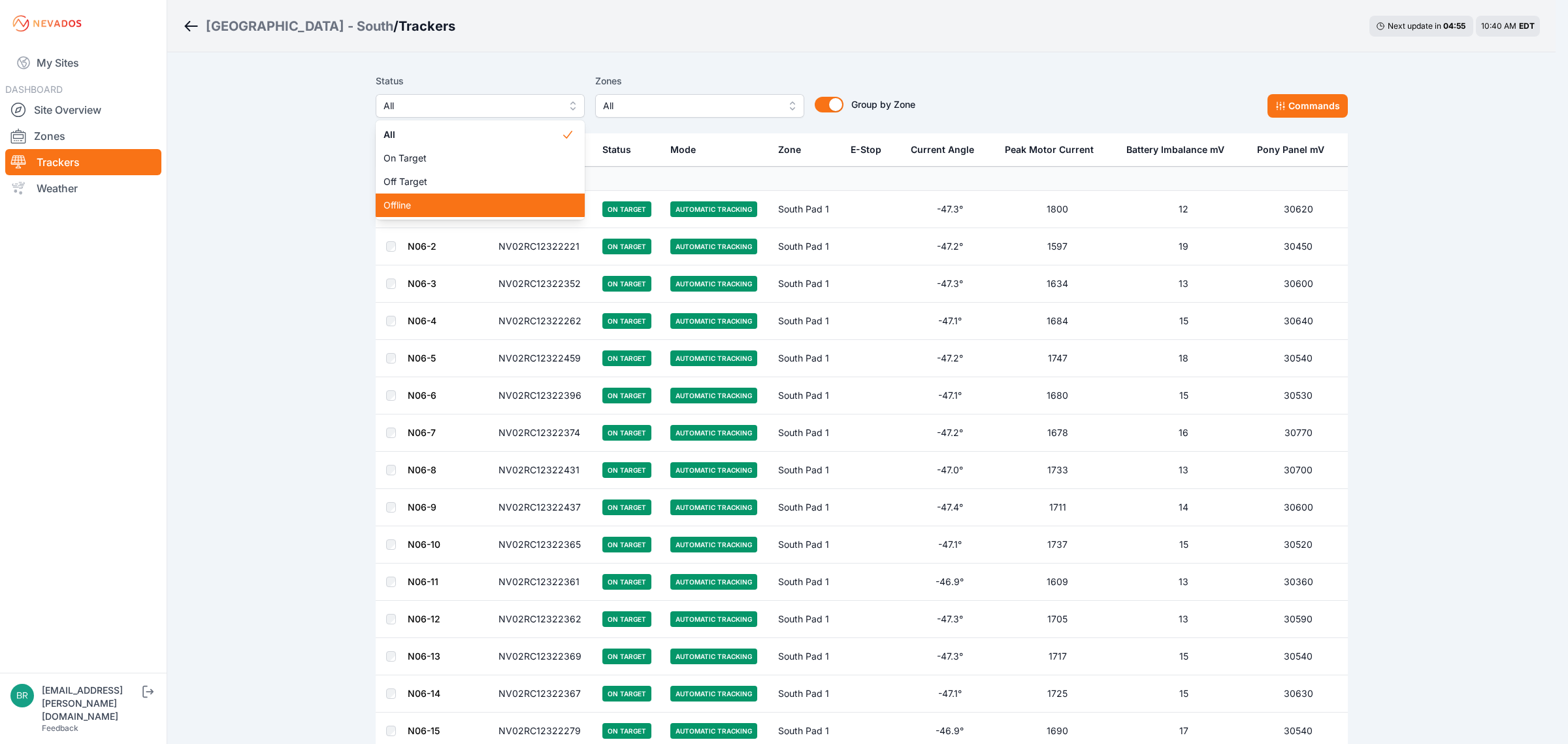
click at [430, 208] on span "Offline" at bounding box center [472, 204] width 177 height 13
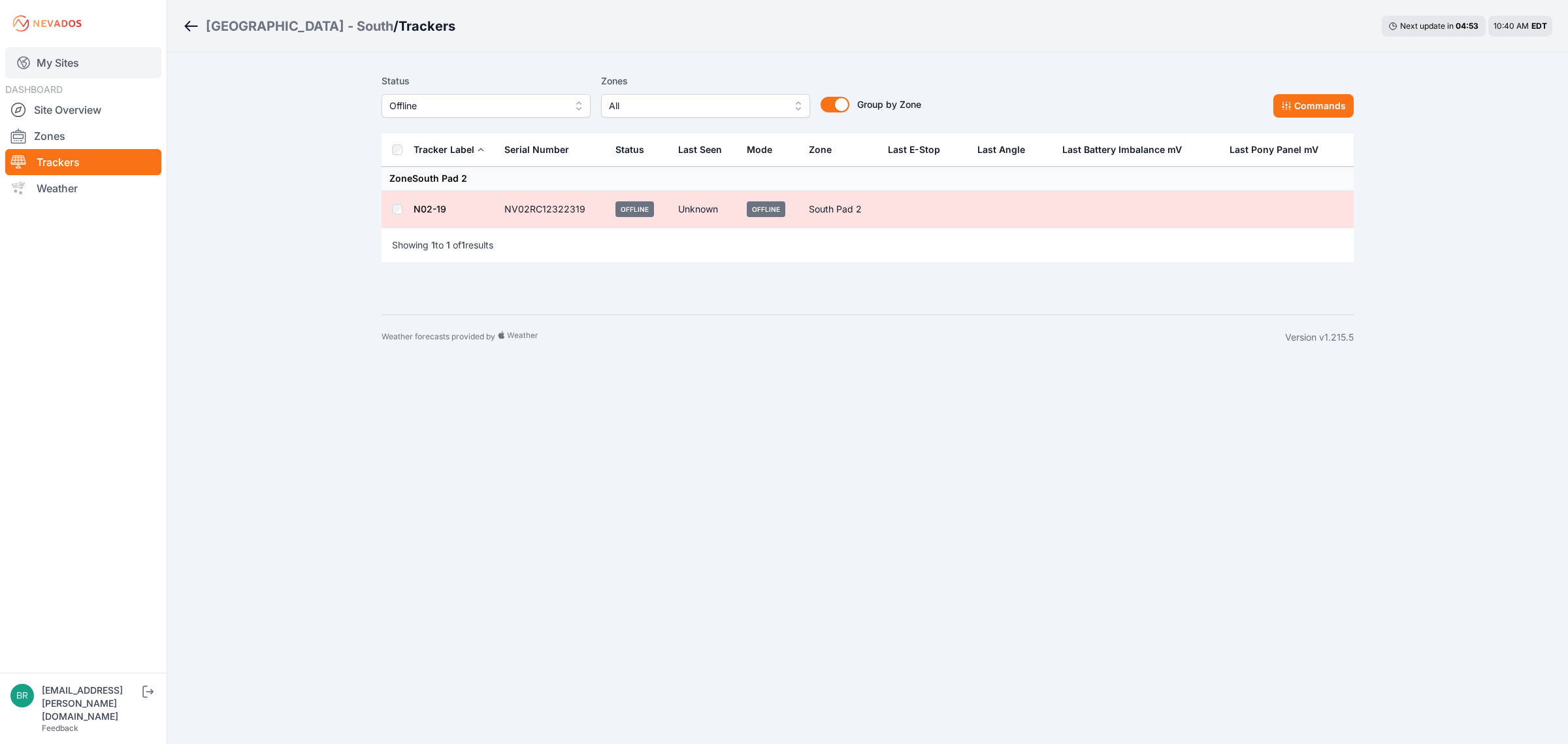
click at [80, 61] on link "My Sites" at bounding box center [83, 63] width 156 height 31
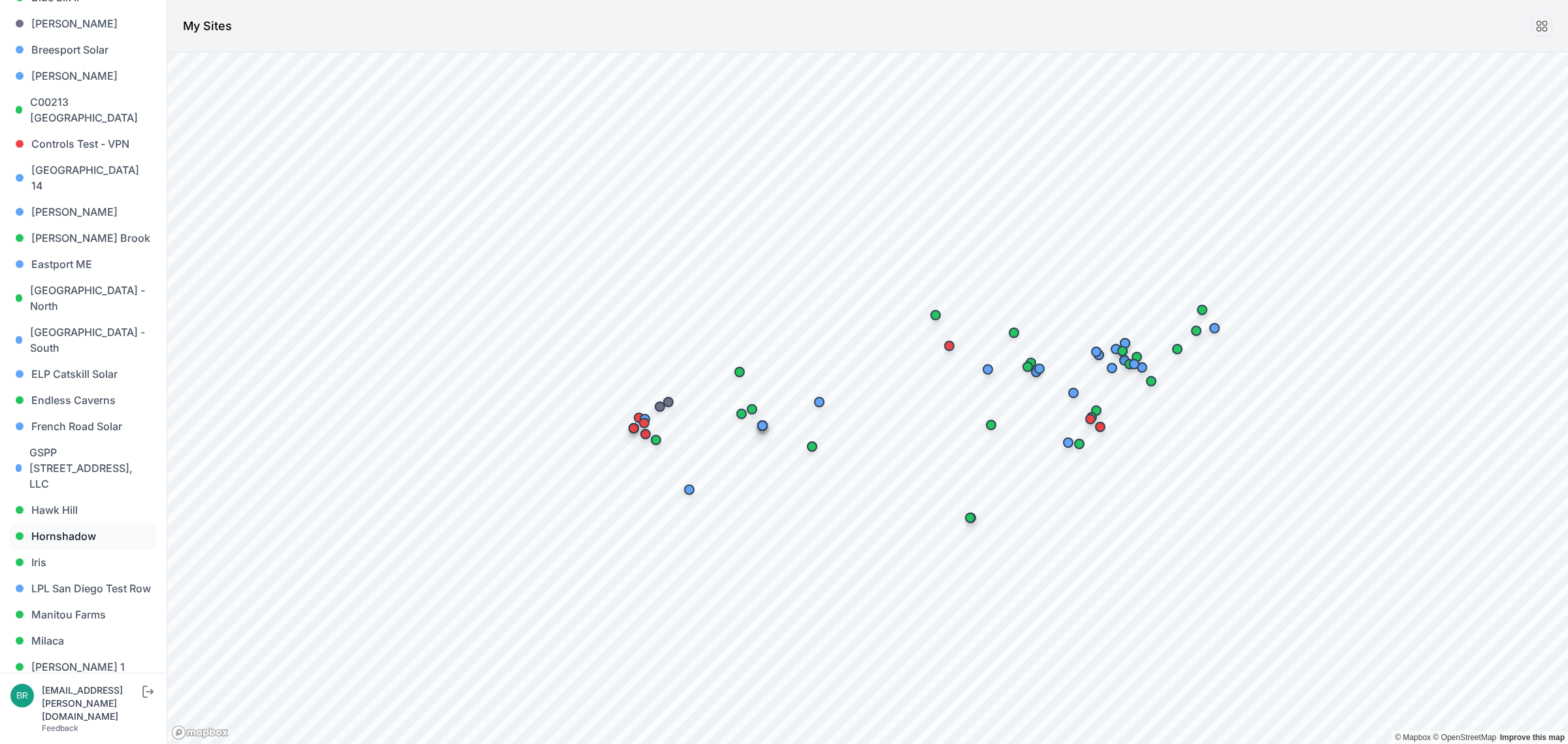
scroll to position [327, 0]
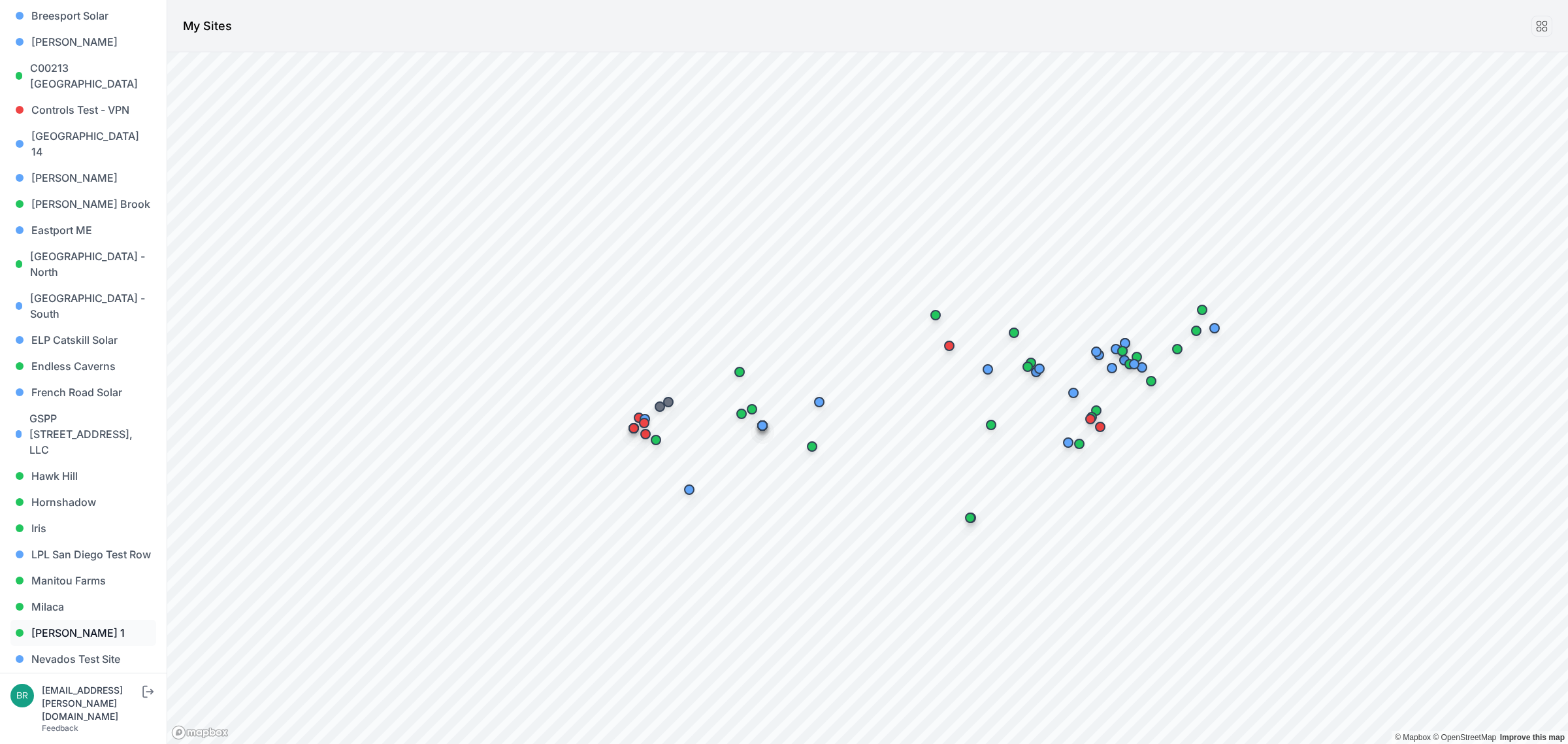
click at [89, 620] on link "[PERSON_NAME] 1" at bounding box center [83, 632] width 146 height 26
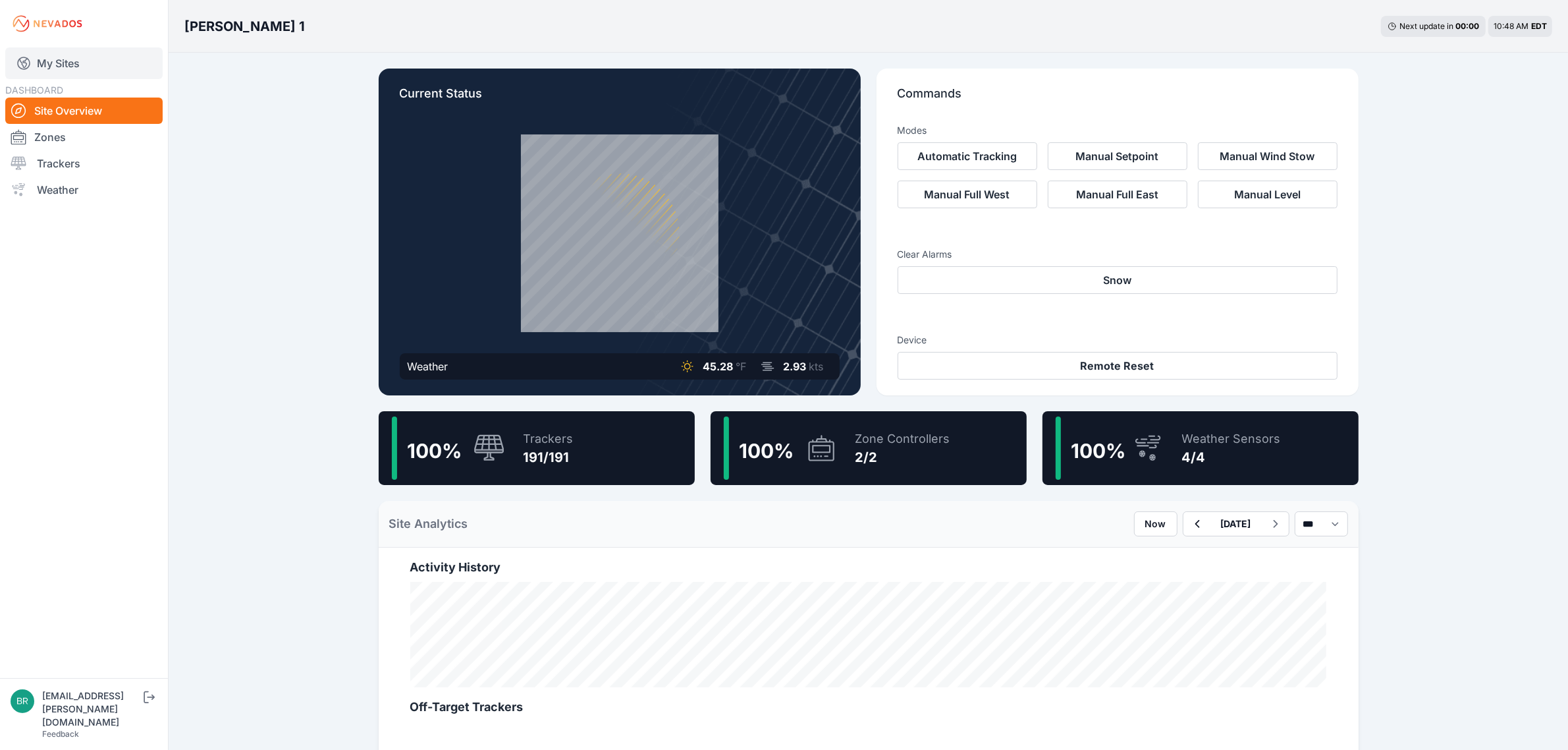
click at [67, 64] on link "My Sites" at bounding box center [84, 63] width 158 height 32
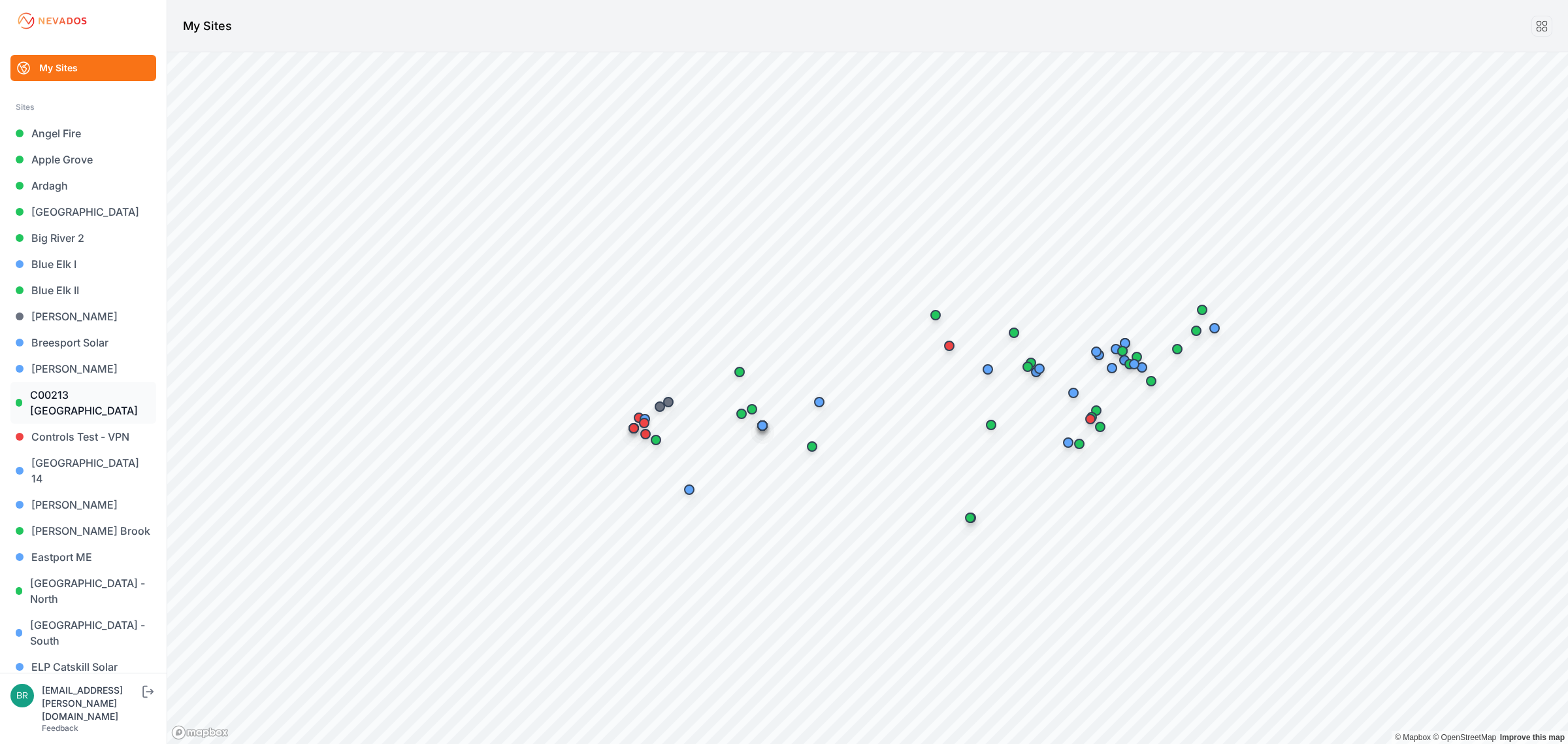
click at [70, 392] on link "C00213 [GEOGRAPHIC_DATA]" at bounding box center [83, 403] width 146 height 42
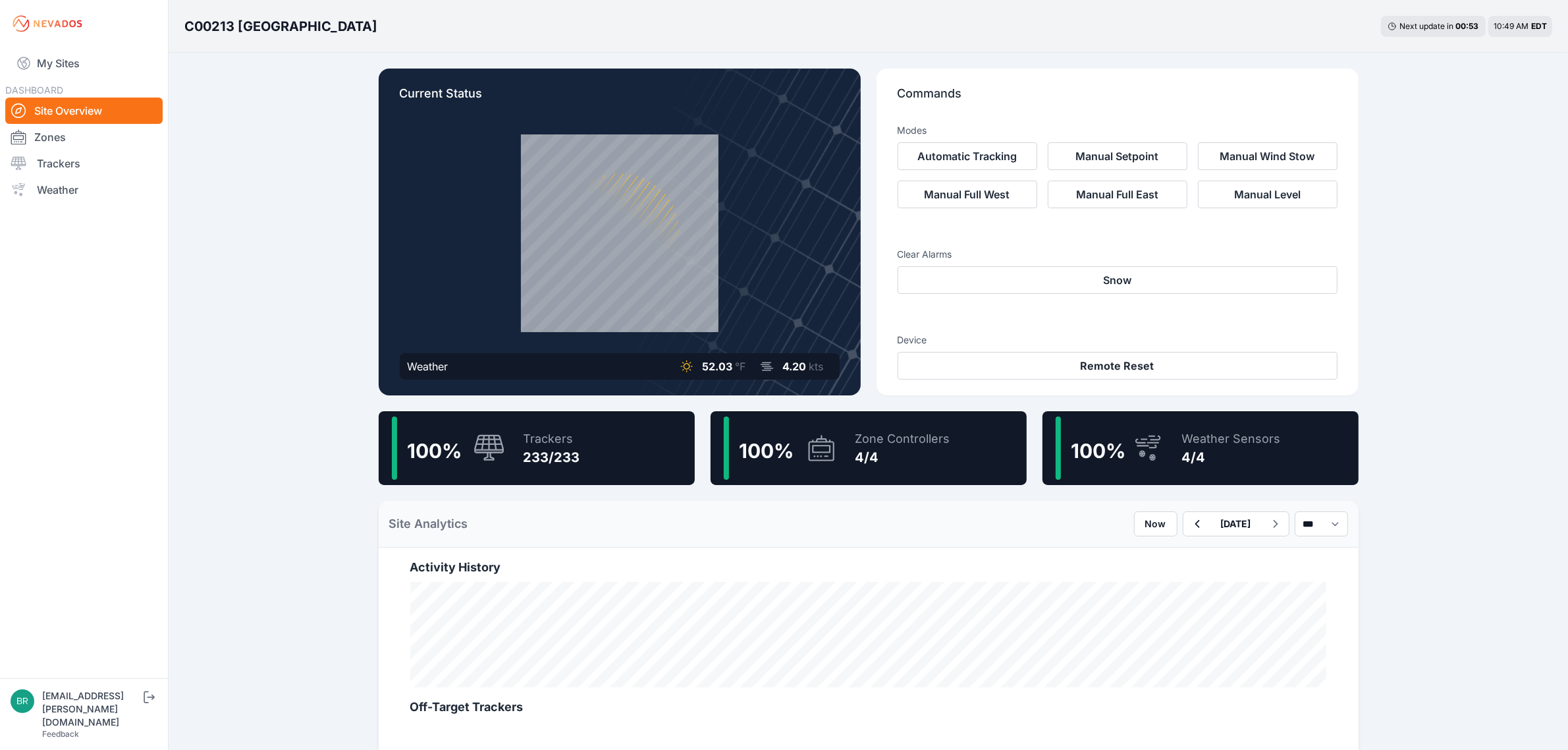
click at [594, 425] on div "100 % Trackers 233/233" at bounding box center [536, 448] width 316 height 74
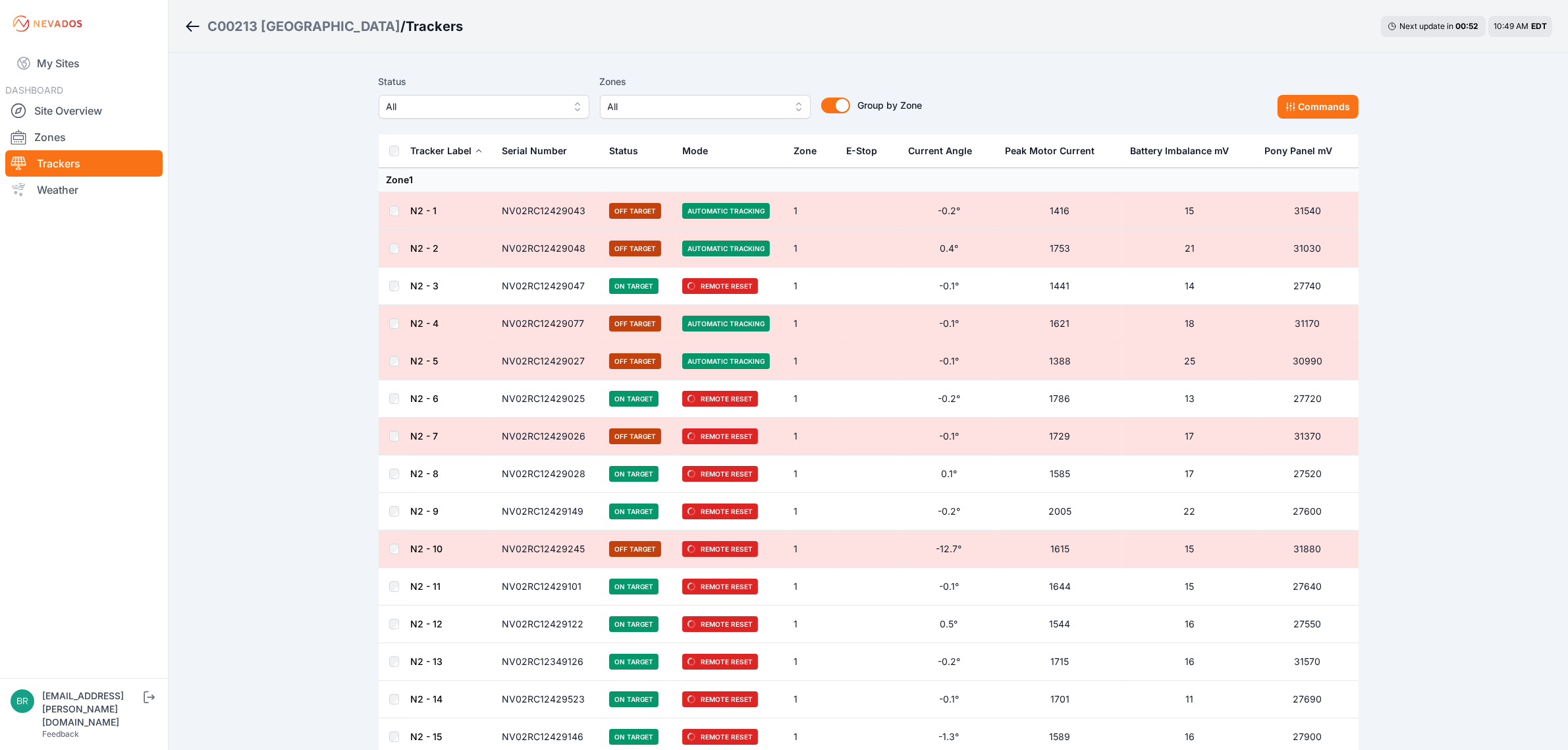
click at [517, 104] on span "All" at bounding box center [474, 106] width 176 height 16
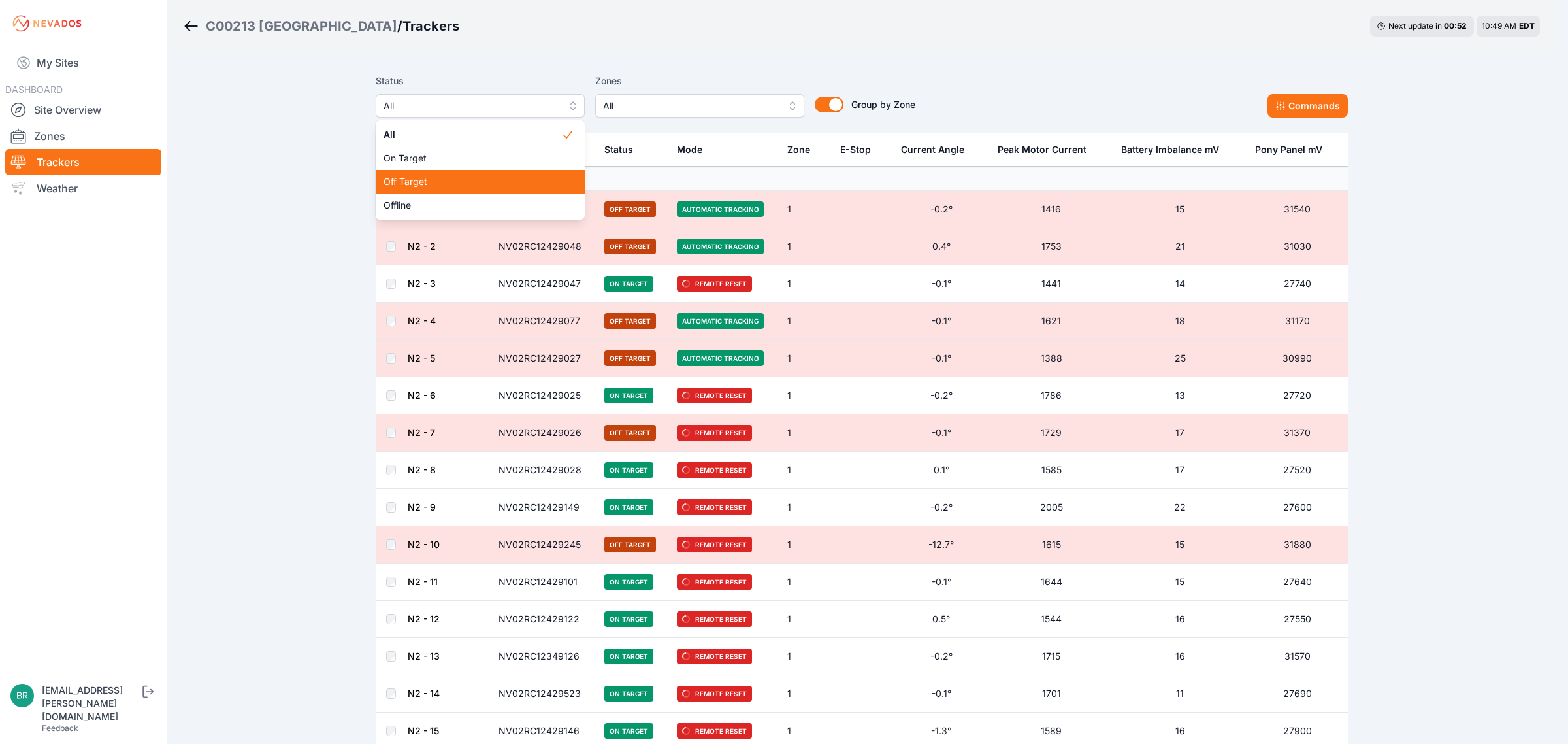
click at [481, 183] on span "Off Target" at bounding box center [472, 181] width 177 height 13
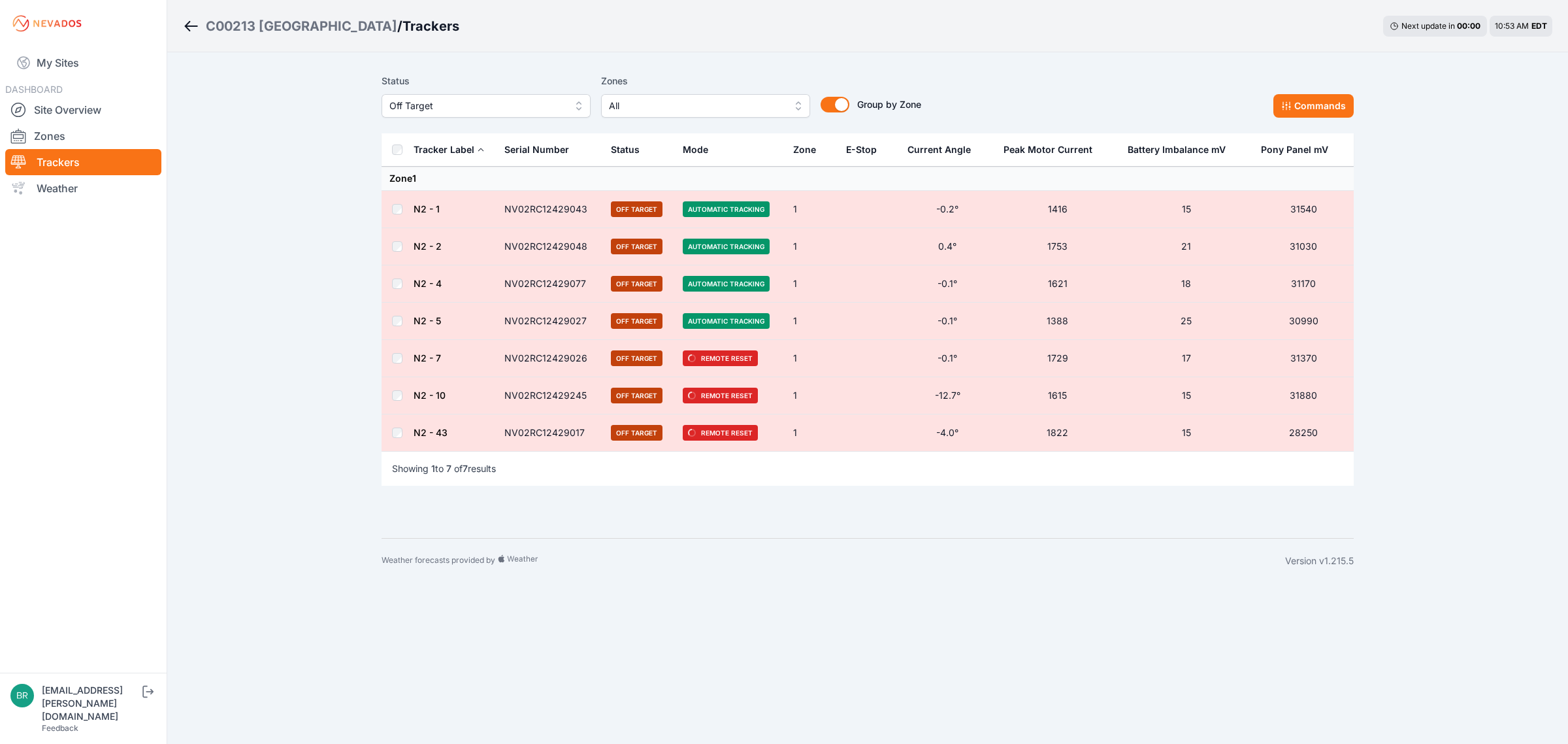
click at [333, 28] on div "C00213 [GEOGRAPHIC_DATA]" at bounding box center [302, 26] width 192 height 18
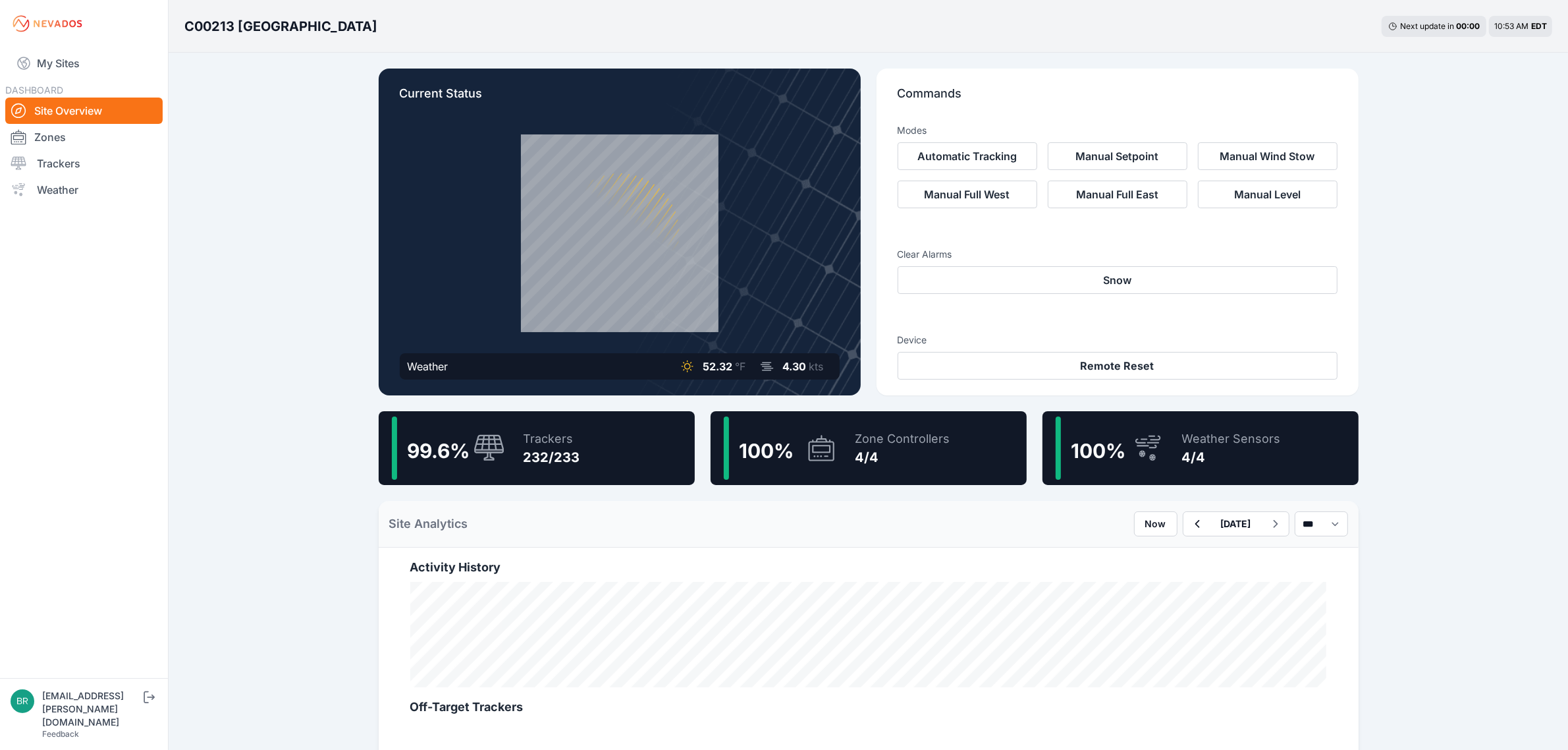
click at [609, 460] on div "99.6 % Trackers 232/233" at bounding box center [536, 448] width 316 height 74
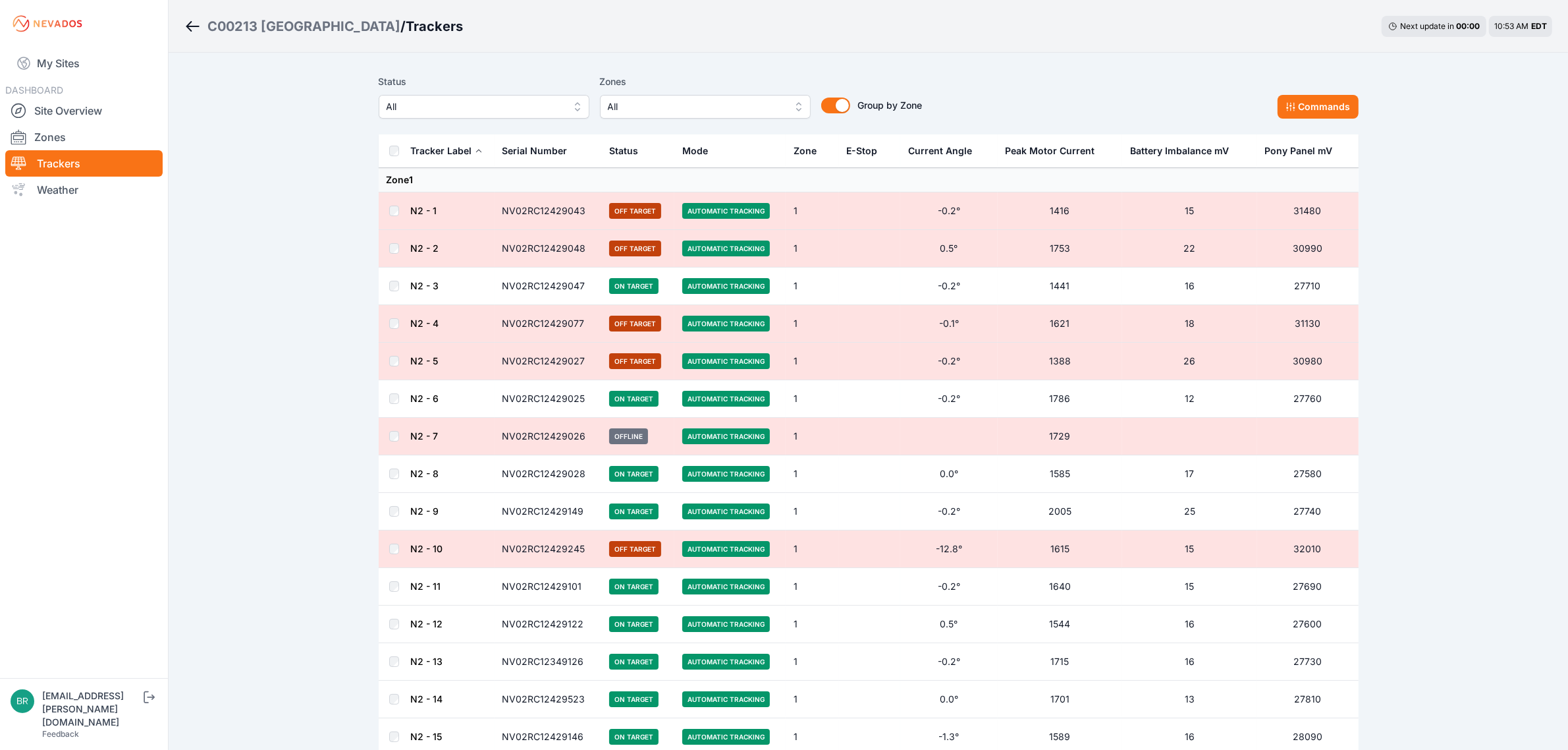
click at [531, 100] on span "All" at bounding box center [474, 106] width 176 height 16
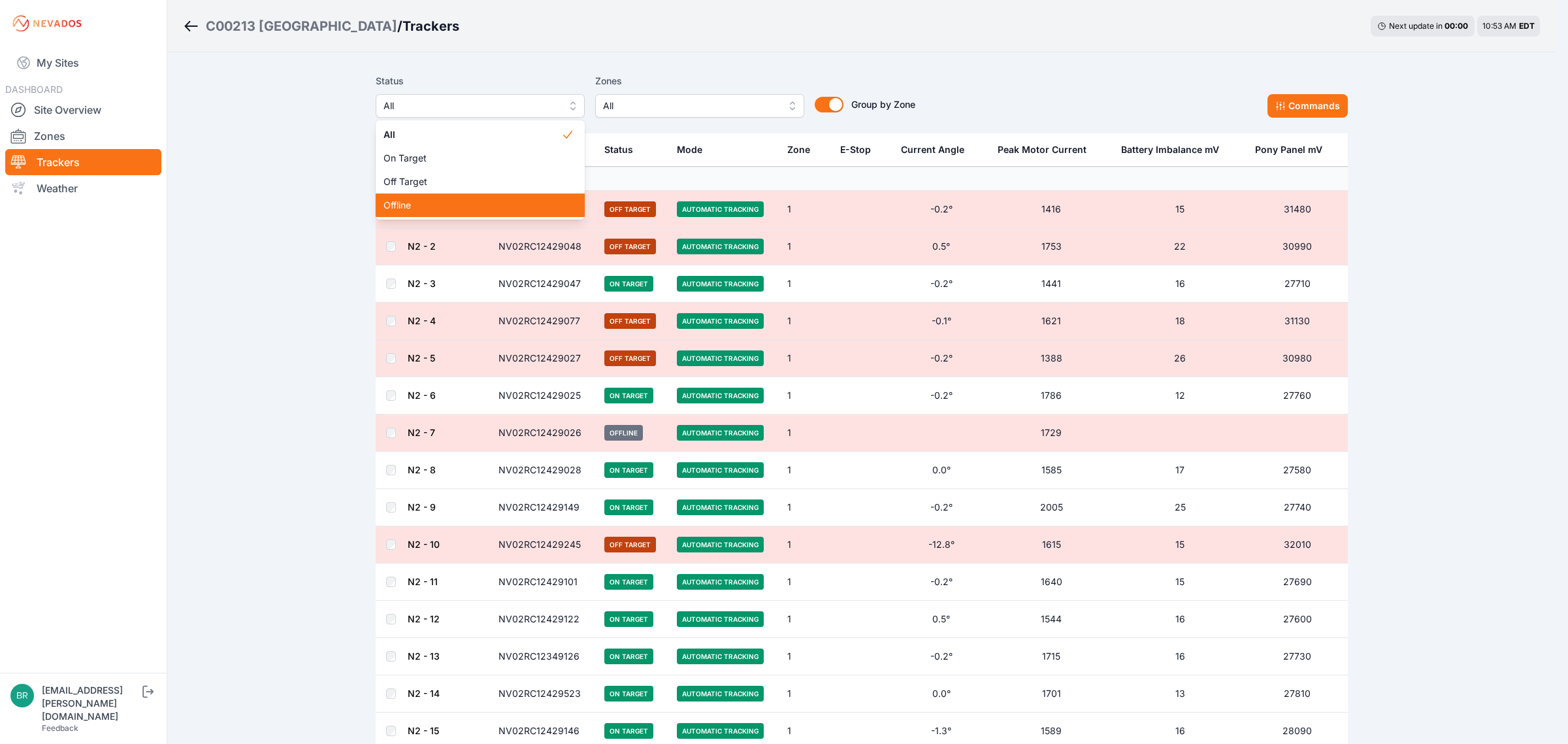
click at [430, 193] on div "Offline" at bounding box center [480, 204] width 209 height 23
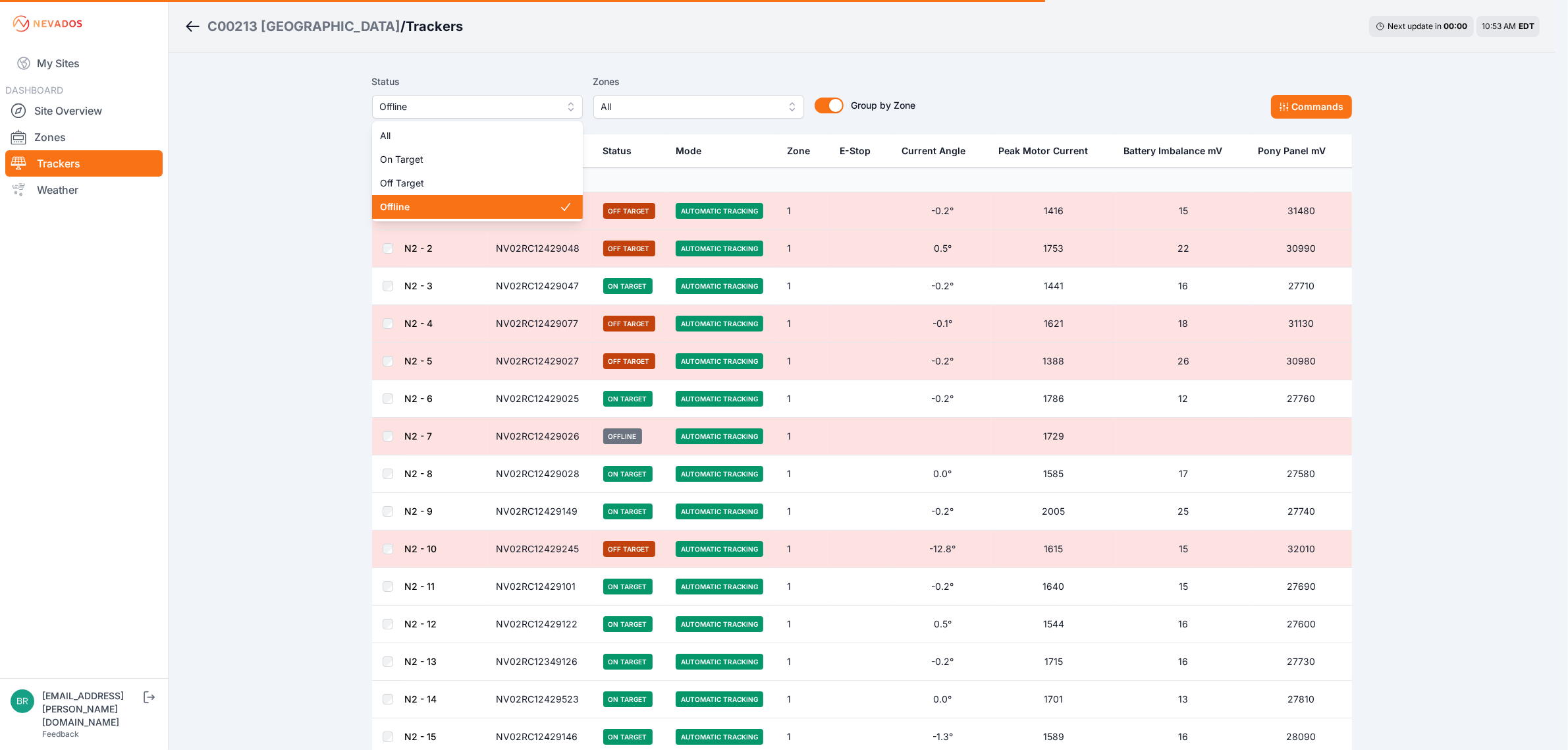
click at [463, 96] on button "Offline" at bounding box center [477, 106] width 210 height 23
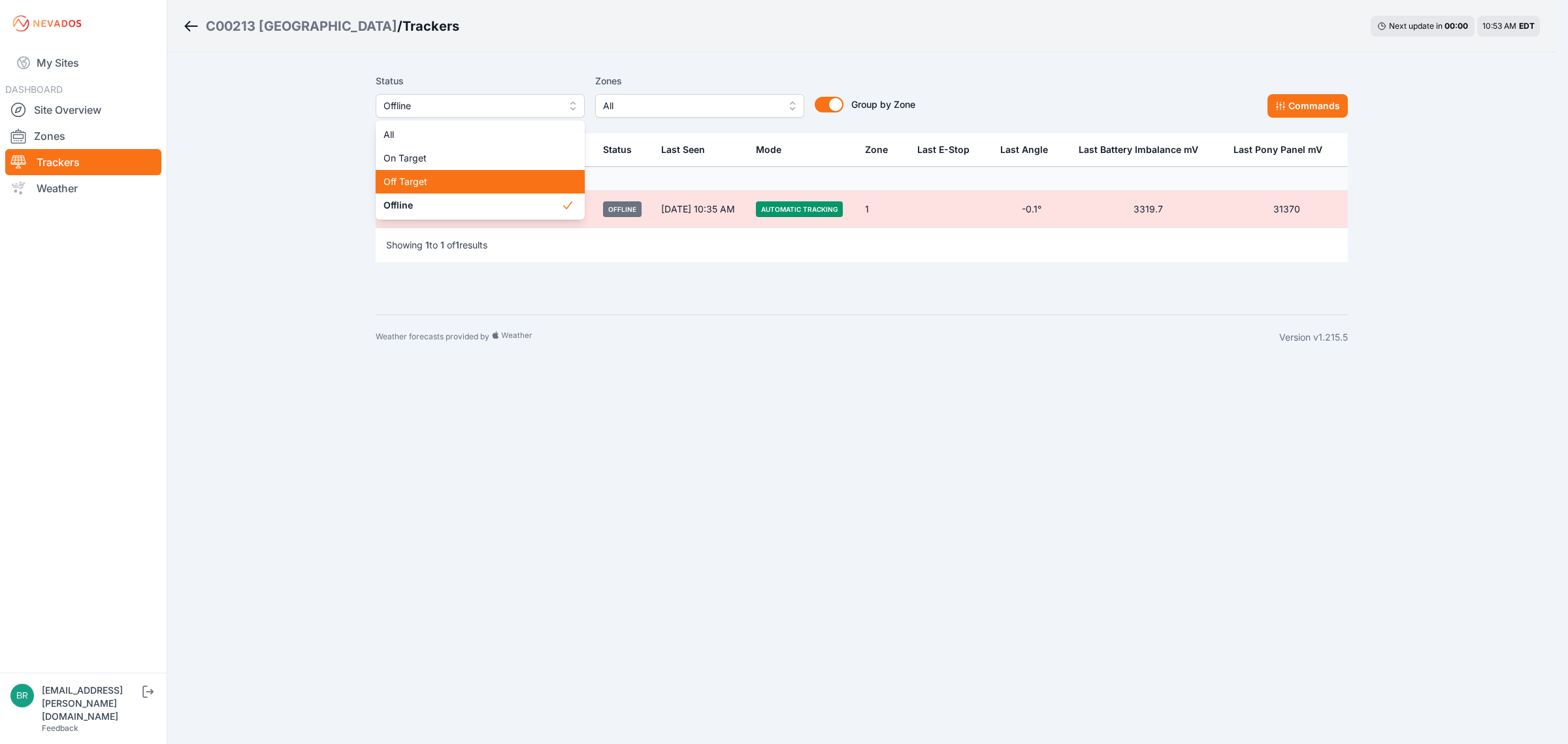
click at [436, 175] on span "Off Target" at bounding box center [472, 181] width 177 height 13
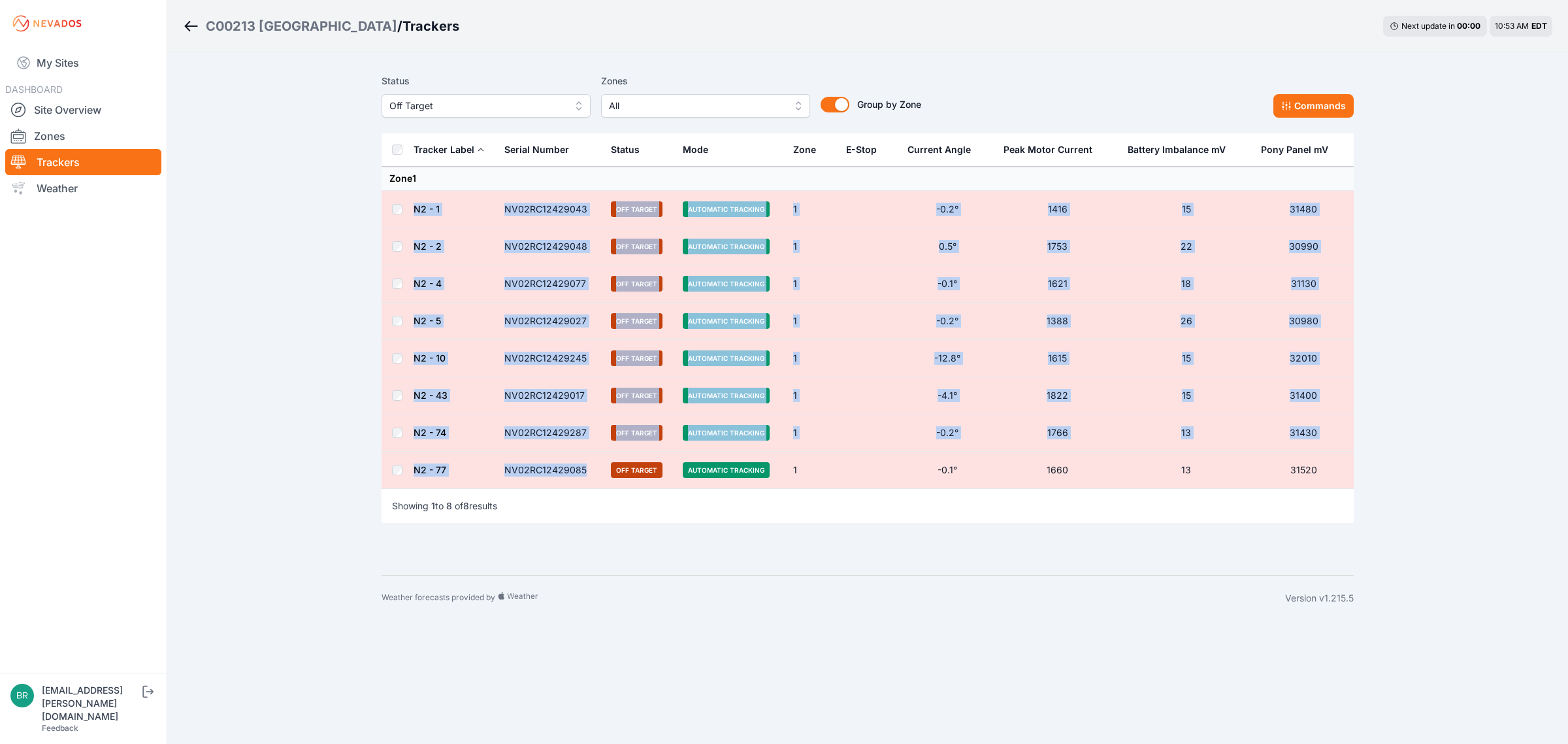
drag, startPoint x: 585, startPoint y: 472, endPoint x: 416, endPoint y: 213, distance: 309.3
click at [416, 213] on tbody "Zone 1 N2 - 1 NV02RC12429043 Off Target Automatic Tracking 1 -0.2° 1416 15 3148…" at bounding box center [867, 328] width 972 height 322
copy tbody "N2 - 1 NV02RC12429043 Off Target Automatic Tracking 1 -0.2° 1416 15 31480 N2 - …"
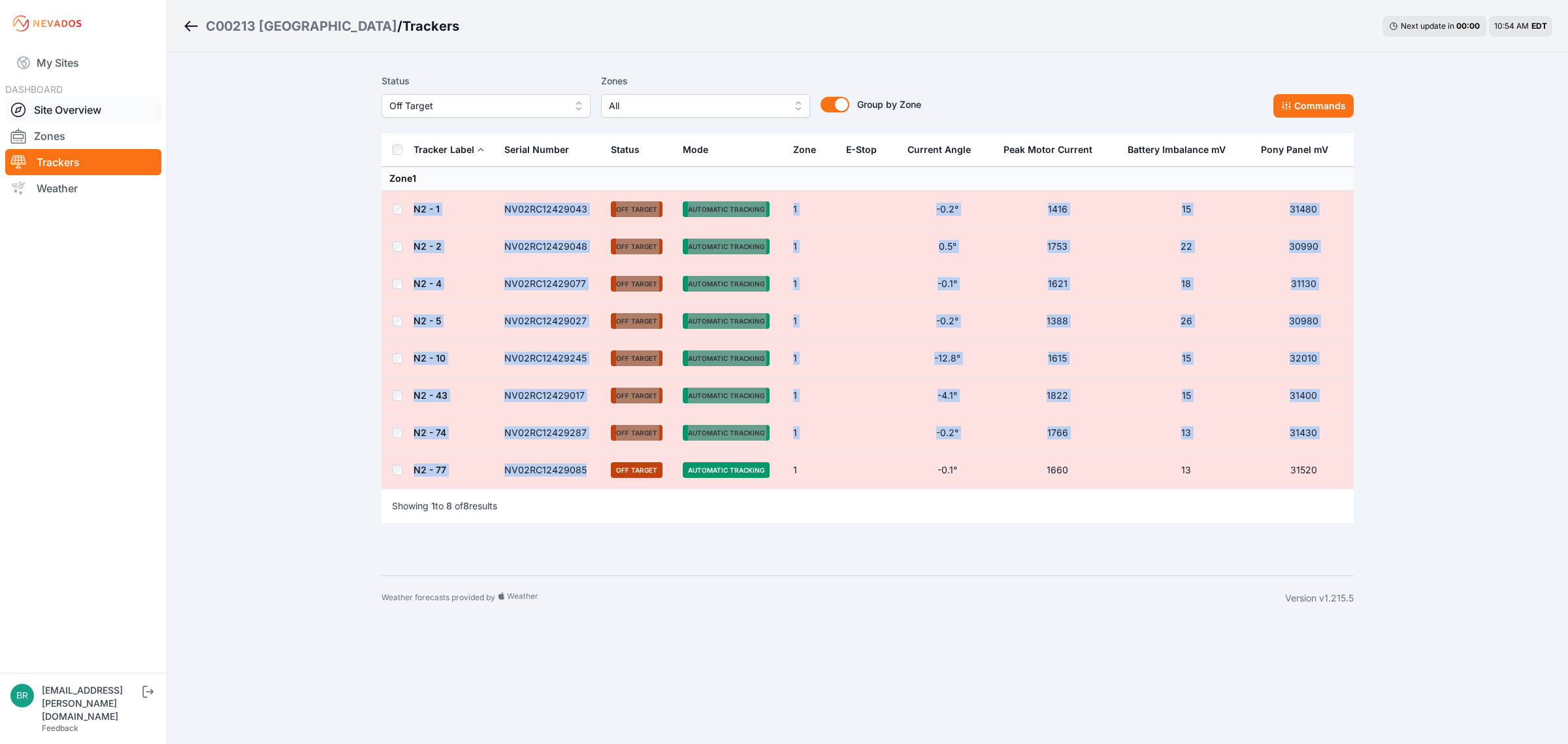
click at [76, 106] on link "Site Overview" at bounding box center [83, 109] width 156 height 26
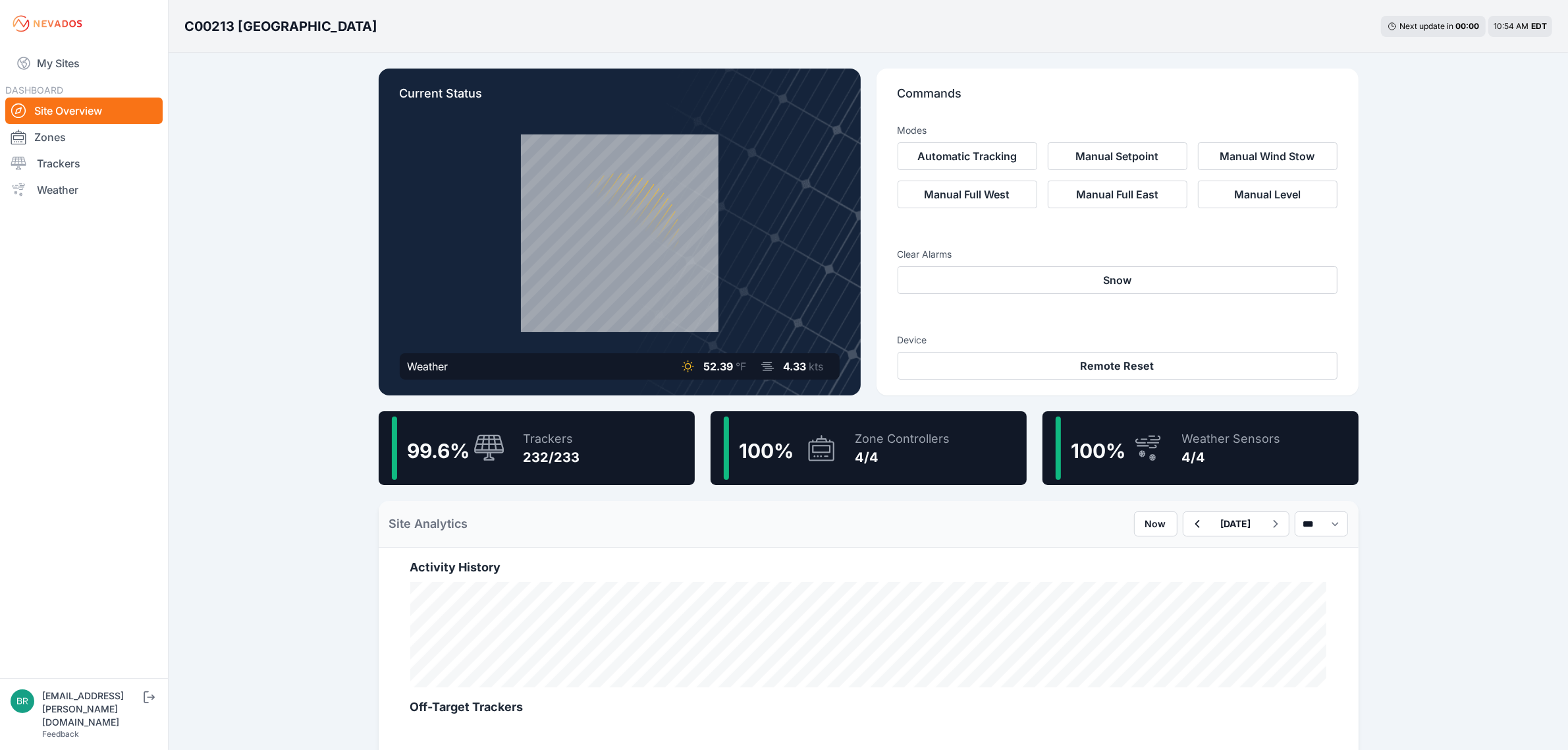
click at [553, 448] on div "232/233" at bounding box center [551, 457] width 57 height 18
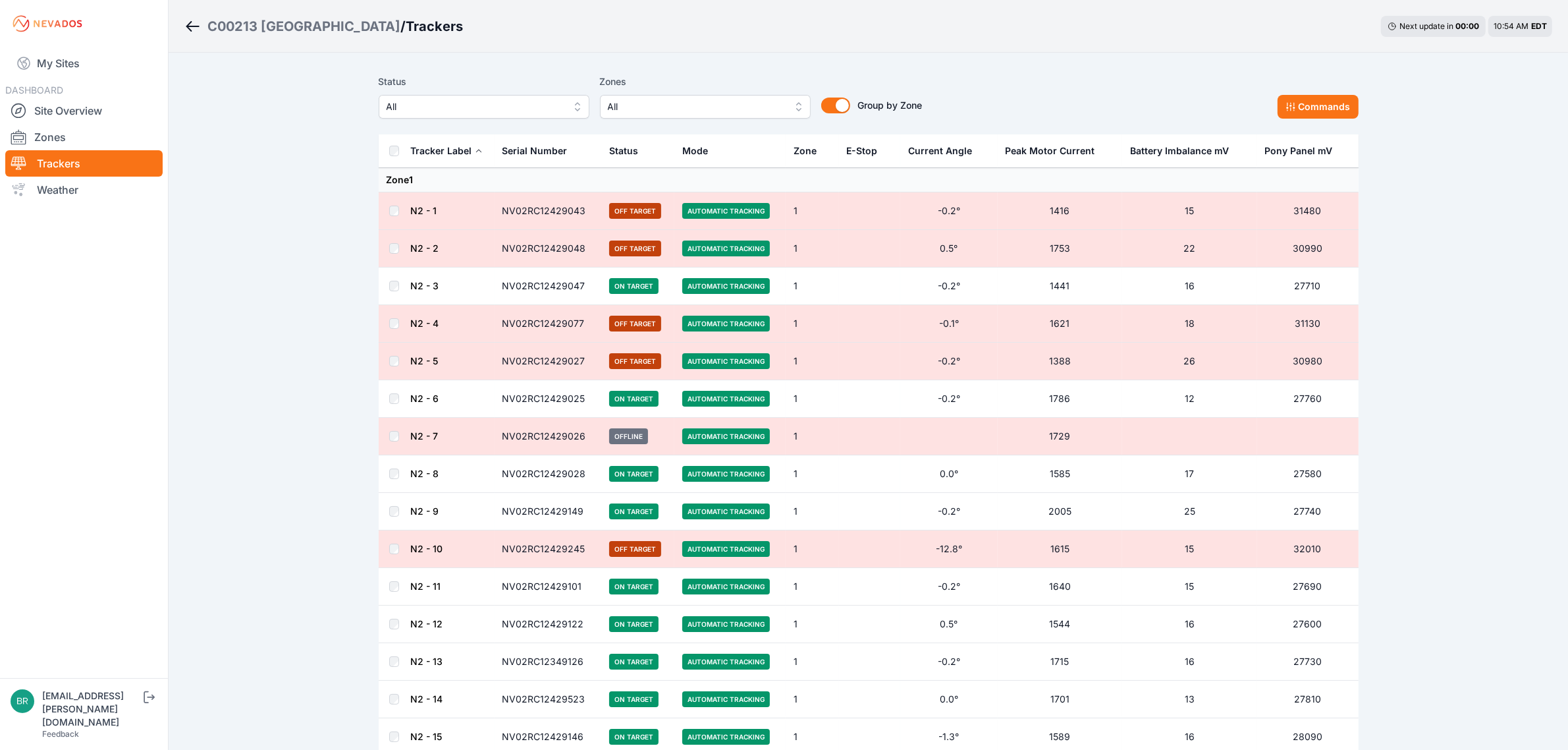
click at [478, 117] on button "All" at bounding box center [483, 106] width 210 height 23
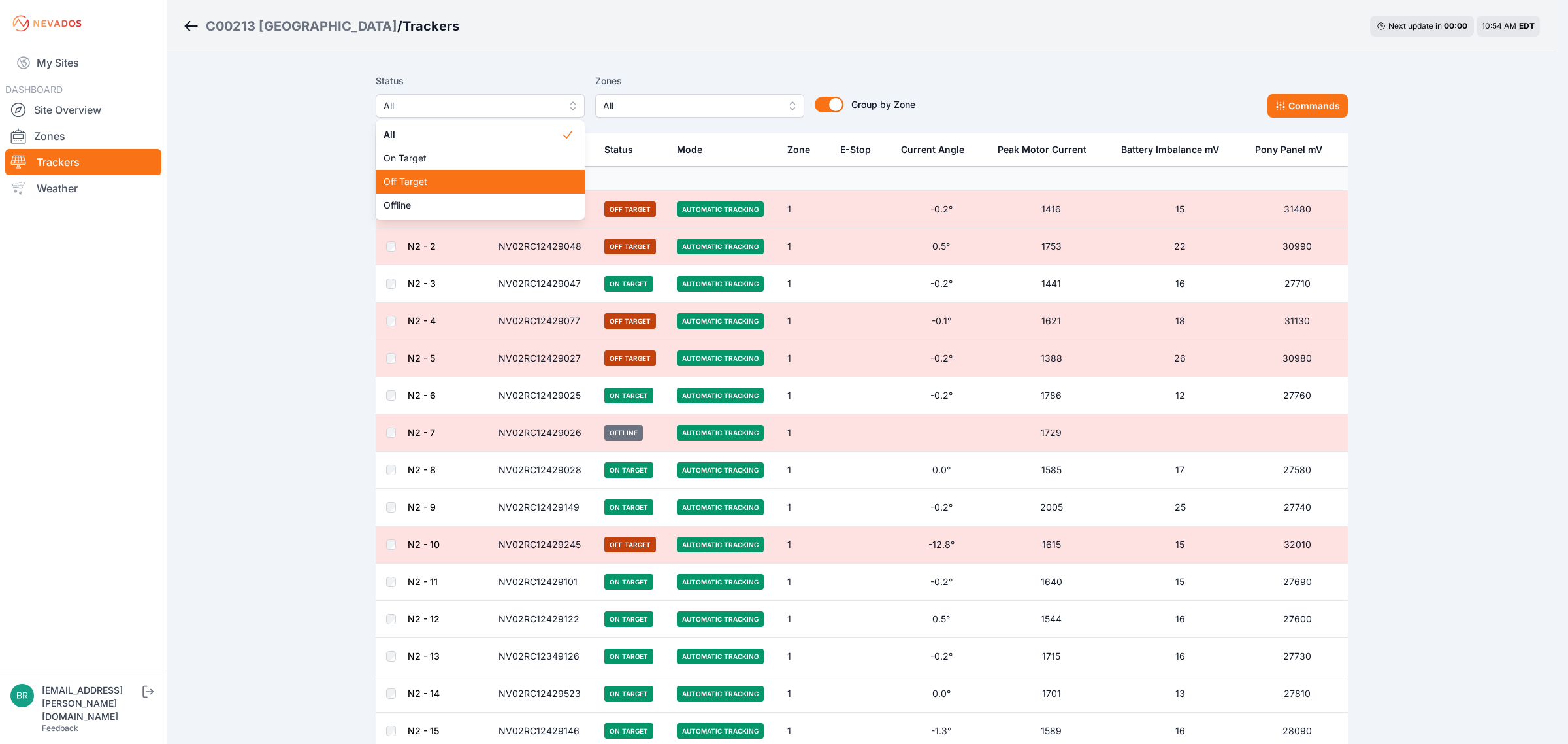
click at [455, 182] on span "Off Target" at bounding box center [472, 181] width 177 height 13
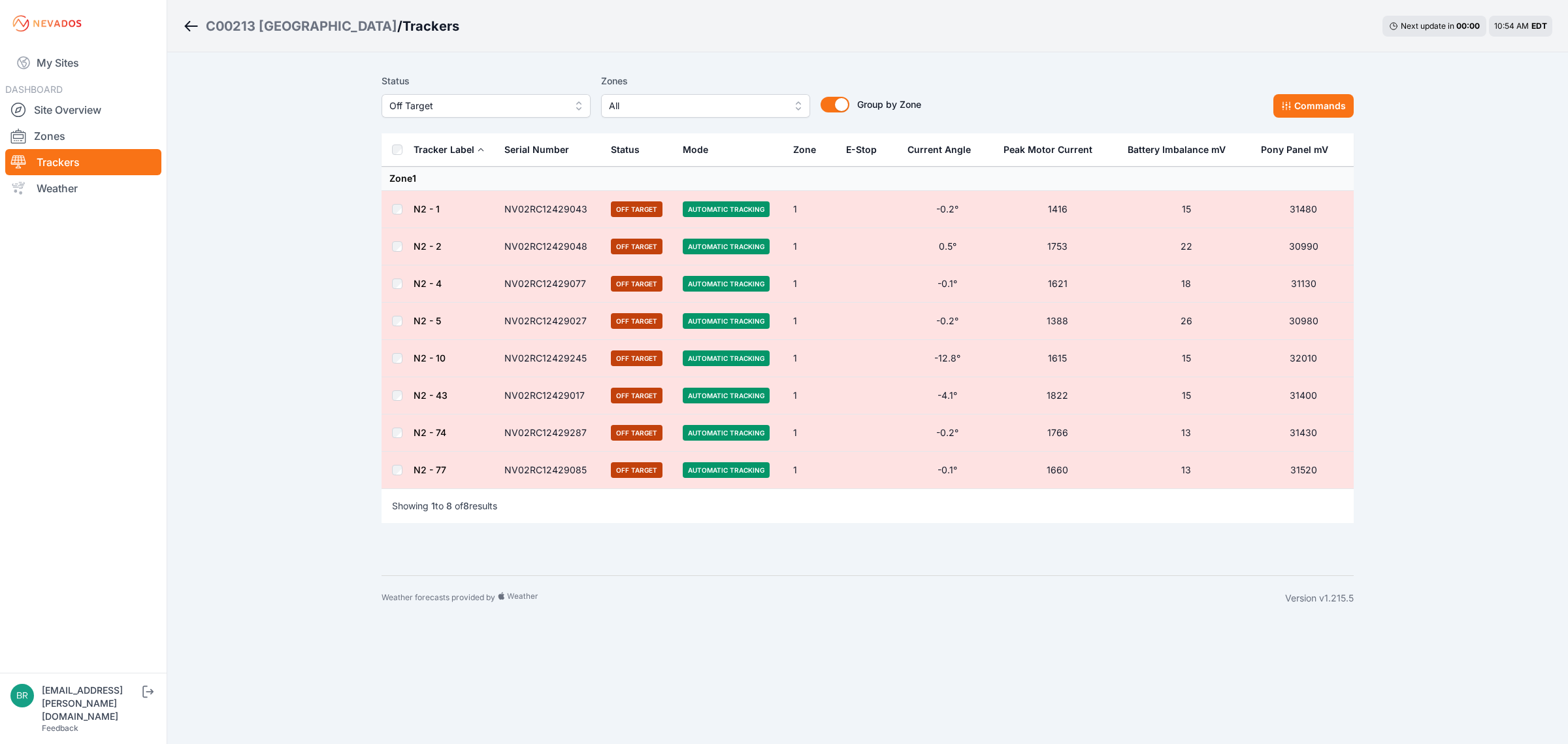
click at [449, 90] on div "Status Off Target" at bounding box center [486, 95] width 209 height 44
click at [451, 99] on span "Off Target" at bounding box center [477, 106] width 175 height 16
click at [431, 213] on div "Offline" at bounding box center [486, 204] width 209 height 23
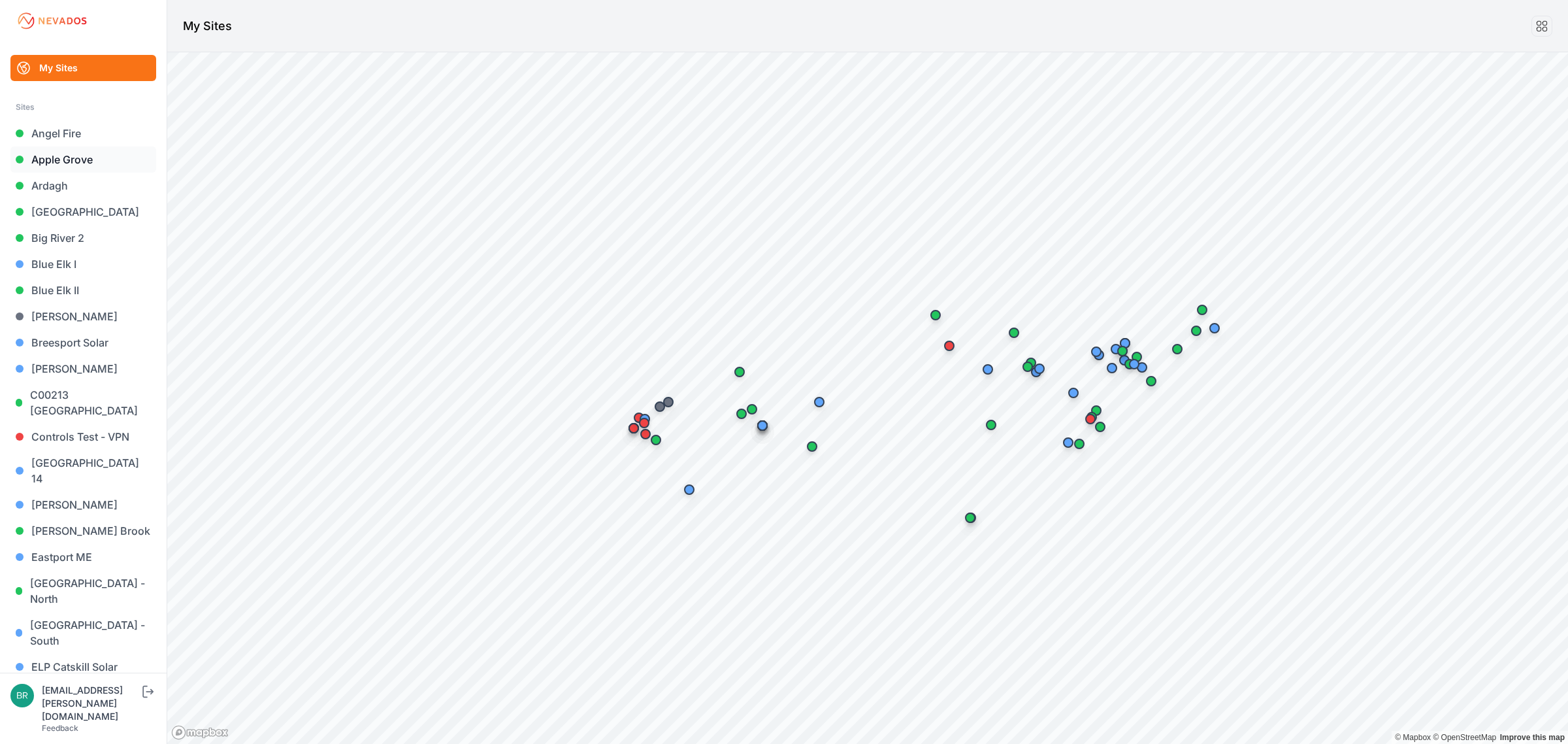
click at [95, 167] on link "Apple Grove" at bounding box center [83, 159] width 146 height 26
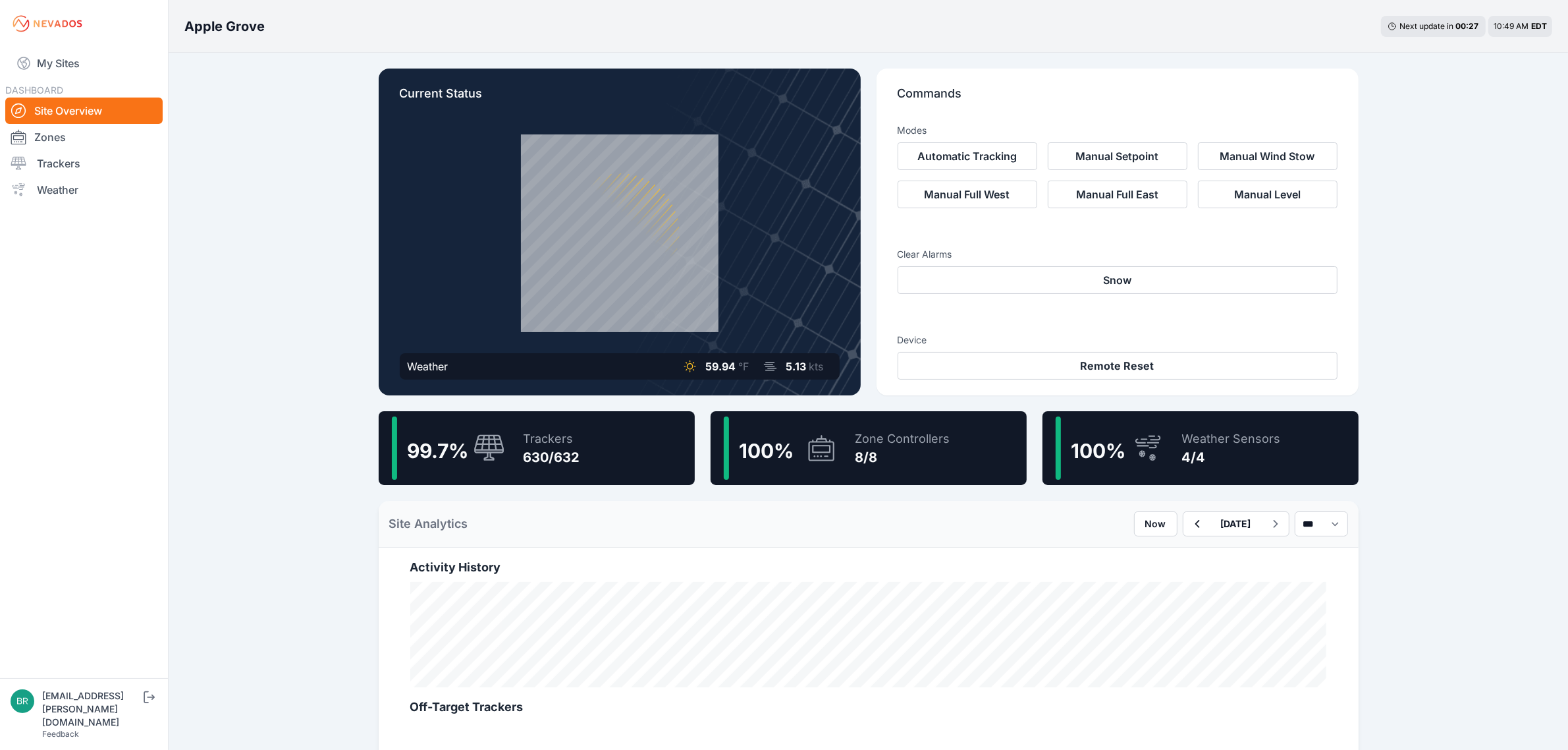
click at [599, 451] on div "99.7 % Trackers 630/632" at bounding box center [536, 448] width 316 height 74
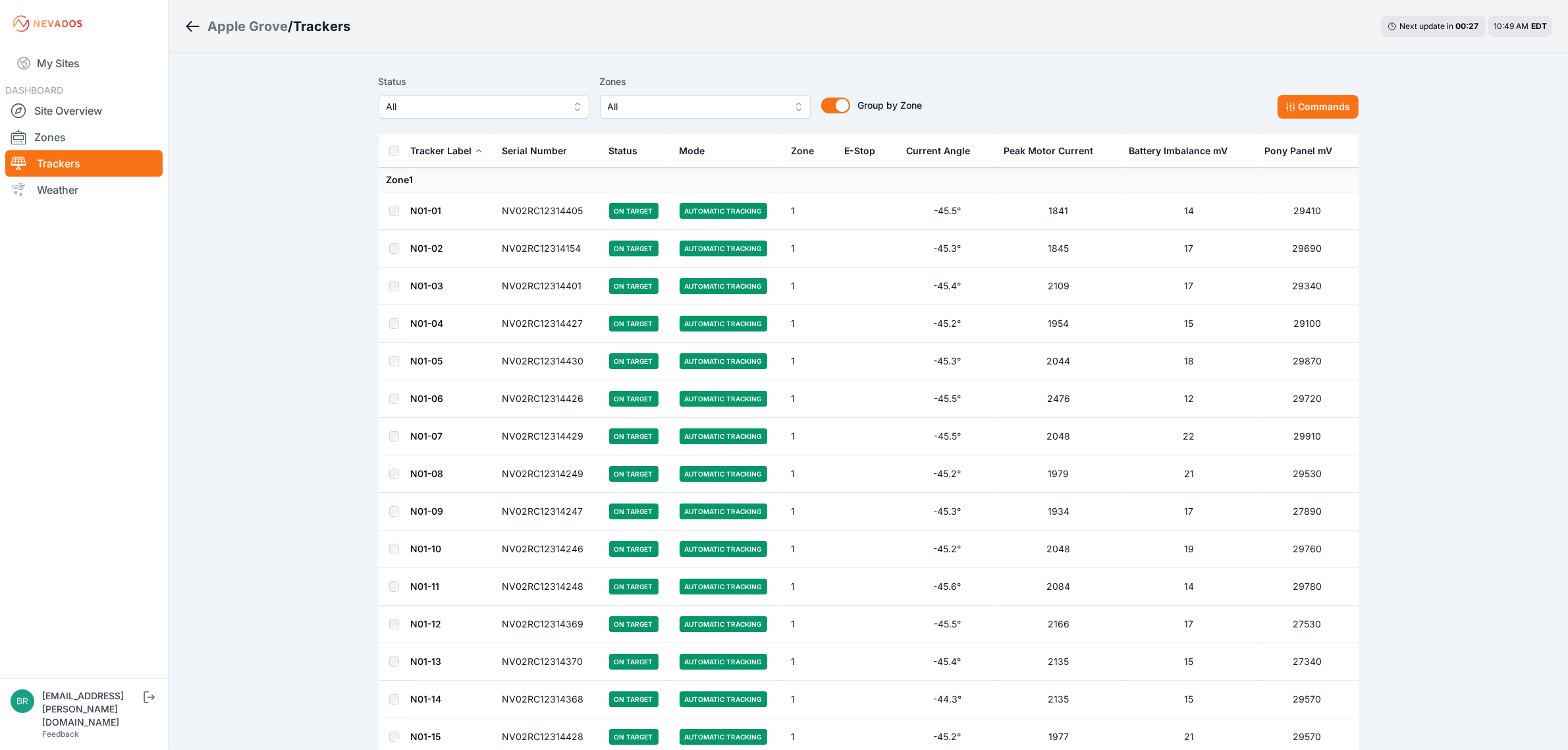
click at [456, 124] on div "Status All Zones All Group by Zone Group by Zone Commands" at bounding box center [868, 101] width 980 height 66
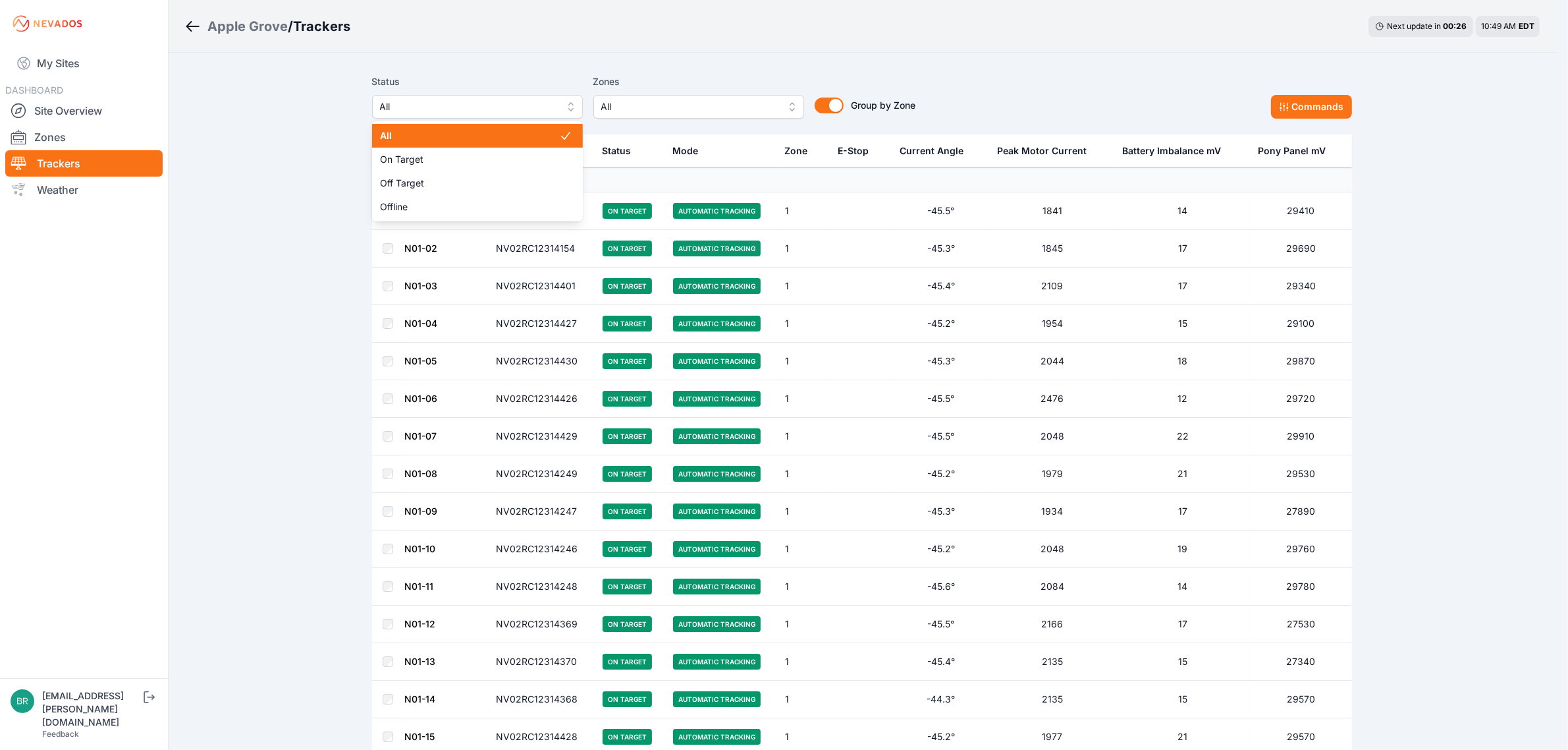
click at [456, 112] on span "All" at bounding box center [468, 106] width 176 height 16
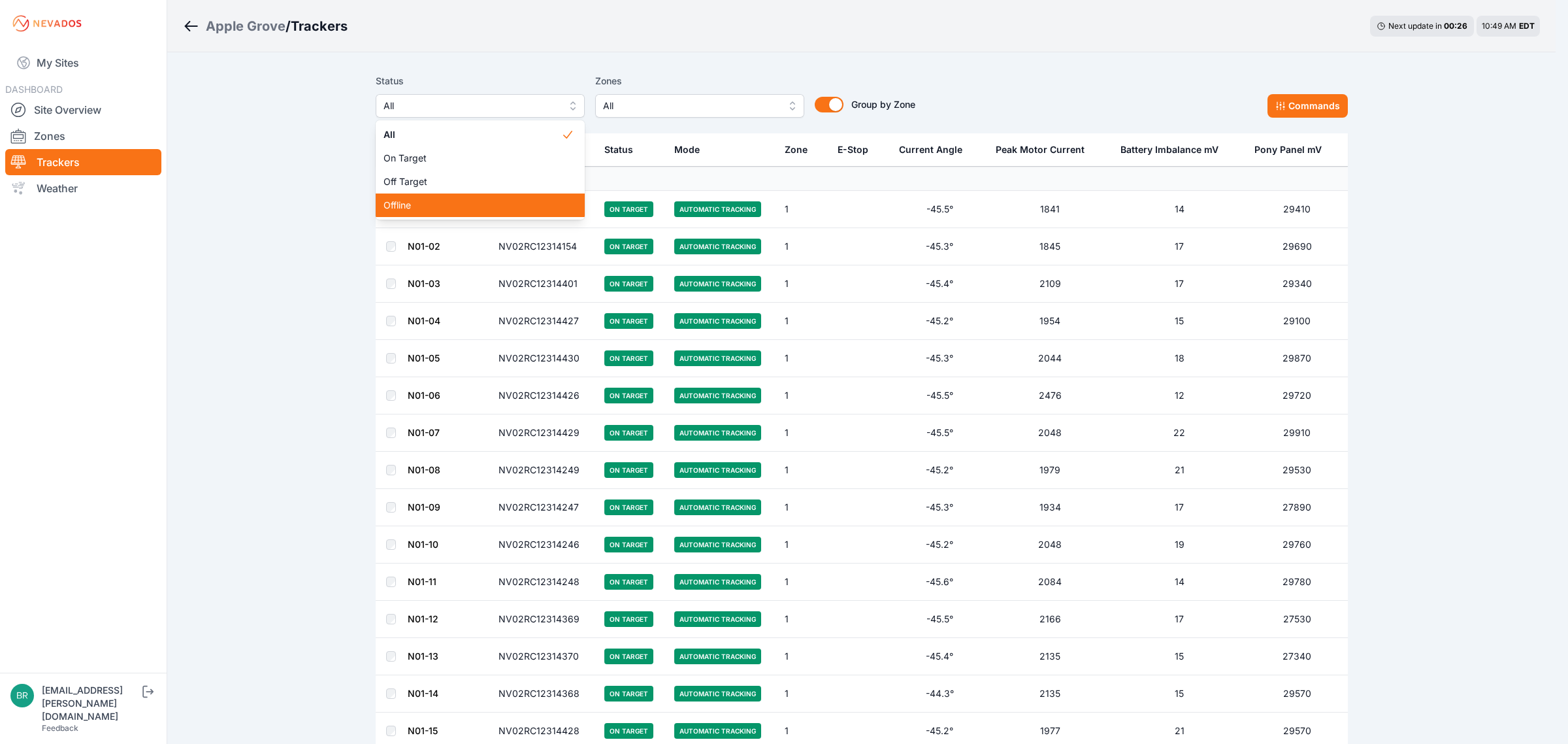
click at [425, 213] on div "Offline" at bounding box center [480, 204] width 209 height 23
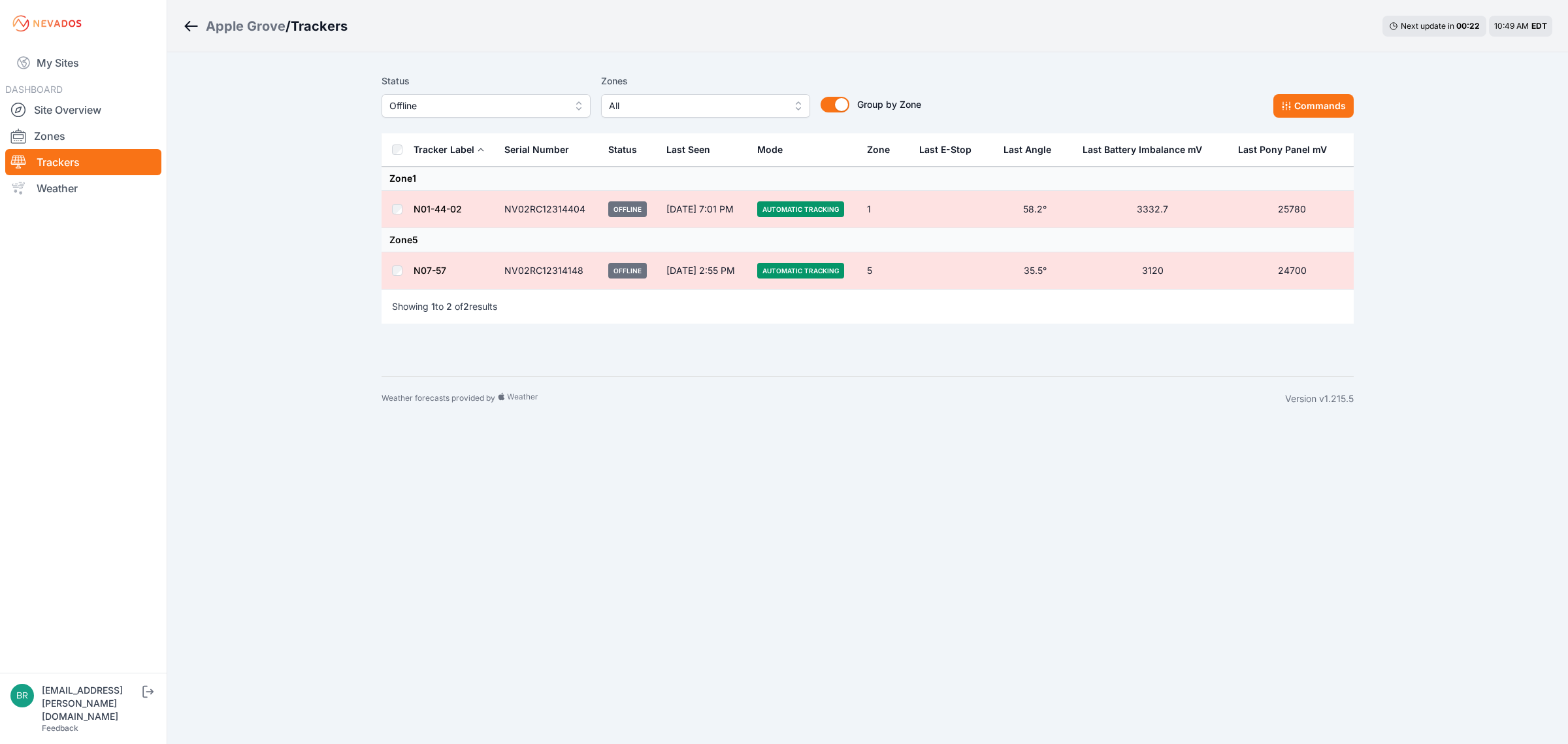
click at [517, 92] on div "Status Offline" at bounding box center [486, 95] width 209 height 44
click at [517, 100] on span "Offline" at bounding box center [477, 106] width 175 height 16
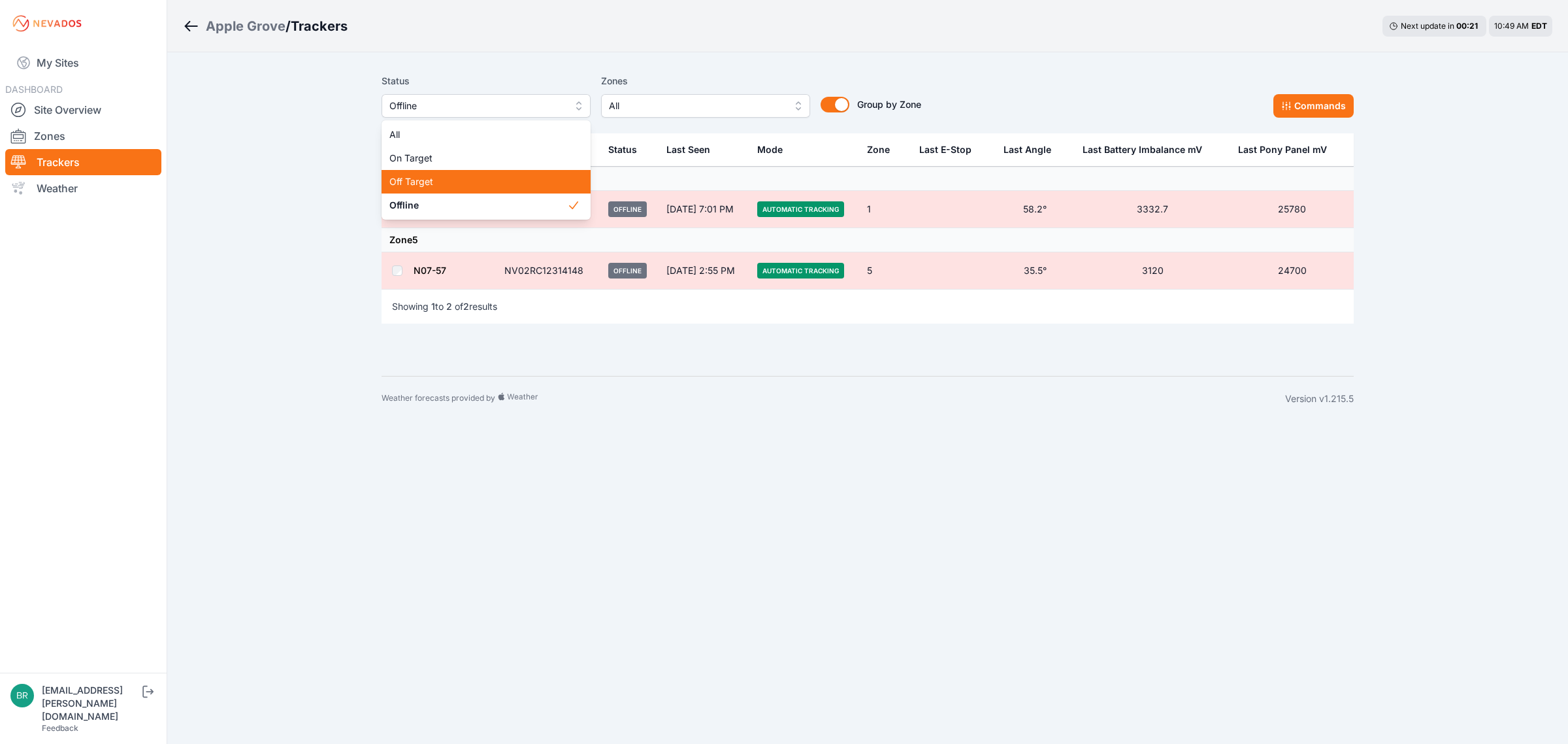
click at [406, 188] on span "Off Target" at bounding box center [478, 181] width 177 height 13
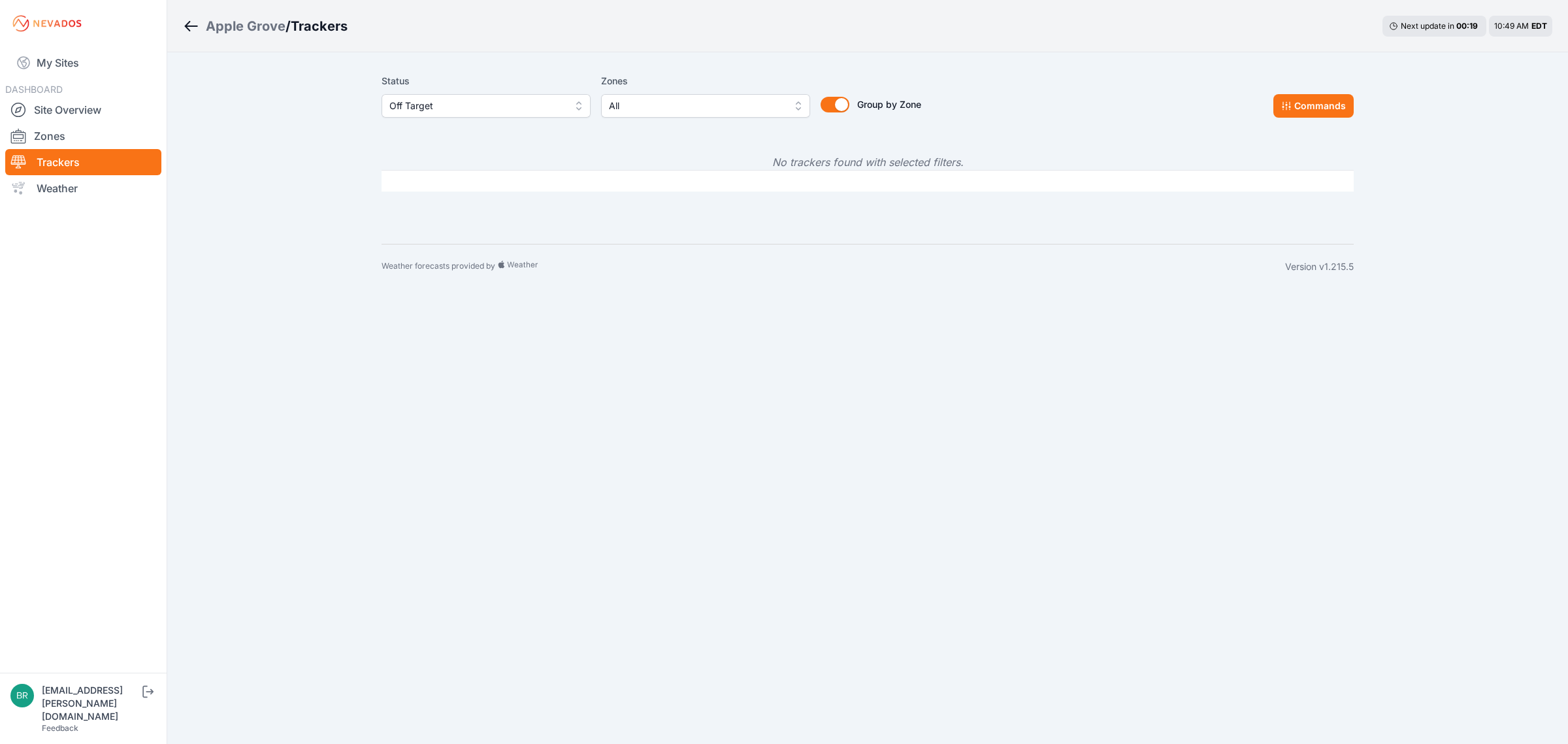
click at [526, 108] on span "Off Target" at bounding box center [477, 106] width 175 height 16
click at [482, 209] on span "Offline" at bounding box center [478, 204] width 177 height 13
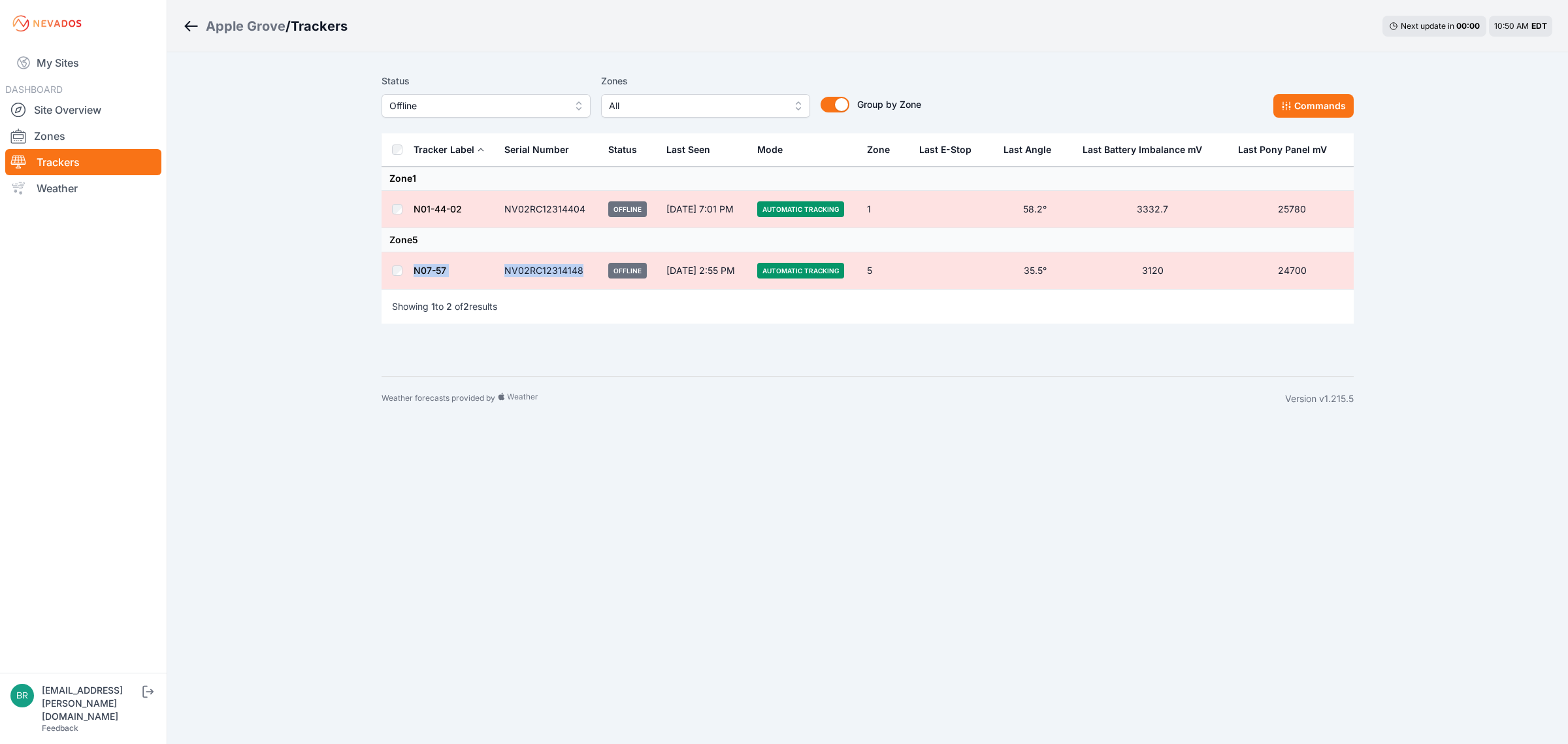
drag, startPoint x: 586, startPoint y: 271, endPoint x: 412, endPoint y: 271, distance: 174.0
click at [412, 271] on tr "N07-57 NV02RC12314148 Offline Oct 8, 2:55 PM Automatic Tracking 5 35.5° 3120 24…" at bounding box center [867, 271] width 972 height 37
copy tr "N07-57 NV02RC12314148"
click at [64, 119] on link "Site Overview" at bounding box center [83, 109] width 156 height 26
